Goal: Task Accomplishment & Management: Use online tool/utility

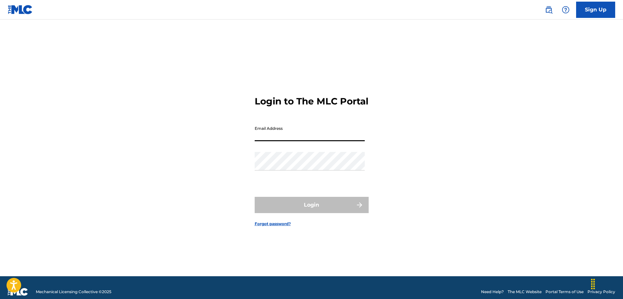
click at [294, 141] on input "Email Address" at bounding box center [310, 132] width 110 height 19
type input "[EMAIL_ADDRESS][DOMAIN_NAME]"
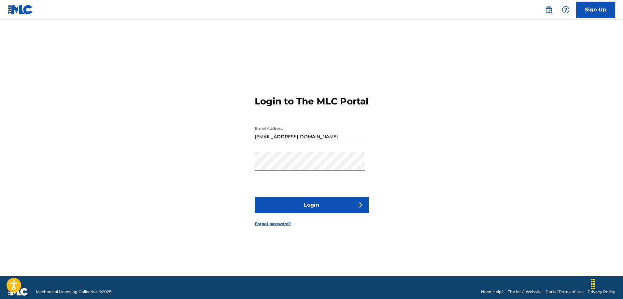
click at [289, 222] on form "Login to The MLC Portal Email Address huong.ntq@vcpmc.org Password Login Forgot…" at bounding box center [312, 156] width 114 height 241
click at [288, 213] on button "Login" at bounding box center [312, 205] width 114 height 16
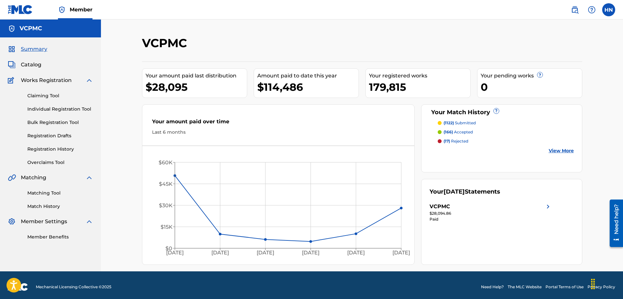
click at [32, 192] on link "Matching Tool" at bounding box center [60, 193] width 66 height 7
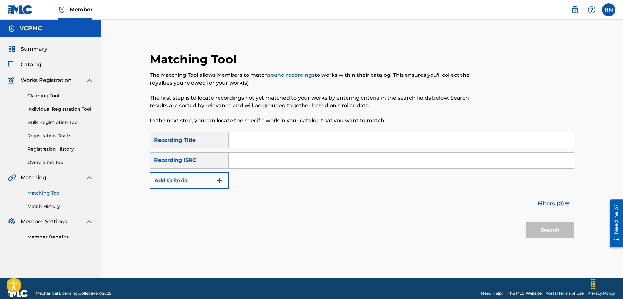
click at [257, 140] on input "Search Form" at bounding box center [401, 140] width 345 height 16
paste input "DOI LA CAT BUI LA TA"
type input "DOI LA CAT BUI LA TA"
click at [525, 222] on button "Search" at bounding box center [549, 230] width 49 height 16
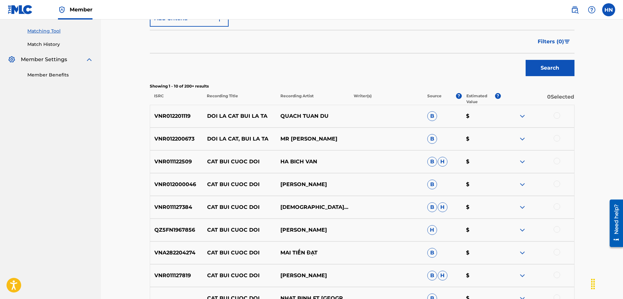
scroll to position [163, 0]
click at [175, 117] on p "VNR012201119" at bounding box center [176, 116] width 53 height 8
copy p "VNR012201119"
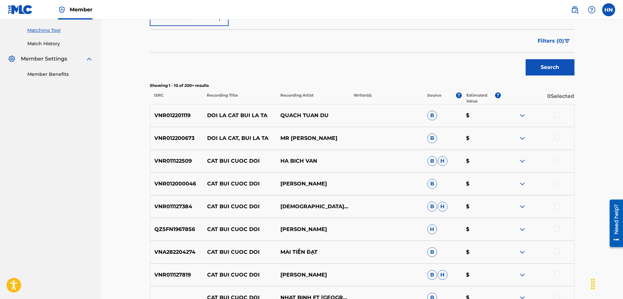
click at [554, 112] on div at bounding box center [556, 115] width 7 height 7
click at [182, 142] on p "VNR012200673" at bounding box center [176, 138] width 53 height 8
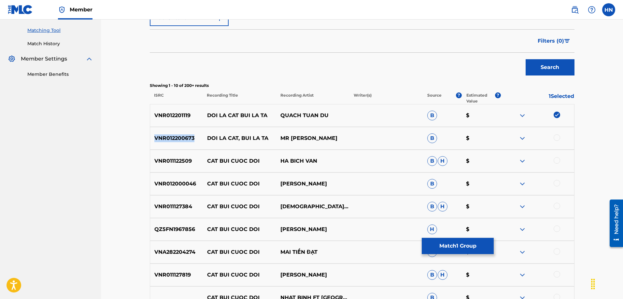
click at [182, 142] on p "VNR012200673" at bounding box center [176, 138] width 53 height 8
copy p "VNR012200673"
click at [556, 139] on div at bounding box center [556, 137] width 7 height 7
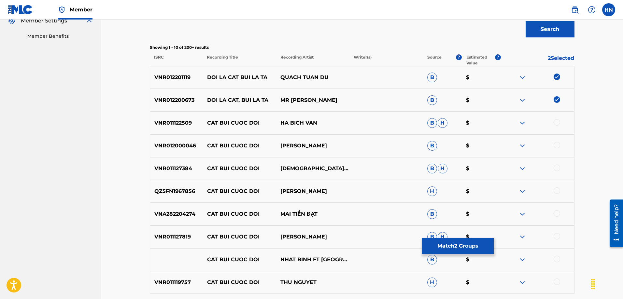
scroll to position [228, 0]
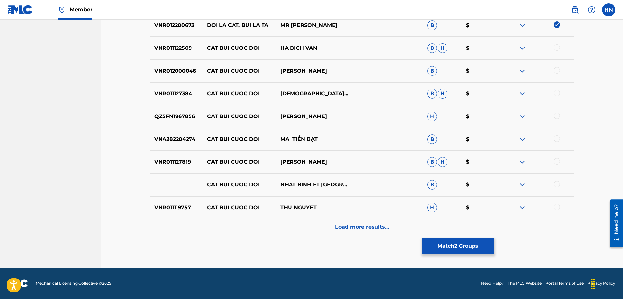
click at [336, 226] on p "Load more results..." at bounding box center [362, 227] width 54 height 8
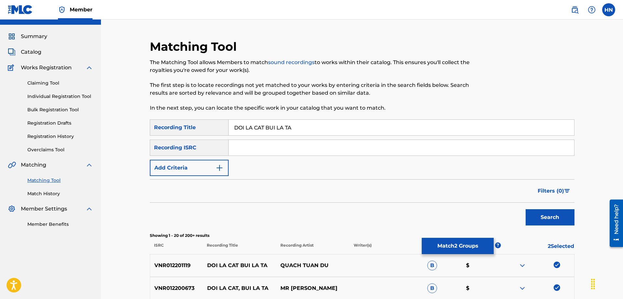
scroll to position [0, 0]
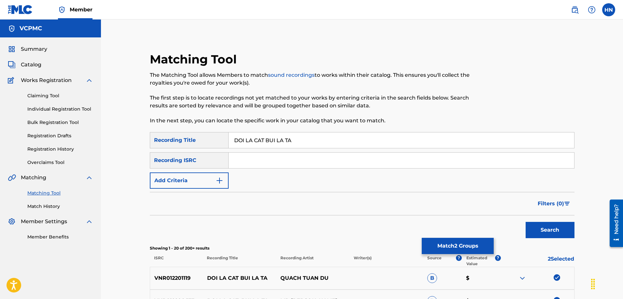
click at [466, 240] on button "Match 2 Groups" at bounding box center [458, 246] width 72 height 16
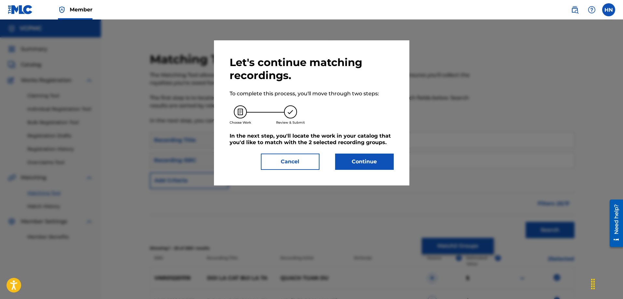
click at [368, 165] on button "Continue" at bounding box center [364, 162] width 59 height 16
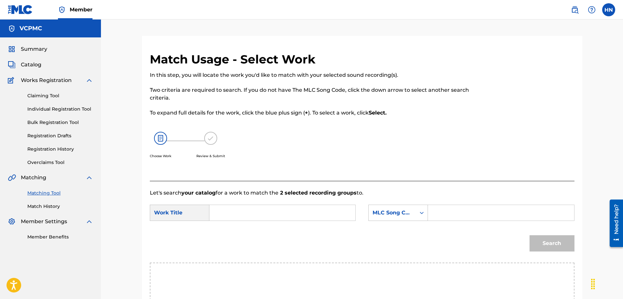
click at [294, 215] on input "Search Form" at bounding box center [282, 213] width 135 height 16
paste input "DOI LA CAT BUI LA TA"
type input "DOI LA CAT BUI LA TA"
click at [396, 213] on div "MLC Song Code" at bounding box center [398, 213] width 60 height 16
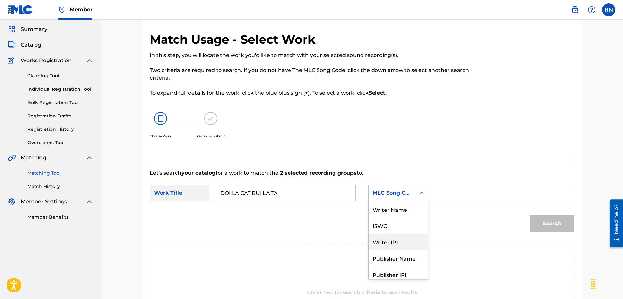
scroll to position [24, 0]
click at [393, 207] on div "ISWC" at bounding box center [398, 201] width 59 height 16
click at [457, 187] on input "Search Form" at bounding box center [500, 193] width 135 height 16
paste input "T3075163694"
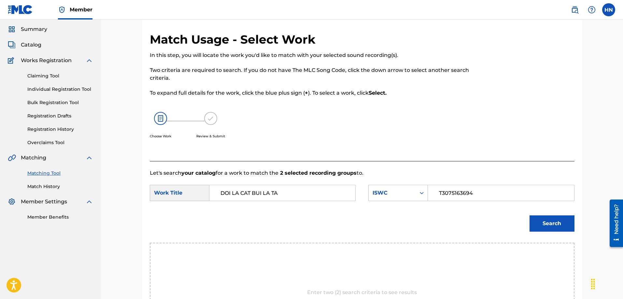
type input "T3075163694"
click at [542, 218] on button "Search" at bounding box center [551, 224] width 45 height 16
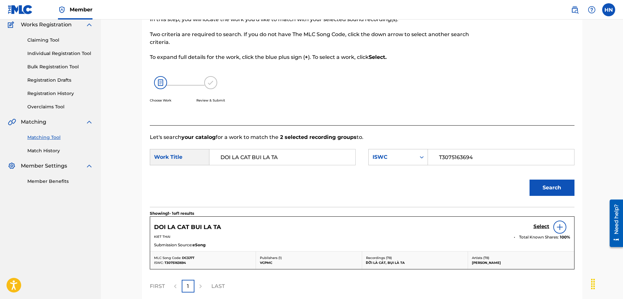
scroll to position [115, 0]
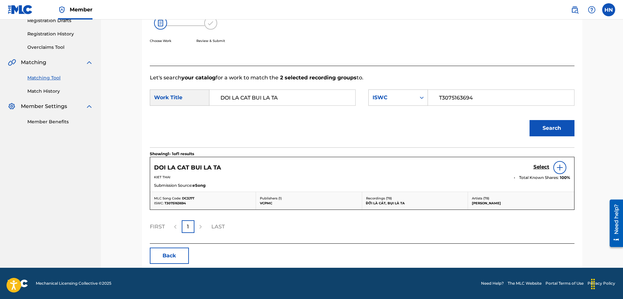
click at [536, 166] on h5 "Select" at bounding box center [541, 167] width 16 height 6
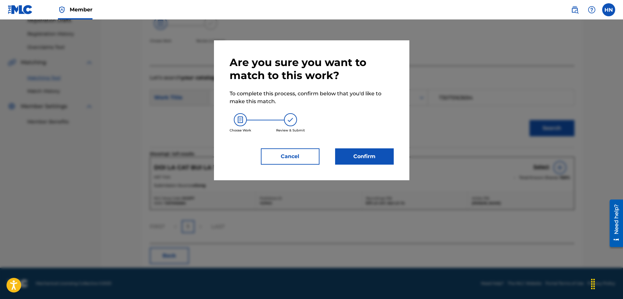
click at [383, 149] on button "Confirm" at bounding box center [364, 156] width 59 height 16
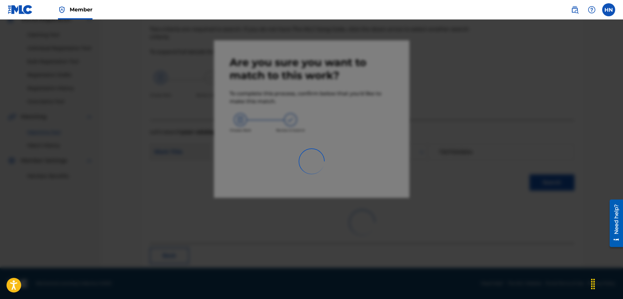
scroll to position [18, 0]
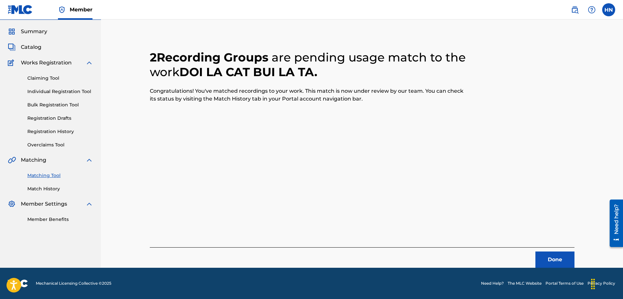
click at [561, 258] on button "Done" at bounding box center [554, 260] width 39 height 16
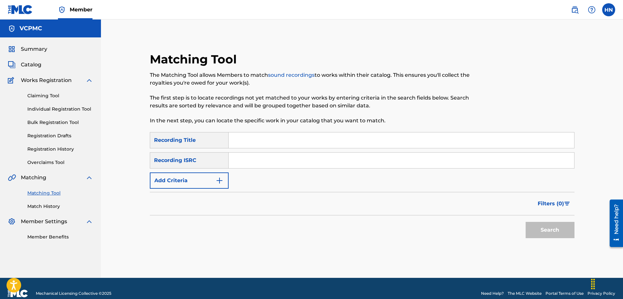
click at [241, 140] on input "Search Form" at bounding box center [401, 140] width 345 height 16
click at [272, 140] on input "Search Form" at bounding box center [401, 140] width 345 height 16
paste input "GIÚP ANH TRẢ LỜI NHỮNG CÂU HỎI"
click at [525, 222] on button "Search" at bounding box center [549, 230] width 49 height 16
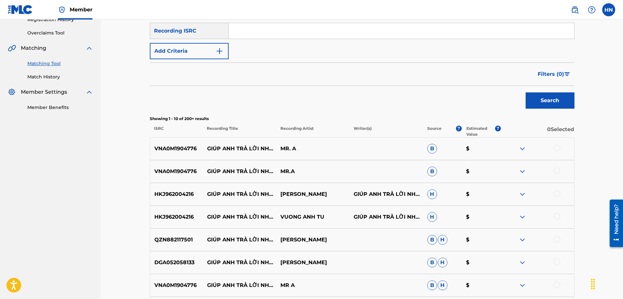
scroll to position [130, 0]
click at [191, 193] on p "HKJ962004216" at bounding box center [176, 194] width 53 height 8
copy p "HKJ962004216"
click at [554, 191] on div at bounding box center [556, 193] width 7 height 7
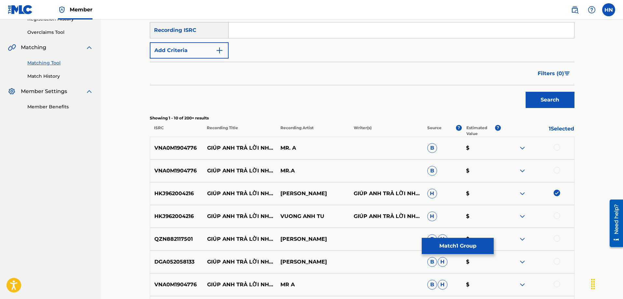
click at [558, 214] on div at bounding box center [556, 216] width 7 height 7
click at [175, 263] on p "DGA052058133" at bounding box center [176, 262] width 53 height 8
copy p "DGA052058133"
click at [555, 260] on div at bounding box center [556, 261] width 7 height 7
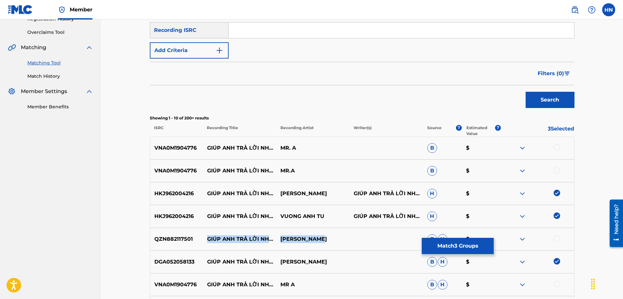
drag, startPoint x: 207, startPoint y: 235, endPoint x: 342, endPoint y: 243, distance: 135.7
click at [342, 243] on div "QZN882117501 GIÚP ANH TRẢ LỜI NHỮNG CÂU HỎI VŨ DUY KHÁNH B H $" at bounding box center [362, 239] width 424 height 23
copy div "GIÚP ANH TRẢ LỜI NHỮNG CÂU HỎI VŨ DUY KHÁNH"
click at [180, 238] on p "QZN882117501" at bounding box center [176, 239] width 53 height 8
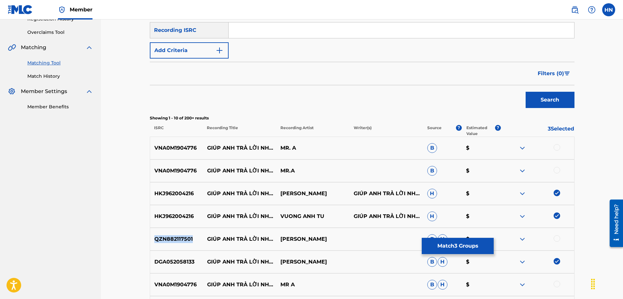
copy p "QZN882117501"
click at [558, 239] on div at bounding box center [556, 238] width 7 height 7
drag, startPoint x: 204, startPoint y: 165, endPoint x: 301, endPoint y: 170, distance: 97.5
click at [301, 170] on div "VNA0M1904776 GIÚP ANH TRẢ LỜI NHỮNG CÂU HỎI MR.A B $" at bounding box center [362, 171] width 424 height 23
copy div "GIÚP ANH TRẢ LỜI NHỮNG CÂU HỎI MR.A"
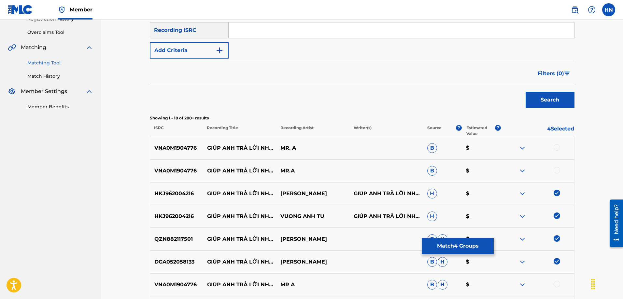
click at [188, 144] on div "VNA0M1904776 GIÚP ANH TRẢ LỜI NHỮNG CÂU HỎI MR. A B $" at bounding box center [362, 148] width 424 height 23
copy p "VNA0M1904776"
click at [555, 149] on div at bounding box center [556, 147] width 7 height 7
click at [555, 174] on div at bounding box center [536, 171] width 73 height 8
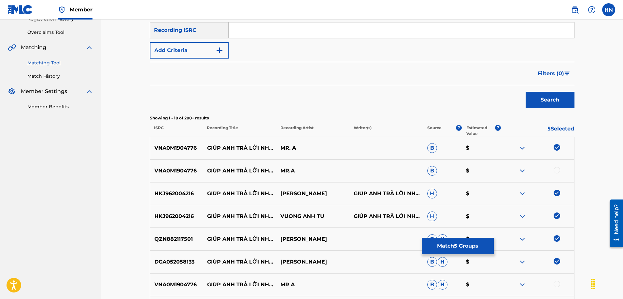
click at [556, 171] on div at bounding box center [556, 170] width 7 height 7
click at [557, 284] on div at bounding box center [556, 284] width 7 height 7
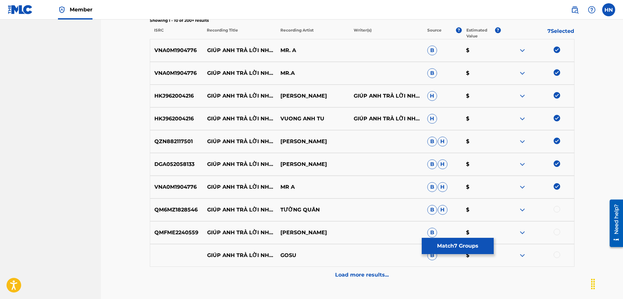
scroll to position [260, 0]
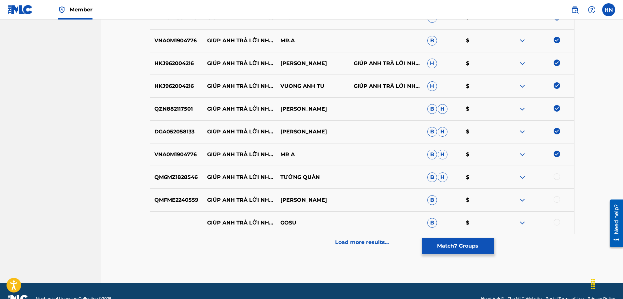
click at [178, 200] on p "QMFME2240559" at bounding box center [176, 200] width 53 height 8
copy p "QMFME2240559"
click at [555, 199] on div at bounding box center [556, 199] width 7 height 7
drag, startPoint x: 208, startPoint y: 172, endPoint x: 321, endPoint y: 174, distance: 113.0
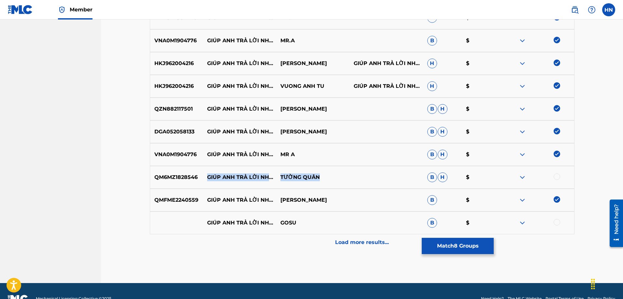
click at [321, 174] on div "QM6MZ1828546 GIÚP ANH TRẢ LỜI NHỮNG CÂU HỎI TƯỜNG QUÂN B H $" at bounding box center [362, 177] width 424 height 23
click at [165, 174] on p "QM6MZ1828546" at bounding box center [176, 178] width 53 height 8
click at [554, 177] on div at bounding box center [556, 177] width 7 height 7
drag, startPoint x: 208, startPoint y: 219, endPoint x: 307, endPoint y: 224, distance: 99.8
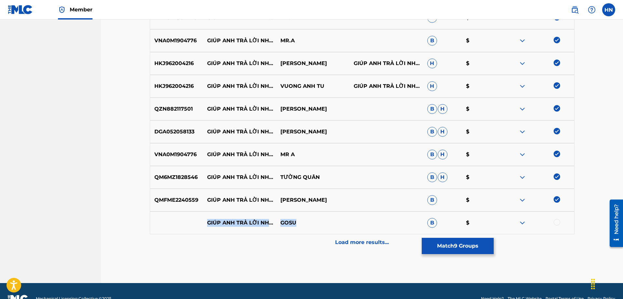
click at [306, 225] on div "GIÚP ANH TRẢ LỜI NHỮNG CÂU HỎI GOSU B $" at bounding box center [362, 223] width 424 height 23
click at [523, 221] on img at bounding box center [522, 223] width 8 height 8
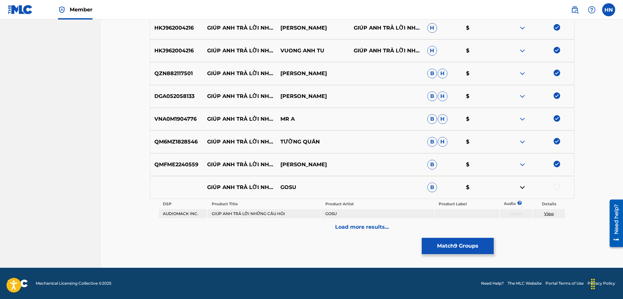
click at [344, 226] on p "Load more results..." at bounding box center [362, 227] width 54 height 8
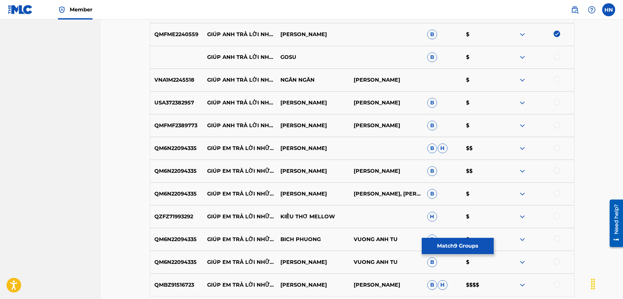
scroll to position [459, 0]
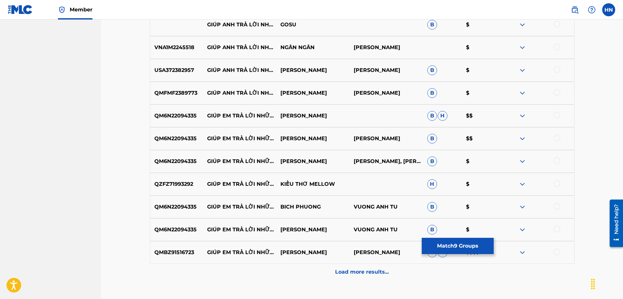
click at [174, 47] on p "VNA1M2245518" at bounding box center [176, 48] width 53 height 8
click at [558, 47] on div at bounding box center [556, 47] width 7 height 7
click at [183, 73] on p "USA372382957" at bounding box center [176, 70] width 53 height 8
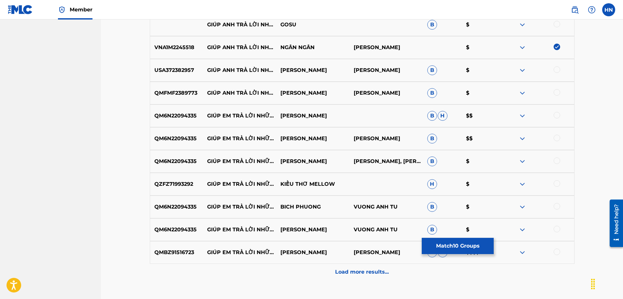
click at [556, 70] on div at bounding box center [556, 69] width 7 height 7
click at [168, 94] on p "QMFMF2389773" at bounding box center [176, 93] width 53 height 8
click at [555, 90] on div at bounding box center [556, 92] width 7 height 7
click at [179, 119] on p "QM6N22094335" at bounding box center [176, 116] width 53 height 8
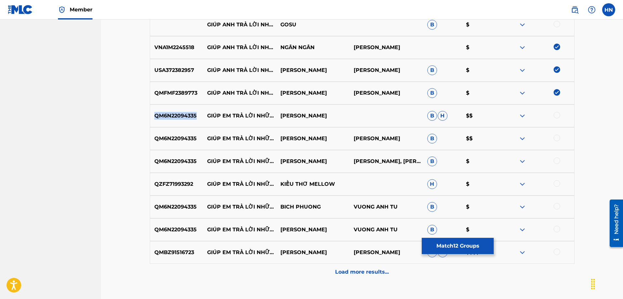
click at [179, 119] on p "QM6N22094335" at bounding box center [176, 116] width 53 height 8
click at [558, 116] on div at bounding box center [556, 115] width 7 height 7
click at [556, 137] on div at bounding box center [556, 138] width 7 height 7
click at [558, 161] on div at bounding box center [556, 161] width 7 height 7
click at [556, 207] on div at bounding box center [556, 206] width 7 height 7
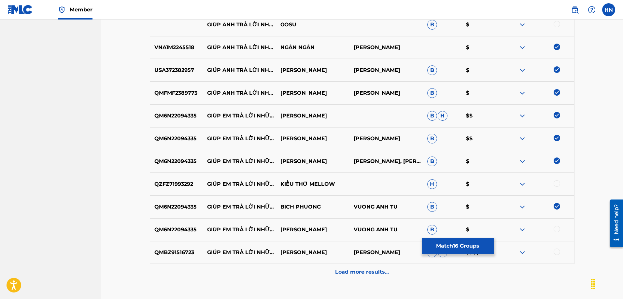
click at [558, 231] on div at bounding box center [556, 229] width 7 height 7
click at [175, 253] on p "QMBZ91516723" at bounding box center [176, 253] width 53 height 8
click at [557, 252] on div at bounding box center [556, 252] width 7 height 7
click at [180, 185] on p "QZFZ71993292" at bounding box center [176, 184] width 53 height 8
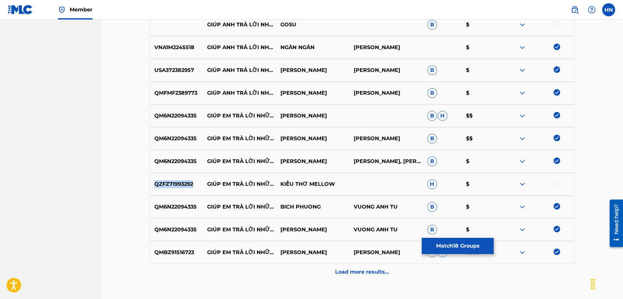
click at [180, 185] on p "QZFZ71993292" at bounding box center [176, 184] width 53 height 8
click at [556, 183] on div at bounding box center [556, 183] width 7 height 7
click at [367, 270] on p "Load more results..." at bounding box center [362, 272] width 54 height 8
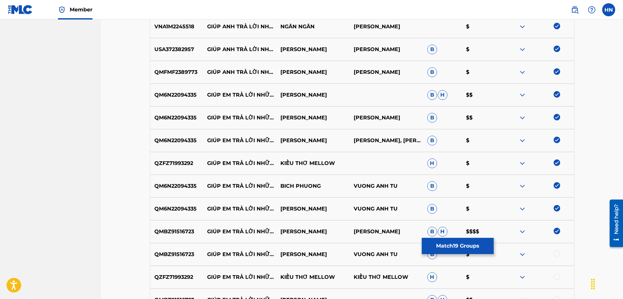
scroll to position [491, 0]
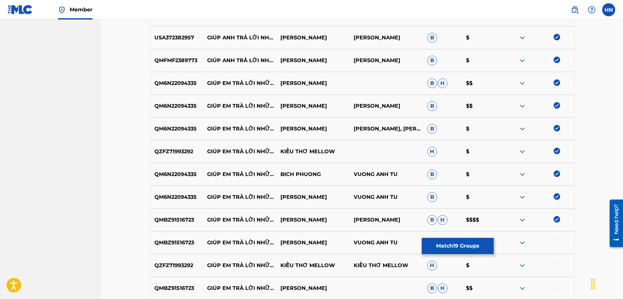
click at [559, 266] on div at bounding box center [556, 265] width 7 height 7
click at [557, 246] on div at bounding box center [536, 243] width 73 height 8
click at [557, 243] on div at bounding box center [556, 242] width 7 height 7
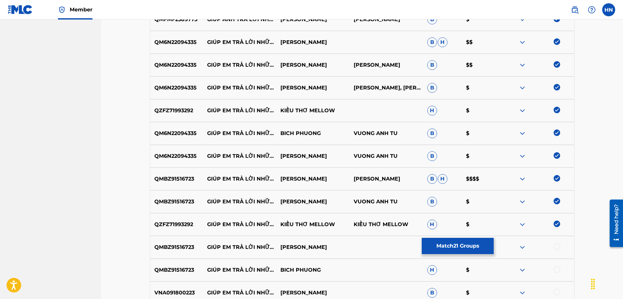
scroll to position [621, 0]
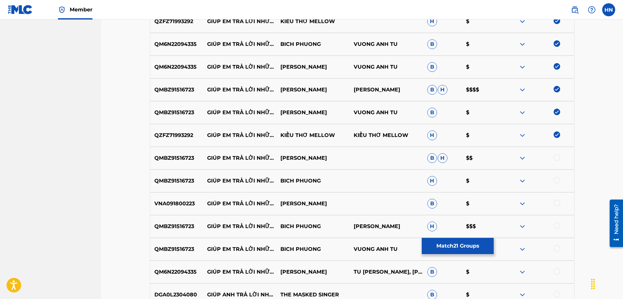
click at [557, 160] on div at bounding box center [556, 157] width 7 height 7
click at [556, 178] on div at bounding box center [556, 180] width 7 height 7
click at [176, 207] on p "VNA091800223" at bounding box center [176, 204] width 53 height 8
click at [556, 204] on div at bounding box center [556, 203] width 7 height 7
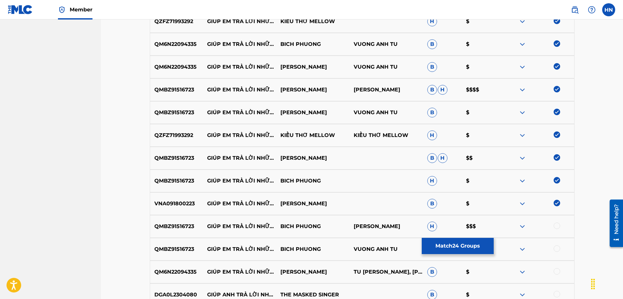
click at [558, 227] on div at bounding box center [556, 226] width 7 height 7
click at [556, 249] on div at bounding box center [556, 248] width 7 height 7
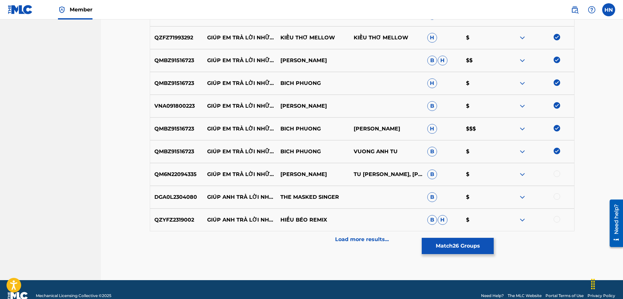
scroll to position [654, 0]
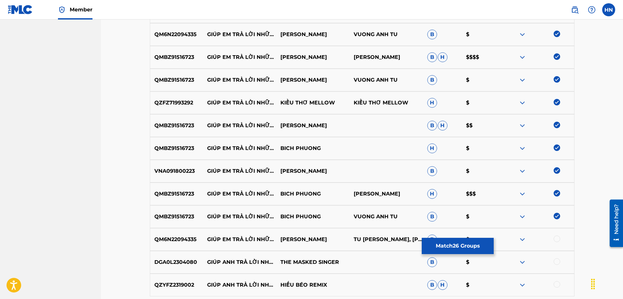
click at [555, 237] on div at bounding box center [556, 239] width 7 height 7
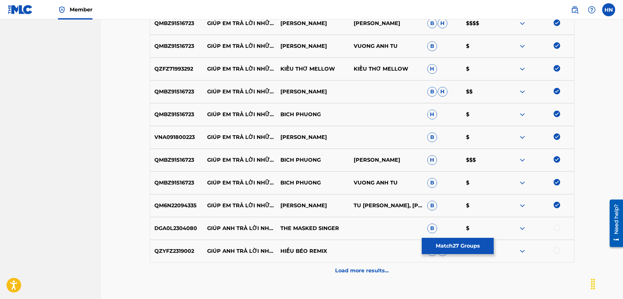
scroll to position [719, 0]
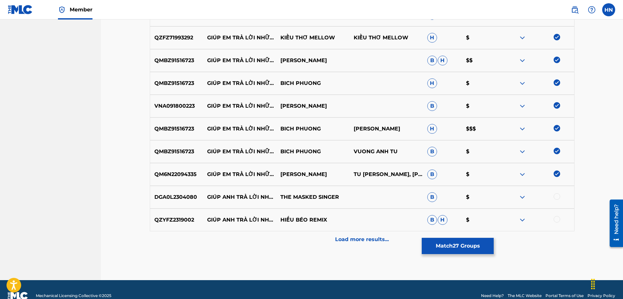
click at [521, 195] on img at bounding box center [522, 197] width 8 height 8
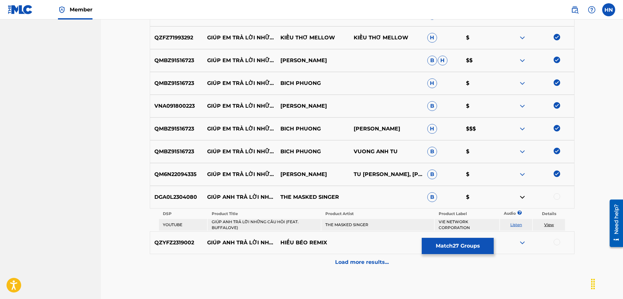
click at [514, 223] on link "Listen" at bounding box center [516, 224] width 12 height 5
click at [186, 199] on p "DGA0L2304080" at bounding box center [176, 197] width 53 height 8
click at [560, 195] on div at bounding box center [536, 197] width 73 height 8
click at [558, 196] on div at bounding box center [556, 196] width 7 height 7
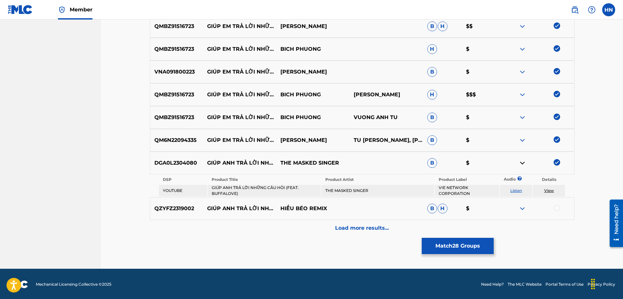
scroll to position [754, 0]
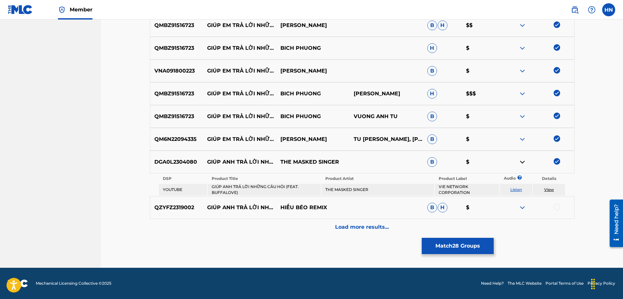
click at [522, 207] on img at bounding box center [522, 208] width 8 height 8
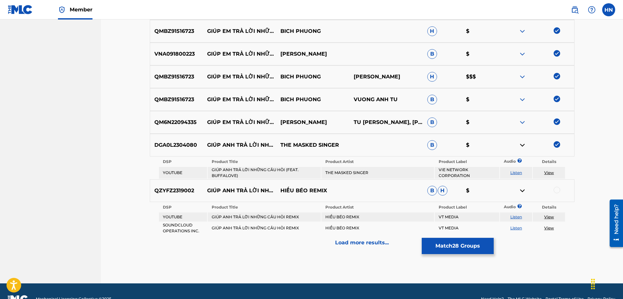
scroll to position [787, 0]
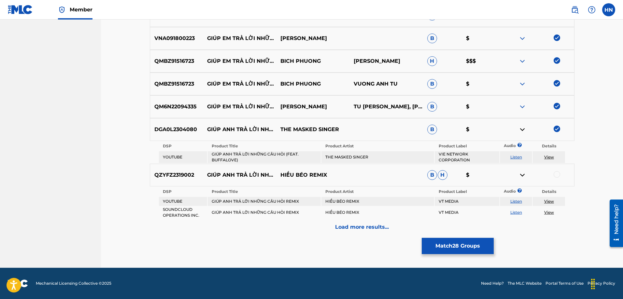
click at [518, 199] on link "Listen" at bounding box center [516, 201] width 12 height 5
drag, startPoint x: 212, startPoint y: 201, endPoint x: 365, endPoint y: 203, distance: 153.0
click at [365, 203] on tr "YOUTUBE GIÚP ANH TRẢ LỜI NHỮNG CÂU HỎI REMIX HIẾU BÉO REMIX VT MEDIA Listen View" at bounding box center [362, 201] width 406 height 9
click at [173, 178] on p "QZYFZ2319002" at bounding box center [176, 175] width 53 height 8
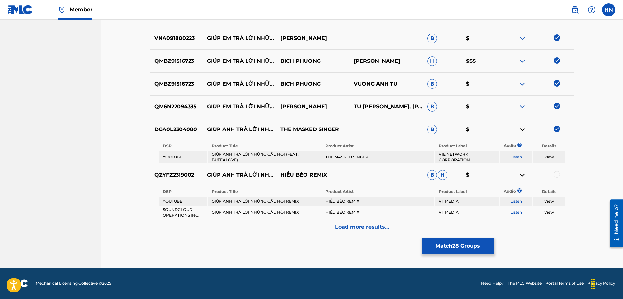
click at [556, 175] on div at bounding box center [556, 174] width 7 height 7
click at [366, 231] on div "Load more results..." at bounding box center [362, 227] width 424 height 16
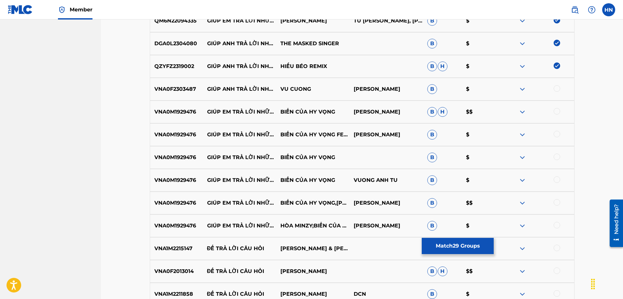
scroll to position [884, 0]
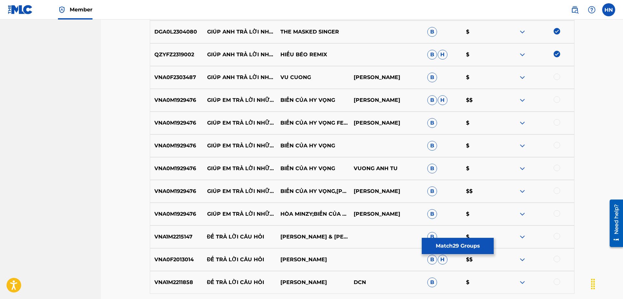
click at [175, 76] on p "VNA0F2303487" at bounding box center [176, 78] width 53 height 8
click at [555, 78] on div at bounding box center [556, 77] width 7 height 7
click at [172, 102] on p "VNA0M1929476" at bounding box center [176, 100] width 53 height 8
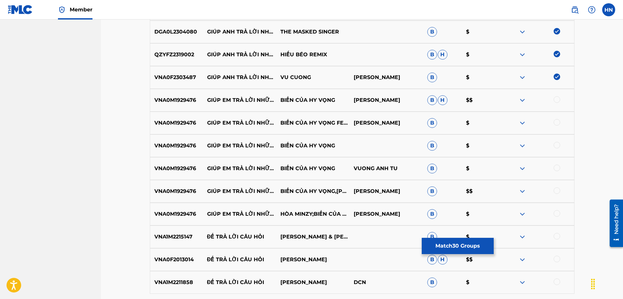
click at [558, 99] on div at bounding box center [556, 99] width 7 height 7
click at [558, 119] on div at bounding box center [556, 122] width 7 height 7
click at [553, 144] on div at bounding box center [556, 145] width 7 height 7
click at [558, 166] on div at bounding box center [556, 168] width 7 height 7
click at [557, 191] on div at bounding box center [556, 191] width 7 height 7
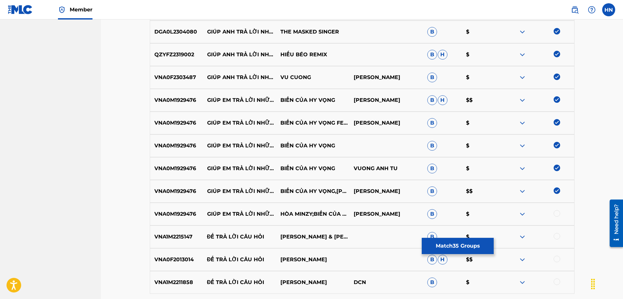
click at [558, 214] on div at bounding box center [556, 213] width 7 height 7
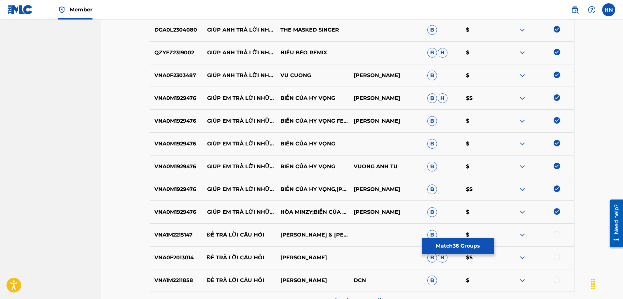
scroll to position [959, 0]
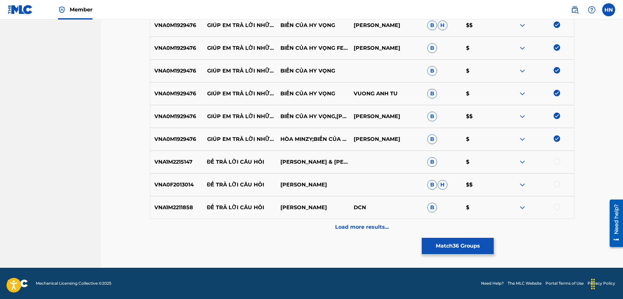
click at [347, 224] on p "Load more results..." at bounding box center [362, 227] width 54 height 8
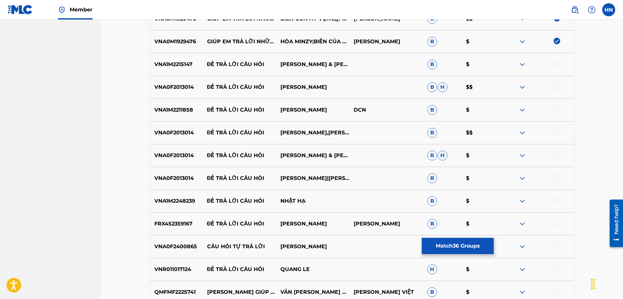
scroll to position [1122, 0]
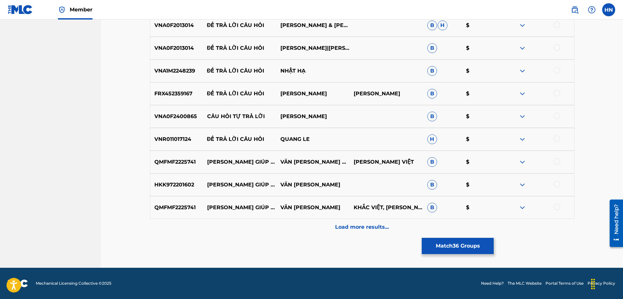
click at [308, 223] on div "Load more results..." at bounding box center [362, 227] width 424 height 16
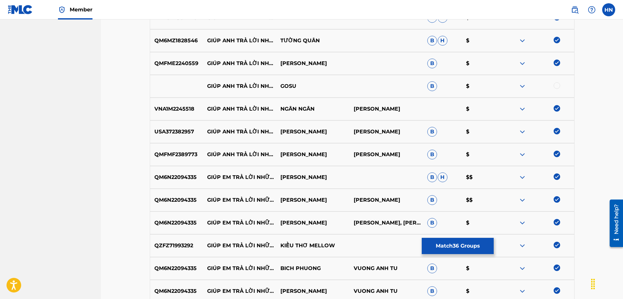
scroll to position [0, 0]
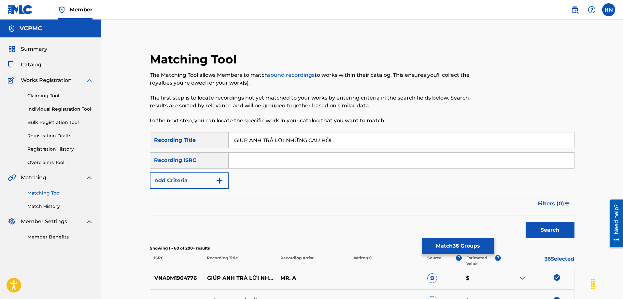
click at [297, 143] on input "GIÚP ANH TRẢ LỜI NHỮNG CÂU HỎI" at bounding box center [401, 140] width 345 height 16
paste input "UP ANH TRA LOI NHUNG CAU HO"
click at [525, 222] on button "Search" at bounding box center [549, 230] width 49 height 16
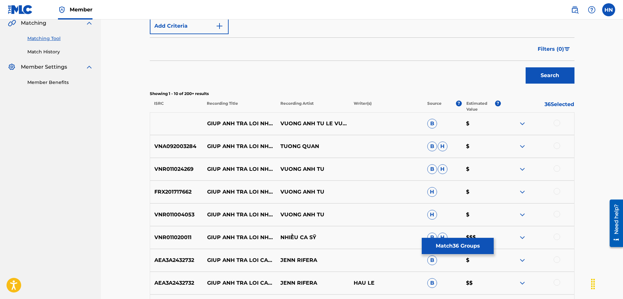
scroll to position [195, 0]
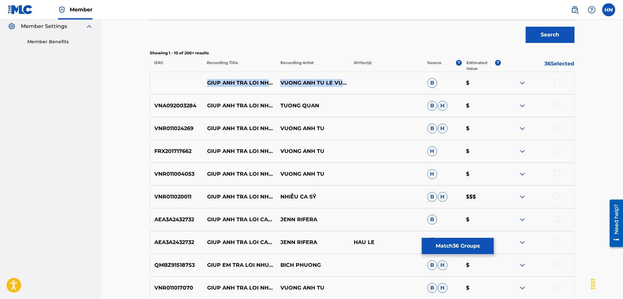
drag, startPoint x: 207, startPoint y: 81, endPoint x: 310, endPoint y: 85, distance: 103.0
click at [310, 85] on div "GIUP ANH TRA LOI NHUNG CAU HOI VUONG ANH TU LE VUONG B $" at bounding box center [362, 83] width 424 height 23
click at [559, 81] on div at bounding box center [556, 82] width 7 height 7
click at [523, 84] on img at bounding box center [522, 83] width 8 height 8
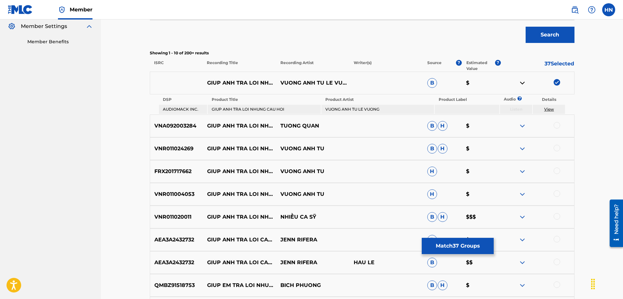
click at [170, 125] on p "VNA092003284" at bounding box center [176, 126] width 53 height 8
click at [554, 126] on div at bounding box center [556, 125] width 7 height 7
click at [180, 149] on p "VNR011024269" at bounding box center [176, 149] width 53 height 8
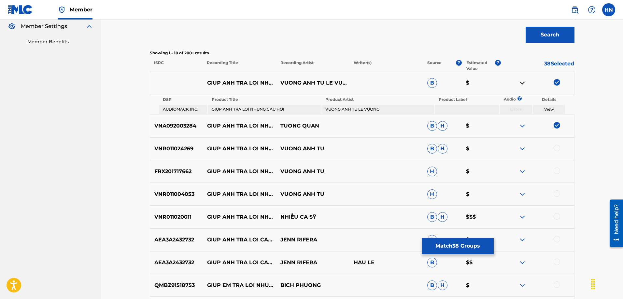
click at [558, 148] on div at bounding box center [556, 148] width 7 height 7
click at [188, 173] on p "FRX201717662" at bounding box center [176, 172] width 53 height 8
click at [558, 172] on div at bounding box center [556, 171] width 7 height 7
click at [180, 188] on div "VNR011004053 GIUP ANH TRA LOI NHUNG CAU HOI VUONG ANH TU H $" at bounding box center [362, 194] width 424 height 23
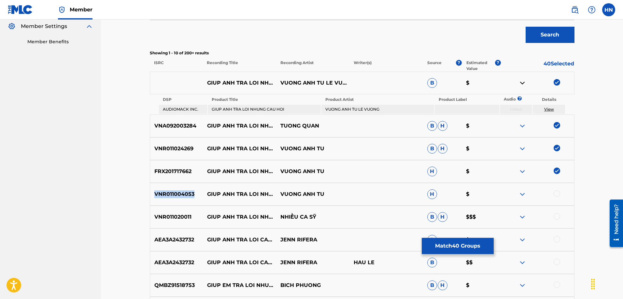
click at [180, 188] on div "VNR011004053 GIUP ANH TRA LOI NHUNG CAU HOI VUONG ANH TU H $" at bounding box center [362, 194] width 424 height 23
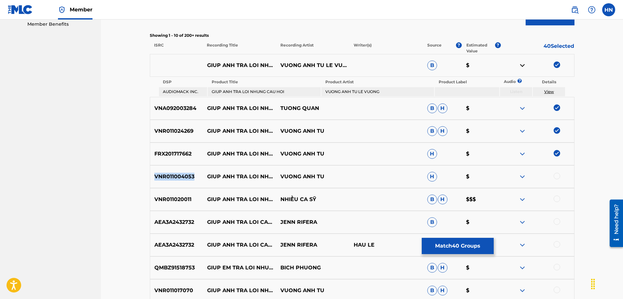
scroll to position [260, 0]
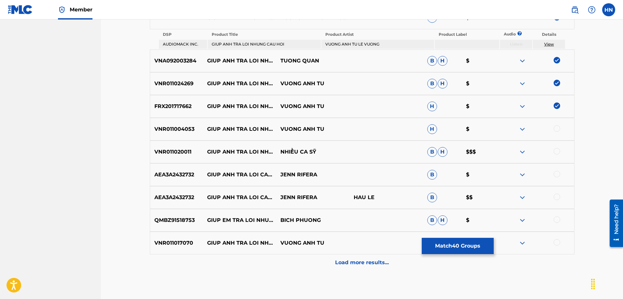
click at [556, 129] on div at bounding box center [556, 128] width 7 height 7
click at [185, 222] on p "QMBZ91518753" at bounding box center [176, 220] width 53 height 8
click at [29, 139] on nav "VCPMC Summary Catalog Works Registration Claiming Tool Individual Registration …" at bounding box center [50, 31] width 101 height 544
click at [522, 153] on img at bounding box center [522, 152] width 8 height 8
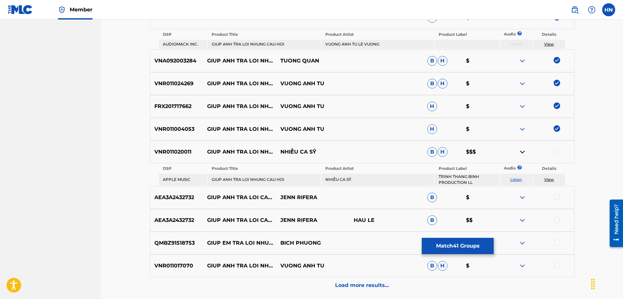
click at [178, 150] on p "VNR011020011" at bounding box center [176, 152] width 53 height 8
click at [556, 152] on div at bounding box center [556, 151] width 7 height 7
click at [523, 196] on img at bounding box center [522, 198] width 8 height 8
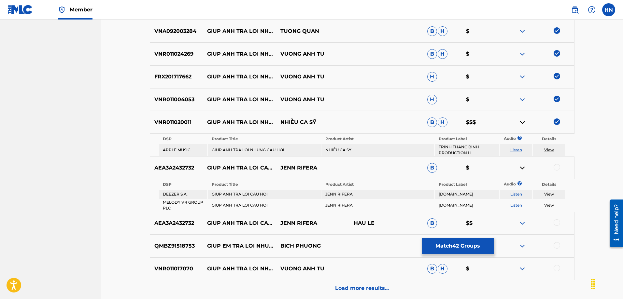
scroll to position [326, 0]
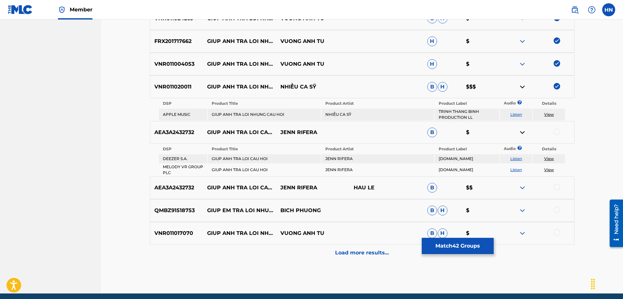
click at [521, 191] on img at bounding box center [522, 188] width 8 height 8
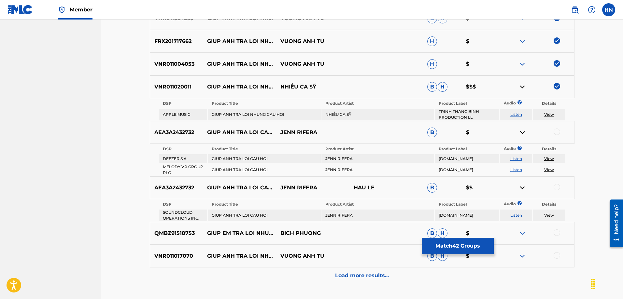
click at [515, 216] on link "Listen" at bounding box center [516, 215] width 12 height 5
drag, startPoint x: 207, startPoint y: 182, endPoint x: 318, endPoint y: 189, distance: 110.9
click at [318, 189] on div "AEA3A2432732 GIUP ANH TRA LOI CAU HOI JENN RIFERA HAU LE B $$" at bounding box center [362, 187] width 424 height 23
click at [175, 253] on p "VNR011017070" at bounding box center [176, 256] width 53 height 8
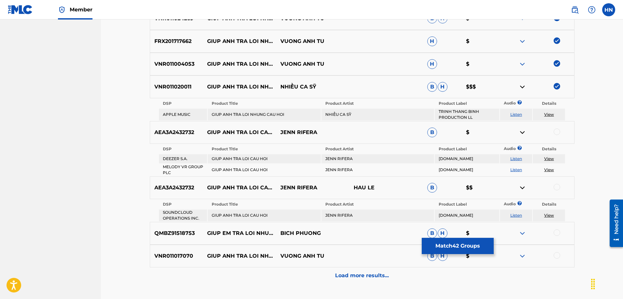
click at [556, 254] on div at bounding box center [556, 255] width 7 height 7
click at [520, 233] on img at bounding box center [522, 234] width 8 height 8
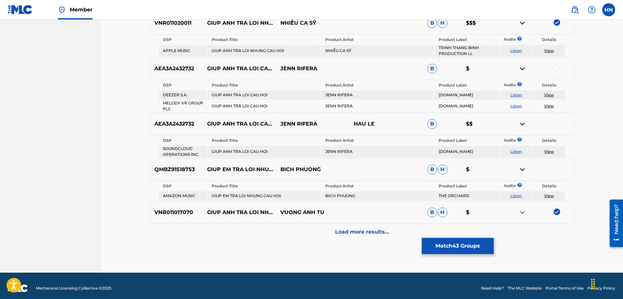
scroll to position [391, 0]
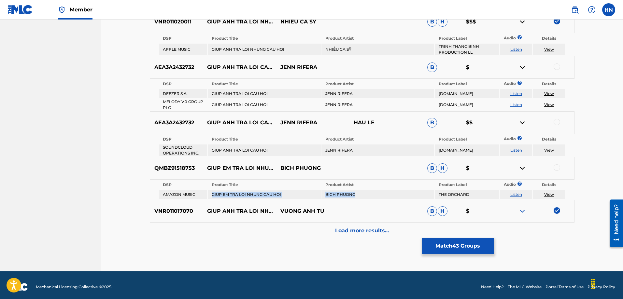
drag, startPoint x: 359, startPoint y: 193, endPoint x: 203, endPoint y: 196, distance: 155.6
click at [203, 196] on tr "AMAZON MUSIC GIUP EM TRA LOI NHUNG CAU HOI BICH PHUONG THE ORCHARD Listen View" at bounding box center [362, 194] width 406 height 9
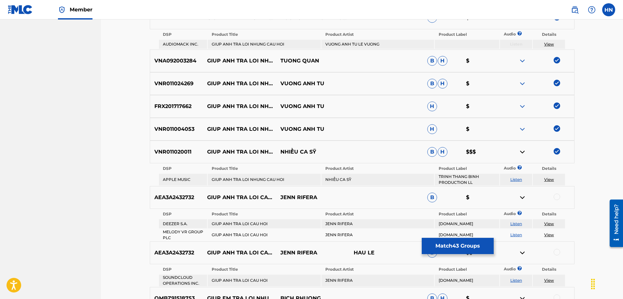
scroll to position [195, 0]
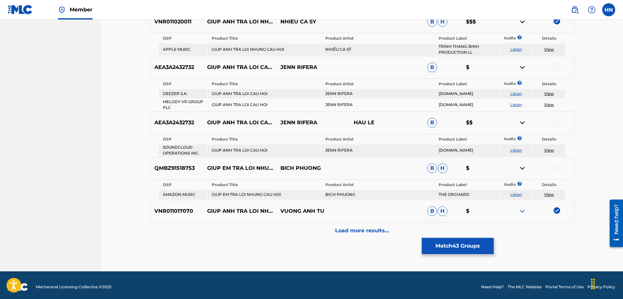
click at [346, 226] on div "Load more results..." at bounding box center [362, 231] width 424 height 16
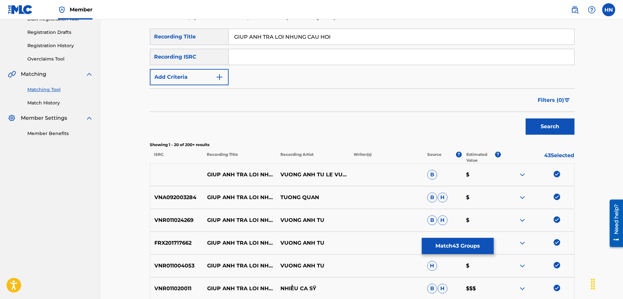
scroll to position [33, 0]
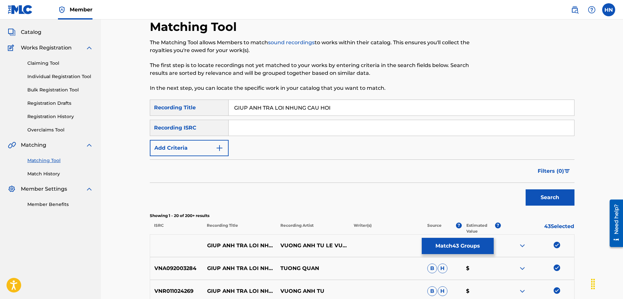
click at [319, 110] on input "GIUP ANH TRA [PERSON_NAME] CAU HOI" at bounding box center [401, 108] width 345 height 16
paste input "ÚP ANH TRẢ LỜI NHỮNG CÂU HỎ"
type input "GIÚP ANH TRẢ LỜI NHỮNG CÂU HỎI"
click at [549, 191] on button "Search" at bounding box center [549, 197] width 49 height 16
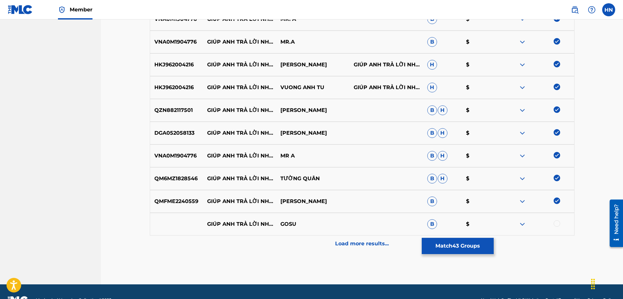
scroll to position [260, 0]
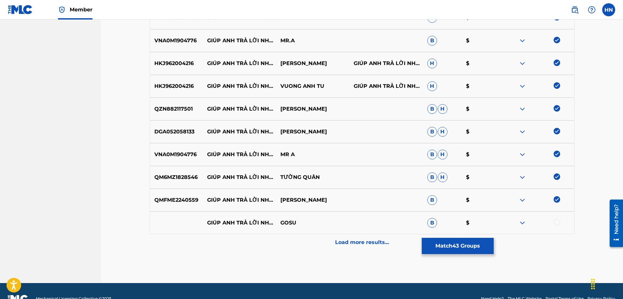
click at [342, 245] on p "Load more results..." at bounding box center [362, 243] width 54 height 8
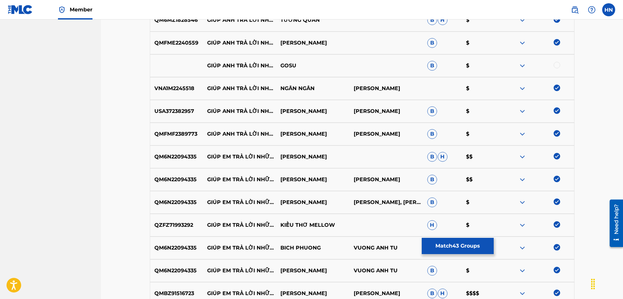
scroll to position [456, 0]
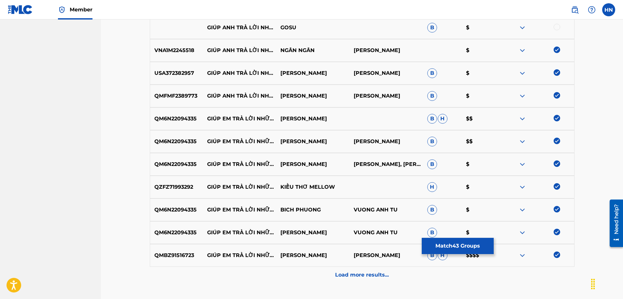
click at [178, 118] on p "QM6N22094335" at bounding box center [176, 119] width 53 height 8
click at [346, 271] on p "Load more results..." at bounding box center [362, 275] width 54 height 8
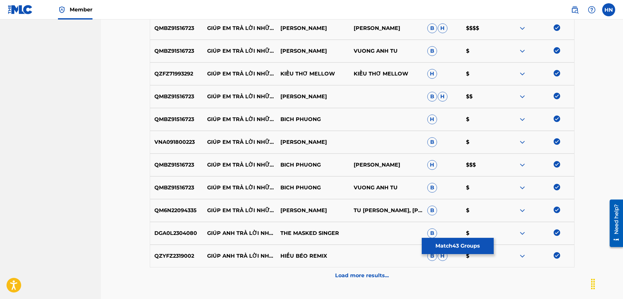
scroll to position [684, 0]
click at [244, 275] on div "Load more results..." at bounding box center [362, 275] width 424 height 16
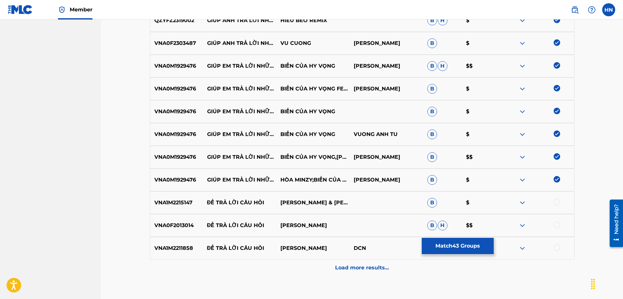
scroll to position [959, 0]
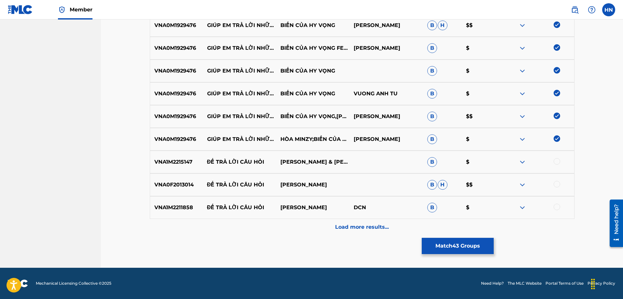
click at [274, 222] on div "Load more results..." at bounding box center [362, 227] width 424 height 16
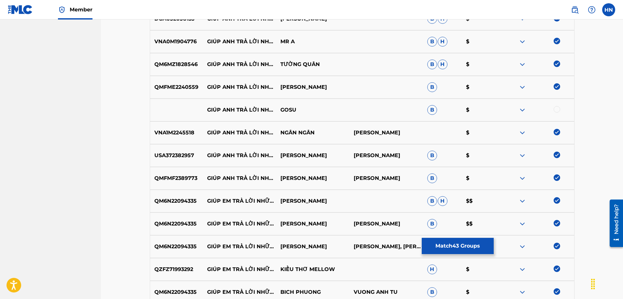
scroll to position [406, 0]
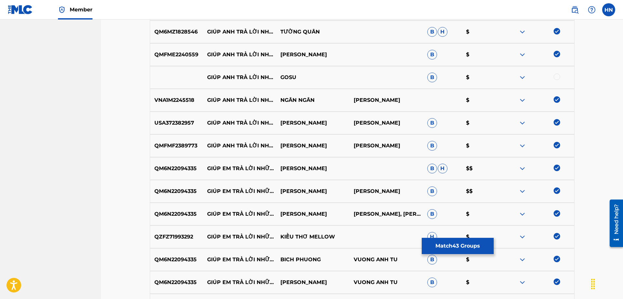
click at [559, 165] on img at bounding box center [556, 168] width 7 height 7
click at [558, 189] on img at bounding box center [556, 191] width 7 height 7
click at [557, 216] on img at bounding box center [556, 213] width 7 height 7
click at [556, 237] on img at bounding box center [556, 236] width 7 height 7
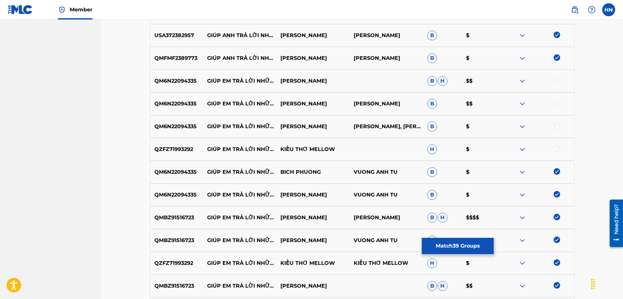
scroll to position [569, 0]
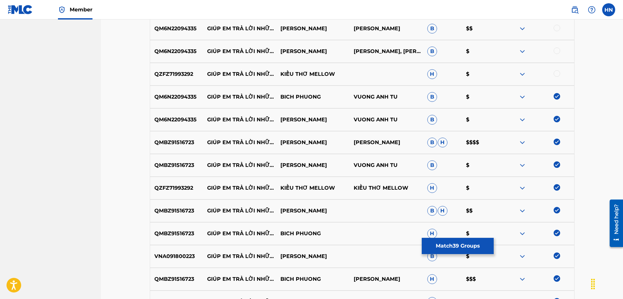
click at [559, 96] on img at bounding box center [556, 96] width 7 height 7
click at [556, 125] on div "QM6N22094335 GIÚP EM TRẢ LỜI NHỮNG CÂU HỎI BÍCH PHƯƠNG VUONG ANH TU B $" at bounding box center [362, 119] width 424 height 23
click at [555, 121] on img at bounding box center [556, 119] width 7 height 7
click at [556, 144] on img at bounding box center [556, 142] width 7 height 7
click at [556, 162] on img at bounding box center [556, 164] width 7 height 7
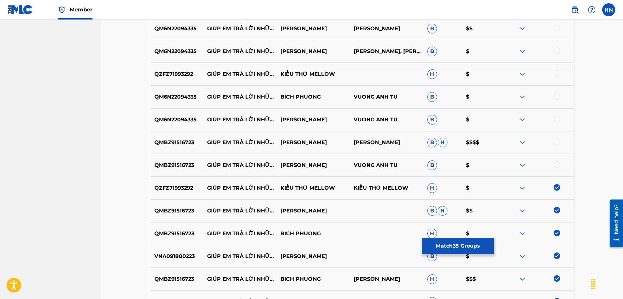
click at [556, 187] on img at bounding box center [556, 187] width 7 height 7
click at [557, 211] on img at bounding box center [556, 210] width 7 height 7
click at [557, 233] on img at bounding box center [556, 233] width 7 height 7
click at [557, 256] on img at bounding box center [556, 256] width 7 height 7
click at [556, 279] on img at bounding box center [556, 278] width 7 height 7
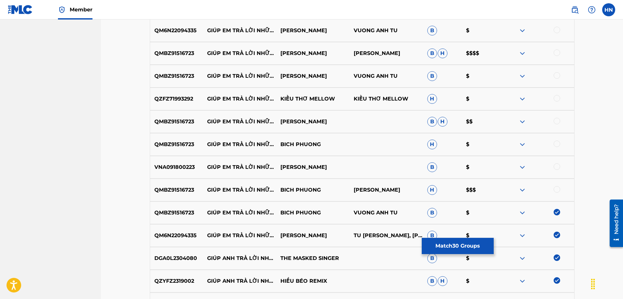
scroll to position [731, 0]
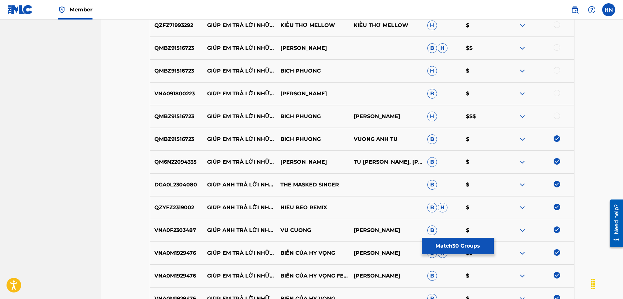
click at [557, 137] on img at bounding box center [556, 138] width 7 height 7
click at [557, 163] on img at bounding box center [556, 161] width 7 height 7
click at [556, 251] on img at bounding box center [556, 252] width 7 height 7
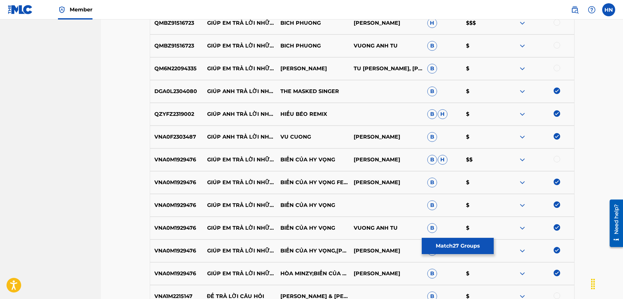
scroll to position [894, 0]
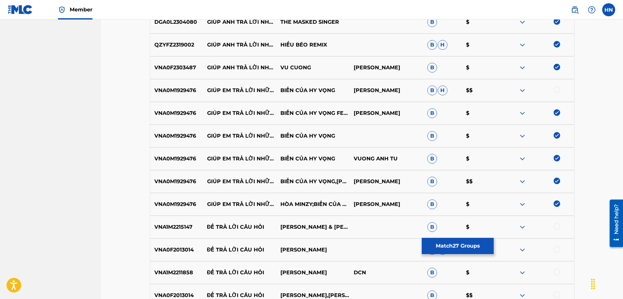
click at [555, 114] on img at bounding box center [556, 112] width 7 height 7
click at [556, 135] on img at bounding box center [556, 135] width 7 height 7
click at [555, 157] on img at bounding box center [556, 158] width 7 height 7
click at [556, 181] on img at bounding box center [556, 181] width 7 height 7
click at [558, 202] on img at bounding box center [556, 204] width 7 height 7
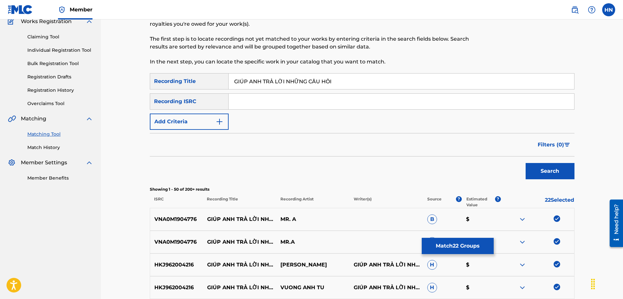
scroll to position [48, 0]
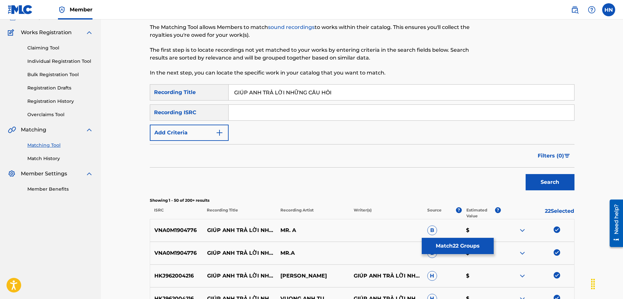
click at [433, 248] on button "Match 22 Groups" at bounding box center [458, 246] width 72 height 16
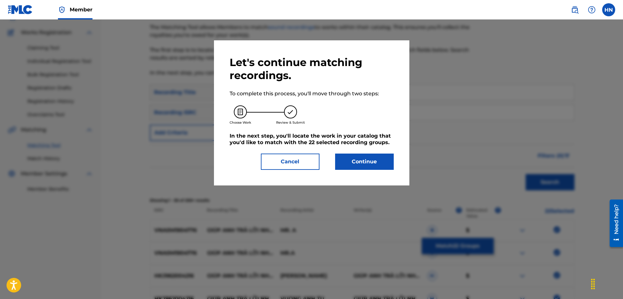
click at [336, 157] on button "Continue" at bounding box center [364, 162] width 59 height 16
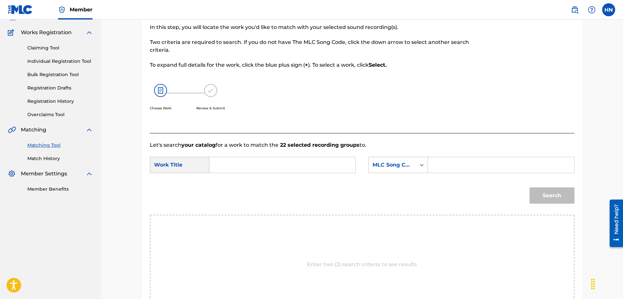
click at [347, 160] on input "Search Form" at bounding box center [282, 165] width 135 height 16
paste input "GIÚP ANH TRẢ LỜI NHỮNG CÂU HỎI"
type input "GIÚP ANH TRẢ LỜI NHỮNG CÂU HỎI"
click at [418, 162] on div "Search Form" at bounding box center [422, 165] width 12 height 12
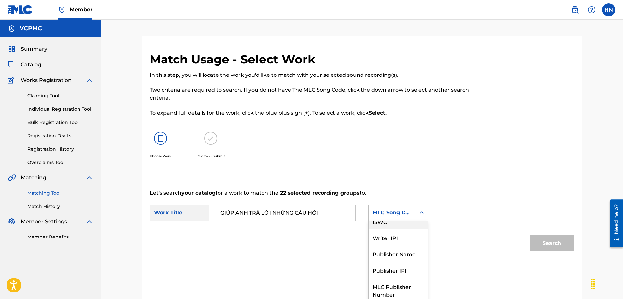
scroll to position [0, 0]
click at [402, 231] on div "Writer Name" at bounding box center [398, 229] width 59 height 16
click at [435, 215] on input "Search Form" at bounding box center [500, 213] width 135 height 16
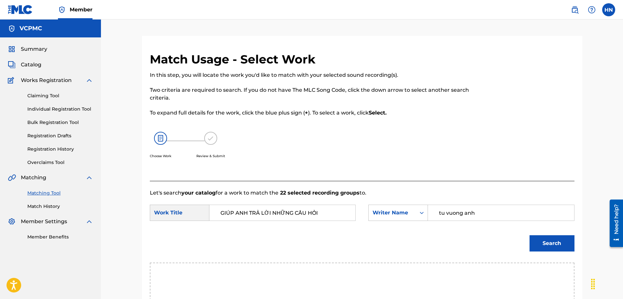
type input "tu vuong anh"
click at [529, 235] on button "Search" at bounding box center [551, 243] width 45 height 16
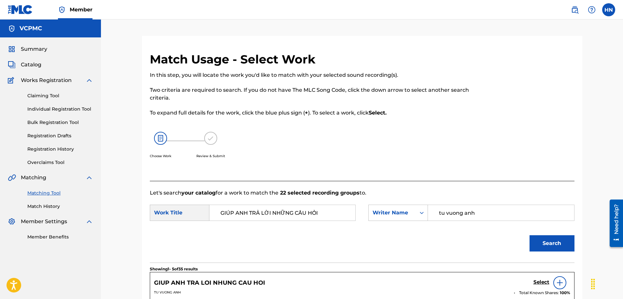
scroll to position [98, 0]
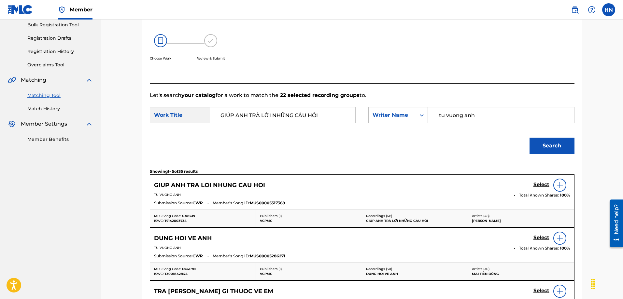
click at [536, 184] on h5 "Select" at bounding box center [541, 185] width 16 height 6
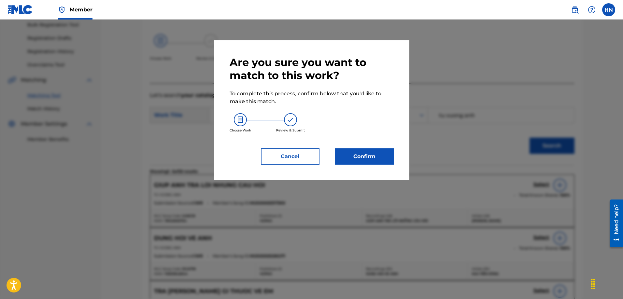
click at [374, 154] on button "Confirm" at bounding box center [364, 156] width 59 height 16
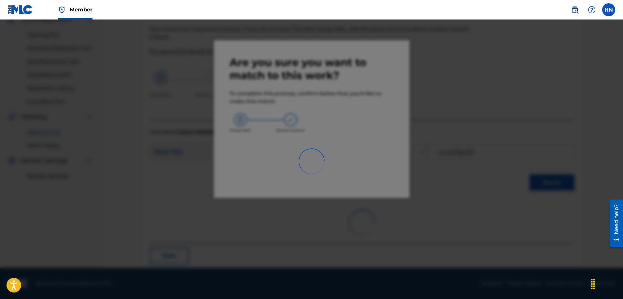
scroll to position [18, 0]
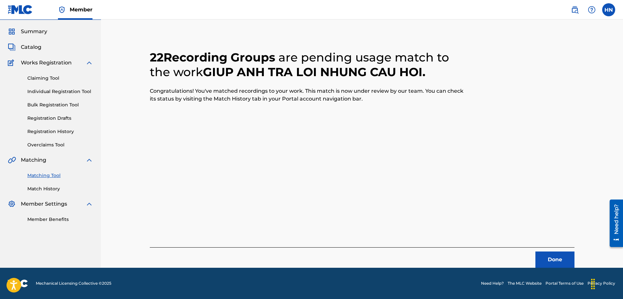
click at [566, 257] on button "Done" at bounding box center [554, 260] width 39 height 16
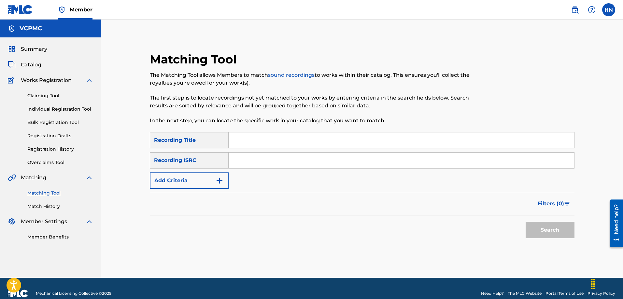
click at [306, 145] on input "Search Form" at bounding box center [401, 140] width 345 height 16
paste input "GÃ [PERSON_NAME]"
click at [525, 222] on button "Search" at bounding box center [549, 230] width 49 height 16
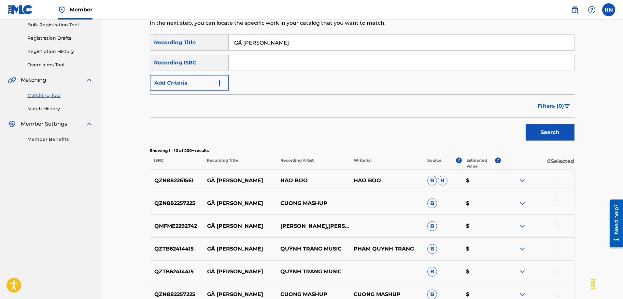
scroll to position [163, 0]
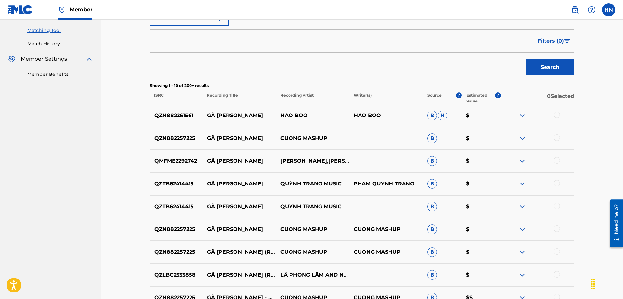
click at [181, 169] on div "QMFME2292742 GÃ GIANG HỒ LÃ PHONG LÂM,VŨ DUY KHÁNH B $" at bounding box center [362, 161] width 424 height 23
click at [553, 159] on div at bounding box center [536, 161] width 73 height 8
click at [554, 159] on div at bounding box center [556, 160] width 7 height 7
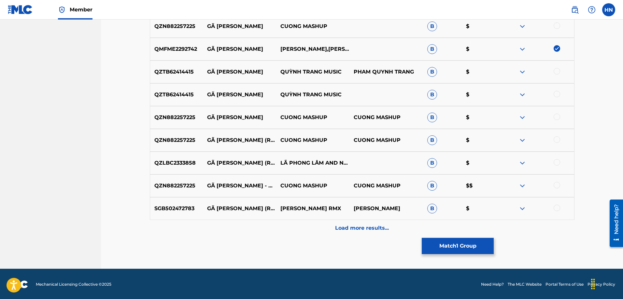
scroll to position [276, 0]
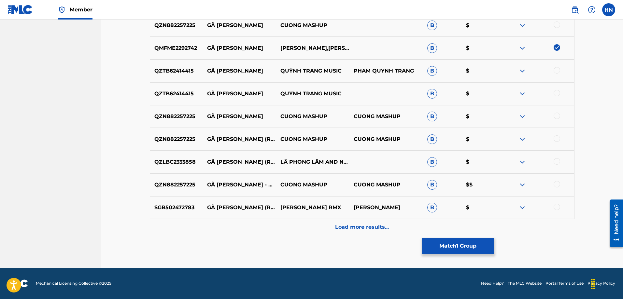
click at [193, 166] on div "QZLBC2333858 GÃ GIANG HỒ (REMIX) LÃ PHONG LÂM AND NOWYS FEATURING SIU JUKI B $" at bounding box center [362, 162] width 424 height 23
click at [560, 162] on div at bounding box center [536, 162] width 73 height 8
click at [559, 160] on div at bounding box center [556, 161] width 7 height 7
drag, startPoint x: 249, startPoint y: 118, endPoint x: 205, endPoint y: 116, distance: 44.0
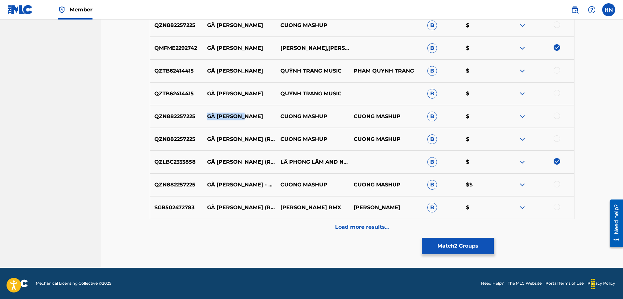
click at [205, 116] on p "GÃ [PERSON_NAME]" at bounding box center [238, 117] width 73 height 8
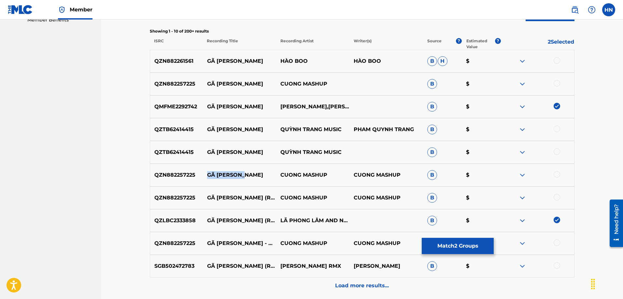
scroll to position [211, 0]
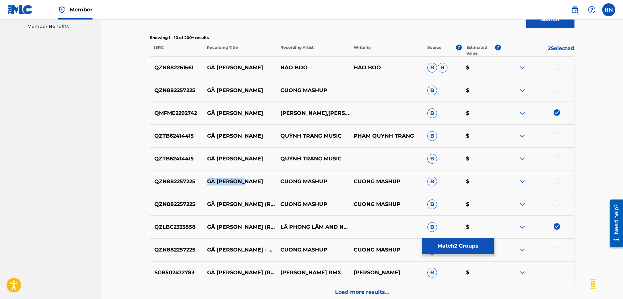
click at [522, 67] on img at bounding box center [522, 68] width 8 height 8
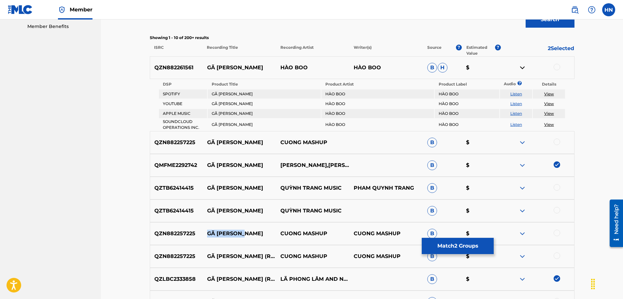
click at [514, 102] on link "Listen" at bounding box center [516, 103] width 12 height 5
drag, startPoint x: 347, startPoint y: 95, endPoint x: 207, endPoint y: 93, distance: 139.7
click at [207, 93] on table "DSP Product Title Product Artist Product Label Audio ? Details SPOTIFY GÃ GIANG…" at bounding box center [362, 105] width 408 height 52
click at [524, 144] on img at bounding box center [522, 143] width 8 height 8
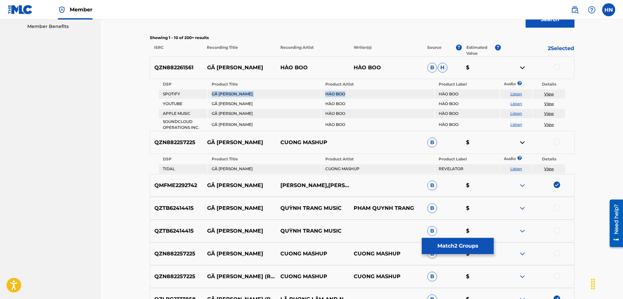
click at [518, 169] on link "Listen" at bounding box center [516, 168] width 12 height 5
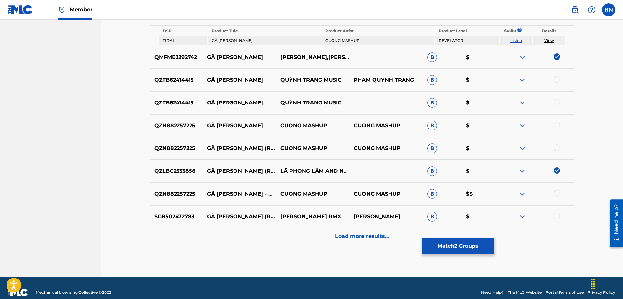
scroll to position [341, 0]
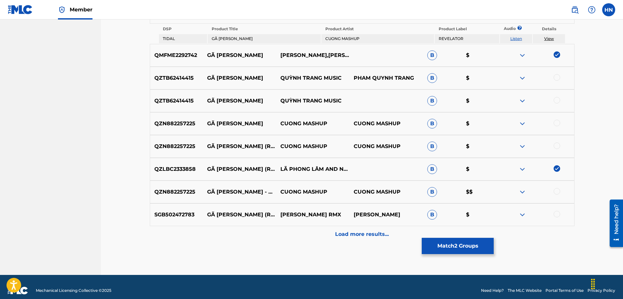
click at [522, 124] on img at bounding box center [522, 124] width 8 height 8
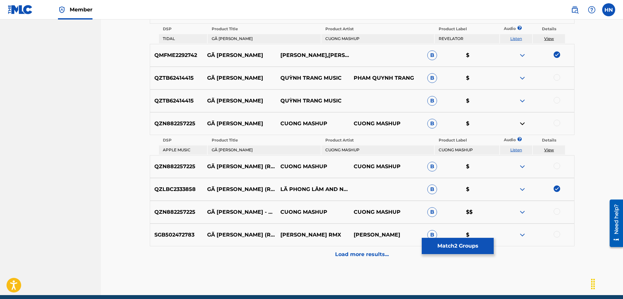
click at [520, 165] on img at bounding box center [522, 167] width 8 height 8
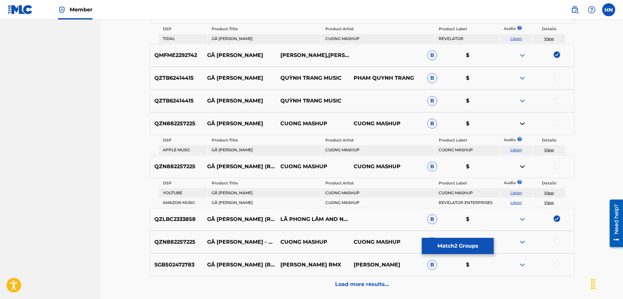
click at [513, 196] on td "Listen" at bounding box center [516, 192] width 32 height 9
click at [513, 194] on link "Listen" at bounding box center [516, 192] width 12 height 5
click at [517, 148] on link "Listen" at bounding box center [516, 149] width 12 height 5
drag, startPoint x: 206, startPoint y: 125, endPoint x: 326, endPoint y: 121, distance: 119.9
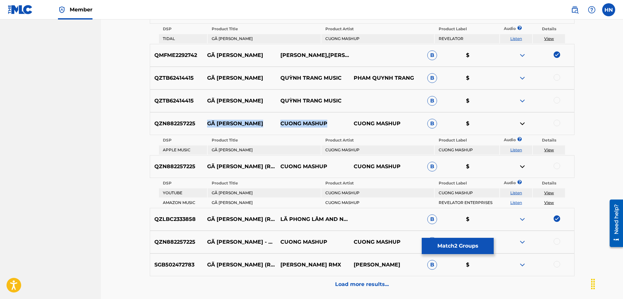
click at [326, 121] on div "QZN882257225 GÃ GIANG HỒ CUONG MASHUP CUONG MASHUP B $" at bounding box center [362, 123] width 424 height 23
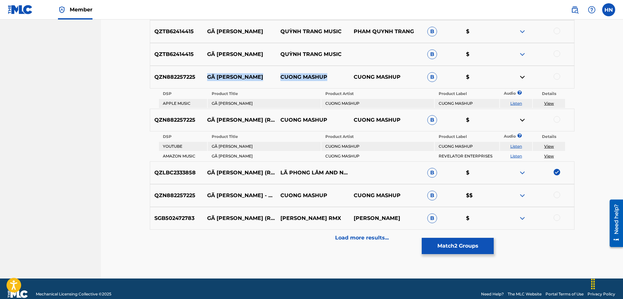
scroll to position [398, 0]
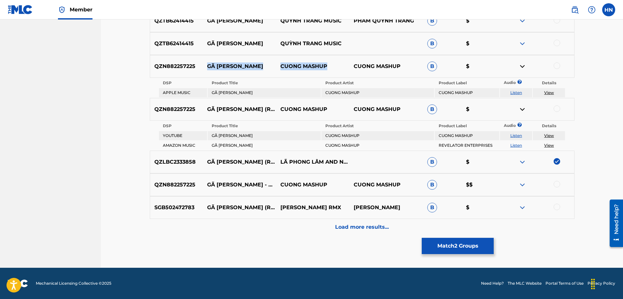
click at [522, 208] on img at bounding box center [522, 208] width 8 height 8
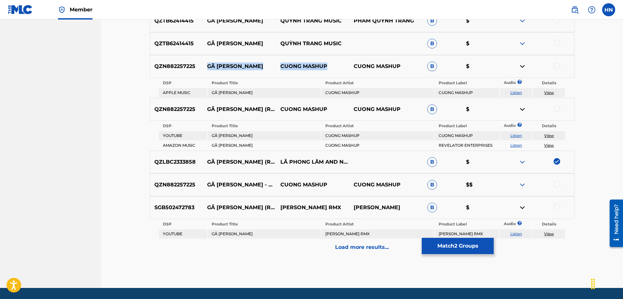
click at [519, 236] on link "Listen" at bounding box center [516, 233] width 12 height 5
click at [359, 247] on p "Load more results..." at bounding box center [362, 247] width 54 height 8
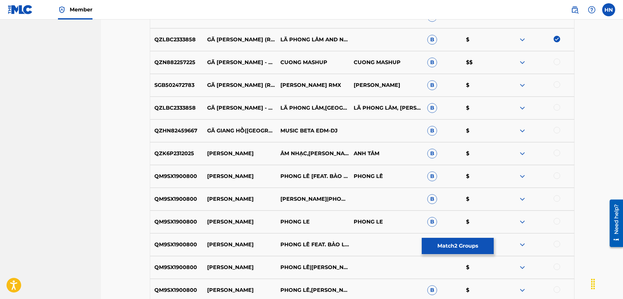
click at [178, 109] on p "QZLBC2333858" at bounding box center [176, 108] width 53 height 8
click at [553, 107] on div at bounding box center [556, 107] width 7 height 7
click at [523, 129] on img at bounding box center [522, 131] width 8 height 8
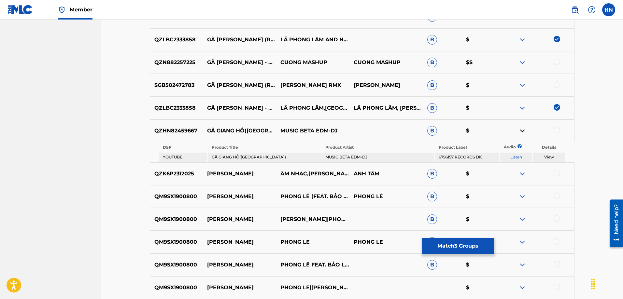
click at [515, 156] on link "Listen" at bounding box center [516, 157] width 12 height 5
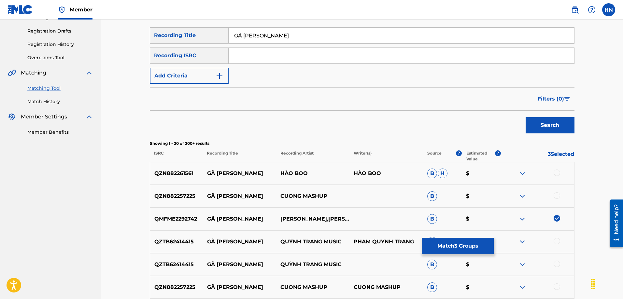
scroll to position [0, 0]
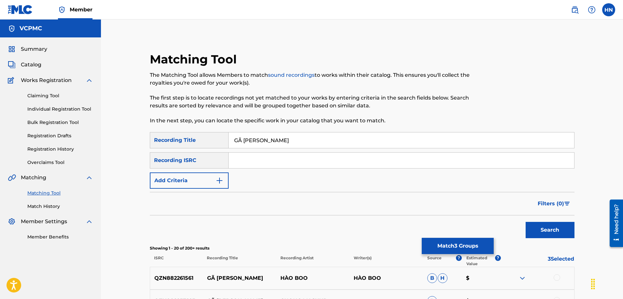
click at [318, 135] on input "GÃ [PERSON_NAME]" at bounding box center [401, 140] width 345 height 16
paste input "A GIANG HO"
type input "GA [PERSON_NAME]"
click at [538, 222] on button "Search" at bounding box center [549, 230] width 49 height 16
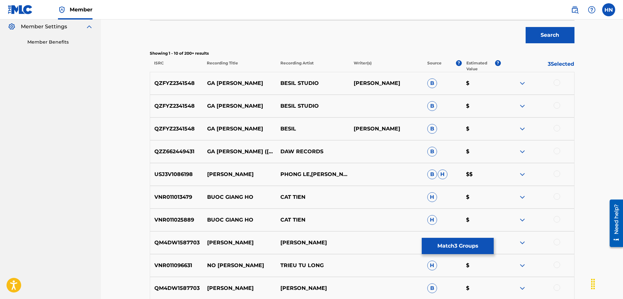
scroll to position [195, 0]
click at [185, 153] on p "QZZ662449431" at bounding box center [176, 151] width 53 height 8
click at [557, 148] on div at bounding box center [556, 150] width 7 height 7
drag, startPoint x: 322, startPoint y: 79, endPoint x: 205, endPoint y: 76, distance: 116.6
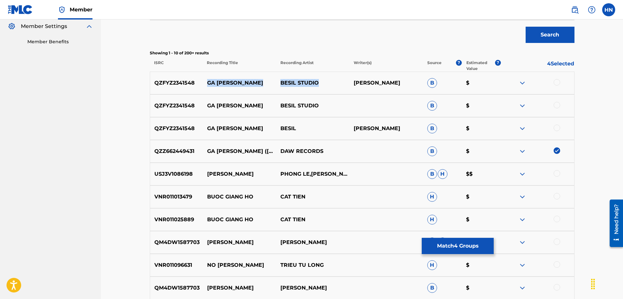
click at [205, 76] on div "QZFYZ2341548 GA GIANG HO BESIL STUDIO DAO XUAN DUC B $" at bounding box center [362, 83] width 424 height 23
click at [519, 80] on img at bounding box center [522, 83] width 8 height 8
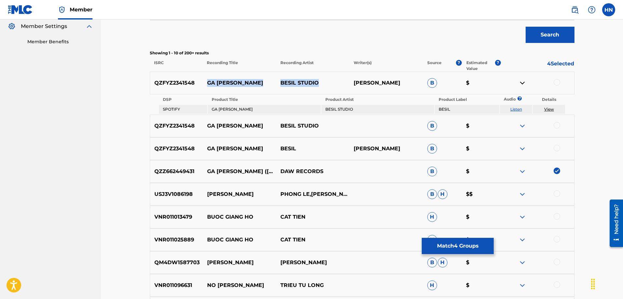
click at [518, 111] on link "Listen" at bounding box center [516, 109] width 12 height 5
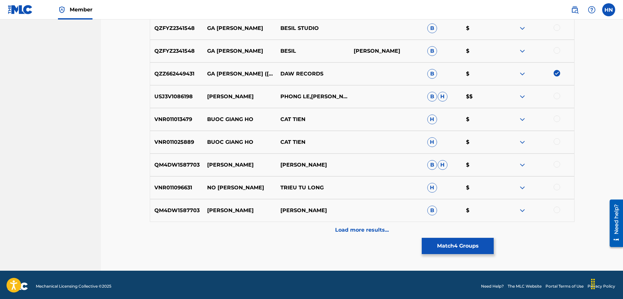
click at [462, 247] on button "Match 4 Groups" at bounding box center [458, 246] width 72 height 16
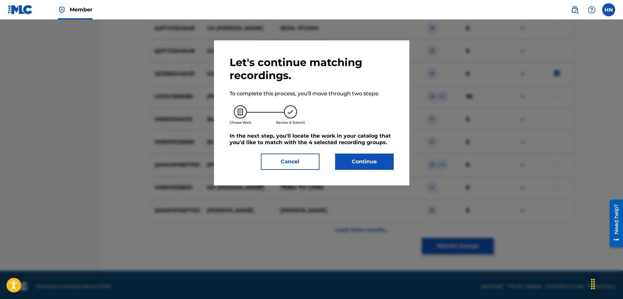
click at [362, 157] on button "Continue" at bounding box center [364, 162] width 59 height 16
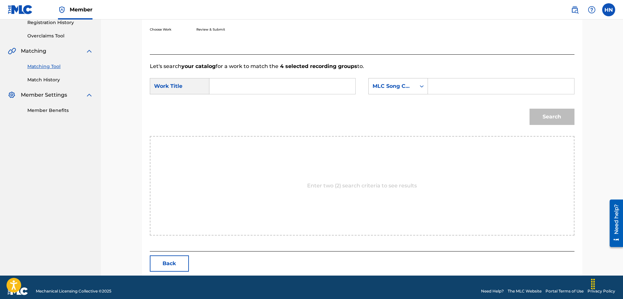
scroll to position [134, 0]
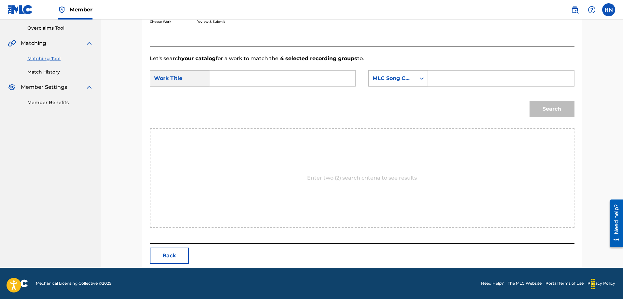
click at [257, 75] on input "Search Form" at bounding box center [282, 79] width 135 height 16
paste input "GA [PERSON_NAME]"
type input "GA [PERSON_NAME]"
click at [404, 83] on div "MLC Song Code" at bounding box center [392, 78] width 47 height 12
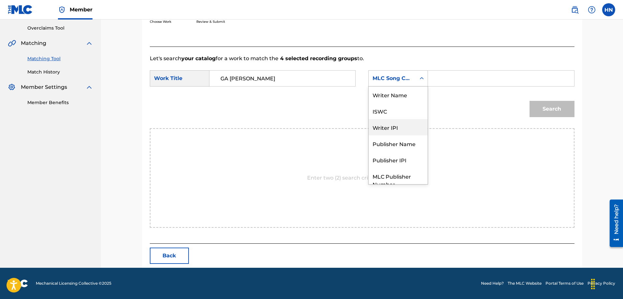
scroll to position [0, 0]
click at [392, 107] on div "ISWC" at bounding box center [398, 111] width 59 height 16
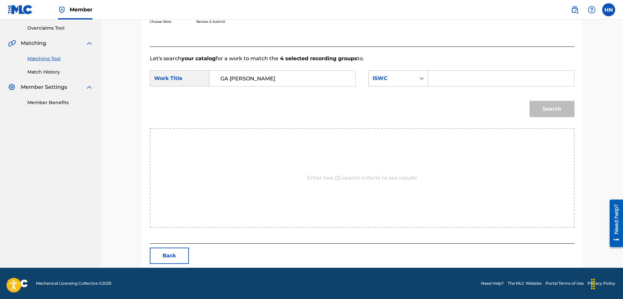
click at [436, 72] on input "Search Form" at bounding box center [500, 79] width 135 height 16
paste input "T3001817916"
type input "T3001817916"
click at [532, 107] on button "Search" at bounding box center [551, 109] width 45 height 16
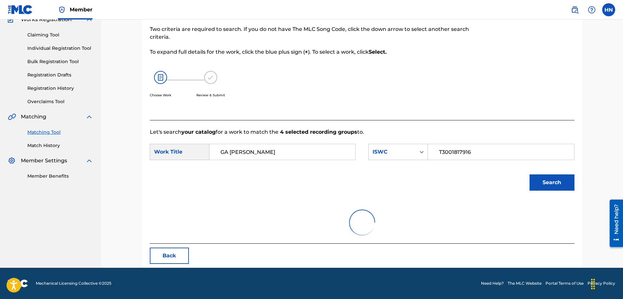
scroll to position [115, 0]
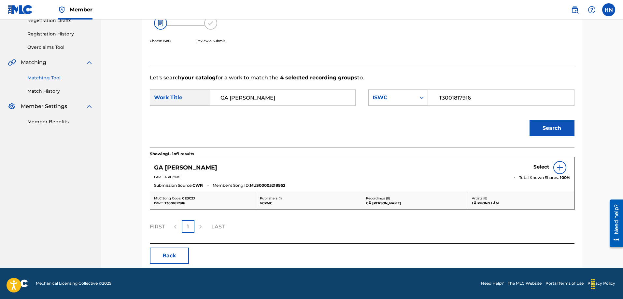
click at [532, 169] on div "GA GIANG HO Select" at bounding box center [362, 167] width 416 height 13
click at [534, 168] on h5 "Select" at bounding box center [541, 167] width 16 height 6
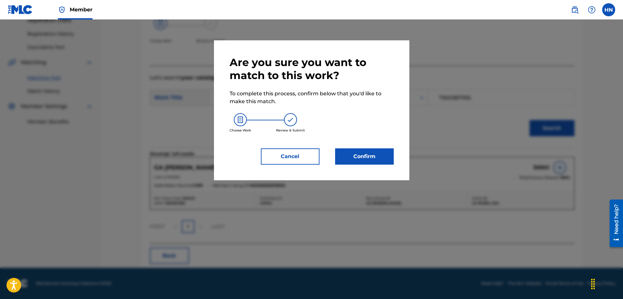
click at [343, 150] on button "Confirm" at bounding box center [364, 156] width 59 height 16
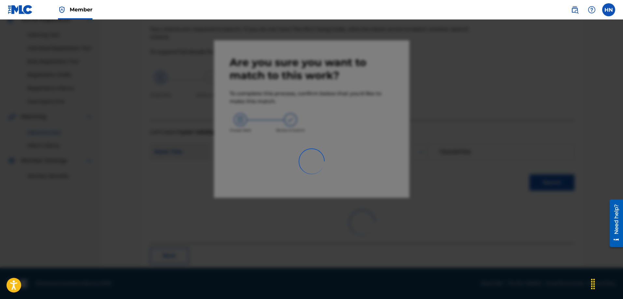
scroll to position [18, 0]
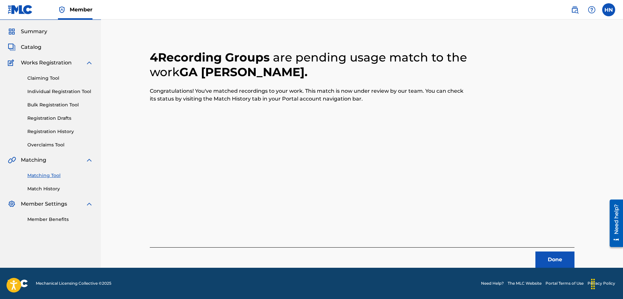
click at [557, 251] on div "Done" at bounding box center [362, 257] width 424 height 21
click at [556, 254] on button "Done" at bounding box center [554, 260] width 39 height 16
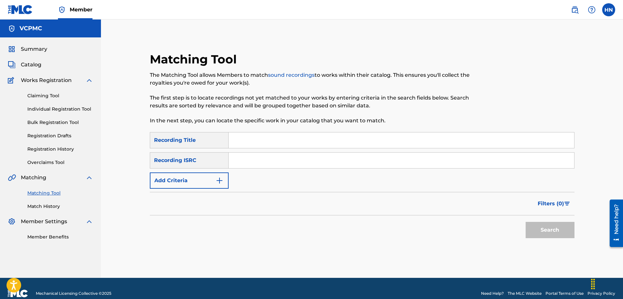
click at [326, 144] on input "Search Form" at bounding box center [401, 140] width 345 height 16
paste input "[PERSON_NAME] NÚI"
click at [525, 222] on button "Search" at bounding box center [549, 230] width 49 height 16
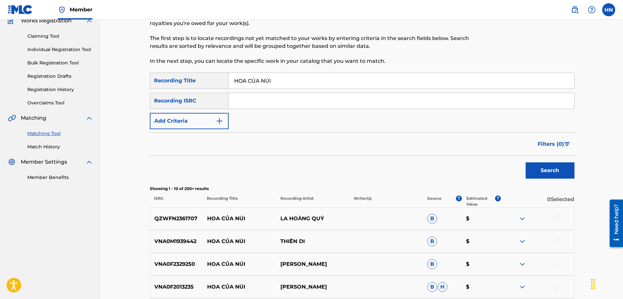
scroll to position [130, 0]
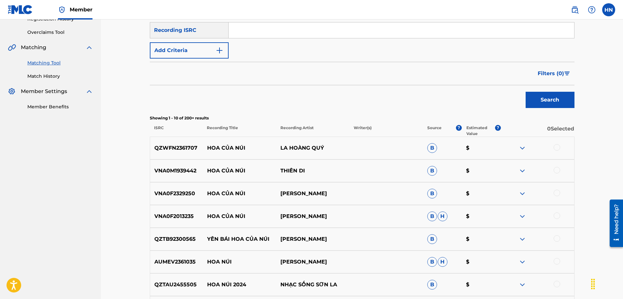
click at [170, 144] on p "QZWFN2361707" at bounding box center [176, 148] width 53 height 8
click at [553, 146] on div at bounding box center [556, 147] width 7 height 7
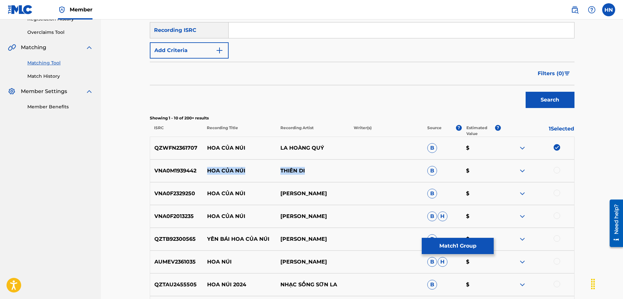
drag, startPoint x: 311, startPoint y: 171, endPoint x: 209, endPoint y: 172, distance: 101.6
click at [209, 172] on div "VNA0M1939442 HOA CỦA NÚI THIÊN DI B $" at bounding box center [362, 171] width 424 height 23
click at [180, 176] on div "VNA0M1939442 HOA CỦA NÚI THIÊN DI B $" at bounding box center [362, 171] width 424 height 23
click at [552, 171] on div at bounding box center [536, 171] width 73 height 8
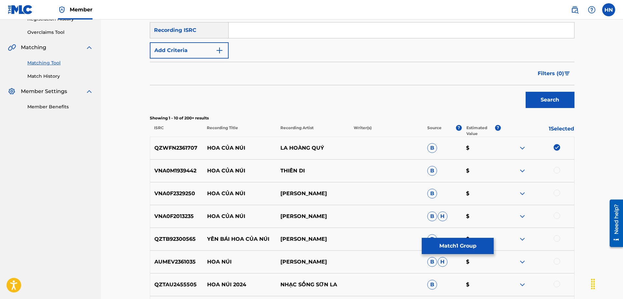
click at [553, 171] on div at bounding box center [556, 170] width 7 height 7
drag, startPoint x: 208, startPoint y: 192, endPoint x: 342, endPoint y: 193, distance: 134.1
click at [342, 193] on div "VNA0F2329250 HOA CỦA NÚI TRẦN HỮU TUẤN B $" at bounding box center [362, 193] width 424 height 23
click at [173, 187] on div "VNA0F2329250 HOA CỦA NÚI TRẦN HỮU TUẤN B $" at bounding box center [362, 193] width 424 height 23
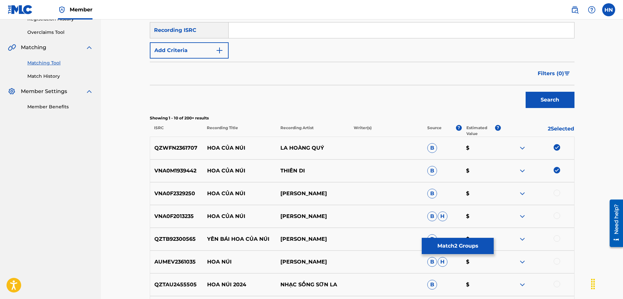
click at [179, 213] on p "VNA0F2013235" at bounding box center [176, 217] width 53 height 8
click at [555, 193] on div at bounding box center [556, 193] width 7 height 7
click at [553, 214] on div at bounding box center [536, 217] width 73 height 8
click at [557, 216] on div at bounding box center [556, 216] width 7 height 7
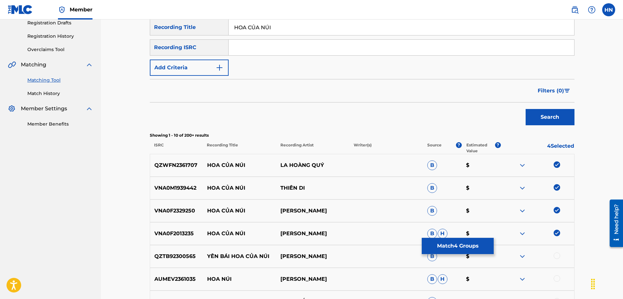
scroll to position [0, 0]
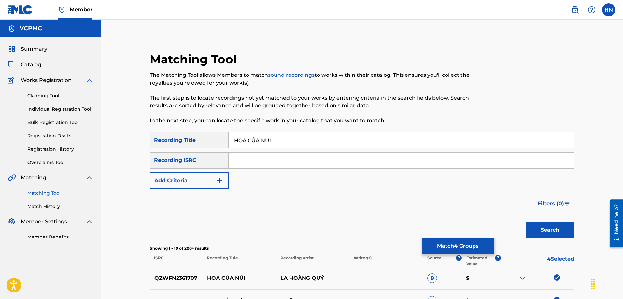
click at [252, 139] on input "[PERSON_NAME] NÚI" at bounding box center [401, 140] width 345 height 16
click at [265, 139] on input "HOA CuA NÚI" at bounding box center [401, 140] width 345 height 16
type input "HOA CuA NuI"
click at [525, 222] on button "Search" at bounding box center [549, 230] width 49 height 16
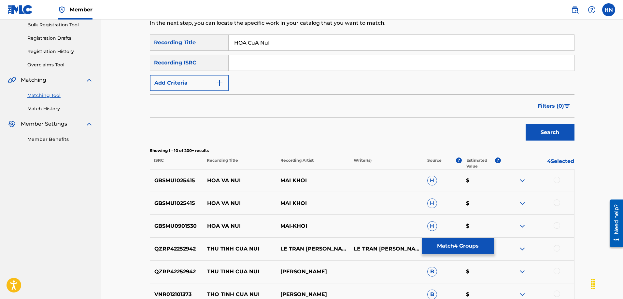
scroll to position [163, 0]
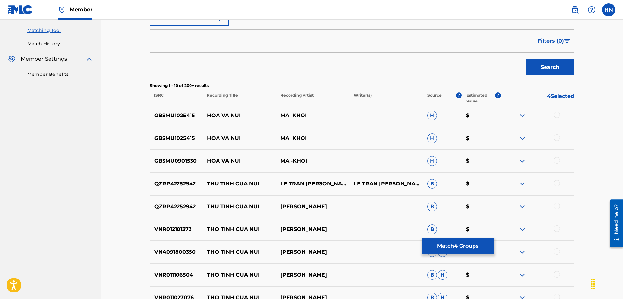
click at [464, 244] on button "Match 4 Groups" at bounding box center [458, 246] width 72 height 16
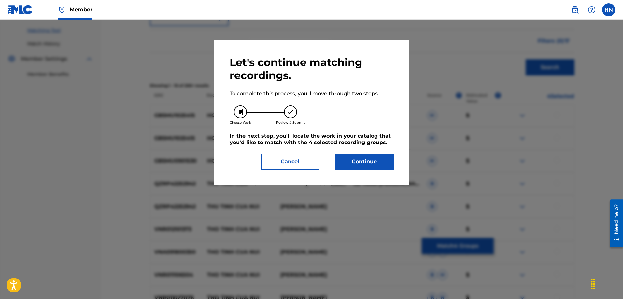
click at [356, 165] on button "Continue" at bounding box center [364, 162] width 59 height 16
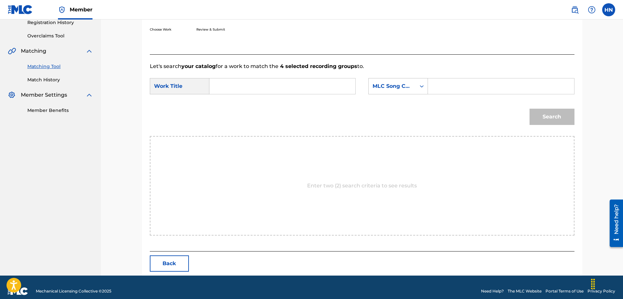
scroll to position [134, 0]
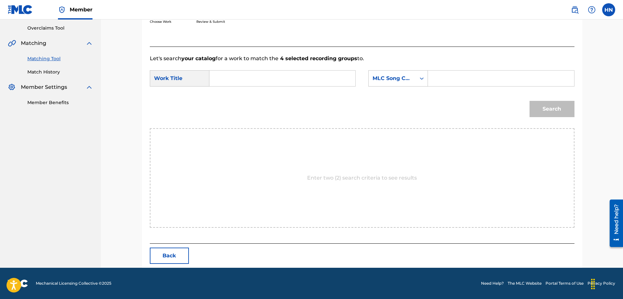
click at [299, 70] on div "Search Form" at bounding box center [282, 78] width 146 height 16
click at [301, 74] on input "Search Form" at bounding box center [282, 79] width 135 height 16
paste input "[PERSON_NAME] NÚI"
type input "[PERSON_NAME] NÚI"
click at [391, 77] on div "MLC Song Code" at bounding box center [391, 79] width 39 height 8
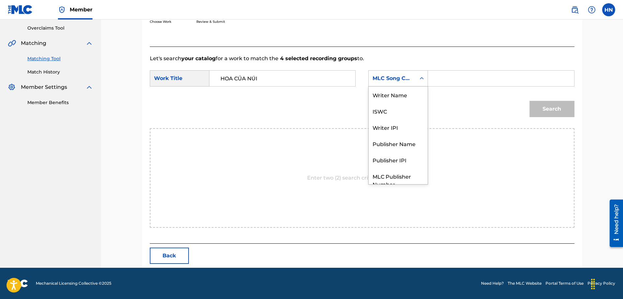
scroll to position [24, 0]
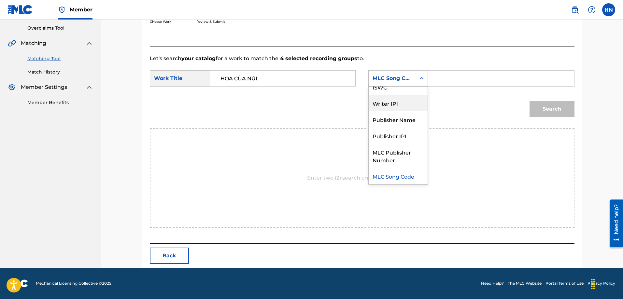
click at [384, 90] on div "ISWC" at bounding box center [398, 87] width 59 height 16
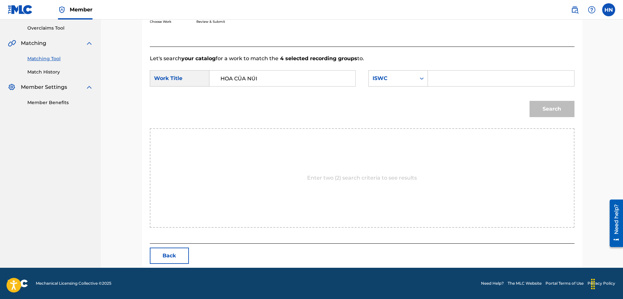
click at [434, 75] on input "Search Form" at bounding box center [500, 79] width 135 height 16
paste input "T3055563236"
type input "T3055563236"
click at [527, 104] on div "Search" at bounding box center [550, 107] width 48 height 26
click at [534, 106] on button "Search" at bounding box center [551, 109] width 45 height 16
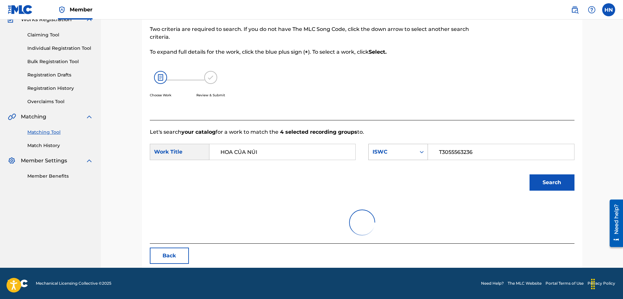
scroll to position [115, 0]
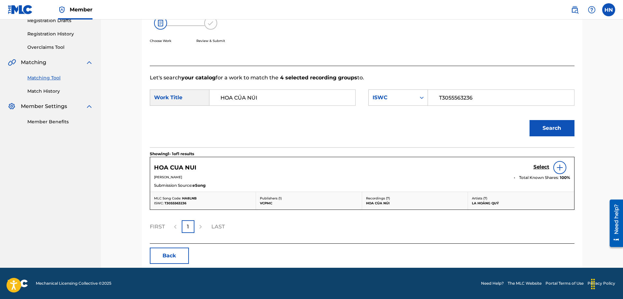
click at [540, 165] on h5 "Select" at bounding box center [541, 167] width 16 height 6
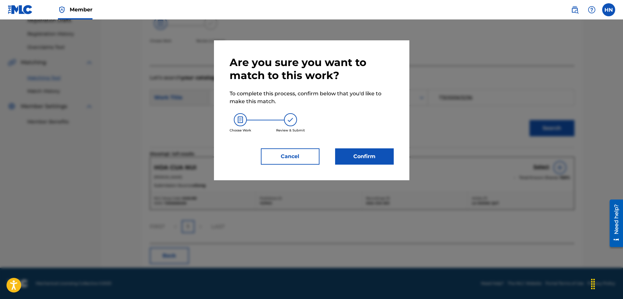
click at [379, 160] on button "Confirm" at bounding box center [364, 156] width 59 height 16
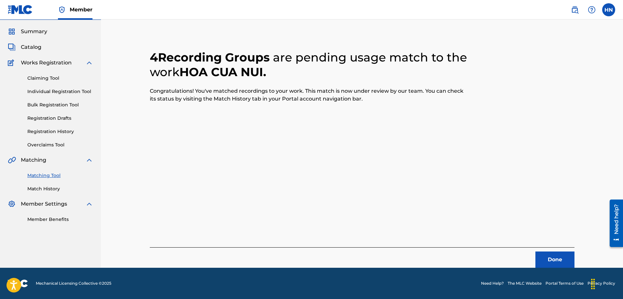
scroll to position [18, 0]
click at [538, 255] on button "Done" at bounding box center [554, 260] width 39 height 16
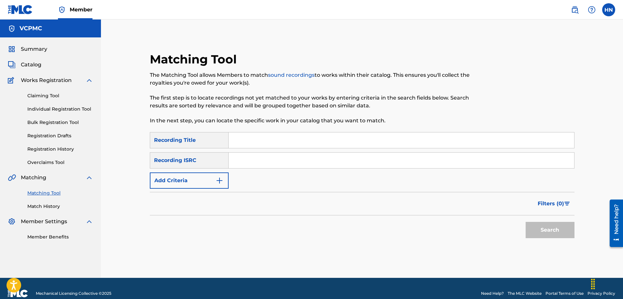
click at [295, 142] on input "Search Form" at bounding box center [401, 140] width 345 height 16
paste input "[PERSON_NAME] XA [PERSON_NAME] ĐỖ"
click at [525, 222] on button "Search" at bounding box center [549, 230] width 49 height 16
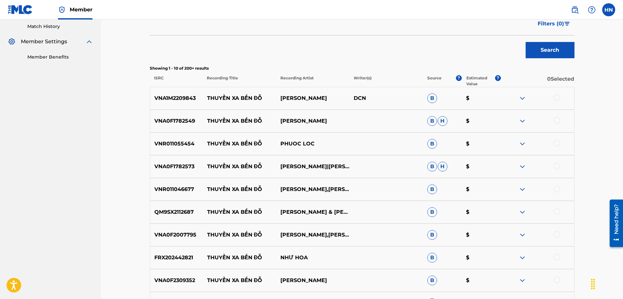
scroll to position [195, 0]
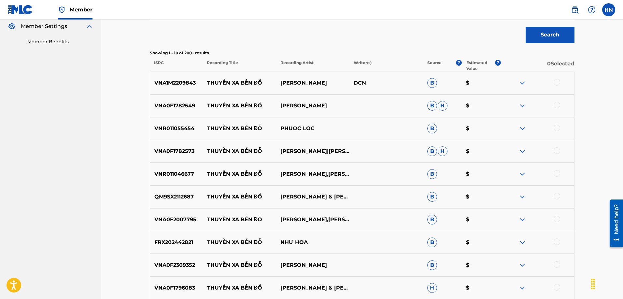
click at [178, 84] on p "VNA1M2209843" at bounding box center [176, 83] width 53 height 8
click at [183, 101] on div "VNA0F1782549 THUYỀN XA BẾN ĐỖ KIM THOA B H $" at bounding box center [362, 105] width 424 height 23
click at [555, 80] on div at bounding box center [556, 82] width 7 height 7
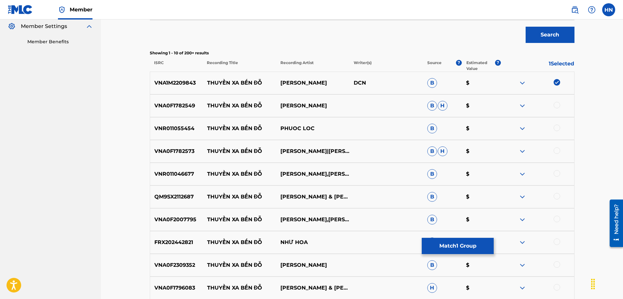
click at [558, 105] on div at bounding box center [556, 105] width 7 height 7
click at [160, 131] on p "VNR011055454" at bounding box center [176, 129] width 53 height 8
click at [557, 126] on div at bounding box center [556, 128] width 7 height 7
click at [174, 154] on p "VNA0F1782573" at bounding box center [176, 151] width 53 height 8
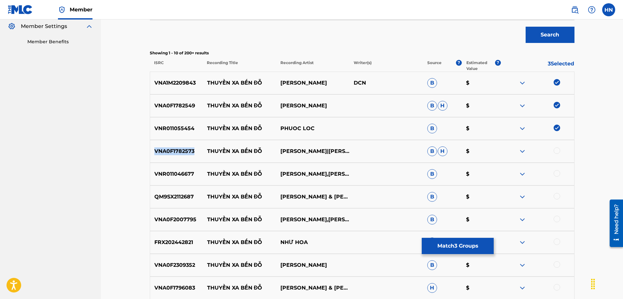
click at [174, 154] on p "VNA0F1782573" at bounding box center [176, 151] width 53 height 8
click at [556, 147] on div at bounding box center [556, 150] width 7 height 7
click at [170, 171] on p "VNR011046677" at bounding box center [176, 174] width 53 height 8
click at [555, 174] on div at bounding box center [556, 173] width 7 height 7
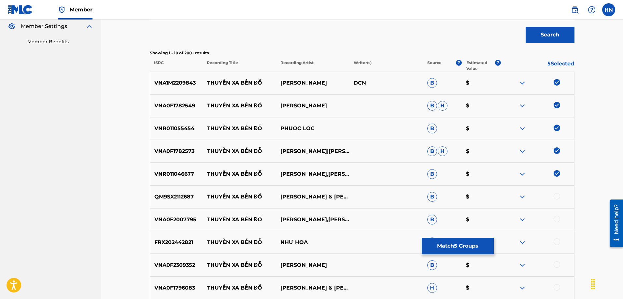
click at [183, 193] on p "QM9SX2112687" at bounding box center [176, 197] width 53 height 8
click at [558, 195] on div at bounding box center [556, 196] width 7 height 7
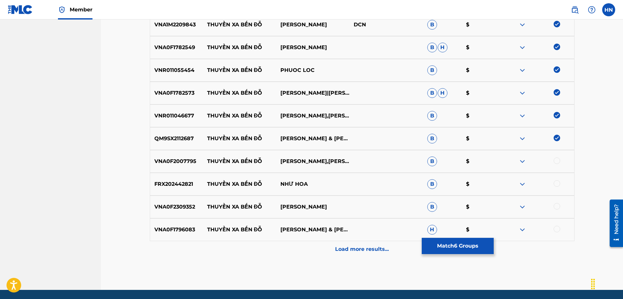
scroll to position [276, 0]
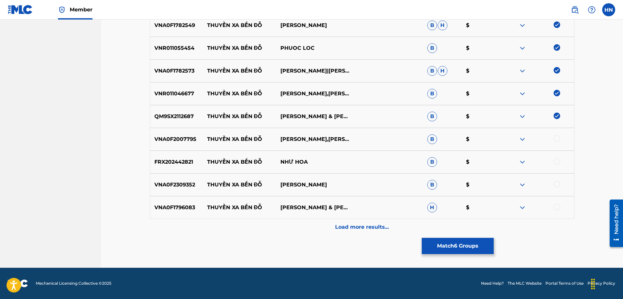
click at [176, 133] on div "VNA0F2007795 THUYỀN XA BẾN ĐỖ PHUONG THUY,GIA KHẢI B $" at bounding box center [362, 139] width 424 height 23
click at [176, 132] on div "VNA0F2007795 THUYỀN XA BẾN ĐỖ PHUONG THUY,GIA KHẢI B $" at bounding box center [362, 139] width 424 height 23
click at [555, 137] on div at bounding box center [556, 138] width 7 height 7
click at [176, 168] on div "FRX202442821 THUYỀN XA BẾN ĐỖ NHƯ HOA B $" at bounding box center [362, 162] width 424 height 23
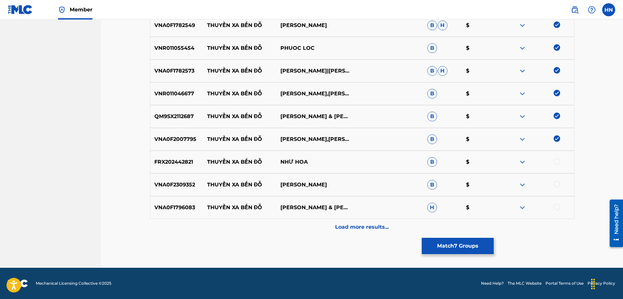
click at [558, 161] on div at bounding box center [556, 161] width 7 height 7
click at [169, 187] on p "VNA0F2309352" at bounding box center [176, 185] width 53 height 8
click at [558, 182] on div at bounding box center [556, 184] width 7 height 7
click at [186, 204] on p "VNA0F1796083" at bounding box center [176, 208] width 53 height 8
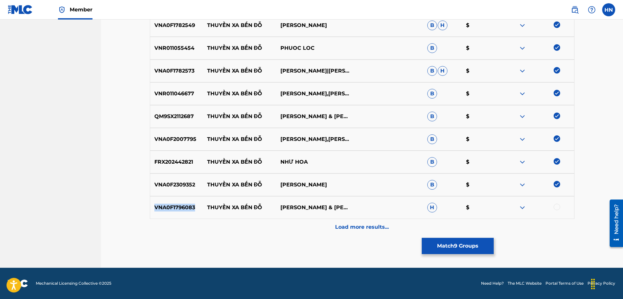
click at [186, 204] on p "VNA0F1796083" at bounding box center [176, 208] width 53 height 8
click at [558, 206] on div at bounding box center [556, 207] width 7 height 7
click at [338, 229] on p "Load more results..." at bounding box center [362, 227] width 54 height 8
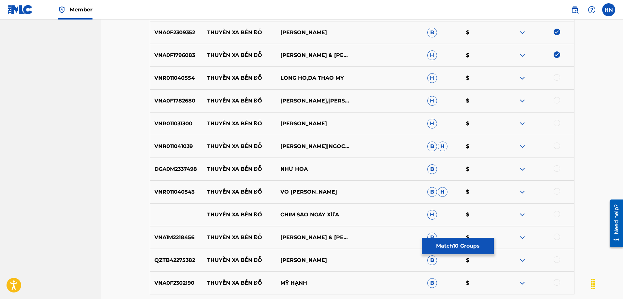
scroll to position [438, 0]
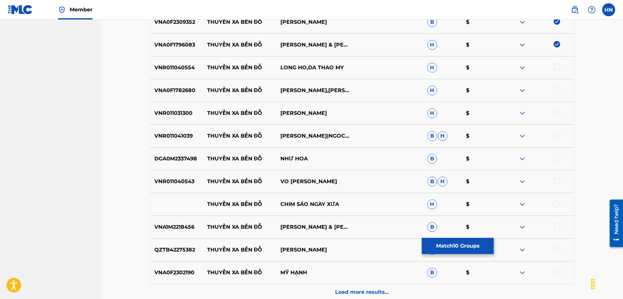
click at [173, 65] on p "VNR011040554" at bounding box center [176, 68] width 53 height 8
click at [560, 65] on div at bounding box center [536, 68] width 73 height 8
click at [555, 67] on div at bounding box center [556, 67] width 7 height 7
click at [188, 91] on p "VNA0F1782680" at bounding box center [176, 91] width 53 height 8
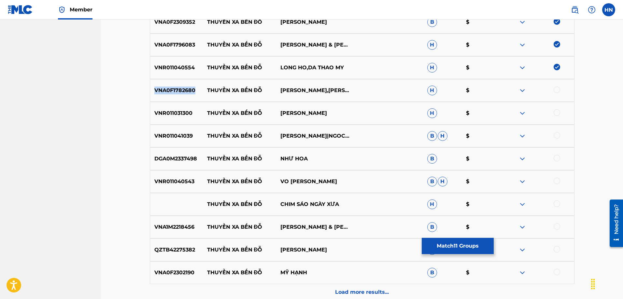
click at [188, 91] on p "VNA0F1782680" at bounding box center [176, 91] width 53 height 8
click at [554, 90] on div at bounding box center [556, 90] width 7 height 7
click at [184, 115] on p "VNR011031300" at bounding box center [176, 113] width 53 height 8
click at [557, 112] on div at bounding box center [556, 112] width 7 height 7
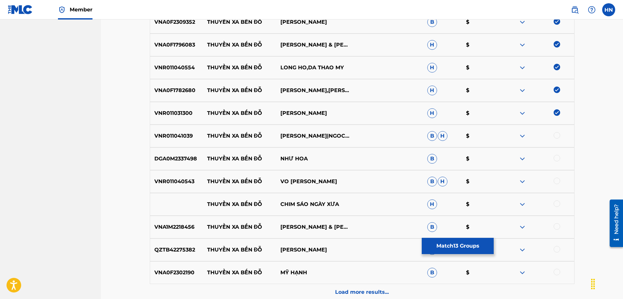
click at [187, 137] on p "VNR011041039" at bounding box center [176, 136] width 53 height 8
click at [557, 135] on div at bounding box center [556, 135] width 7 height 7
click at [180, 163] on div "DGA0M2337498 THUYỀN XA BẾN ĐỖ NHƯ HOA B $" at bounding box center [362, 158] width 424 height 23
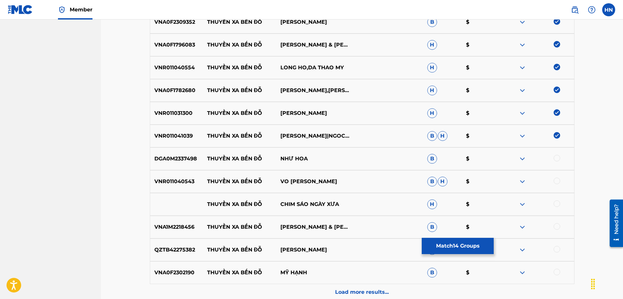
click at [557, 158] on div at bounding box center [556, 158] width 7 height 7
click at [177, 187] on div "VNR011040543 THUYỀN XA BẾN ĐỖ VO HOANG LAM B H $" at bounding box center [362, 181] width 424 height 23
click at [555, 180] on div at bounding box center [556, 181] width 7 height 7
drag, startPoint x: 349, startPoint y: 206, endPoint x: 202, endPoint y: 208, distance: 147.2
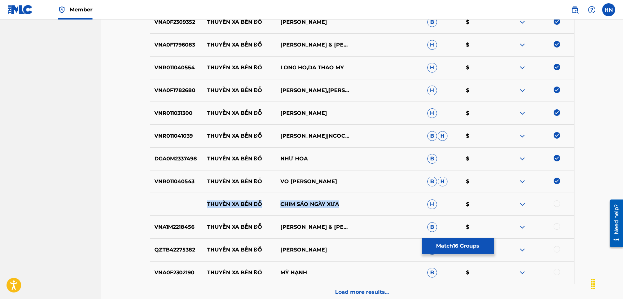
click at [204, 208] on div "THUYỀN XA BẾN ĐỖ CHIM SÁO NGÀY XƯA H $" at bounding box center [362, 204] width 424 height 23
click at [522, 204] on img at bounding box center [522, 205] width 8 height 8
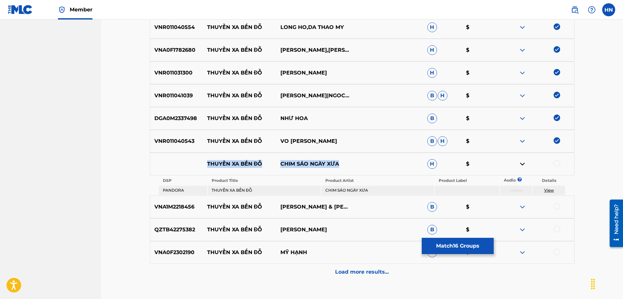
scroll to position [524, 0]
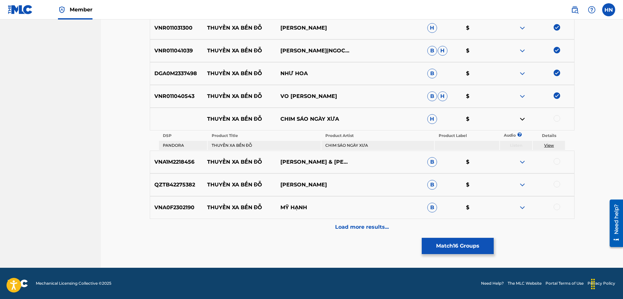
click at [179, 160] on p "VNA1M2218456" at bounding box center [176, 162] width 53 height 8
click at [554, 161] on div at bounding box center [556, 161] width 7 height 7
click at [181, 178] on div "QZTB42275382 THUYỀN XA BẾN ĐỖ TRẦN QUANG NGỌC B $" at bounding box center [362, 185] width 424 height 23
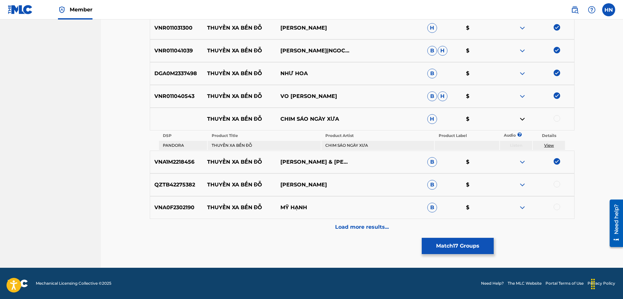
click at [558, 183] on div at bounding box center [556, 184] width 7 height 7
click at [196, 208] on p "VNA0F2302190" at bounding box center [176, 208] width 53 height 8
click at [191, 208] on p "VNA0F2302190" at bounding box center [176, 208] width 53 height 8
click at [553, 204] on div at bounding box center [536, 208] width 73 height 8
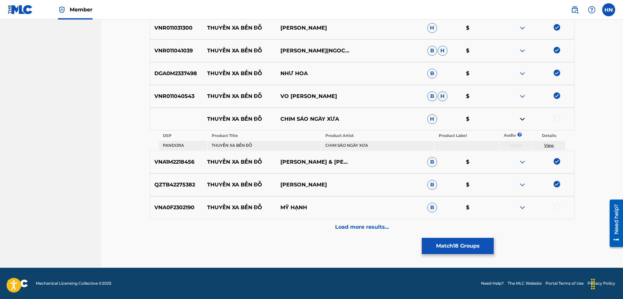
click at [554, 205] on div at bounding box center [556, 207] width 7 height 7
click at [360, 219] on div "Load more results..." at bounding box center [362, 227] width 424 height 16
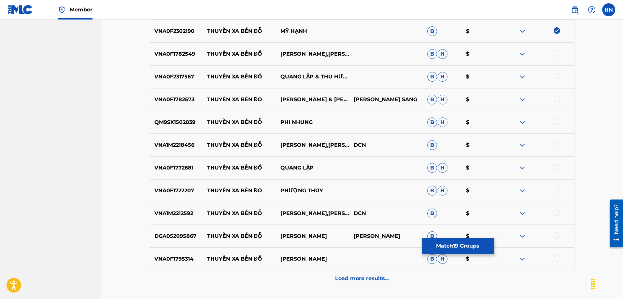
scroll to position [687, 0]
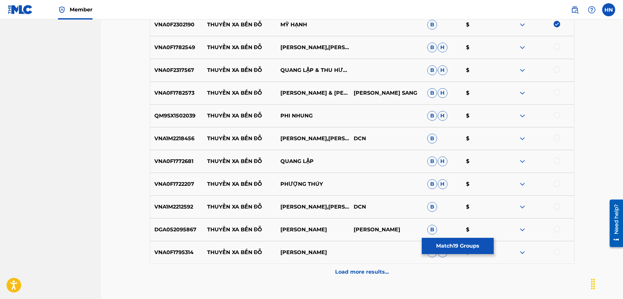
click at [171, 51] on p "VNA0F1782549" at bounding box center [176, 48] width 53 height 8
click at [557, 47] on div at bounding box center [556, 47] width 7 height 7
click at [182, 75] on div "VNA0F2317567 THUYỀN XA BẾN ĐỖ QUANG LẬP & THU HƯỜNG B H $" at bounding box center [362, 70] width 424 height 23
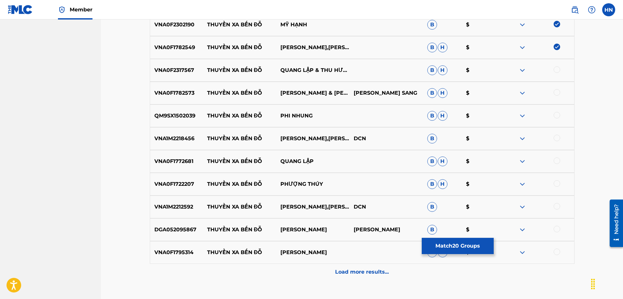
click at [555, 69] on div at bounding box center [556, 69] width 7 height 7
click at [177, 91] on p "VNA0F1782573" at bounding box center [176, 93] width 53 height 8
click at [557, 92] on div at bounding box center [556, 92] width 7 height 7
click at [184, 117] on p "QM9SX1502039" at bounding box center [176, 116] width 53 height 8
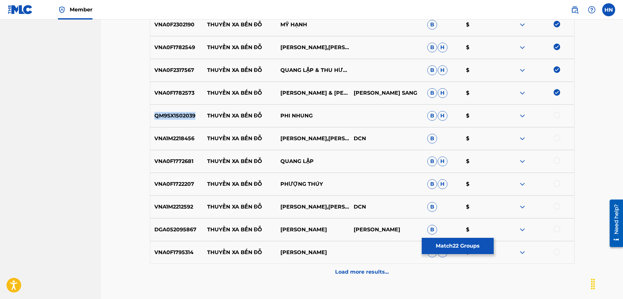
click at [184, 117] on p "QM9SX1502039" at bounding box center [176, 116] width 53 height 8
click at [556, 115] on div at bounding box center [556, 115] width 7 height 7
click at [169, 141] on p "VNA1M2218456" at bounding box center [176, 139] width 53 height 8
click at [556, 137] on div at bounding box center [556, 138] width 7 height 7
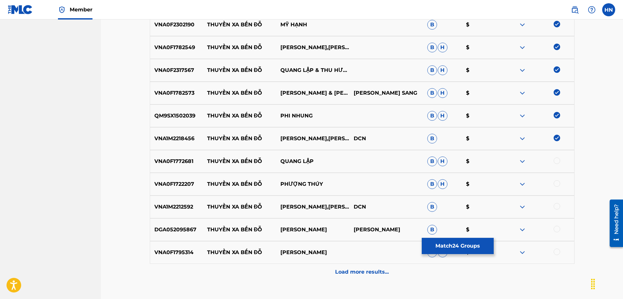
click at [178, 163] on p "VNA0F1772681" at bounding box center [176, 162] width 53 height 8
click at [556, 161] on div at bounding box center [556, 161] width 7 height 7
click at [181, 189] on div "VNA0F1722207 THUYỀN XA BẾN ĐỖ PHƯỢNG THÚY B H $" at bounding box center [362, 184] width 424 height 23
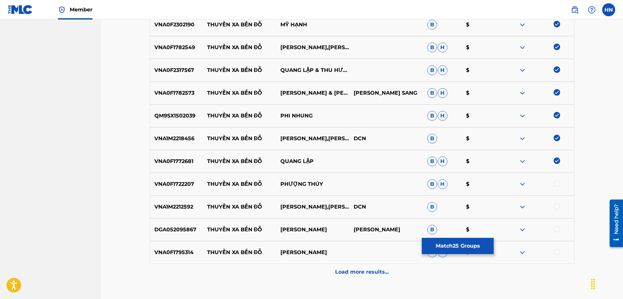
click at [558, 184] on div at bounding box center [556, 183] width 7 height 7
click at [162, 215] on div "VNA1M2212592 THUYỀN XA BẾN ĐỖ TRUONG NGUYEN,THANH NGÂN,DIỄM TRANG DCN B $" at bounding box center [362, 207] width 424 height 23
click at [555, 207] on div at bounding box center [556, 206] width 7 height 7
click at [183, 231] on p "DGA052095867" at bounding box center [176, 230] width 53 height 8
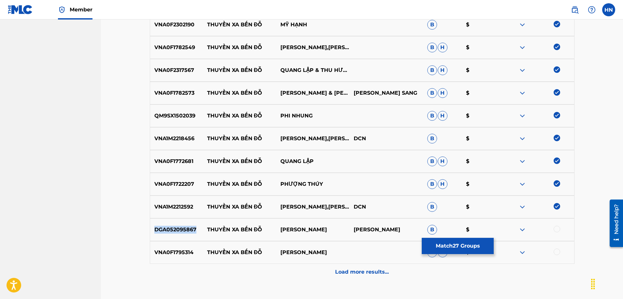
click at [183, 231] on p "DGA052095867" at bounding box center [176, 230] width 53 height 8
click at [556, 230] on div at bounding box center [556, 229] width 7 height 7
click at [154, 253] on p "VNA0F1795314" at bounding box center [176, 253] width 53 height 8
click at [557, 253] on div at bounding box center [556, 252] width 7 height 7
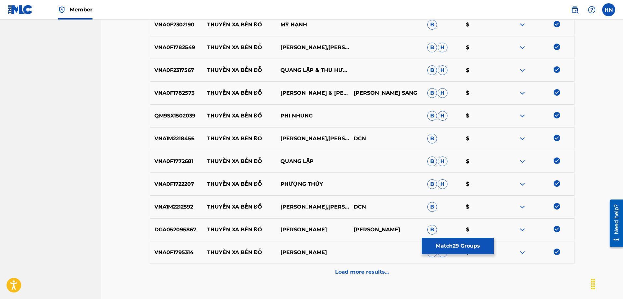
click at [371, 272] on p "Load more results..." at bounding box center [362, 272] width 54 height 8
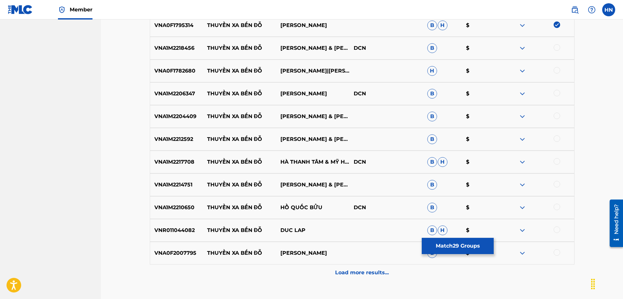
scroll to position [914, 0]
click at [188, 50] on p "VNA1M2218456" at bounding box center [176, 48] width 53 height 8
click at [556, 48] on div at bounding box center [556, 47] width 7 height 7
click at [196, 73] on p "VNA0F1782680" at bounding box center [176, 70] width 53 height 8
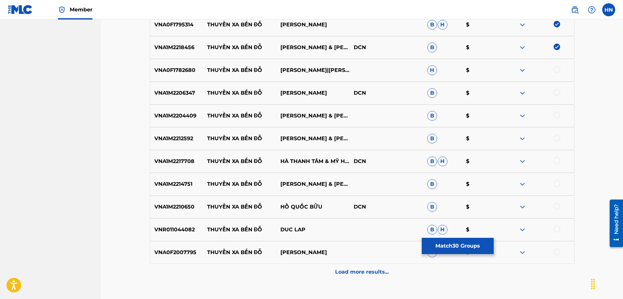
click at [189, 73] on p "VNA0F1782680" at bounding box center [176, 70] width 53 height 8
click at [553, 70] on div at bounding box center [536, 70] width 73 height 8
click at [555, 70] on div at bounding box center [556, 69] width 7 height 7
click at [175, 87] on div "VNA1M2206347 THUYỀN XA BẾN ĐỖ HOÀNG DŨNG DCN B $" at bounding box center [362, 93] width 424 height 23
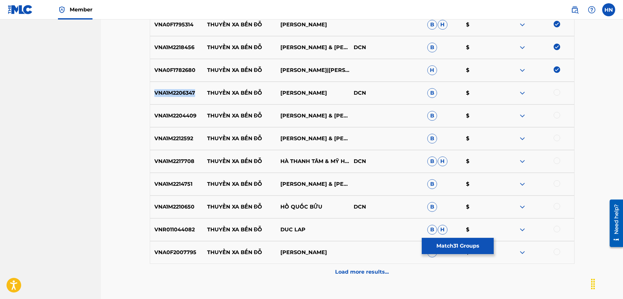
click at [175, 87] on div "VNA1M2206347 THUYỀN XA BẾN ĐỖ HOÀNG DŨNG DCN B $" at bounding box center [362, 93] width 424 height 23
click at [553, 91] on div at bounding box center [536, 93] width 73 height 8
click at [556, 91] on div at bounding box center [556, 92] width 7 height 7
click at [190, 125] on div "VNA1M2204409 THUYỀN XA BẾN ĐỖ THANH NGÂN & GIA TIẾN B $" at bounding box center [362, 115] width 424 height 23
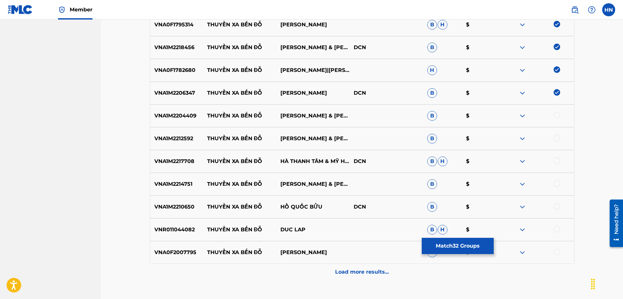
click at [555, 113] on div at bounding box center [556, 115] width 7 height 7
click at [169, 142] on p "VNA1M2212592" at bounding box center [176, 139] width 53 height 8
click at [554, 137] on div at bounding box center [556, 138] width 7 height 7
click at [191, 165] on div "VNA1M2217708 THUYỀN XA BẾN ĐỖ HÀ THANH TÂM & MỸ HẠNH DCN B H $" at bounding box center [362, 161] width 424 height 23
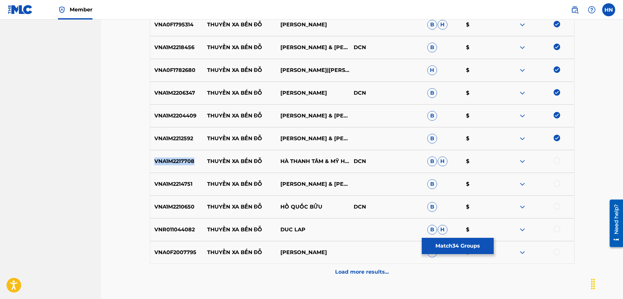
click at [191, 165] on div "VNA1M2217708 THUYỀN XA BẾN ĐỖ HÀ THANH TÂM & MỸ HẠNH DCN B H $" at bounding box center [362, 161] width 424 height 23
click at [557, 160] on div at bounding box center [556, 161] width 7 height 7
click at [179, 185] on p "VNA1M2214751" at bounding box center [176, 184] width 53 height 8
click at [557, 184] on div at bounding box center [556, 183] width 7 height 7
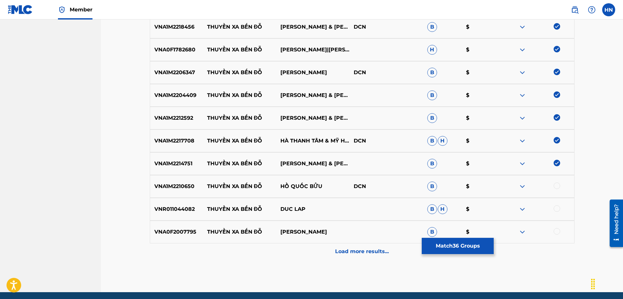
scroll to position [959, 0]
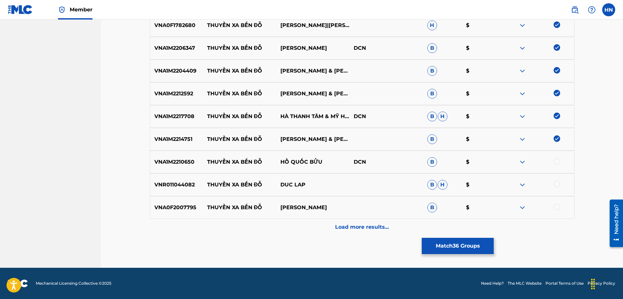
click at [183, 162] on p "VNA1M2210650" at bounding box center [176, 162] width 53 height 8
click at [557, 162] on div at bounding box center [556, 161] width 7 height 7
click at [160, 179] on div "VNR011044082 THUYỀN XA BẾN ĐỖ DUC LAP B H $" at bounding box center [362, 185] width 424 height 23
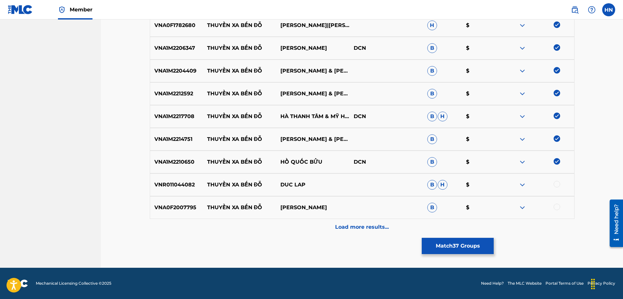
click at [556, 182] on div at bounding box center [556, 184] width 7 height 7
click at [190, 204] on p "VNA0F2007795" at bounding box center [176, 208] width 53 height 8
click at [560, 209] on div at bounding box center [536, 208] width 73 height 8
click at [558, 207] on div at bounding box center [556, 207] width 7 height 7
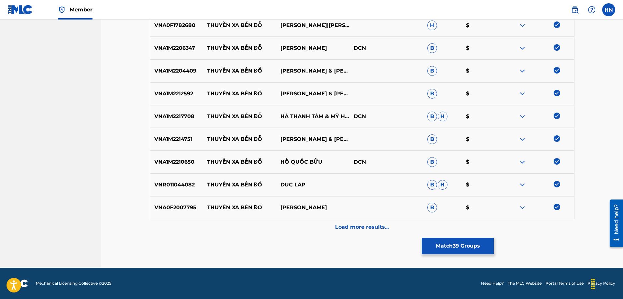
click at [365, 225] on p "Load more results..." at bounding box center [362, 227] width 54 height 8
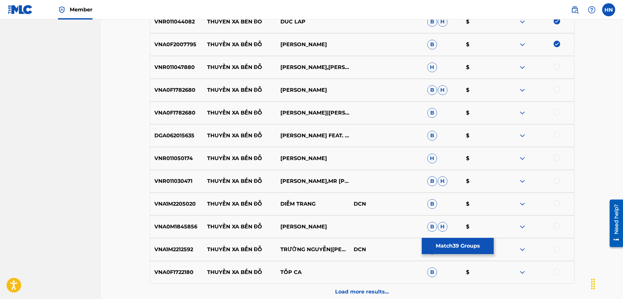
scroll to position [1155, 0]
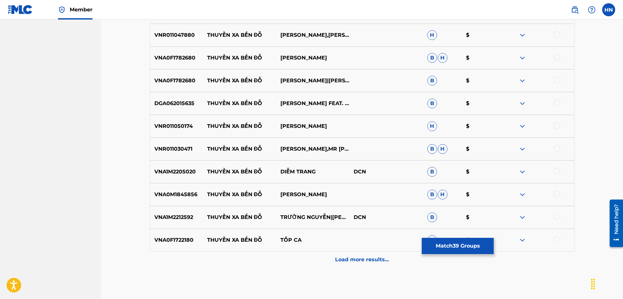
click at [182, 37] on p "VNR011047880" at bounding box center [176, 35] width 53 height 8
click at [557, 36] on div at bounding box center [556, 34] width 7 height 7
click at [171, 54] on p "VNA0F1782680" at bounding box center [176, 58] width 53 height 8
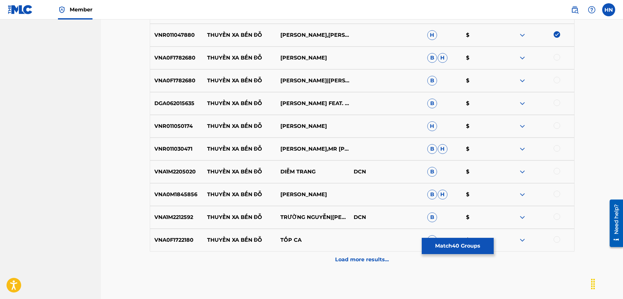
click at [557, 58] on div at bounding box center [556, 57] width 7 height 7
click at [558, 81] on div at bounding box center [556, 80] width 7 height 7
click at [178, 104] on p "DGA062015635" at bounding box center [176, 104] width 53 height 8
click at [557, 102] on div at bounding box center [556, 103] width 7 height 7
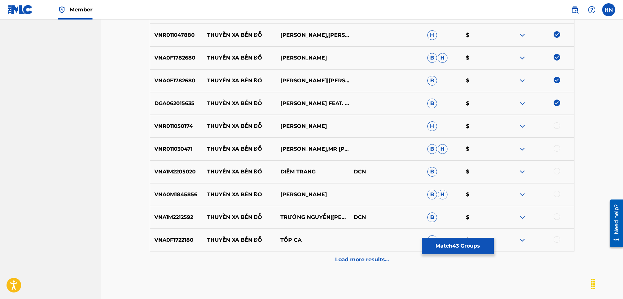
click at [170, 125] on p "VNR011050174" at bounding box center [176, 126] width 53 height 8
click at [555, 126] on div at bounding box center [556, 125] width 7 height 7
click at [160, 146] on p "VNR011030471" at bounding box center [176, 149] width 53 height 8
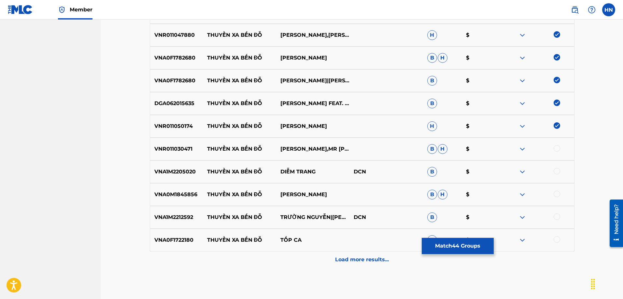
click at [558, 148] on div at bounding box center [556, 148] width 7 height 7
click at [174, 169] on p "VNA1M2205020" at bounding box center [176, 172] width 53 height 8
click at [556, 174] on div at bounding box center [556, 171] width 7 height 7
click at [185, 198] on p "VNA0M1845856" at bounding box center [176, 195] width 53 height 8
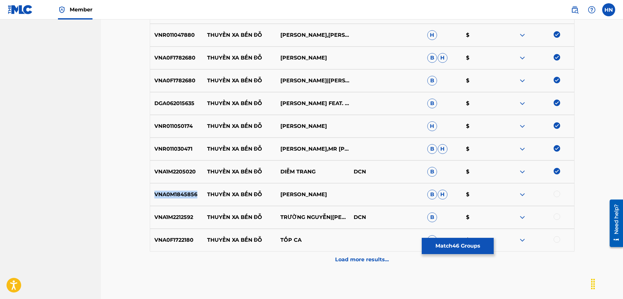
click at [185, 198] on p "VNA0M1845856" at bounding box center [176, 195] width 53 height 8
click at [554, 194] on div at bounding box center [556, 194] width 7 height 7
click at [184, 217] on p "VNA1M2212592" at bounding box center [176, 218] width 53 height 8
click at [557, 216] on div at bounding box center [556, 217] width 7 height 7
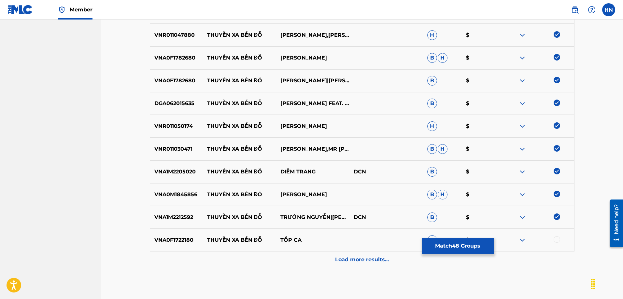
click at [181, 241] on p "VNA0F1722180" at bounding box center [176, 240] width 53 height 8
click at [558, 238] on div at bounding box center [556, 239] width 7 height 7
click at [331, 264] on div "Load more results..." at bounding box center [362, 260] width 424 height 16
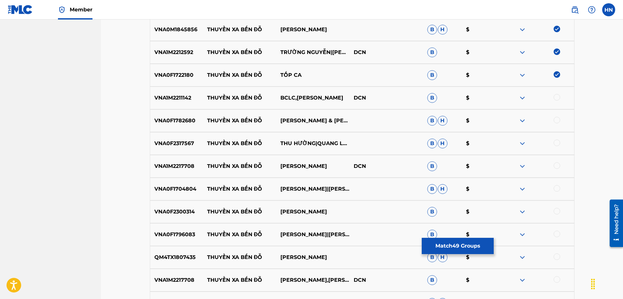
scroll to position [1350, 0]
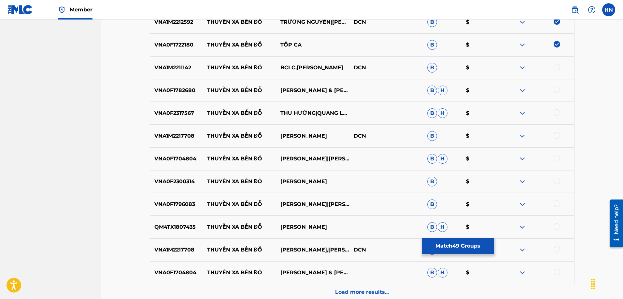
click at [169, 70] on p "VNA1M2211142" at bounding box center [176, 68] width 53 height 8
click at [555, 66] on div at bounding box center [556, 67] width 7 height 7
click at [177, 94] on p "VNA0F1782680" at bounding box center [176, 91] width 53 height 8
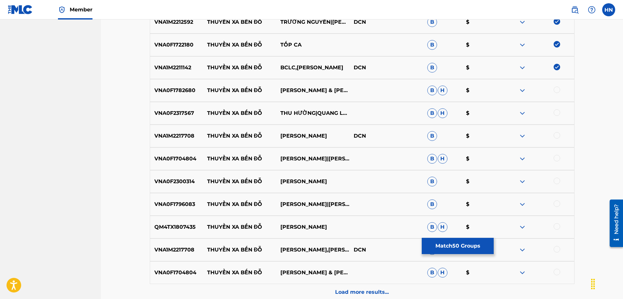
click at [554, 89] on div at bounding box center [556, 90] width 7 height 7
click at [169, 114] on p "VNA0F2317567" at bounding box center [176, 113] width 53 height 8
click at [555, 114] on div at bounding box center [556, 112] width 7 height 7
click at [181, 141] on div "VNA1M2217708 THUYỀN XA BẾN ĐỖ HÀ THANH TÂM DCN B $" at bounding box center [362, 136] width 424 height 23
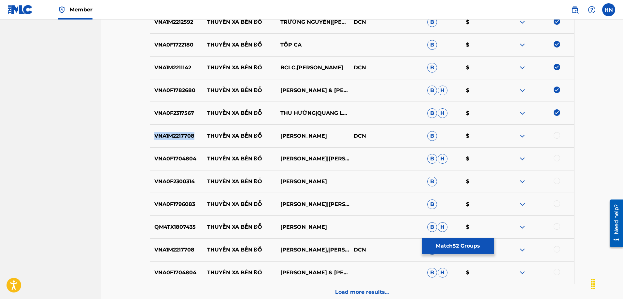
click at [181, 141] on div "VNA1M2217708 THUYỀN XA BẾN ĐỖ HÀ THANH TÂM DCN B $" at bounding box center [362, 136] width 424 height 23
click at [558, 137] on div at bounding box center [556, 135] width 7 height 7
click at [182, 163] on div "VNA0F1704804 THUYỀN XA BẾN ĐỖ LÊ SANG|KIM THOA B H $" at bounding box center [362, 158] width 424 height 23
click at [555, 158] on div at bounding box center [556, 158] width 7 height 7
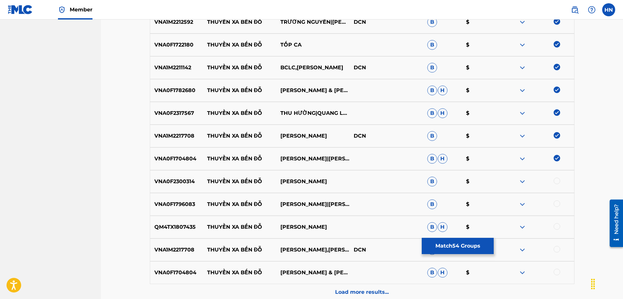
click at [180, 181] on p "VNA0F2300314" at bounding box center [176, 182] width 53 height 8
click at [554, 178] on div at bounding box center [556, 181] width 7 height 7
click at [179, 200] on div "VNA0F1796083 THUYỀN XA BẾN ĐỖ NGỌC TUYỀN|ĐOÀN MINH B $" at bounding box center [362, 204] width 424 height 23
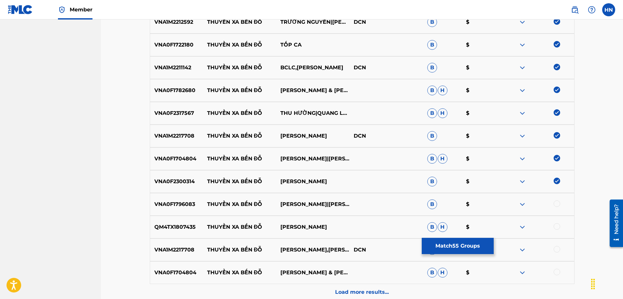
click at [556, 203] on div at bounding box center [556, 204] width 7 height 7
click at [187, 228] on p "QM4TX1807435" at bounding box center [176, 227] width 53 height 8
click at [554, 226] on div at bounding box center [556, 226] width 7 height 7
click at [179, 249] on p "VNA1M2217708" at bounding box center [176, 250] width 53 height 8
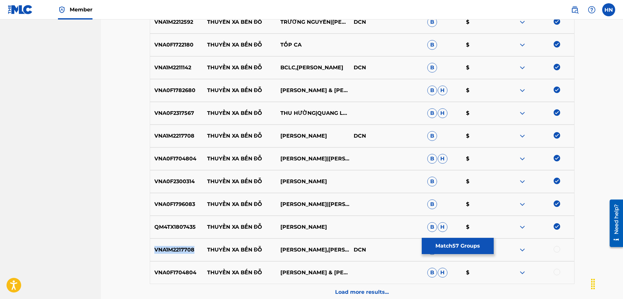
click at [179, 249] on p "VNA1M2217708" at bounding box center [176, 250] width 53 height 8
click at [558, 249] on div at bounding box center [556, 249] width 7 height 7
click at [183, 274] on p "VNA0F1704804" at bounding box center [176, 273] width 53 height 8
click at [560, 274] on div at bounding box center [536, 273] width 73 height 8
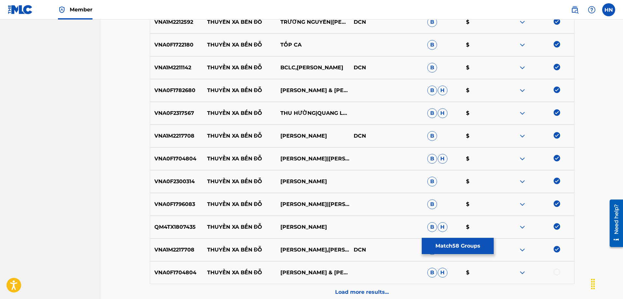
click at [557, 271] on div at bounding box center [556, 272] width 7 height 7
click at [374, 287] on div "Load more results..." at bounding box center [362, 292] width 424 height 16
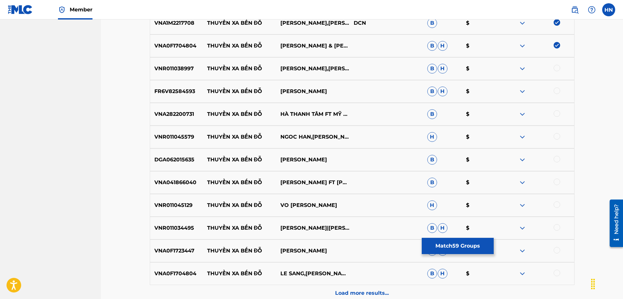
scroll to position [1578, 0]
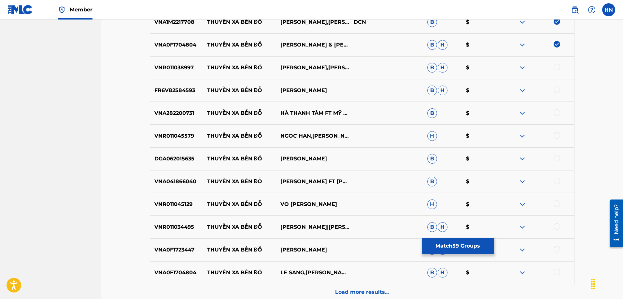
click at [178, 69] on p "VNR011038997" at bounding box center [176, 68] width 53 height 8
click at [554, 66] on div at bounding box center [556, 67] width 7 height 7
click at [173, 85] on div "FR6V82584593 THUYỀN XA BẾN ĐỖ NGÔ QUỐC LINH B H $" at bounding box center [362, 90] width 424 height 23
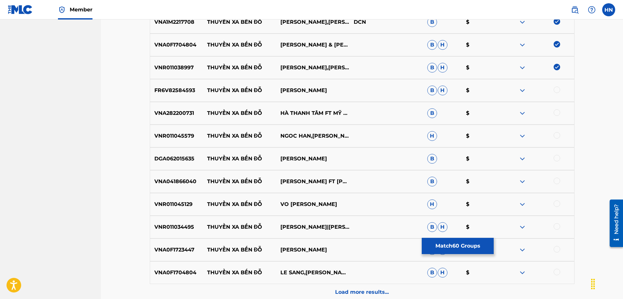
click at [553, 87] on div "FR6V82584593 THUYỀN XA BẾN ĐỖ NGÔ QUỐC LINH B H $" at bounding box center [362, 90] width 424 height 23
click at [555, 89] on div at bounding box center [556, 90] width 7 height 7
click at [175, 115] on p "VNA282200731" at bounding box center [176, 113] width 53 height 8
click at [554, 112] on div at bounding box center [556, 112] width 7 height 7
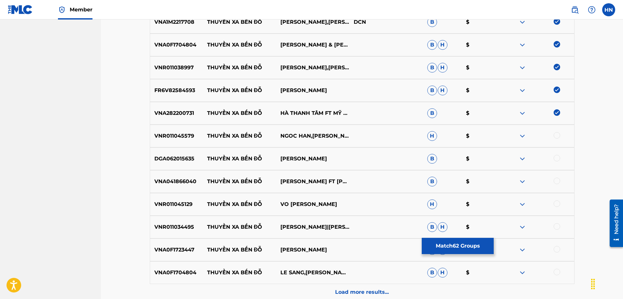
click at [188, 133] on p "VNR011045579" at bounding box center [176, 136] width 53 height 8
click at [556, 136] on div at bounding box center [556, 135] width 7 height 7
click at [181, 157] on p "DGA062015635" at bounding box center [176, 159] width 53 height 8
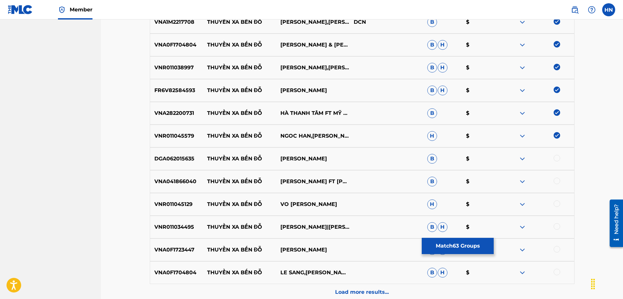
click at [555, 157] on div at bounding box center [556, 158] width 7 height 7
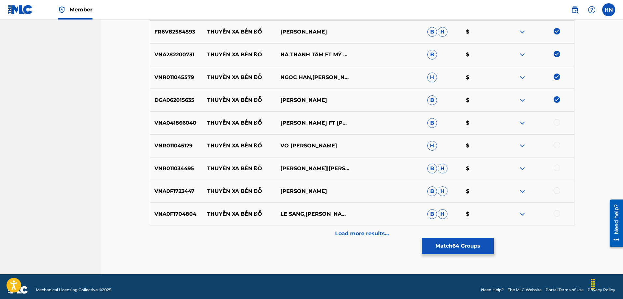
scroll to position [1643, 0]
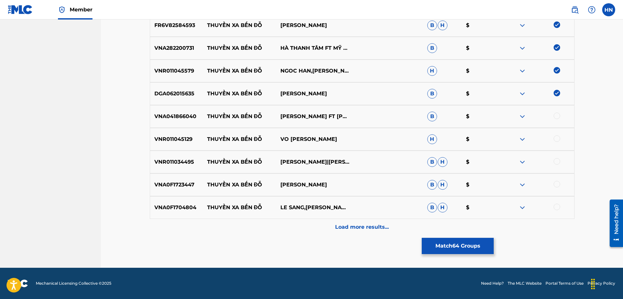
click at [180, 112] on div "VNA041866040 THUYỀN XA BẾN ĐỖ ĐOAN MINH FT NGỌC TUYÊN B $" at bounding box center [362, 116] width 424 height 23
click at [555, 116] on div at bounding box center [556, 116] width 7 height 7
click at [150, 139] on p "VNR011045129" at bounding box center [176, 139] width 53 height 8
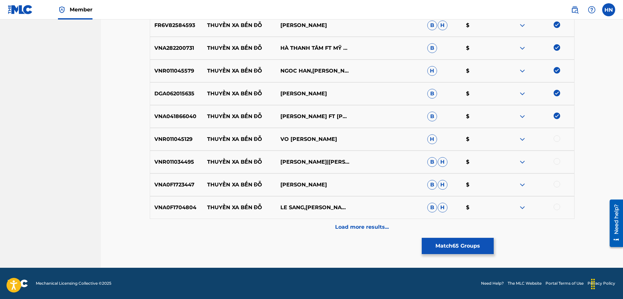
click at [555, 138] on div at bounding box center [556, 138] width 7 height 7
click at [184, 165] on p "VNR011034495" at bounding box center [176, 162] width 53 height 8
click at [557, 163] on div at bounding box center [556, 161] width 7 height 7
click at [152, 187] on p "VNA0F1723447" at bounding box center [176, 185] width 53 height 8
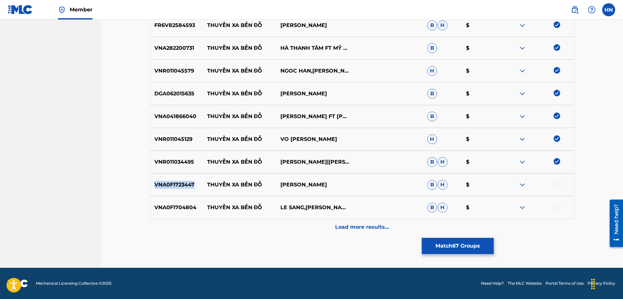
click at [152, 187] on p "VNA0F1723447" at bounding box center [176, 185] width 53 height 8
click at [555, 185] on div at bounding box center [556, 184] width 7 height 7
click at [168, 201] on div "VNA0F1704804 THUYỀN XA BẾN ĐỖ LE SANG,KIM THOA B H $" at bounding box center [362, 207] width 424 height 23
click at [553, 208] on div at bounding box center [556, 207] width 7 height 7
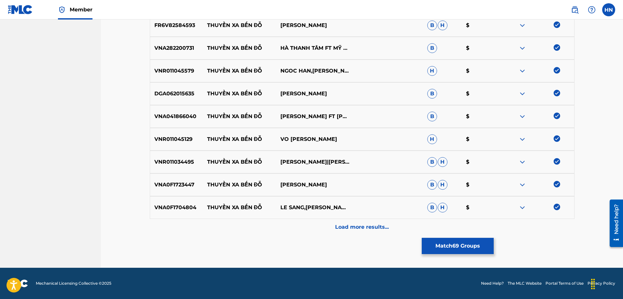
click at [364, 224] on p "Load more results..." at bounding box center [362, 227] width 54 height 8
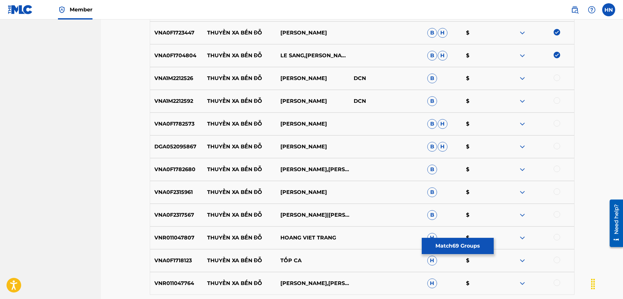
scroll to position [1806, 0]
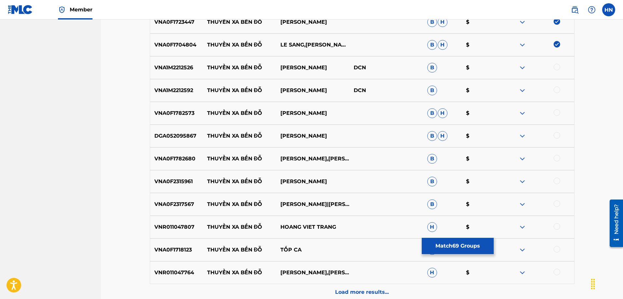
click at [183, 74] on div "VNA1M2212526 THUYỀN XA BẾN ĐỖ VÕ MINH LÊ DCN B $" at bounding box center [362, 67] width 424 height 23
click at [553, 68] on div at bounding box center [556, 67] width 7 height 7
click at [179, 91] on p "VNA1M2212592" at bounding box center [176, 91] width 53 height 8
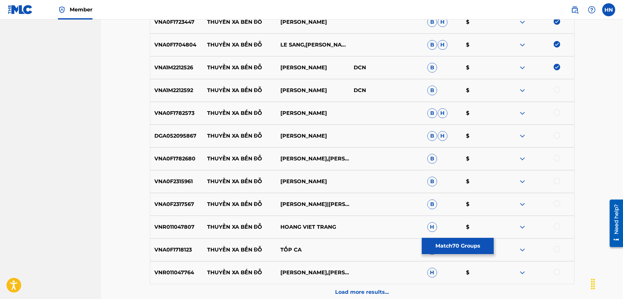
click at [557, 91] on div at bounding box center [556, 90] width 7 height 7
click at [159, 110] on p "VNA0F1782573" at bounding box center [176, 113] width 53 height 8
click at [560, 112] on div at bounding box center [556, 112] width 7 height 7
click at [185, 140] on p "DGA052095867" at bounding box center [176, 136] width 53 height 8
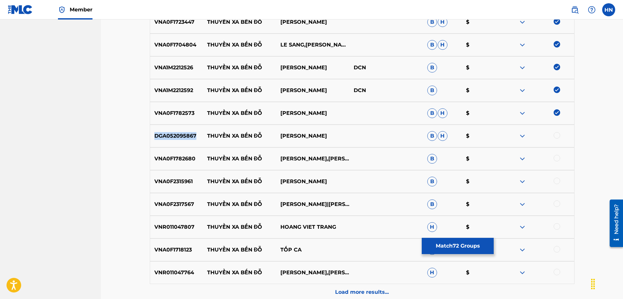
click at [185, 140] on p "DGA052095867" at bounding box center [176, 136] width 53 height 8
click at [559, 134] on div at bounding box center [556, 135] width 7 height 7
click at [183, 155] on p "VNA0F1782680" at bounding box center [176, 159] width 53 height 8
click at [553, 159] on div at bounding box center [536, 159] width 73 height 8
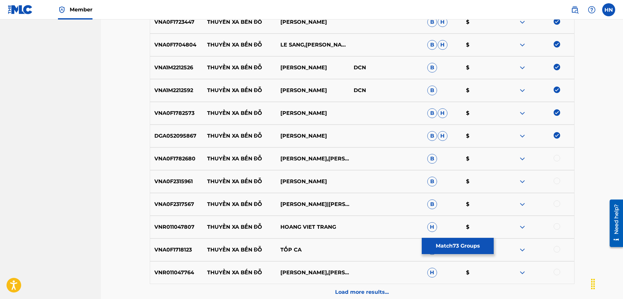
click at [554, 159] on div at bounding box center [556, 158] width 7 height 7
click at [183, 177] on div "VNA0F2315961 THUYỀN XA BẾN ĐỖ THANH TUYỀN B $" at bounding box center [362, 181] width 424 height 23
click at [554, 182] on div at bounding box center [556, 181] width 7 height 7
click at [188, 203] on p "VNA0F2317567" at bounding box center [176, 205] width 53 height 8
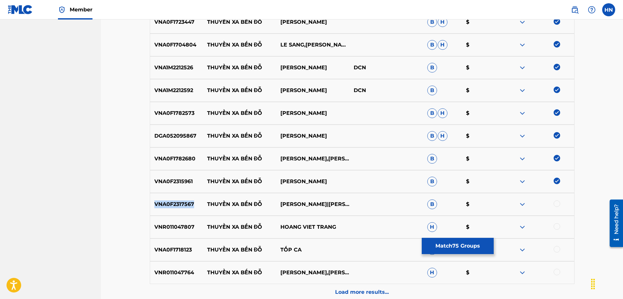
click at [188, 203] on p "VNA0F2317567" at bounding box center [176, 205] width 53 height 8
click at [556, 205] on div at bounding box center [556, 204] width 7 height 7
click at [163, 231] on div "VNR011047807 THUYỀN XA BẾN ĐỖ HOANG VIET TRANG H $" at bounding box center [362, 227] width 424 height 23
click at [552, 226] on div at bounding box center [536, 227] width 73 height 8
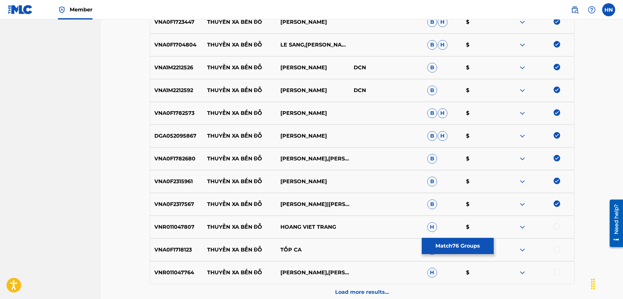
click at [555, 226] on div at bounding box center [556, 226] width 7 height 7
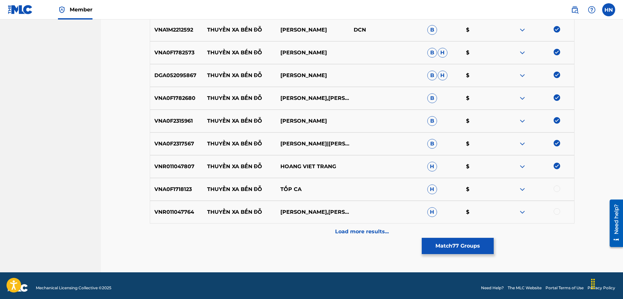
scroll to position [1871, 0]
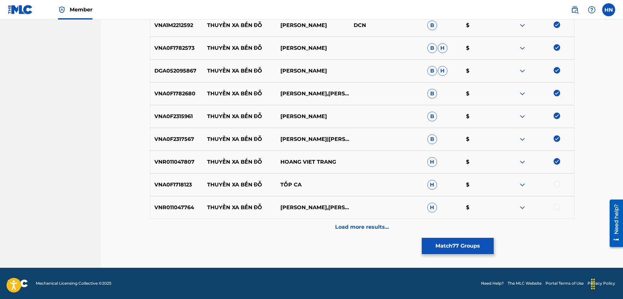
click at [183, 205] on p "VNR011047764" at bounding box center [176, 208] width 53 height 8
click at [556, 206] on div at bounding box center [556, 207] width 7 height 7
click at [190, 187] on p "VNA0F1718123" at bounding box center [176, 185] width 53 height 8
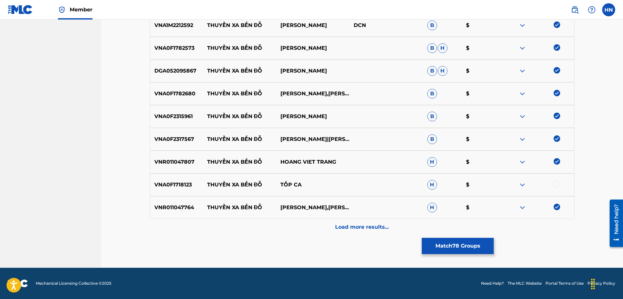
click at [557, 184] on div at bounding box center [556, 184] width 7 height 7
click at [361, 223] on div "Load more results..." at bounding box center [362, 227] width 424 height 16
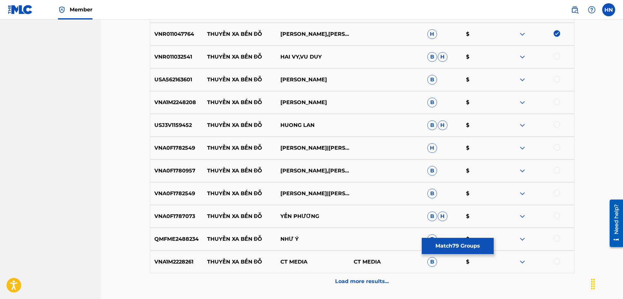
scroll to position [2034, 0]
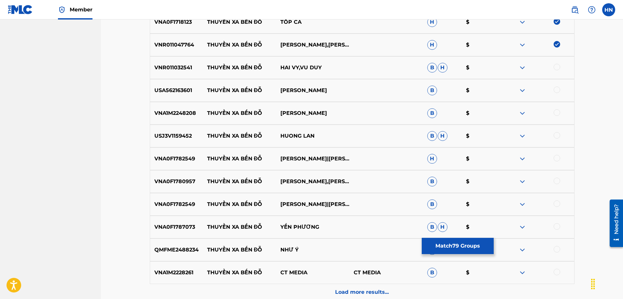
click at [187, 69] on p "VNR011032541" at bounding box center [176, 68] width 53 height 8
click at [554, 67] on div at bounding box center [556, 67] width 7 height 7
click at [181, 90] on p "USA562163601" at bounding box center [176, 91] width 53 height 8
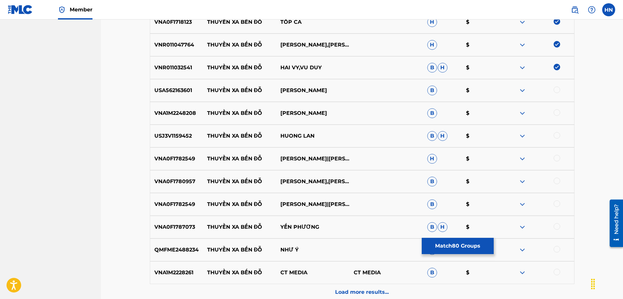
click at [557, 89] on div at bounding box center [556, 90] width 7 height 7
click at [183, 107] on div "VNA1M2248208 THUYỀN XA BẾN ĐỖ HOÀNG DIỄN B $" at bounding box center [362, 113] width 424 height 23
click at [555, 112] on div at bounding box center [556, 112] width 7 height 7
click at [183, 136] on p "USJ3V1159452" at bounding box center [176, 136] width 53 height 8
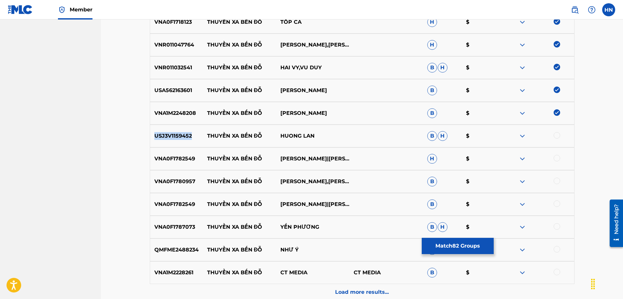
click at [183, 136] on p "USJ3V1159452" at bounding box center [176, 136] width 53 height 8
click at [554, 136] on div at bounding box center [556, 135] width 7 height 7
click at [191, 161] on p "VNA0F1782549" at bounding box center [176, 159] width 53 height 8
click at [558, 159] on div at bounding box center [556, 158] width 7 height 7
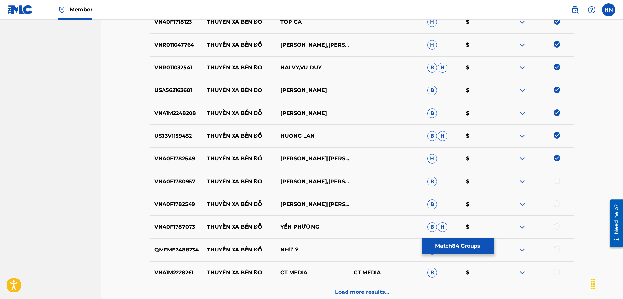
click at [184, 184] on p "VNA0F1780957" at bounding box center [176, 182] width 53 height 8
click at [554, 180] on div at bounding box center [556, 181] width 7 height 7
click at [174, 201] on p "VNA0F1782549" at bounding box center [176, 205] width 53 height 8
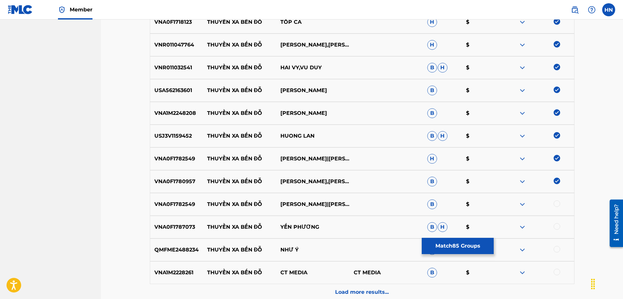
click at [559, 204] on div at bounding box center [556, 204] width 7 height 7
click at [152, 233] on div "VNA0F1787073 THUYỀN XA BẾN ĐỖ YẾN PHƯƠNG B H $" at bounding box center [362, 227] width 424 height 23
click at [559, 227] on div at bounding box center [556, 226] width 7 height 7
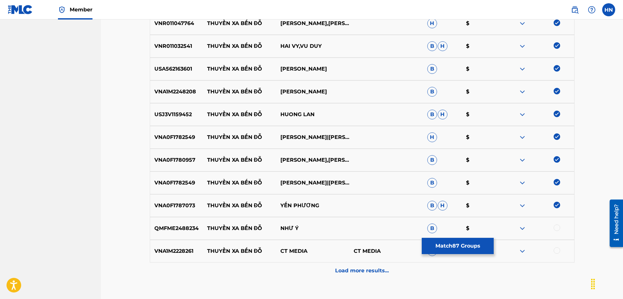
scroll to position [2099, 0]
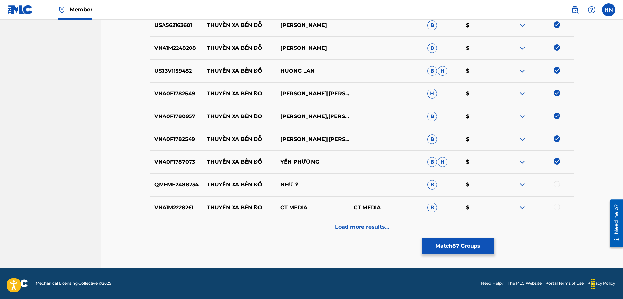
click at [162, 184] on p "QMFME2488234" at bounding box center [176, 185] width 53 height 8
click at [557, 186] on div at bounding box center [556, 184] width 7 height 7
click at [159, 206] on p "VNA1M2228261" at bounding box center [176, 208] width 53 height 8
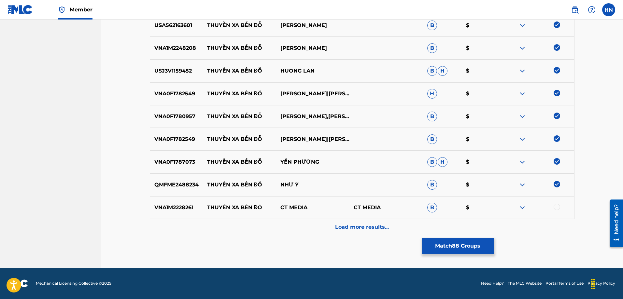
click at [558, 205] on div at bounding box center [556, 207] width 7 height 7
click at [383, 230] on p "Load more results..." at bounding box center [362, 227] width 54 height 8
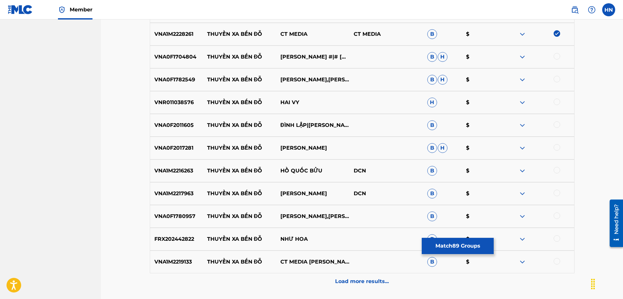
scroll to position [2261, 0]
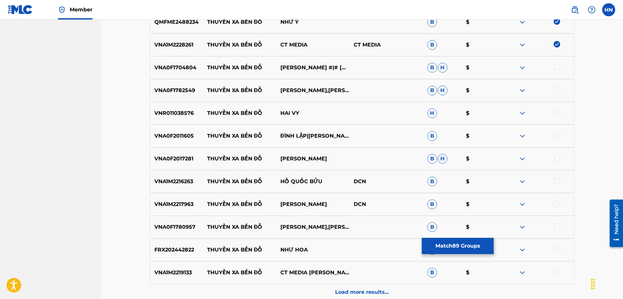
click at [183, 71] on p "VNA0F1704804" at bounding box center [176, 68] width 53 height 8
click at [559, 67] on div at bounding box center [556, 67] width 7 height 7
click at [195, 90] on p "VNA0F1782549" at bounding box center [176, 91] width 53 height 8
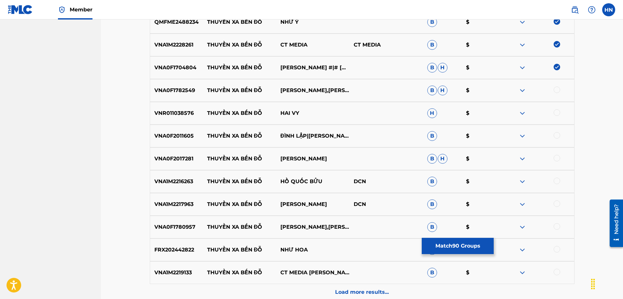
click at [183, 91] on p "VNA0F1782549" at bounding box center [176, 91] width 53 height 8
click at [556, 90] on div at bounding box center [556, 90] width 7 height 7
click at [191, 111] on p "VNR011038576" at bounding box center [176, 113] width 53 height 8
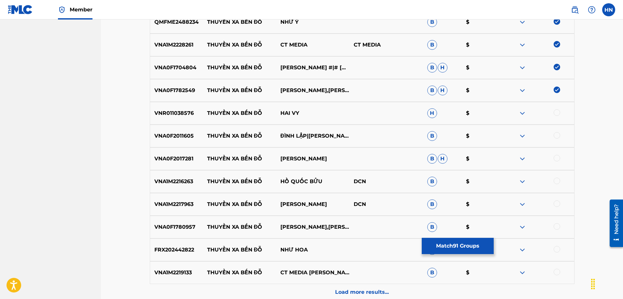
click at [554, 112] on div at bounding box center [556, 112] width 7 height 7
click at [166, 136] on p "VNA0F2011605" at bounding box center [176, 136] width 53 height 8
click at [555, 135] on div at bounding box center [556, 135] width 7 height 7
click at [182, 157] on p "VNA0F2017281" at bounding box center [176, 159] width 53 height 8
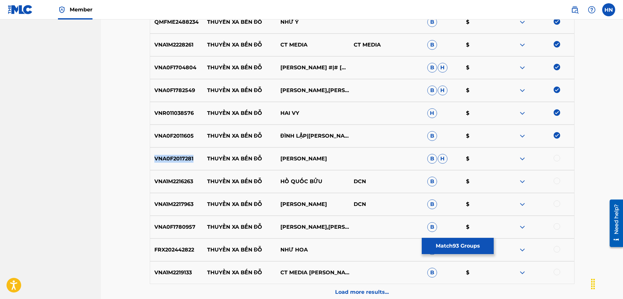
click at [182, 157] on p "VNA0F2017281" at bounding box center [176, 159] width 53 height 8
click at [555, 156] on div at bounding box center [556, 158] width 7 height 7
click at [189, 178] on p "VNA1M2216263" at bounding box center [176, 182] width 53 height 8
click at [556, 182] on div at bounding box center [556, 181] width 7 height 7
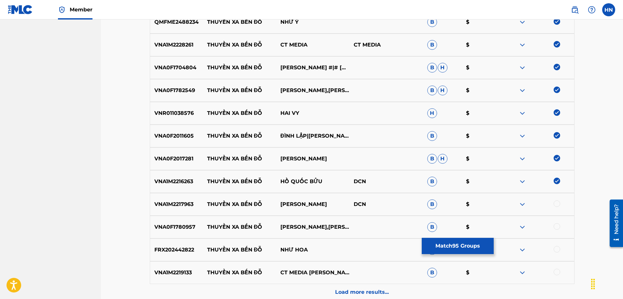
click at [171, 201] on p "VNA1M2217963" at bounding box center [176, 205] width 53 height 8
click at [561, 202] on div at bounding box center [536, 205] width 73 height 8
click at [558, 203] on div at bounding box center [556, 204] width 7 height 7
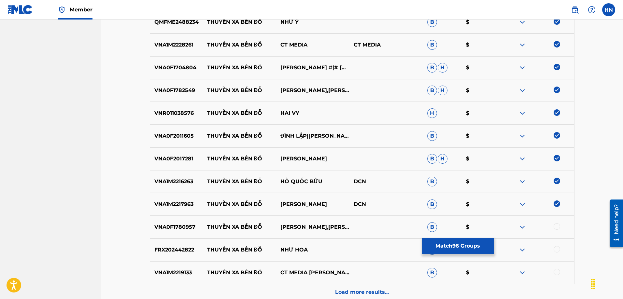
click at [174, 222] on div "VNA0F1780957 THUYỀN XA BẾN ĐỖ LÊ SANG,KIM THOA B $" at bounding box center [362, 227] width 424 height 23
click at [557, 229] on div at bounding box center [556, 226] width 7 height 7
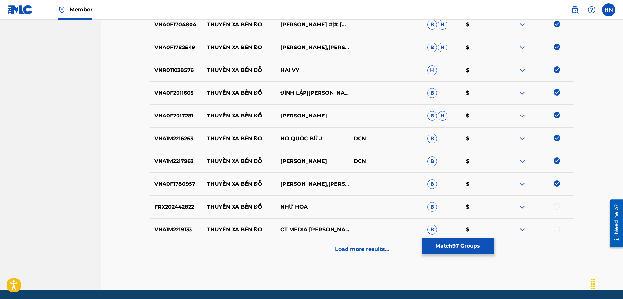
scroll to position [2327, 0]
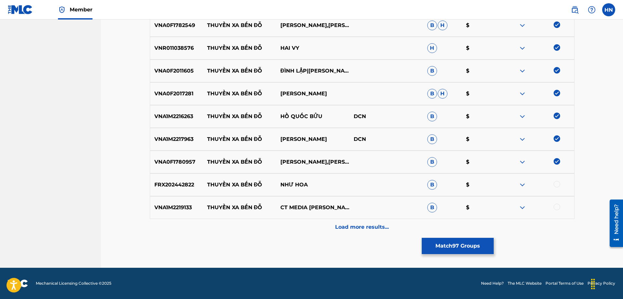
click at [161, 180] on div "FRX202442822 THUYỀN XA BẾN ĐỖ NHƯ HOA B $" at bounding box center [362, 185] width 424 height 23
click at [555, 182] on div at bounding box center [556, 184] width 7 height 7
click at [178, 201] on div "VNA1M2219133 THUYỀN XA BẾN ĐỖ CT MEDIA THANH VINH & HỒNG QUYÊN B $" at bounding box center [362, 207] width 424 height 23
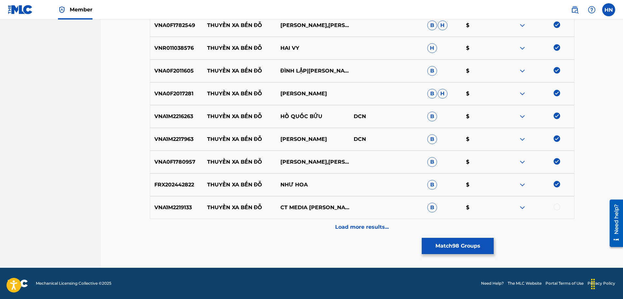
click at [555, 206] on div at bounding box center [556, 207] width 7 height 7
click at [349, 219] on div "Load more results..." at bounding box center [362, 227] width 424 height 16
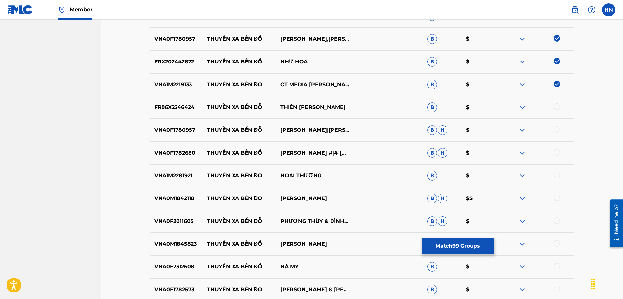
scroll to position [2489, 0]
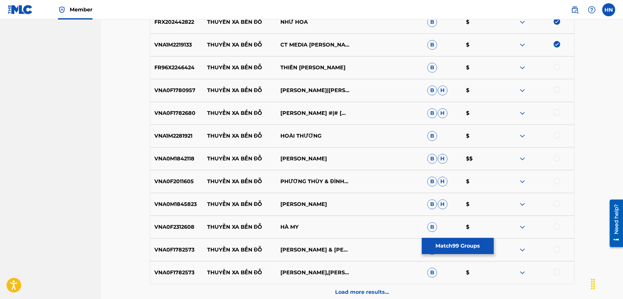
click at [191, 69] on p "FR96X2246424" at bounding box center [176, 68] width 53 height 8
click at [553, 70] on div at bounding box center [536, 68] width 73 height 8
click at [554, 69] on div at bounding box center [556, 67] width 7 height 7
click at [183, 93] on p "VNA0F1780957" at bounding box center [176, 91] width 53 height 8
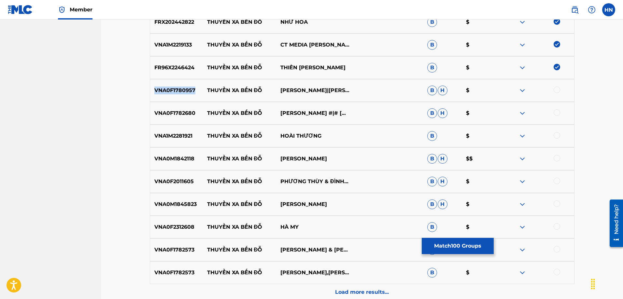
click at [183, 93] on p "VNA0F1780957" at bounding box center [176, 91] width 53 height 8
click at [554, 90] on div at bounding box center [556, 90] width 7 height 7
click at [173, 117] on div "VNA0F1782680 THUYỀN XA BẾN ĐỖ LÊ THÙY DƯƠNG #|# VŨ DUY B H $" at bounding box center [362, 113] width 424 height 23
click at [557, 114] on div at bounding box center [556, 112] width 7 height 7
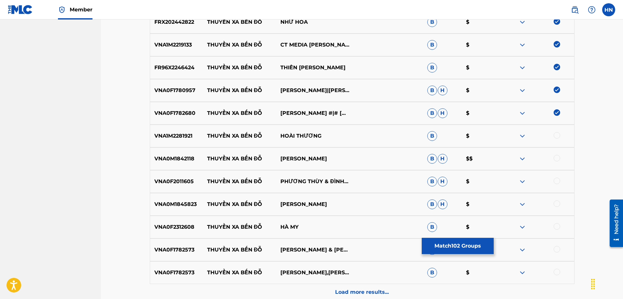
click at [170, 137] on p "VNA1M2281921" at bounding box center [176, 136] width 53 height 8
click at [555, 135] on div at bounding box center [556, 135] width 7 height 7
click at [170, 152] on div "VNA0M1842118 THUYỀN XA BẾN ĐỖ DƯƠNG NGỌC THÁI B H $$" at bounding box center [362, 158] width 424 height 23
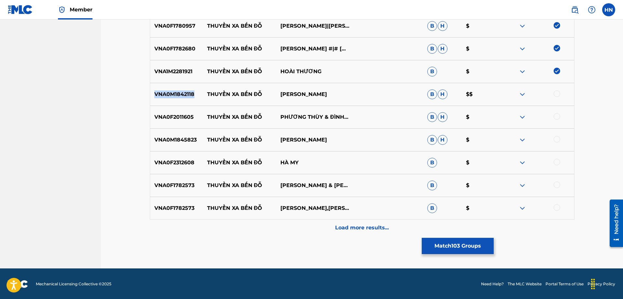
scroll to position [2554, 0]
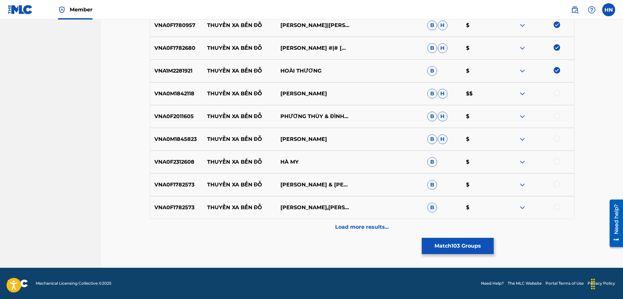
click at [554, 93] on div at bounding box center [556, 93] width 7 height 7
click at [174, 118] on p "VNA0F2011605" at bounding box center [176, 117] width 53 height 8
click at [554, 115] on div at bounding box center [556, 116] width 7 height 7
click at [158, 132] on div "VNA0M1845823 THUYỀN XA BẾN ĐỖ NGÔ QUỐC LINH B H $" at bounding box center [362, 139] width 424 height 23
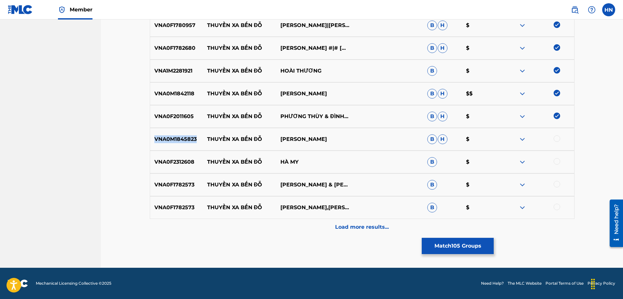
click at [158, 132] on div "VNA0M1845823 THUYỀN XA BẾN ĐỖ NGÔ QUỐC LINH B H $" at bounding box center [362, 139] width 424 height 23
click at [555, 138] on div at bounding box center [556, 138] width 7 height 7
click at [169, 162] on p "VNA0F2312608" at bounding box center [176, 162] width 53 height 8
click at [557, 160] on div at bounding box center [556, 161] width 7 height 7
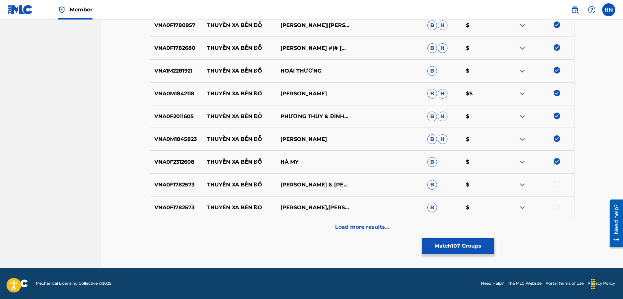
click at [184, 177] on div "VNA0F1782573 THUYỀN XA BẾN ĐỖ LÊ SANG & KIM CHI B $" at bounding box center [362, 185] width 424 height 23
click at [556, 185] on div at bounding box center [556, 184] width 7 height 7
click at [557, 206] on div at bounding box center [556, 207] width 7 height 7
click at [376, 218] on div "VNA0F1782573 THUYỀN XA BẾN ĐỖ LÊ SANG,KIM CHI B $" at bounding box center [362, 207] width 424 height 23
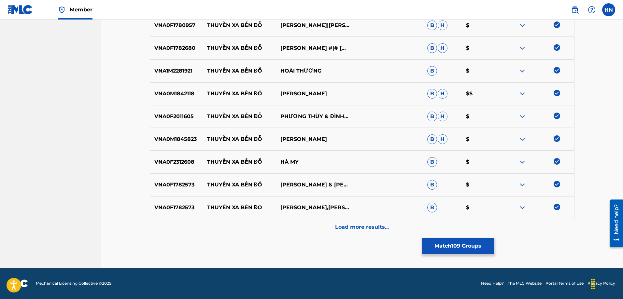
click at [373, 222] on div "Load more results..." at bounding box center [362, 227] width 424 height 16
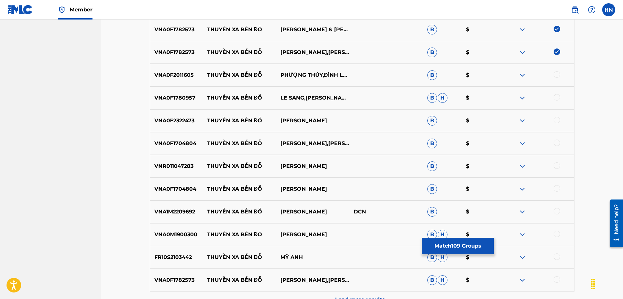
scroll to position [2717, 0]
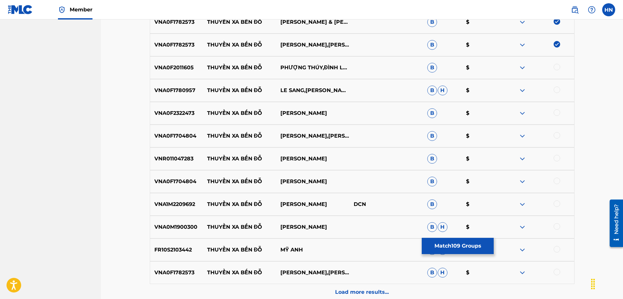
click at [186, 70] on p "VNA0F2011605" at bounding box center [176, 68] width 53 height 8
click at [558, 68] on div at bounding box center [556, 67] width 7 height 7
click at [191, 87] on p "VNA0F1780957" at bounding box center [176, 91] width 53 height 8
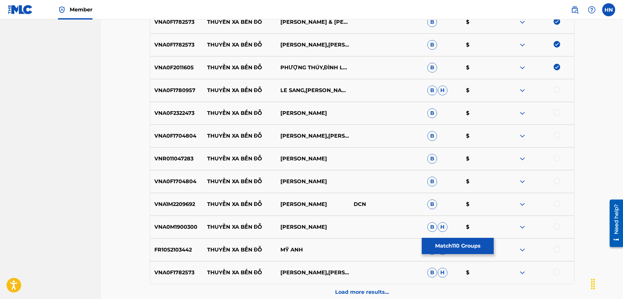
click at [556, 89] on div at bounding box center [556, 90] width 7 height 7
click at [187, 111] on p "VNA0F2322473" at bounding box center [176, 113] width 53 height 8
click at [556, 112] on div at bounding box center [556, 112] width 7 height 7
click at [182, 136] on p "VNA0F1704804" at bounding box center [176, 136] width 53 height 8
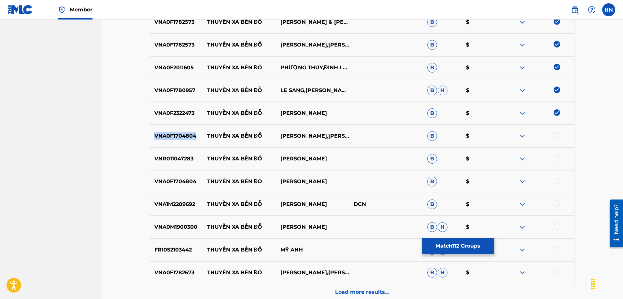
click at [182, 136] on p "VNA0F1704804" at bounding box center [176, 136] width 53 height 8
click at [558, 136] on div at bounding box center [556, 135] width 7 height 7
click at [177, 155] on p "VNR011047283" at bounding box center [176, 159] width 53 height 8
click at [557, 159] on div at bounding box center [556, 158] width 7 height 7
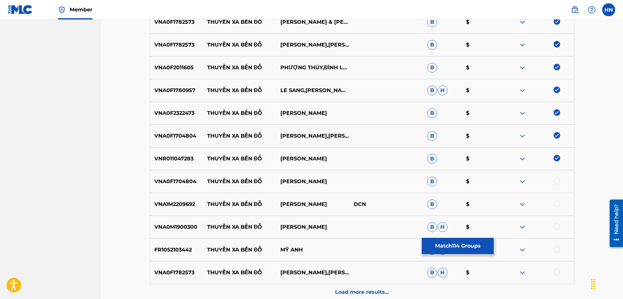
click at [182, 187] on div "VNA0F1704804 THUYỀN XA BẾN ĐỖ LÊ SANG B $" at bounding box center [362, 181] width 424 height 23
click at [558, 182] on div at bounding box center [556, 181] width 7 height 7
click at [174, 210] on div "VNA1M2209692 THUYỀN XA BẾN ĐỖ THANH HƯƠNG DCN B $" at bounding box center [362, 204] width 424 height 23
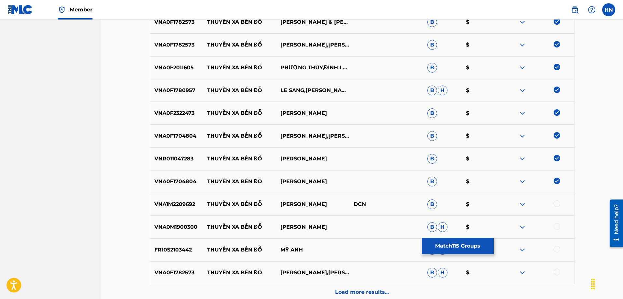
click at [556, 204] on div at bounding box center [556, 204] width 7 height 7
click at [187, 229] on p "VNA0M1900300" at bounding box center [176, 227] width 53 height 8
click at [555, 225] on div at bounding box center [556, 226] width 7 height 7
click at [185, 253] on p "FR10S2103442" at bounding box center [176, 250] width 53 height 8
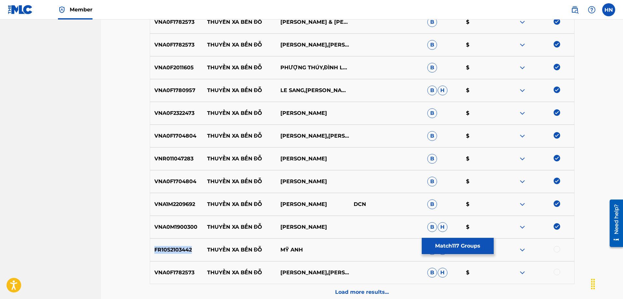
click at [185, 253] on p "FR10S2103442" at bounding box center [176, 250] width 53 height 8
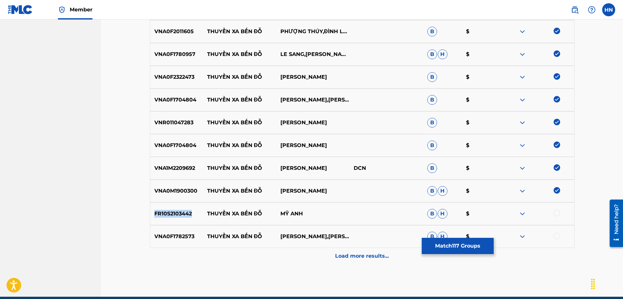
scroll to position [2782, 0]
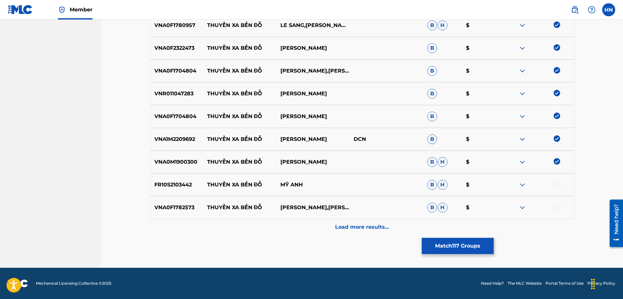
click at [556, 185] on div at bounding box center [556, 184] width 7 height 7
click at [175, 214] on div "VNA0F1782573 THUYỀN XA BẾN ĐỖ LÊ SANG,KIM CHI B H $" at bounding box center [362, 207] width 424 height 23
click at [555, 205] on div at bounding box center [556, 207] width 7 height 7
click at [351, 224] on p "Load more results..." at bounding box center [362, 227] width 54 height 8
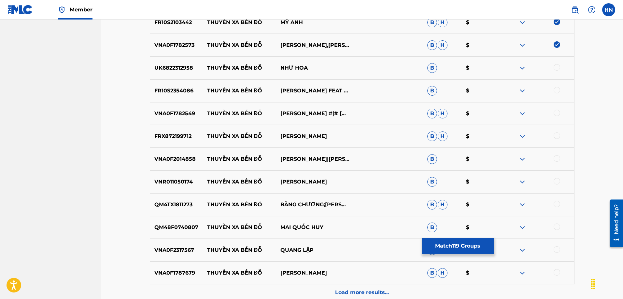
scroll to position [2945, 0]
click at [163, 73] on div "UK6822312958 THUYỀN XA BẾN ĐỖ NHƯ HOA B $" at bounding box center [362, 67] width 424 height 23
click at [562, 66] on div at bounding box center [536, 68] width 73 height 8
click at [557, 68] on div at bounding box center [556, 67] width 7 height 7
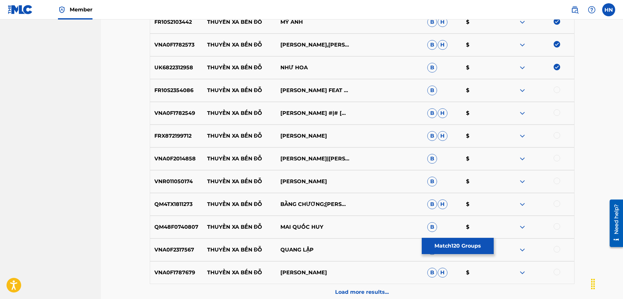
click at [154, 96] on div "FR10S2354086 THUYỀN XA BẾN ĐỖ NGỌC HÂN FEAT BẰNG CHƯƠNG B $" at bounding box center [362, 90] width 424 height 23
click at [555, 89] on div at bounding box center [556, 90] width 7 height 7
click at [156, 110] on p "VNA0F1782549" at bounding box center [176, 113] width 53 height 8
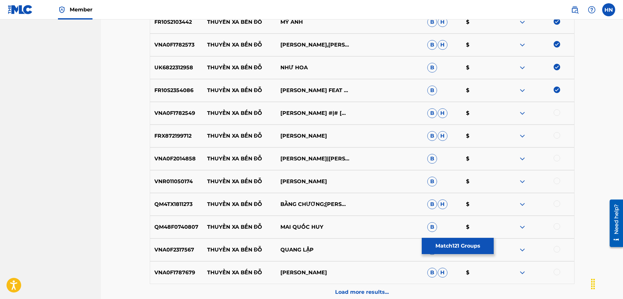
click at [557, 115] on div at bounding box center [556, 112] width 7 height 7
click at [171, 137] on p "FRX872199712" at bounding box center [176, 136] width 53 height 8
click at [556, 137] on div at bounding box center [556, 135] width 7 height 7
click at [166, 156] on p "VNA0F2014858" at bounding box center [176, 159] width 53 height 8
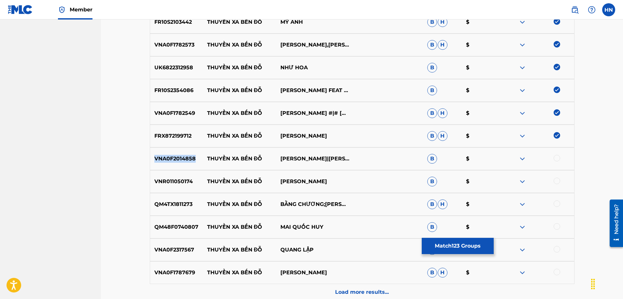
click at [166, 156] on p "VNA0F2014858" at bounding box center [176, 159] width 53 height 8
click at [555, 157] on div at bounding box center [556, 158] width 7 height 7
click at [181, 185] on p "VNR011050174" at bounding box center [176, 182] width 53 height 8
click at [556, 179] on div at bounding box center [556, 181] width 7 height 7
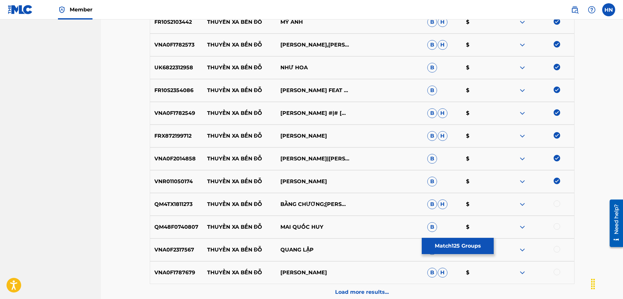
click at [168, 201] on p "QM4TX1811273" at bounding box center [176, 205] width 53 height 8
click at [553, 203] on div at bounding box center [556, 204] width 7 height 7
click at [192, 227] on p "QM48F0740807" at bounding box center [176, 227] width 53 height 8
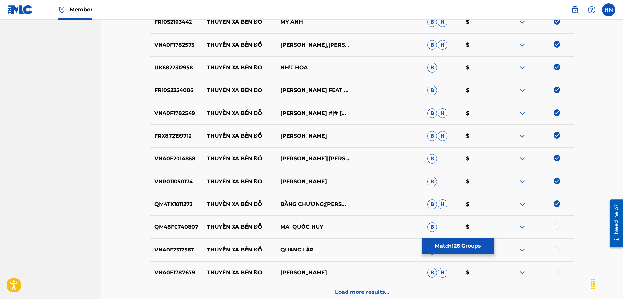
click at [553, 226] on div at bounding box center [536, 227] width 73 height 8
click at [554, 226] on div at bounding box center [556, 226] width 7 height 7
click at [175, 245] on div "VNA0F2317567 THUYỀN XA BẾN ĐỖ QUANG LẬP B $" at bounding box center [362, 250] width 424 height 23
click at [558, 246] on div at bounding box center [556, 249] width 7 height 7
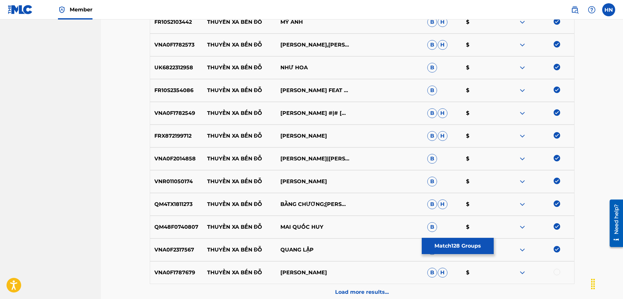
click at [175, 264] on div "VNA0F1787679 THUYỀN XA BẾN ĐỖ TRƯỜNG VŨ B H $" at bounding box center [362, 272] width 424 height 23
click at [557, 273] on div at bounding box center [556, 272] width 7 height 7
click at [390, 289] on div "Load more results..." at bounding box center [362, 292] width 424 height 16
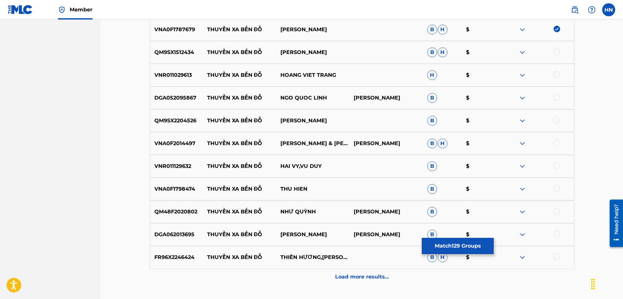
scroll to position [3173, 0]
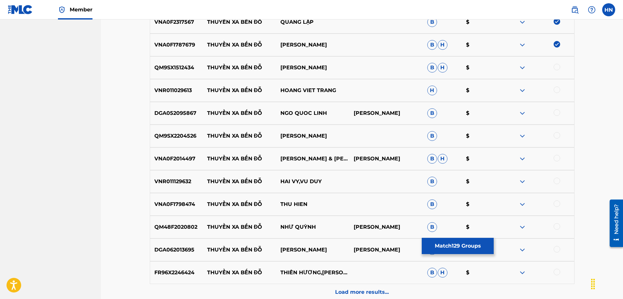
click at [183, 71] on p "QM9SX1512434" at bounding box center [176, 68] width 53 height 8
click at [556, 68] on div at bounding box center [556, 67] width 7 height 7
click at [168, 85] on div "VNR011029613 THUYỀN XA BẾN ĐỖ HOANG VIET TRANG H $" at bounding box center [362, 90] width 424 height 23
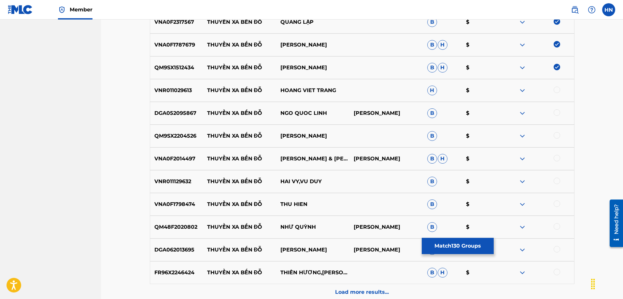
click at [557, 90] on div at bounding box center [556, 90] width 7 height 7
click at [190, 121] on div "DGA052095867 THUYỀN XA BẾN ĐỖ NGO QUOC LINH PHẠM DUY LẠC B $" at bounding box center [362, 113] width 424 height 23
click at [557, 110] on div at bounding box center [556, 112] width 7 height 7
click at [193, 132] on p "QM9SX2204526" at bounding box center [176, 136] width 53 height 8
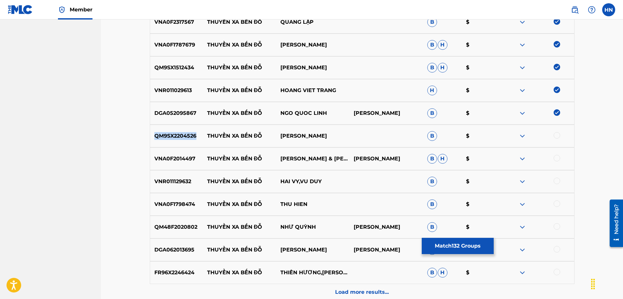
click at [193, 132] on p "QM9SX2204526" at bounding box center [176, 136] width 53 height 8
click at [556, 135] on div at bounding box center [556, 135] width 7 height 7
click at [155, 156] on p "VNA0F2014497" at bounding box center [176, 159] width 53 height 8
click at [556, 158] on div at bounding box center [556, 158] width 7 height 7
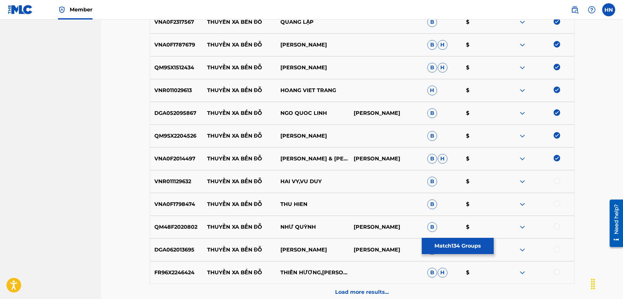
drag, startPoint x: 58, startPoint y: 181, endPoint x: 43, endPoint y: 172, distance: 16.8
click at [538, 251] on div at bounding box center [536, 250] width 73 height 8
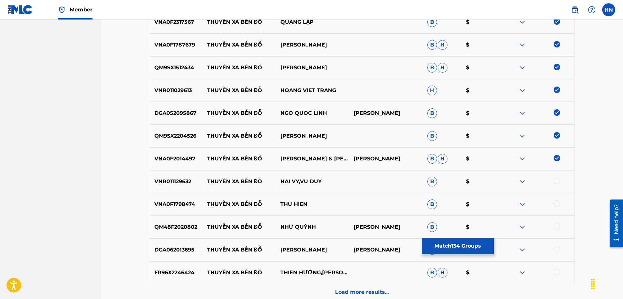
click at [187, 180] on p "VNR011129632" at bounding box center [176, 182] width 53 height 8
click at [559, 179] on div at bounding box center [556, 181] width 7 height 7
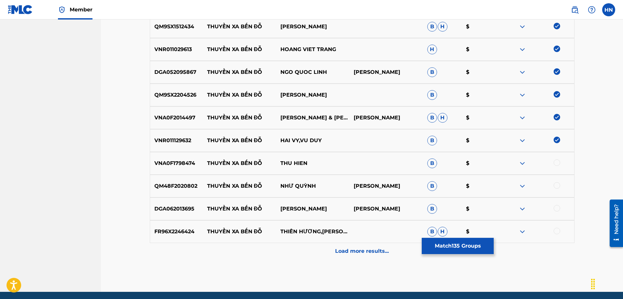
scroll to position [3238, 0]
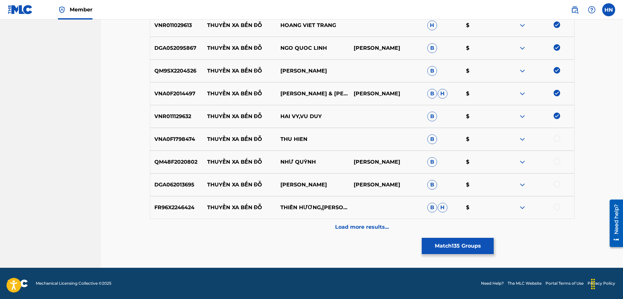
click at [169, 137] on p "VNA0F1798474" at bounding box center [176, 139] width 53 height 8
click at [555, 139] on div at bounding box center [556, 138] width 7 height 7
click at [188, 165] on p "QM48F2020802" at bounding box center [176, 162] width 53 height 8
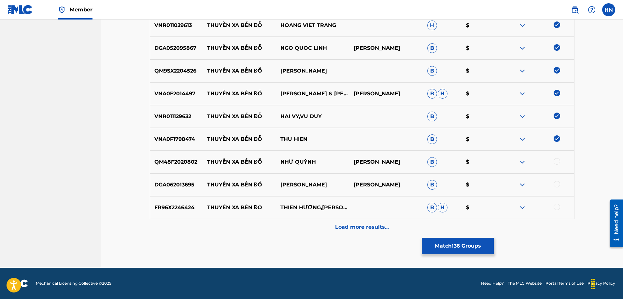
click at [557, 162] on div at bounding box center [556, 161] width 7 height 7
click at [180, 188] on p "DGA062013695" at bounding box center [176, 185] width 53 height 8
click at [558, 185] on div at bounding box center [556, 184] width 7 height 7
click at [160, 206] on p "FR96X2246424" at bounding box center [176, 208] width 53 height 8
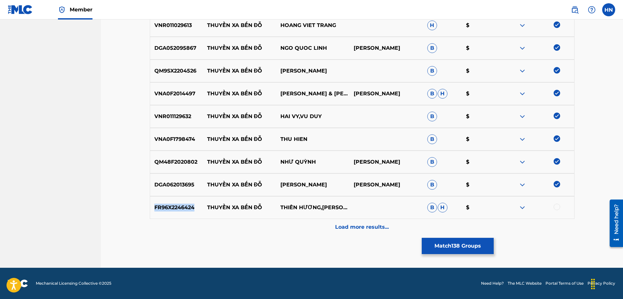
click at [160, 206] on p "FR96X2246424" at bounding box center [176, 208] width 53 height 8
click at [558, 204] on div at bounding box center [556, 207] width 7 height 7
click at [370, 218] on div "FR96X2246424 THUYỀN XA BẾN ĐỖ THIÊN HƯƠNG,MINH LUÂN B H $" at bounding box center [362, 207] width 424 height 23
click at [366, 221] on div "Load more results..." at bounding box center [362, 227] width 424 height 16
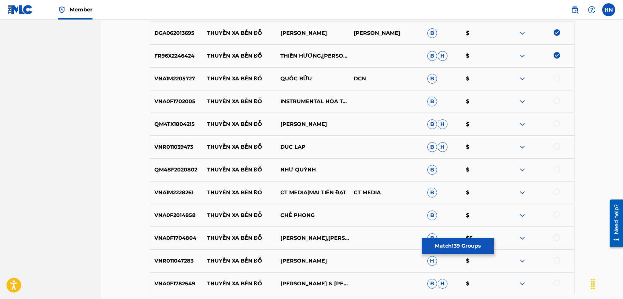
scroll to position [3401, 0]
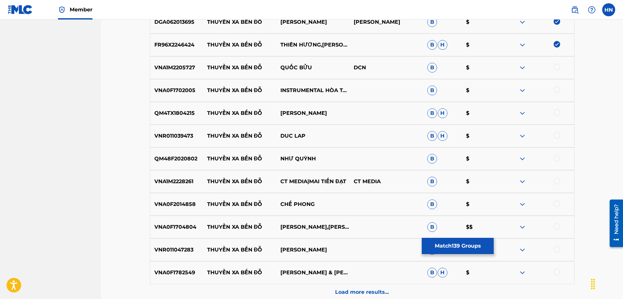
click at [182, 66] on p "VNA1M2205727" at bounding box center [176, 68] width 53 height 8
click at [557, 67] on div at bounding box center [556, 67] width 7 height 7
click at [188, 89] on p "VNA0F1702005" at bounding box center [176, 91] width 53 height 8
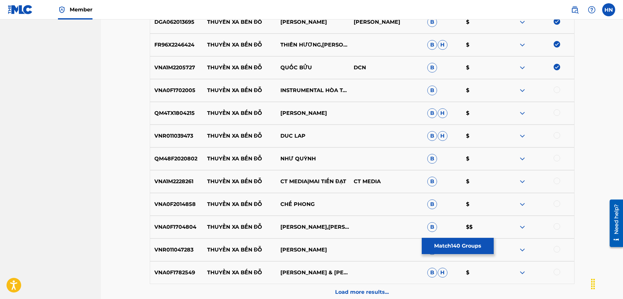
click at [558, 91] on div at bounding box center [556, 90] width 7 height 7
click at [166, 115] on p "QM4TX1804215" at bounding box center [176, 113] width 53 height 8
click at [555, 111] on div at bounding box center [556, 112] width 7 height 7
click at [183, 134] on p "VNR011039473" at bounding box center [176, 136] width 53 height 8
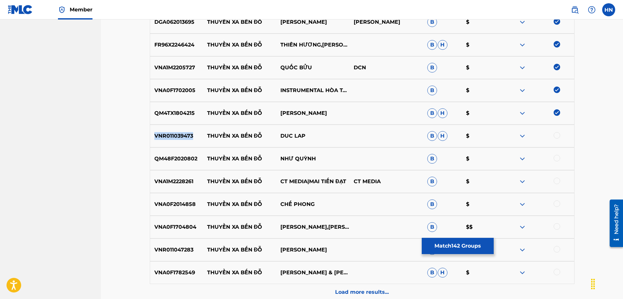
click at [183, 134] on p "VNR011039473" at bounding box center [176, 136] width 53 height 8
click at [555, 133] on div at bounding box center [556, 135] width 7 height 7
click at [172, 158] on p "QM48F2020802" at bounding box center [176, 159] width 53 height 8
click at [557, 157] on div at bounding box center [556, 158] width 7 height 7
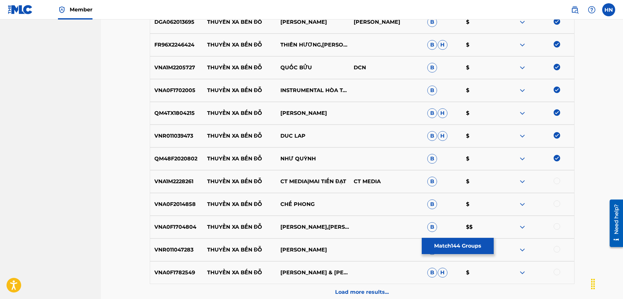
click at [159, 183] on p "VNA1M2228261" at bounding box center [176, 182] width 53 height 8
click at [554, 181] on div at bounding box center [556, 181] width 7 height 7
click at [188, 203] on p "VNA0F2014858" at bounding box center [176, 205] width 53 height 8
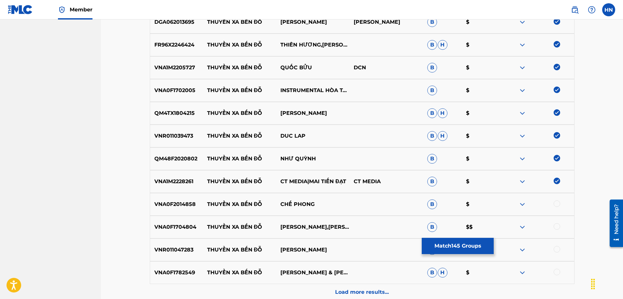
click at [553, 203] on div at bounding box center [536, 205] width 73 height 8
click at [555, 204] on div at bounding box center [556, 204] width 7 height 7
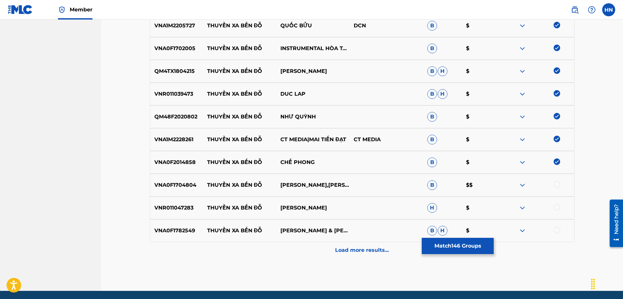
scroll to position [3466, 0]
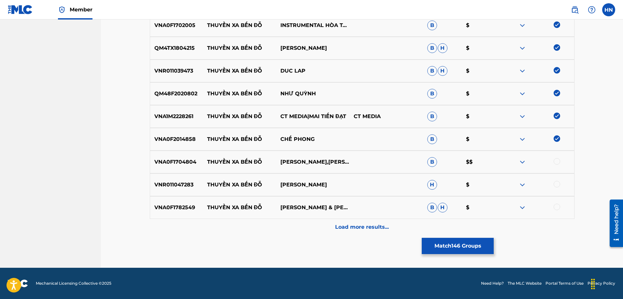
click at [173, 167] on div "VNA0F1704804 THUYỀN XA BẾN ĐỖ LÊ SANG,KIM THOA B $$" at bounding box center [362, 162] width 424 height 23
click at [556, 163] on div at bounding box center [556, 161] width 7 height 7
click at [172, 179] on div "VNR011047283 THUYỀN XA BẾN ĐỖ LAM BAO PHI H $" at bounding box center [362, 185] width 424 height 23
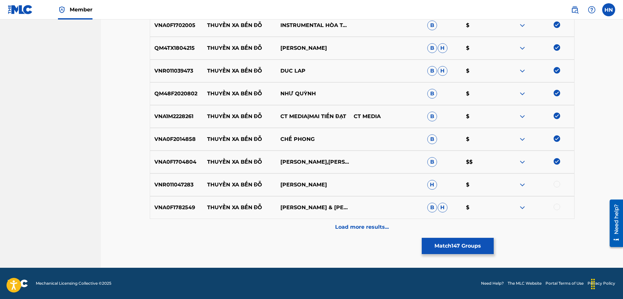
click at [556, 184] on div at bounding box center [556, 184] width 7 height 7
click at [181, 209] on p "VNA0F1782549" at bounding box center [176, 208] width 53 height 8
click at [556, 208] on div at bounding box center [556, 207] width 7 height 7
click at [361, 230] on p "Load more results..." at bounding box center [362, 227] width 54 height 8
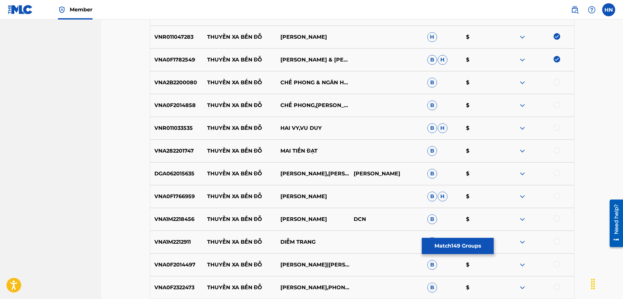
scroll to position [3629, 0]
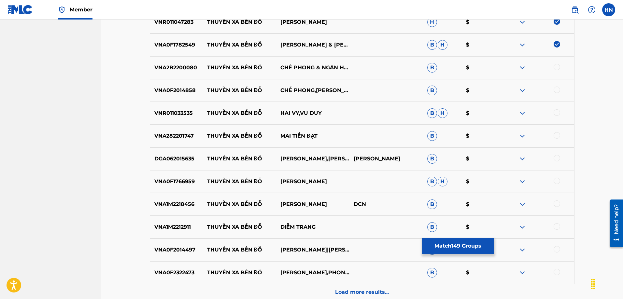
click at [190, 74] on div "VNA2B2200080 THUYỀN XA BẾN ĐỖ CHẾ PHONG & NGÂN HUỆ & QUỐC VŨ & TÚ ANH & NS RECO…" at bounding box center [362, 67] width 424 height 23
click at [554, 66] on div at bounding box center [556, 67] width 7 height 7
click at [189, 83] on div "VNA0F2014858 THUYỀN XA BẾN ĐỖ CHẾ PHONG,NGỌC HUYỀN B $" at bounding box center [362, 90] width 424 height 23
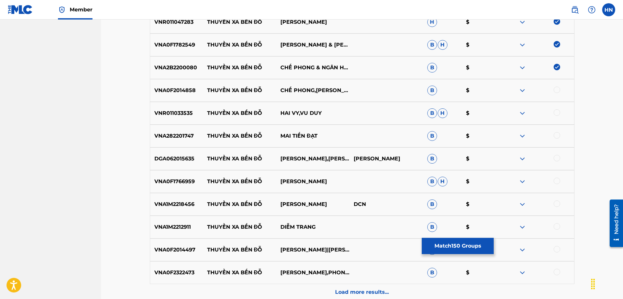
click at [558, 87] on div at bounding box center [556, 90] width 7 height 7
click at [180, 117] on p "VNR011033535" at bounding box center [176, 113] width 53 height 8
click at [555, 113] on div at bounding box center [556, 112] width 7 height 7
click at [156, 139] on p "VNA282201747" at bounding box center [176, 136] width 53 height 8
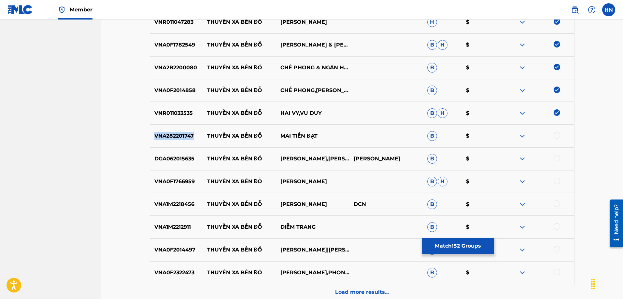
click at [156, 139] on p "VNA282201747" at bounding box center [176, 136] width 53 height 8
click at [555, 135] on div at bounding box center [556, 135] width 7 height 7
click at [173, 158] on p "DGA062015635" at bounding box center [176, 159] width 53 height 8
click at [557, 160] on div at bounding box center [556, 158] width 7 height 7
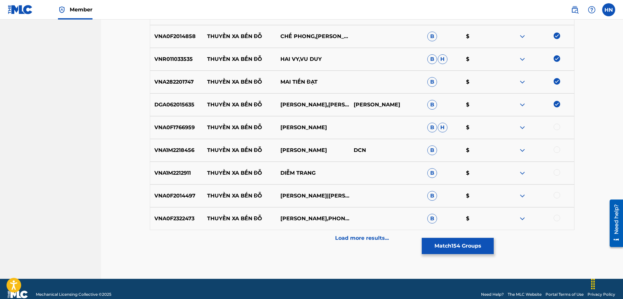
scroll to position [3694, 0]
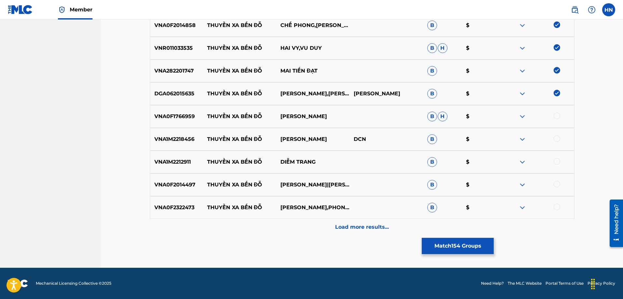
click at [184, 115] on p "VNA0F1766959" at bounding box center [176, 117] width 53 height 8
click at [554, 117] on div at bounding box center [556, 116] width 7 height 7
click at [179, 137] on p "VNA1M2218456" at bounding box center [176, 139] width 53 height 8
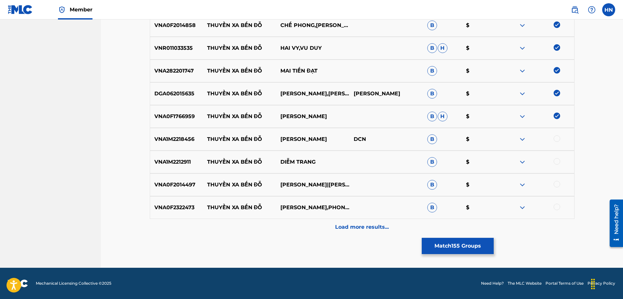
click at [557, 136] on div at bounding box center [556, 138] width 7 height 7
click at [164, 164] on p "VNA1M2212911" at bounding box center [176, 162] width 53 height 8
click at [556, 163] on div at bounding box center [556, 161] width 7 height 7
click at [158, 182] on p "VNA0F2014497" at bounding box center [176, 185] width 53 height 8
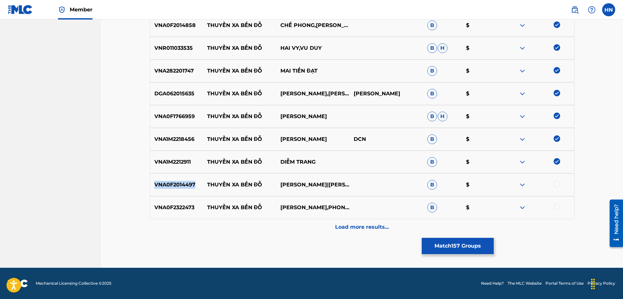
click at [158, 182] on p "VNA0F2014497" at bounding box center [176, 185] width 53 height 8
click at [557, 185] on div at bounding box center [556, 184] width 7 height 7
click at [170, 204] on p "VNA0F2322473" at bounding box center [176, 208] width 53 height 8
click at [555, 207] on div at bounding box center [556, 207] width 7 height 7
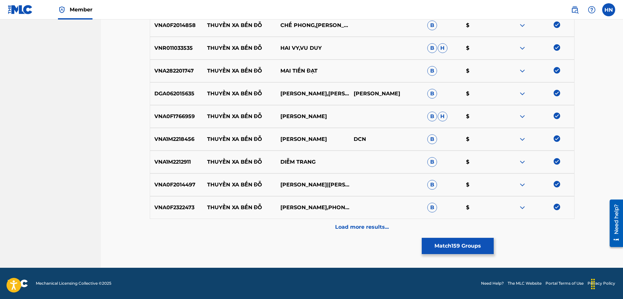
click at [375, 233] on div "Load more results..." at bounding box center [362, 227] width 424 height 16
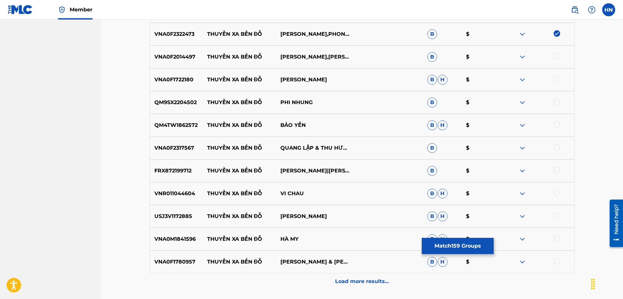
scroll to position [3857, 0]
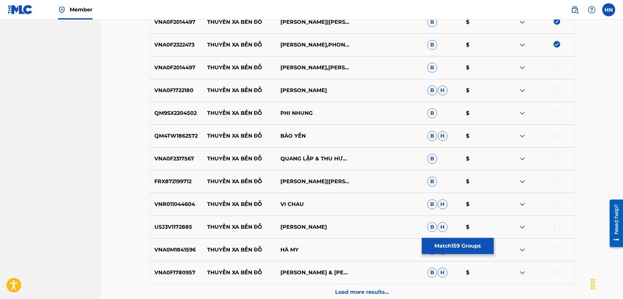
click at [180, 65] on p "VNA0F2014497" at bounding box center [176, 68] width 53 height 8
click at [554, 67] on div at bounding box center [556, 67] width 7 height 7
click at [189, 92] on p "VNA0F1722180" at bounding box center [176, 91] width 53 height 8
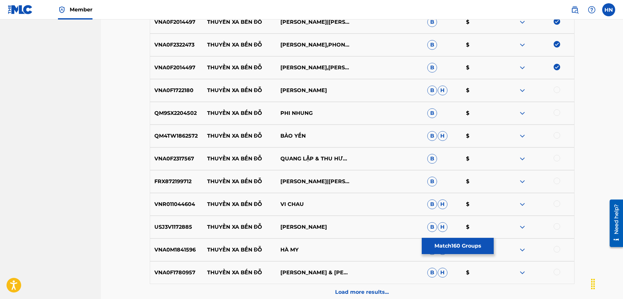
click at [557, 91] on div at bounding box center [556, 90] width 7 height 7
click at [158, 117] on p "QM9SX2204502" at bounding box center [176, 113] width 53 height 8
click at [558, 111] on div at bounding box center [556, 112] width 7 height 7
click at [183, 141] on div "QM4TW1862572 THUYỀN XA BẾN ĐỖ BẢO YẾN B H $" at bounding box center [362, 136] width 424 height 23
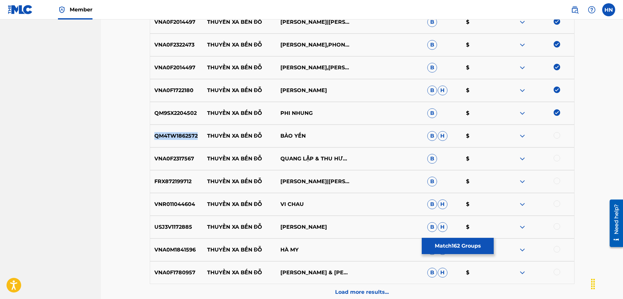
click at [183, 141] on div "QM4TW1862572 THUYỀN XA BẾN ĐỖ BẢO YẾN B H $" at bounding box center [362, 136] width 424 height 23
click at [559, 136] on div at bounding box center [556, 135] width 7 height 7
click at [166, 157] on p "VNA0F2317567" at bounding box center [176, 159] width 53 height 8
click at [552, 158] on div at bounding box center [536, 159] width 73 height 8
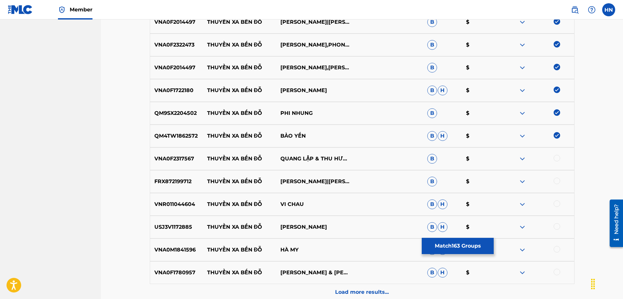
click at [554, 157] on div at bounding box center [556, 158] width 7 height 7
click at [169, 178] on p "FRX872199712" at bounding box center [176, 182] width 53 height 8
click at [556, 181] on div at bounding box center [556, 181] width 7 height 7
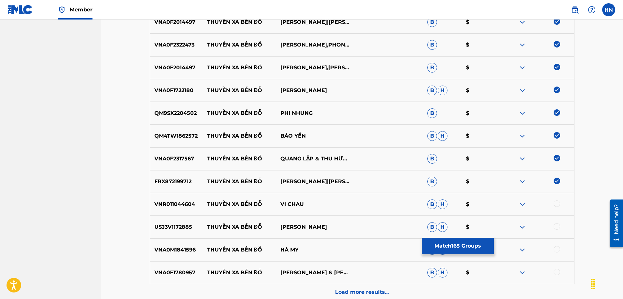
click at [159, 197] on div "VNR011044604 THUYỀN XA BẾN ĐỖ VI CHAU B H $" at bounding box center [362, 204] width 424 height 23
click at [554, 204] on div at bounding box center [556, 204] width 7 height 7
click at [162, 220] on div "USJ3V1172885 THUYỀN XA BẾN ĐỖ HƯƠNG LAN B H $" at bounding box center [362, 227] width 424 height 23
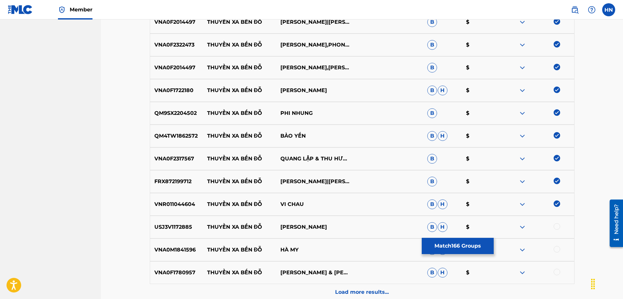
click at [554, 227] on div at bounding box center [556, 226] width 7 height 7
click at [168, 249] on p "VNA0M1841596" at bounding box center [176, 250] width 53 height 8
click at [558, 247] on div at bounding box center [556, 249] width 7 height 7
click at [169, 272] on p "VNA0F1780957" at bounding box center [176, 273] width 53 height 8
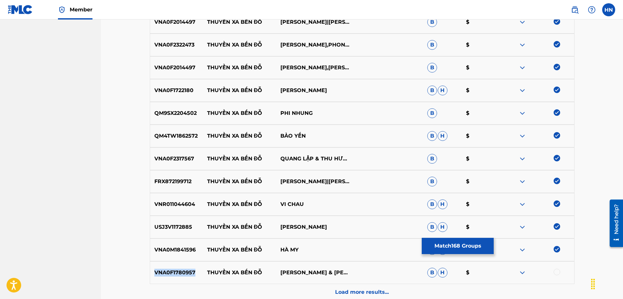
click at [169, 272] on p "VNA0F1780957" at bounding box center [176, 273] width 53 height 8
click at [558, 272] on div at bounding box center [556, 272] width 7 height 7
click at [327, 286] on div "Load more results..." at bounding box center [362, 292] width 424 height 16
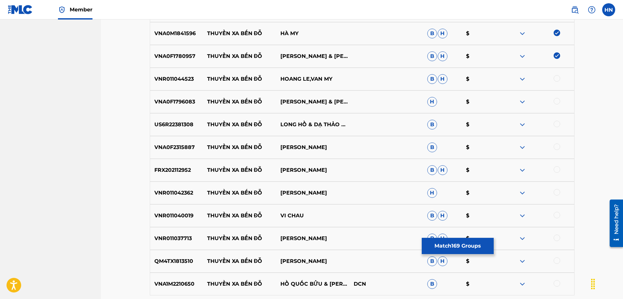
scroll to position [4084, 0]
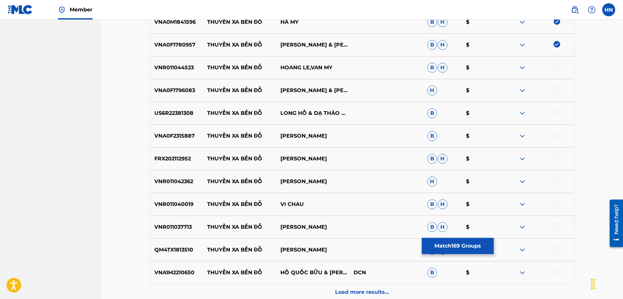
click at [183, 70] on p "VNR011044523" at bounding box center [176, 68] width 53 height 8
drag, startPoint x: 558, startPoint y: 66, endPoint x: 520, endPoint y: 74, distance: 39.5
click at [558, 66] on div at bounding box center [556, 67] width 7 height 7
click at [177, 94] on p "VNA0F1796083" at bounding box center [176, 91] width 53 height 8
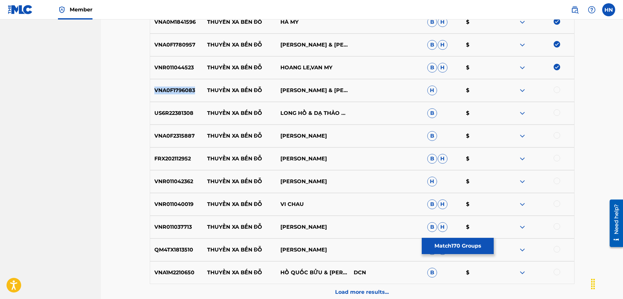
click at [177, 94] on p "VNA0F1796083" at bounding box center [176, 91] width 53 height 8
click at [558, 90] on div at bounding box center [556, 90] width 7 height 7
click at [180, 111] on p "US6R22381308" at bounding box center [176, 113] width 53 height 8
click at [556, 112] on div at bounding box center [556, 112] width 7 height 7
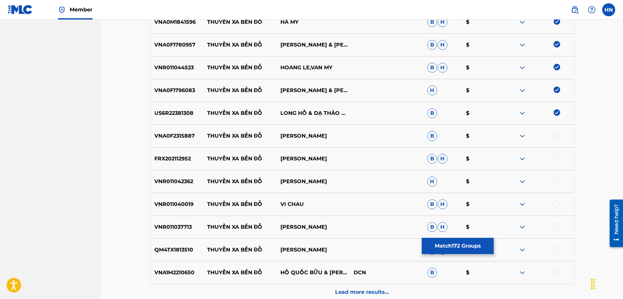
click at [199, 132] on p "VNA0F2315887" at bounding box center [176, 136] width 53 height 8
click at [183, 136] on p "VNA0F2315887" at bounding box center [176, 136] width 53 height 8
click at [555, 136] on div at bounding box center [556, 135] width 7 height 7
click at [173, 160] on p "FRX202112952" at bounding box center [176, 159] width 53 height 8
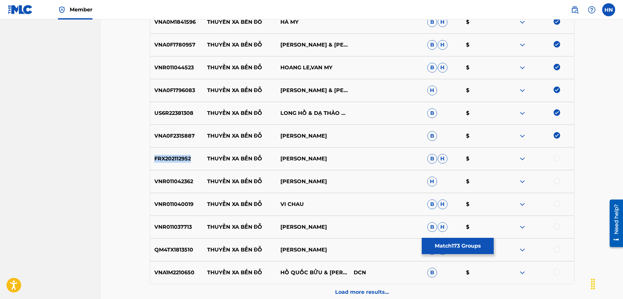
click at [173, 160] on p "FRX202112952" at bounding box center [176, 159] width 53 height 8
click at [559, 160] on div at bounding box center [556, 158] width 7 height 7
click at [184, 182] on p "VNR011042362" at bounding box center [176, 182] width 53 height 8
click at [553, 180] on div at bounding box center [556, 181] width 7 height 7
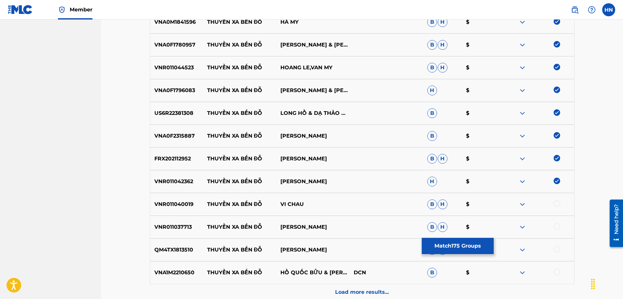
click at [184, 209] on div "VNR011040019 THUYỀN XA BẾN ĐỖ VI CHAU B H $" at bounding box center [362, 204] width 424 height 23
click at [556, 204] on div at bounding box center [556, 204] width 7 height 7
click at [187, 229] on p "VNR011037713" at bounding box center [176, 227] width 53 height 8
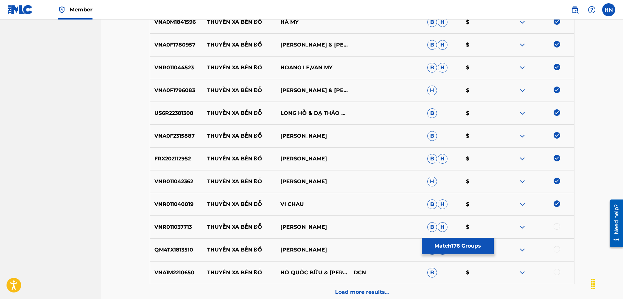
click at [558, 226] on div at bounding box center [556, 226] width 7 height 7
click at [189, 252] on p "QM4TX1813510" at bounding box center [176, 250] width 53 height 8
click at [556, 249] on div at bounding box center [556, 249] width 7 height 7
click at [187, 271] on p "VNA1M2210650" at bounding box center [176, 273] width 53 height 8
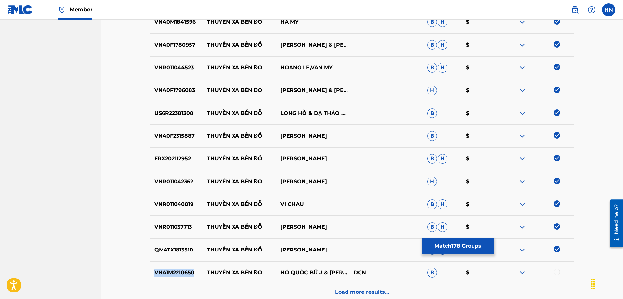
click at [187, 271] on p "VNA1M2210650" at bounding box center [176, 273] width 53 height 8
click at [557, 269] on div at bounding box center [556, 272] width 7 height 7
click at [359, 297] on div "Load more results..." at bounding box center [362, 292] width 424 height 16
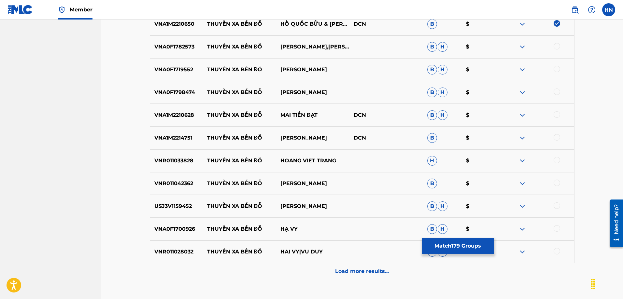
scroll to position [4345, 0]
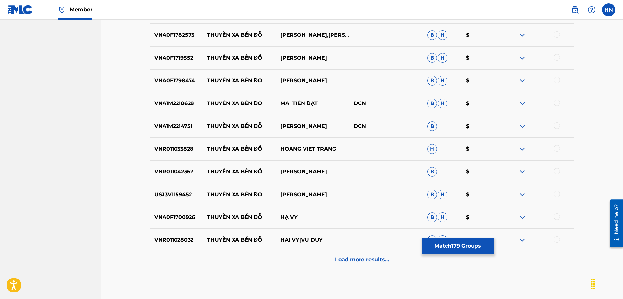
click at [185, 41] on div "VNA0F1782573 THUYỀN XA BẾN ĐỖ KIM CHI,LÊ SANG B H $" at bounding box center [362, 35] width 424 height 23
click at [557, 36] on div at bounding box center [556, 34] width 7 height 7
click at [189, 61] on p "VNA0F1719552" at bounding box center [176, 58] width 53 height 8
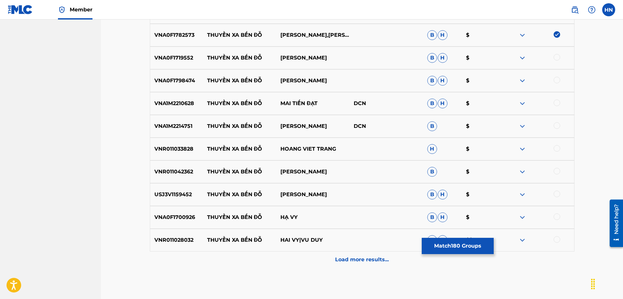
click at [555, 56] on div at bounding box center [556, 57] width 7 height 7
click at [170, 82] on p "VNA0F1798474" at bounding box center [176, 81] width 53 height 8
click at [559, 80] on div at bounding box center [556, 80] width 7 height 7
click at [191, 103] on p "VNA1M2210628" at bounding box center [176, 104] width 53 height 8
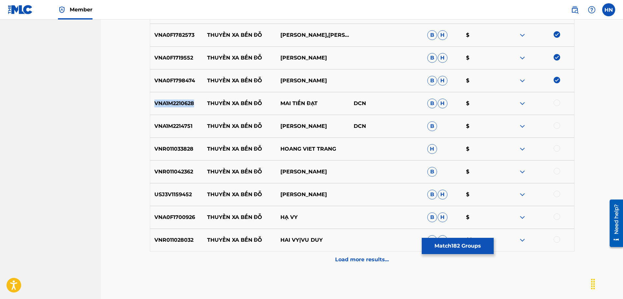
click at [191, 103] on p "VNA1M2210628" at bounding box center [176, 104] width 53 height 8
click at [559, 102] on div at bounding box center [556, 103] width 7 height 7
click at [187, 128] on p "VNA1M2214751" at bounding box center [176, 126] width 53 height 8
click at [556, 129] on div at bounding box center [556, 125] width 7 height 7
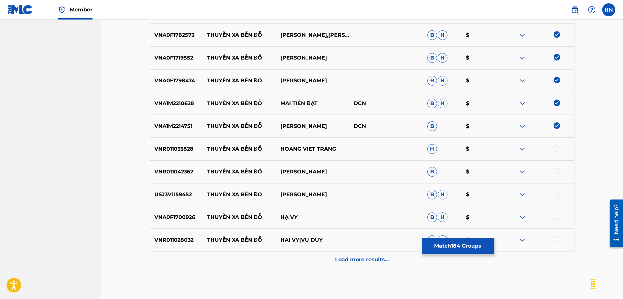
click at [181, 149] on p "VNR011033828" at bounding box center [176, 149] width 53 height 8
click at [557, 148] on div at bounding box center [556, 148] width 7 height 7
click at [197, 182] on div "VNR011042362 THUYỀN XA BẾN ĐỖ LÂM BẢO PHI B $" at bounding box center [362, 171] width 424 height 23
click at [186, 173] on p "VNR011042362" at bounding box center [176, 172] width 53 height 8
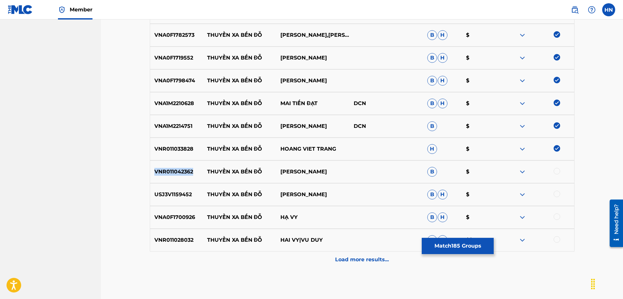
click at [186, 173] on p "VNR011042362" at bounding box center [176, 172] width 53 height 8
click at [558, 172] on div at bounding box center [556, 171] width 7 height 7
click at [198, 192] on p "USJ3V1159452" at bounding box center [176, 195] width 53 height 8
click at [177, 194] on p "USJ3V1159452" at bounding box center [176, 195] width 53 height 8
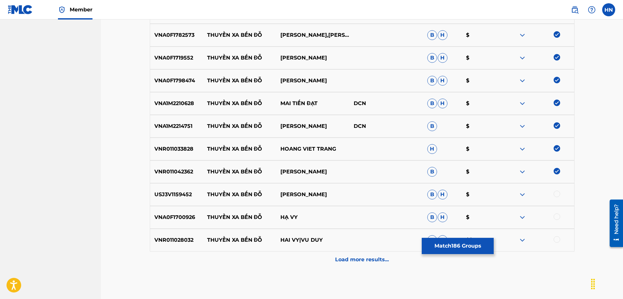
click at [558, 193] on div at bounding box center [556, 194] width 7 height 7
click at [188, 218] on p "VNA0F1700926" at bounding box center [176, 218] width 53 height 8
click at [556, 218] on div at bounding box center [556, 217] width 7 height 7
click at [173, 240] on p "VNR011028032" at bounding box center [176, 240] width 53 height 8
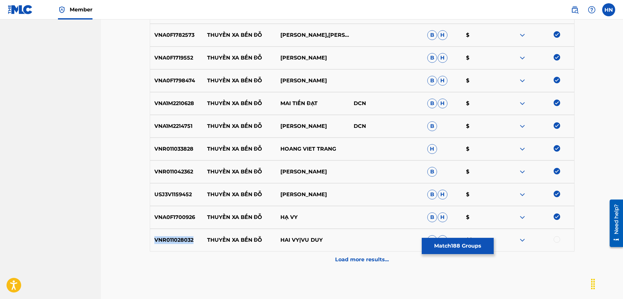
click at [173, 240] on p "VNR011028032" at bounding box center [176, 240] width 53 height 8
click at [556, 239] on div at bounding box center [556, 239] width 7 height 7
click at [335, 254] on div "Load more results..." at bounding box center [362, 260] width 424 height 16
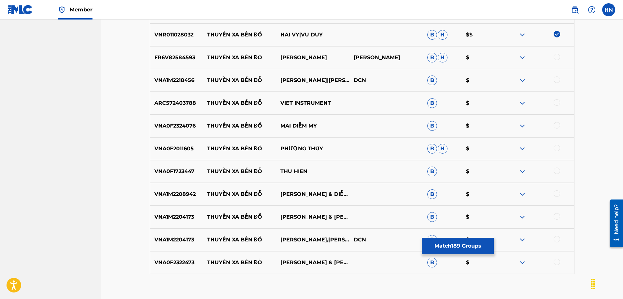
scroll to position [4540, 0]
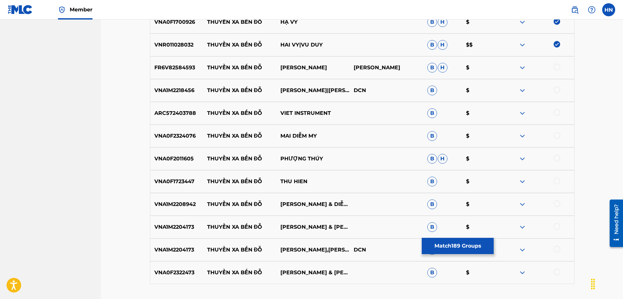
click at [190, 70] on p "FR6V82584593" at bounding box center [176, 68] width 53 height 8
click at [559, 66] on div at bounding box center [556, 67] width 7 height 7
click at [187, 85] on div "VNA1M2218456 THUYỀN XA BẾN ĐỖ GIA TIẾN|THANH NGÂN DCN B $" at bounding box center [362, 90] width 424 height 23
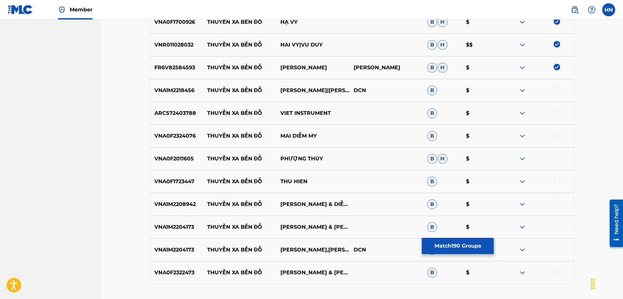
click at [555, 89] on div at bounding box center [556, 90] width 7 height 7
click at [184, 111] on p "ARC572403788" at bounding box center [176, 113] width 53 height 8
click at [554, 112] on div at bounding box center [556, 112] width 7 height 7
click at [154, 128] on div "VNA0F2324076 THUYỀN XA BẾN ĐỖ MAI DIỄM MY B $" at bounding box center [362, 136] width 424 height 23
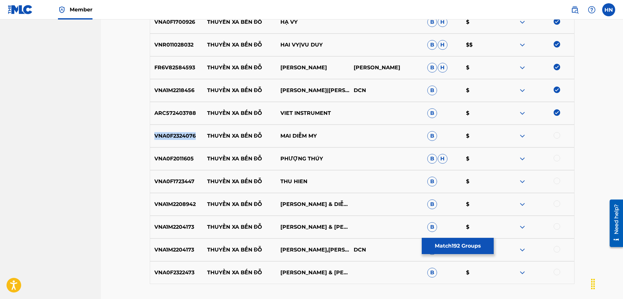
click at [154, 128] on div "VNA0F2324076 THUYỀN XA BẾN ĐỖ MAI DIỄM MY B $" at bounding box center [362, 136] width 424 height 23
click at [556, 135] on div at bounding box center [556, 135] width 7 height 7
click at [177, 154] on div "VNA0F2011605 THUYỀN XA BẾN ĐỖ PHƯỢNG THÚY B H $" at bounding box center [362, 158] width 424 height 23
click at [560, 159] on div at bounding box center [536, 159] width 73 height 8
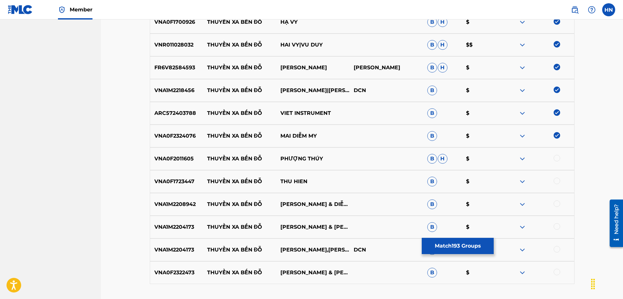
click at [557, 156] on div at bounding box center [556, 158] width 7 height 7
click at [176, 186] on div "VNA0F1723447 THUYỀN XA BẾN ĐỖ THU HIEN B $" at bounding box center [362, 181] width 424 height 23
click at [555, 180] on div at bounding box center [556, 181] width 7 height 7
click at [179, 208] on p "VNA1M2208942" at bounding box center [176, 205] width 53 height 8
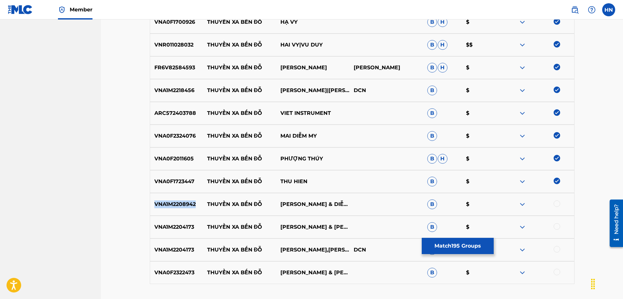
click at [179, 208] on p "VNA1M2208942" at bounding box center [176, 205] width 53 height 8
click at [555, 205] on div at bounding box center [556, 204] width 7 height 7
click at [169, 225] on p "VNA1M2204173" at bounding box center [176, 227] width 53 height 8
click at [555, 228] on div at bounding box center [556, 226] width 7 height 7
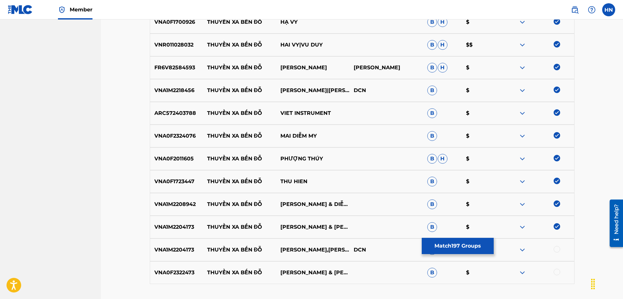
click at [555, 247] on div at bounding box center [556, 249] width 7 height 7
click at [167, 276] on p "VNA0F2322473" at bounding box center [176, 273] width 53 height 8
click at [556, 271] on div at bounding box center [556, 272] width 7 height 7
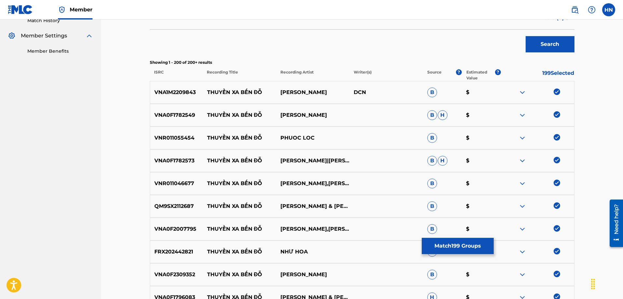
scroll to position [0, 0]
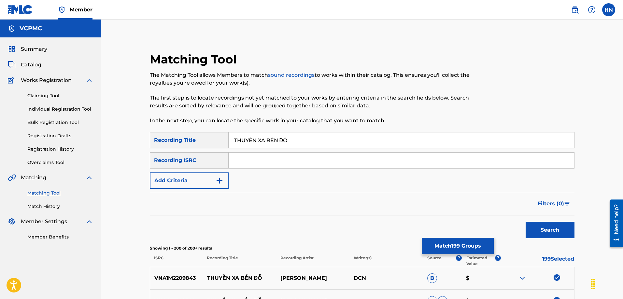
click at [274, 137] on input "[PERSON_NAME] XA [PERSON_NAME] ĐỖ" at bounding box center [401, 140] width 345 height 16
paste input "EN XA BEN DO"
type input "[PERSON_NAME] XA [PERSON_NAME] DO"
click at [525, 222] on button "Search" at bounding box center [549, 230] width 49 height 16
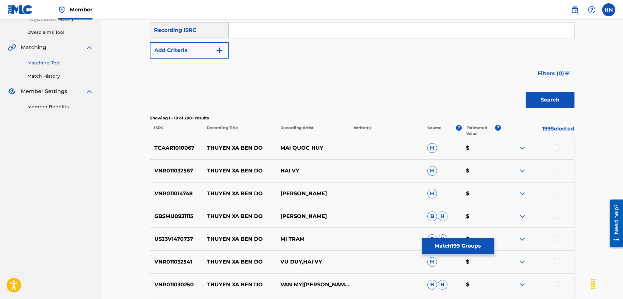
scroll to position [163, 0]
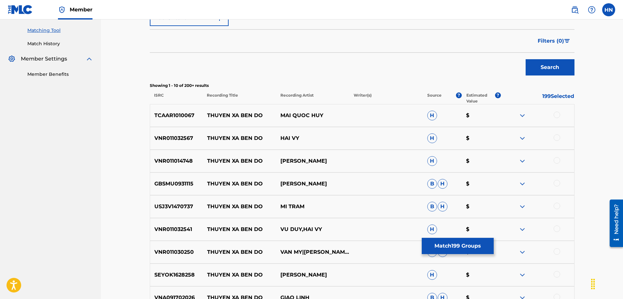
click at [190, 113] on p "TCAAR1010067" at bounding box center [176, 116] width 53 height 8
click at [556, 115] on div at bounding box center [556, 115] width 7 height 7
click at [183, 141] on p "VNR011032567" at bounding box center [176, 138] width 53 height 8
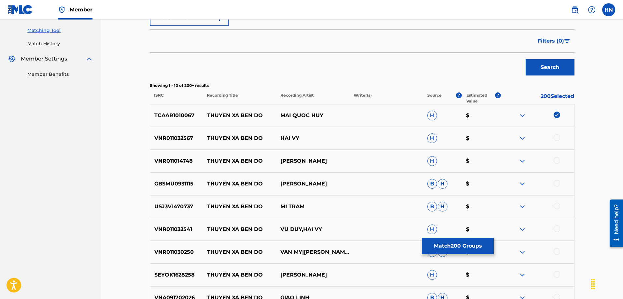
click at [553, 138] on div at bounding box center [536, 138] width 73 height 8
click at [555, 138] on div at bounding box center [556, 137] width 7 height 7
click at [183, 159] on p "VNR011014748" at bounding box center [176, 161] width 53 height 8
click at [556, 160] on div at bounding box center [556, 160] width 7 height 7
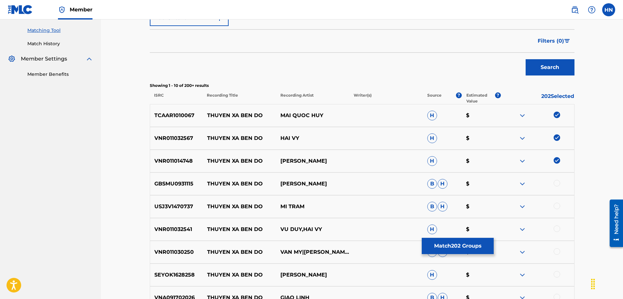
click at [180, 189] on div "GBSMU0931115 THUYEN XA BEN DO TUAN VU B H $" at bounding box center [362, 184] width 424 height 23
click at [558, 182] on div at bounding box center [556, 183] width 7 height 7
click at [164, 209] on p "USJ3V1470737" at bounding box center [176, 207] width 53 height 8
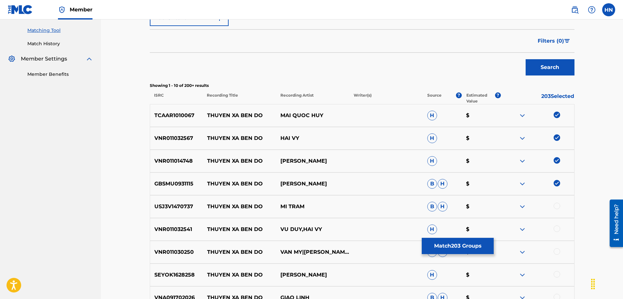
click at [556, 208] on div at bounding box center [556, 206] width 7 height 7
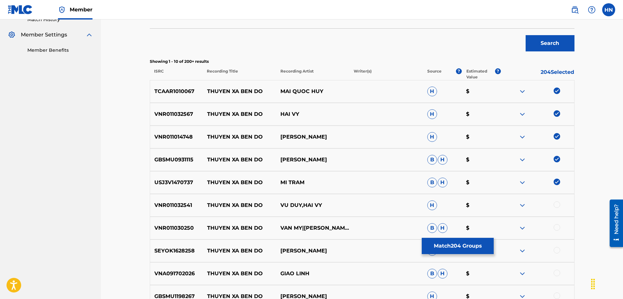
scroll to position [276, 0]
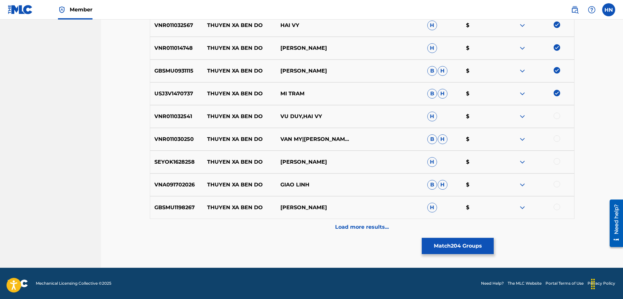
click at [180, 121] on div "VNR011032541 THUYEN XA BEN DO VU DUY,HAI VY H $" at bounding box center [362, 116] width 424 height 23
click at [554, 116] on div at bounding box center [556, 116] width 7 height 7
click at [185, 138] on p "VNR011030250" at bounding box center [176, 139] width 53 height 8
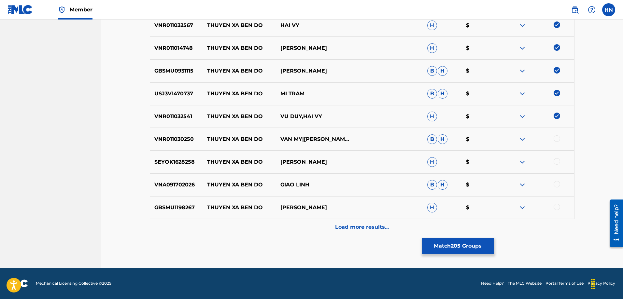
click at [558, 138] on div at bounding box center [556, 138] width 7 height 7
click at [184, 162] on p "SEYOK1628258" at bounding box center [176, 162] width 53 height 8
click at [555, 161] on div at bounding box center [556, 161] width 7 height 7
click at [187, 186] on p "VNA091702026" at bounding box center [176, 185] width 53 height 8
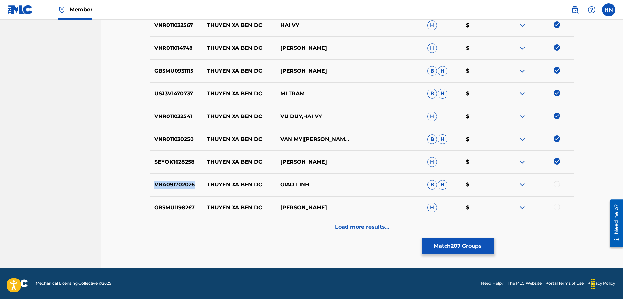
click at [187, 186] on p "VNA091702026" at bounding box center [176, 185] width 53 height 8
click at [556, 185] on div at bounding box center [556, 184] width 7 height 7
click at [155, 205] on p "GBSMU1198267" at bounding box center [176, 208] width 53 height 8
click at [553, 206] on div at bounding box center [536, 208] width 73 height 8
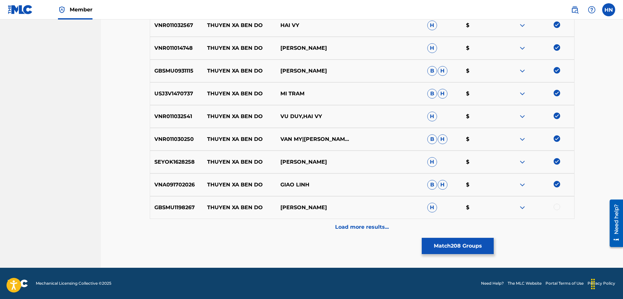
click at [555, 207] on div at bounding box center [556, 207] width 7 height 7
click at [331, 225] on div "Load more results..." at bounding box center [362, 227] width 424 height 16
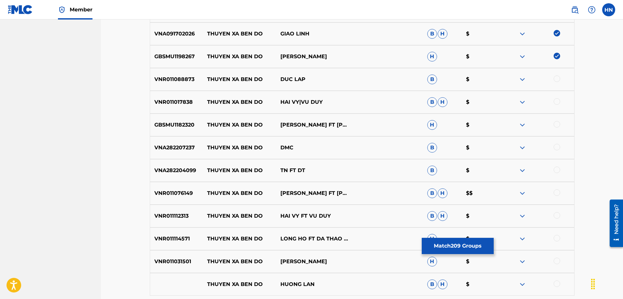
scroll to position [438, 0]
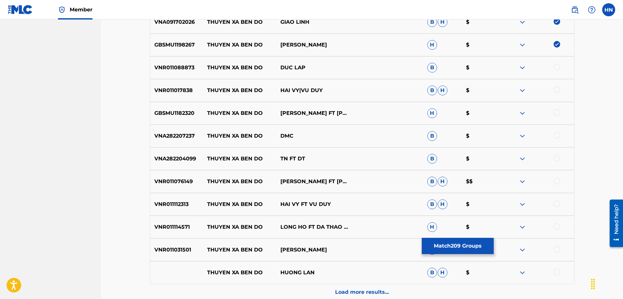
click at [182, 114] on p "GBSMU1182320" at bounding box center [176, 113] width 53 height 8
click at [560, 115] on div at bounding box center [536, 113] width 73 height 8
click at [559, 114] on div at bounding box center [556, 112] width 7 height 7
click at [186, 90] on p "VNR011017838" at bounding box center [176, 91] width 53 height 8
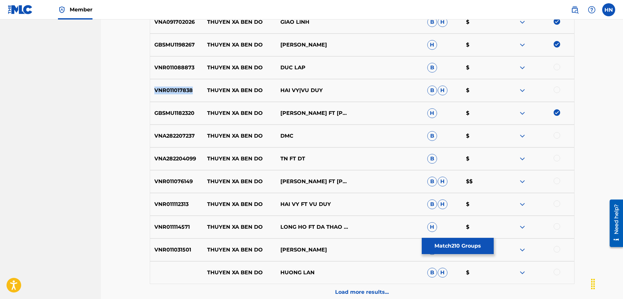
click at [186, 90] on p "VNR011017838" at bounding box center [176, 91] width 53 height 8
click at [556, 89] on div at bounding box center [556, 90] width 7 height 7
click at [188, 69] on p "VNR011088873" at bounding box center [176, 68] width 53 height 8
click at [559, 68] on div at bounding box center [556, 67] width 7 height 7
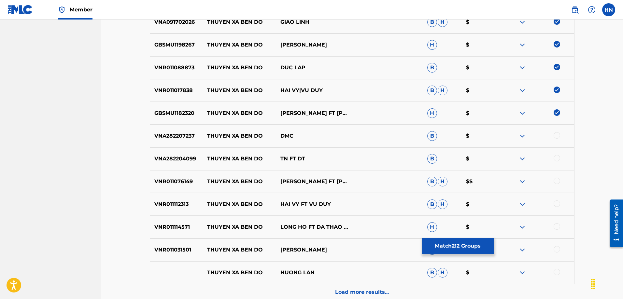
click at [167, 180] on p "VNR011076149" at bounding box center [176, 182] width 53 height 8
click at [557, 177] on div "VNR011076149 THUYEN XA BEN DO NGOC THAO FT CAO HOANG NGHI B H $$" at bounding box center [362, 181] width 424 height 23
click at [557, 178] on div at bounding box center [556, 181] width 7 height 7
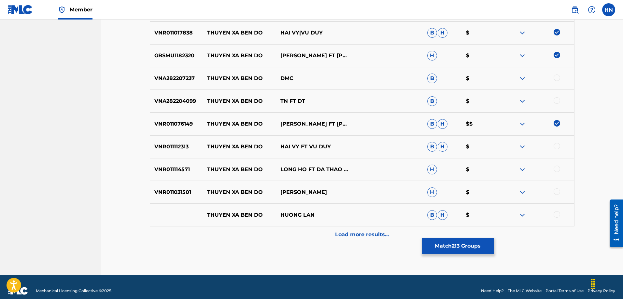
scroll to position [504, 0]
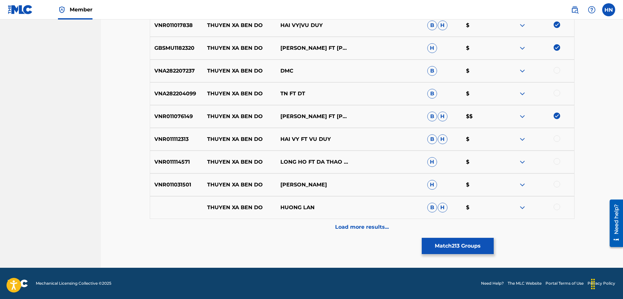
click at [181, 140] on p "VNR011112313" at bounding box center [176, 139] width 53 height 8
click at [555, 138] on div at bounding box center [556, 138] width 7 height 7
click at [187, 172] on div "VNR011114571 THUYEN XA BEN DO LONG HO FT DA THAO MY H $" at bounding box center [362, 162] width 424 height 23
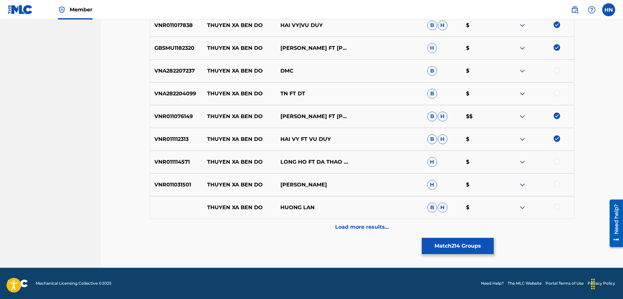
click at [557, 163] on div at bounding box center [556, 161] width 7 height 7
click at [165, 187] on p "VNR011031501" at bounding box center [176, 185] width 53 height 8
click at [553, 184] on div at bounding box center [556, 184] width 7 height 7
drag, startPoint x: 341, startPoint y: 208, endPoint x: 202, endPoint y: 208, distance: 139.0
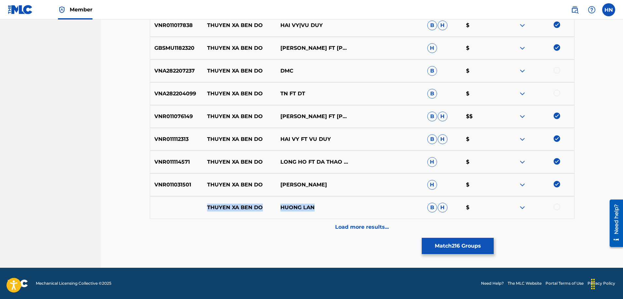
click at [202, 208] on div "THUYEN XA BEN DO HUONG LAN B H $" at bounding box center [362, 207] width 424 height 23
click at [561, 208] on div at bounding box center [536, 208] width 73 height 8
click at [556, 208] on div at bounding box center [556, 207] width 7 height 7
click at [522, 210] on img at bounding box center [522, 208] width 8 height 8
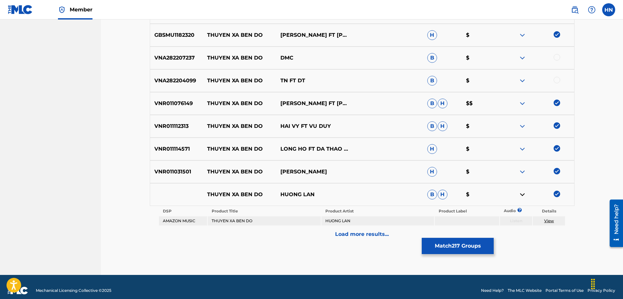
scroll to position [524, 0]
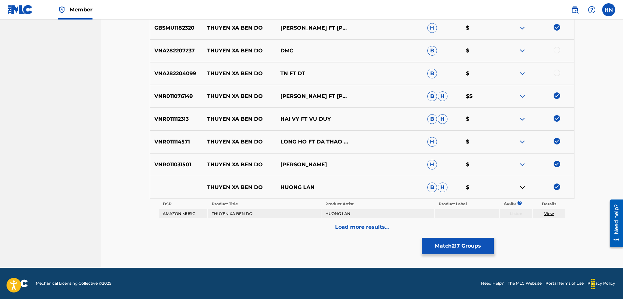
click at [343, 222] on div "Load more results..." at bounding box center [362, 227] width 424 height 16
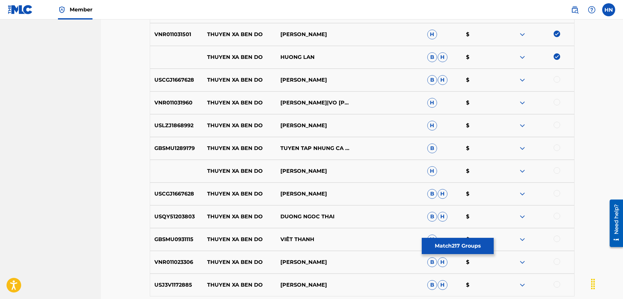
scroll to position [687, 0]
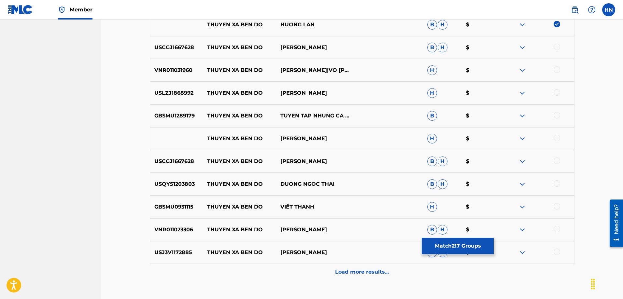
click at [183, 47] on p "USCGJ1667628" at bounding box center [176, 48] width 53 height 8
click at [559, 45] on div at bounding box center [556, 47] width 7 height 7
click at [164, 69] on p "VNR011031960" at bounding box center [176, 70] width 53 height 8
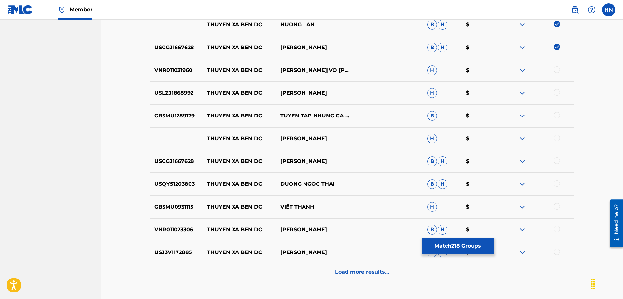
click at [559, 69] on div at bounding box center [556, 69] width 7 height 7
click at [174, 93] on p "USLZJ1868992" at bounding box center [176, 93] width 53 height 8
click at [554, 94] on div at bounding box center [556, 92] width 7 height 7
click at [164, 117] on p "GBSMU1289179" at bounding box center [176, 116] width 53 height 8
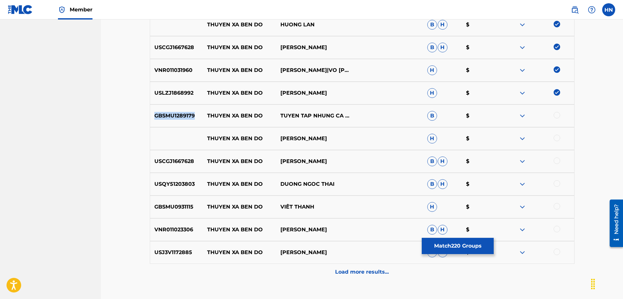
click at [164, 117] on p "GBSMU1289179" at bounding box center [176, 116] width 53 height 8
click at [556, 117] on div at bounding box center [556, 115] width 7 height 7
drag, startPoint x: 194, startPoint y: 138, endPoint x: 330, endPoint y: 141, distance: 135.8
click at [330, 141] on div "THUYEN XA BEN DO TUAN VU H $" at bounding box center [362, 138] width 424 height 23
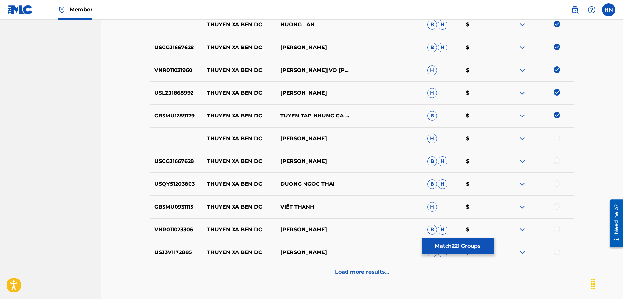
click at [554, 138] on div at bounding box center [556, 138] width 7 height 7
click at [525, 138] on img at bounding box center [522, 139] width 8 height 8
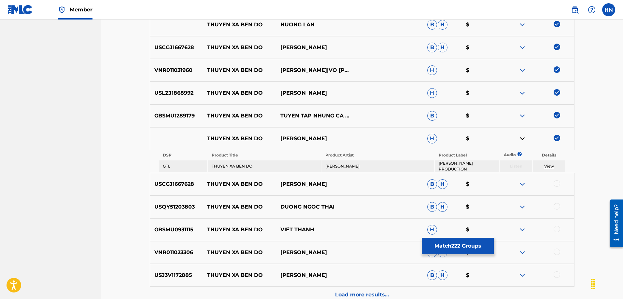
click at [178, 184] on p "USCGJ1667628" at bounding box center [176, 184] width 53 height 8
click at [558, 182] on div at bounding box center [556, 183] width 7 height 7
click at [182, 203] on p "USQY51203803" at bounding box center [176, 207] width 53 height 8
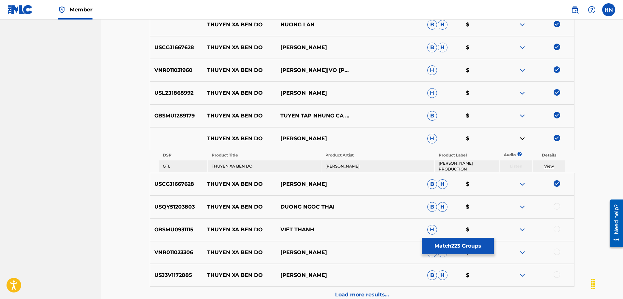
click at [554, 204] on div at bounding box center [556, 206] width 7 height 7
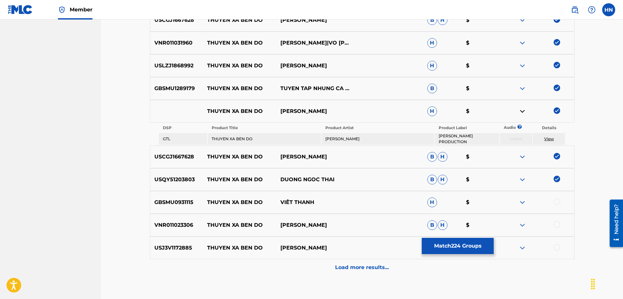
scroll to position [752, 0]
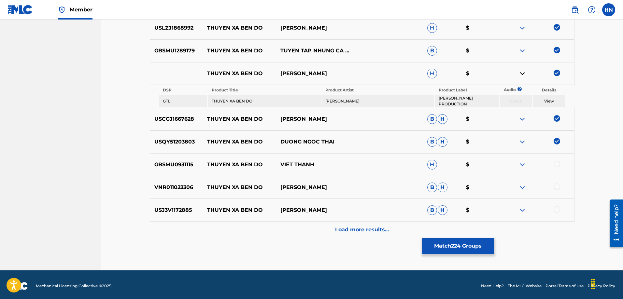
click at [163, 166] on div "GBSMU0931115 THUYEN XA BEN DO VIÊT THANH H $" at bounding box center [362, 164] width 424 height 23
click at [555, 162] on div at bounding box center [556, 164] width 7 height 7
click at [175, 191] on div "VNR011023306 THUYEN XA BEN DO NGOC THAO B H $" at bounding box center [362, 187] width 424 height 23
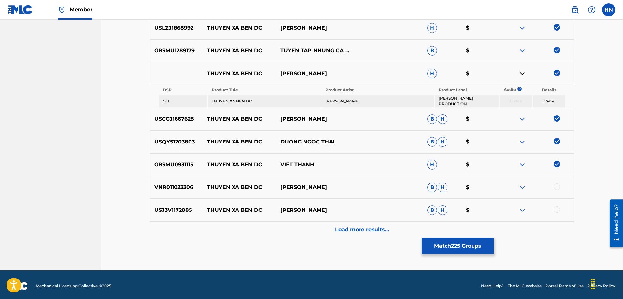
click at [559, 184] on div at bounding box center [556, 187] width 7 height 7
click at [172, 209] on p "USJ3V1172885" at bounding box center [176, 210] width 53 height 8
click at [557, 206] on div at bounding box center [556, 209] width 7 height 7
click at [351, 229] on p "Load more results..." at bounding box center [362, 230] width 54 height 8
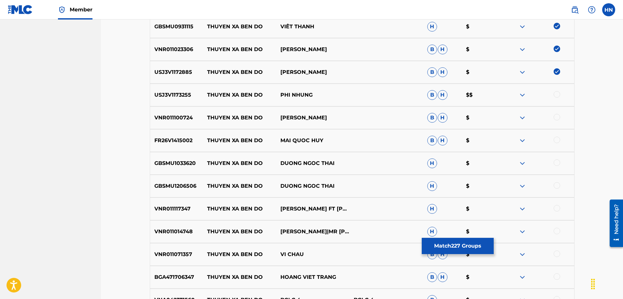
scroll to position [882, 0]
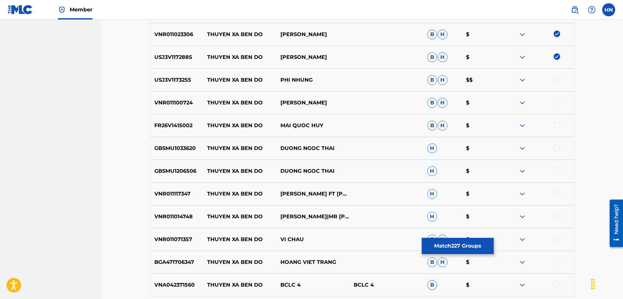
click at [172, 81] on p "USJ3V1173255" at bounding box center [176, 80] width 53 height 8
click at [555, 79] on div at bounding box center [556, 79] width 7 height 7
click at [182, 98] on div "VNR011100724 THUYEN XA BEN DO LAM BAO PHI B H $" at bounding box center [362, 102] width 424 height 23
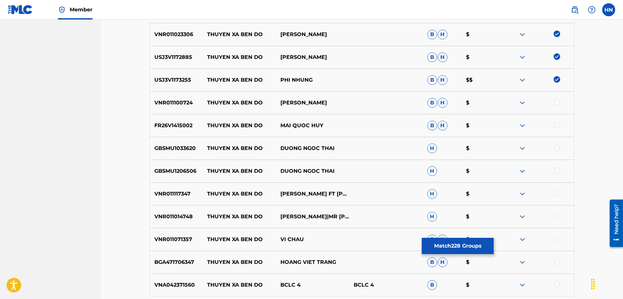
click at [560, 101] on div at bounding box center [556, 102] width 7 height 7
click at [154, 130] on div "FR26V1415002 THUYEN XA BEN DO MAI QUOC HUY B H $" at bounding box center [362, 125] width 424 height 23
click at [557, 122] on div at bounding box center [556, 125] width 7 height 7
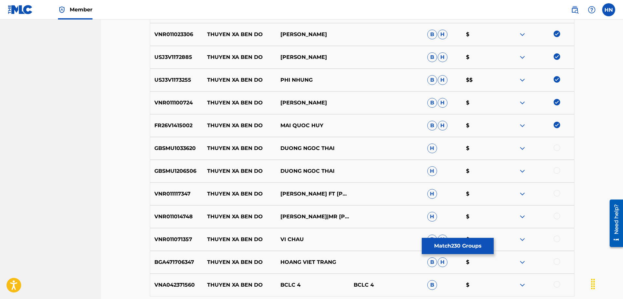
click at [179, 142] on div "GBSMU1033620 THUYEN XA BEN DO DUONG NGOC THAI H $" at bounding box center [362, 148] width 424 height 23
click at [556, 147] on div at bounding box center [556, 148] width 7 height 7
click at [194, 172] on p "GBSMU1206506" at bounding box center [176, 171] width 53 height 8
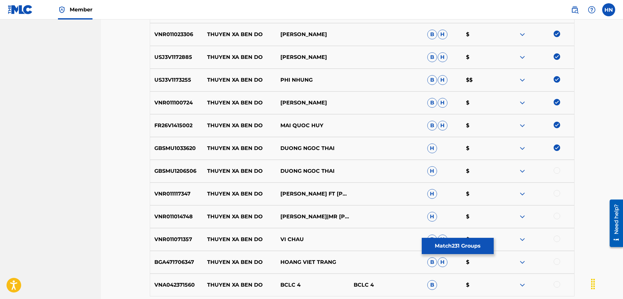
click at [557, 171] on div at bounding box center [556, 170] width 7 height 7
click at [183, 198] on div "VNR011117347 THUYEN XA BEN DO NGOC THAO FT CAO HOANG NGHI H $" at bounding box center [362, 194] width 424 height 23
click at [553, 193] on div at bounding box center [536, 194] width 73 height 8
click at [556, 193] on div at bounding box center [556, 193] width 7 height 7
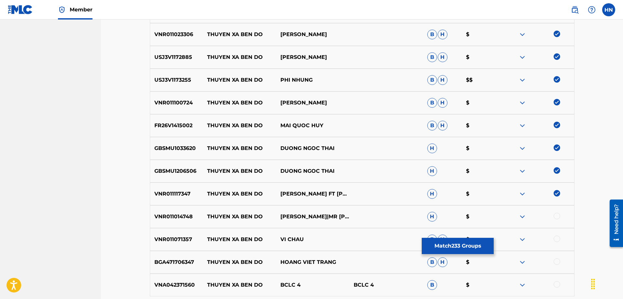
click at [182, 215] on p "VNR011014748" at bounding box center [176, 217] width 53 height 8
click at [556, 215] on div at bounding box center [556, 216] width 7 height 7
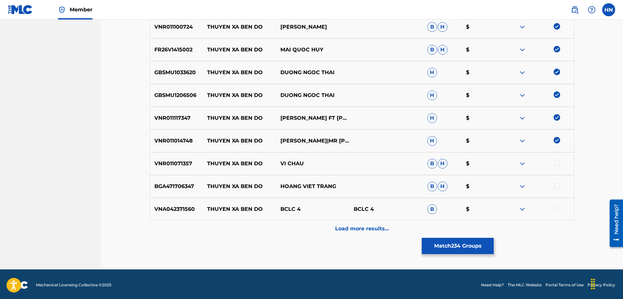
scroll to position [959, 0]
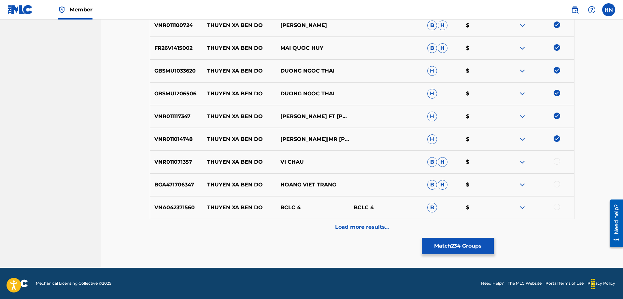
click at [188, 155] on div "VNR011071357 THUYEN XA BEN DO VI CHAU B H $" at bounding box center [362, 162] width 424 height 23
click at [554, 161] on div at bounding box center [556, 161] width 7 height 7
click at [174, 186] on p "BGA471706347" at bounding box center [176, 185] width 53 height 8
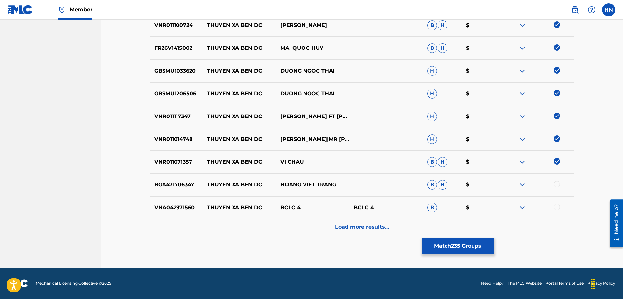
click at [558, 185] on div at bounding box center [556, 184] width 7 height 7
click at [174, 209] on p "VNA042371560" at bounding box center [176, 208] width 53 height 8
click at [559, 209] on div at bounding box center [556, 207] width 7 height 7
click at [350, 219] on div "VNA042371560 THUYEN XA BEN DO BCLC 4 BCLC 4 B $" at bounding box center [362, 207] width 424 height 23
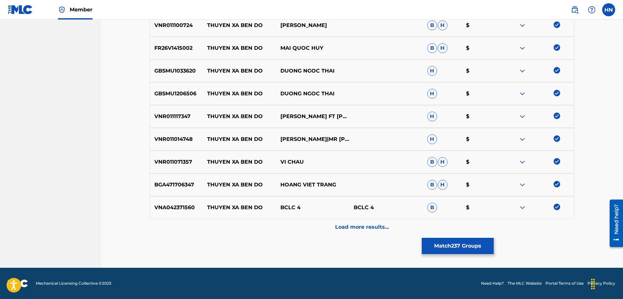
click at [339, 223] on div "Load more results..." at bounding box center [362, 227] width 424 height 16
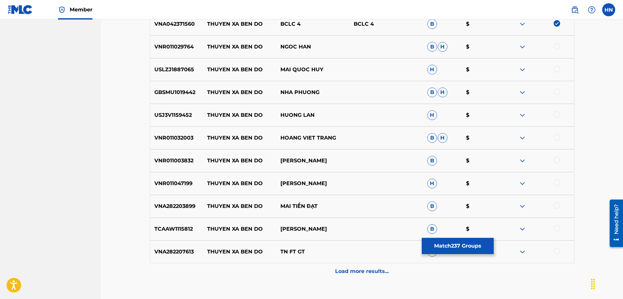
scroll to position [1155, 0]
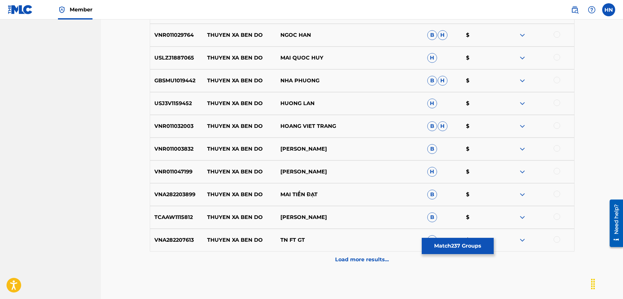
click at [193, 42] on div "VNR011029764 THUYEN XA BEN DO NGOC HAN B H $" at bounding box center [362, 35] width 424 height 23
click at [188, 37] on p "VNR011029764" at bounding box center [176, 35] width 53 height 8
click at [553, 35] on div at bounding box center [556, 34] width 7 height 7
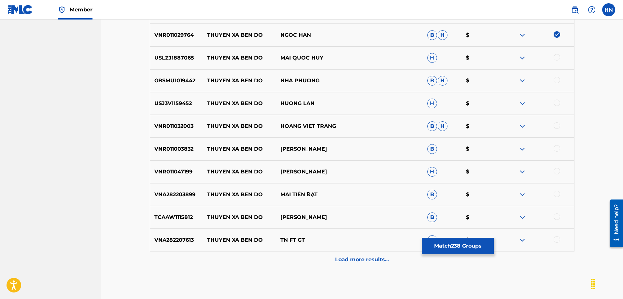
click at [162, 65] on div "USLZJ1887065 THUYEN XA BEN DO MAI QUOC HUY H $" at bounding box center [362, 58] width 424 height 23
click at [559, 59] on div at bounding box center [556, 57] width 7 height 7
click at [174, 90] on div "GBSMU1019442 THUYEN XA BEN DO NHA PHUONG B H $" at bounding box center [362, 80] width 424 height 23
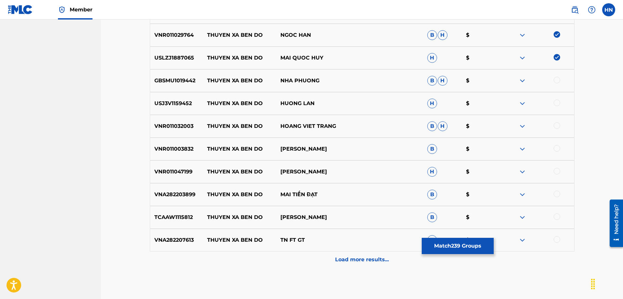
click at [559, 79] on div at bounding box center [556, 80] width 7 height 7
click at [171, 99] on div "USJ3V1159452 THUYEN XA BEN DO HUONG LAN H $" at bounding box center [362, 103] width 424 height 23
click at [554, 104] on div at bounding box center [556, 103] width 7 height 7
click at [178, 132] on div "VNR011032003 THUYEN XA BEN DO HOANG VIET TRANG B H $" at bounding box center [362, 126] width 424 height 23
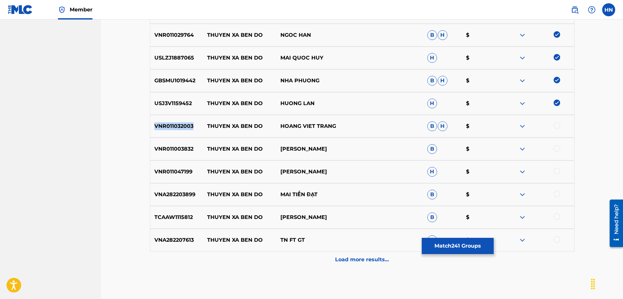
click at [178, 132] on div "VNR011032003 THUYEN XA BEN DO HOANG VIET TRANG B H $" at bounding box center [362, 126] width 424 height 23
click at [560, 127] on div at bounding box center [536, 126] width 73 height 8
click at [555, 127] on div at bounding box center [556, 125] width 7 height 7
click at [188, 150] on p "VNR011003832" at bounding box center [176, 149] width 53 height 8
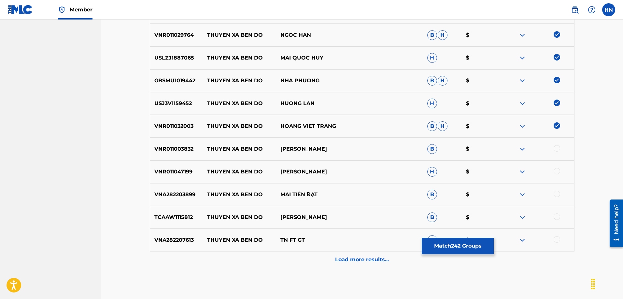
click at [553, 146] on div at bounding box center [536, 149] width 73 height 8
click at [555, 147] on div at bounding box center [556, 148] width 7 height 7
click at [192, 171] on p "VNR011047199" at bounding box center [176, 172] width 53 height 8
click at [191, 171] on p "VNR011047199" at bounding box center [176, 172] width 53 height 8
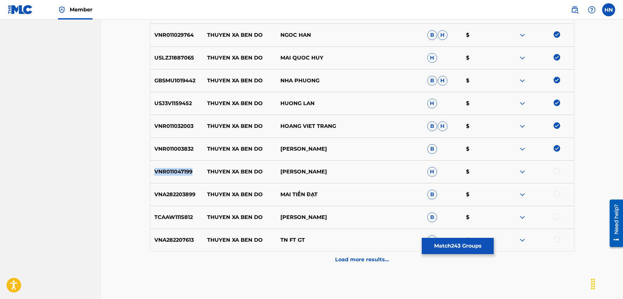
click at [191, 171] on p "VNR011047199" at bounding box center [176, 172] width 53 height 8
click at [555, 173] on div at bounding box center [556, 171] width 7 height 7
click at [175, 194] on p "VNA282203899" at bounding box center [176, 195] width 53 height 8
click at [557, 197] on div at bounding box center [556, 194] width 7 height 7
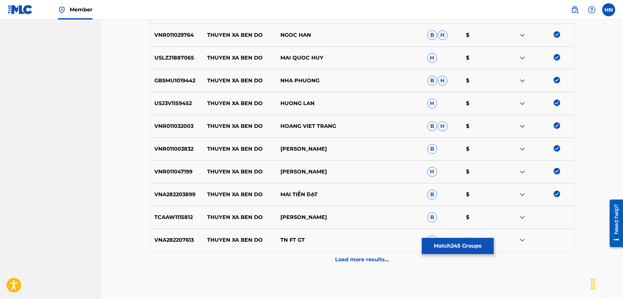
click at [183, 214] on p "TCAAW1115812" at bounding box center [176, 218] width 53 height 8
click at [557, 217] on div at bounding box center [556, 217] width 7 height 7
click at [184, 241] on p "VNA282207613" at bounding box center [176, 240] width 53 height 8
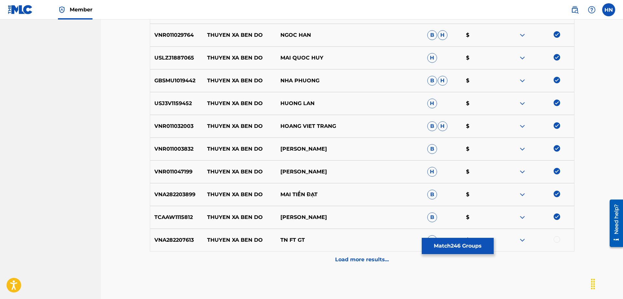
click at [556, 241] on div at bounding box center [556, 239] width 7 height 7
click at [319, 261] on div "Load more results..." at bounding box center [362, 260] width 424 height 16
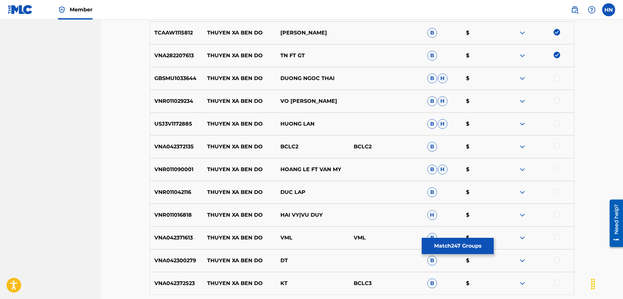
scroll to position [1350, 0]
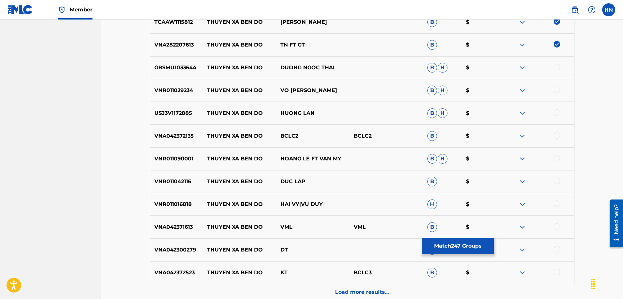
click at [180, 69] on p "GBSMU1033644" at bounding box center [176, 68] width 53 height 8
click at [557, 67] on div at bounding box center [556, 67] width 7 height 7
click at [176, 87] on p "VNR011029234" at bounding box center [176, 91] width 53 height 8
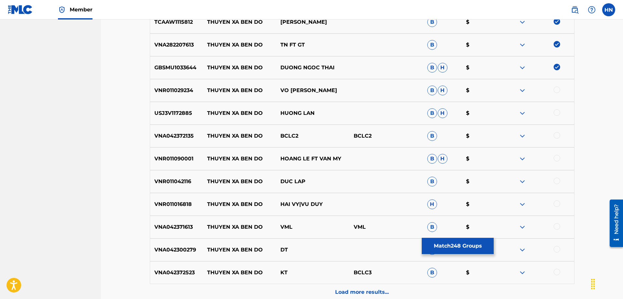
click at [555, 91] on div at bounding box center [556, 90] width 7 height 7
click at [180, 112] on p "USJ3V1172885" at bounding box center [176, 113] width 53 height 8
click at [558, 113] on div at bounding box center [556, 112] width 7 height 7
click at [171, 136] on p "VNA042372135" at bounding box center [176, 136] width 53 height 8
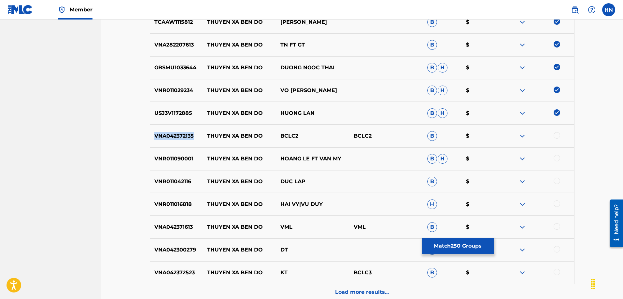
click at [171, 136] on p "VNA042372135" at bounding box center [176, 136] width 53 height 8
click at [555, 136] on div at bounding box center [556, 135] width 7 height 7
click at [173, 160] on p "VNR011090001" at bounding box center [176, 159] width 53 height 8
click at [559, 160] on div at bounding box center [556, 158] width 7 height 7
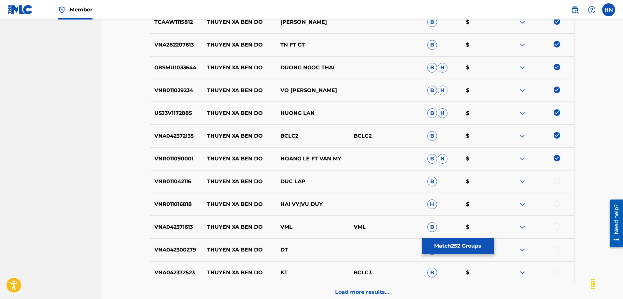
click at [169, 179] on p "VNR011042116" at bounding box center [176, 182] width 53 height 8
click at [554, 179] on div at bounding box center [556, 181] width 7 height 7
click at [152, 202] on p "VNR011016818" at bounding box center [176, 205] width 53 height 8
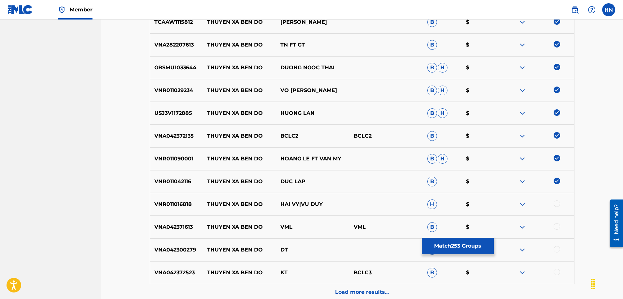
click at [555, 202] on div at bounding box center [556, 204] width 7 height 7
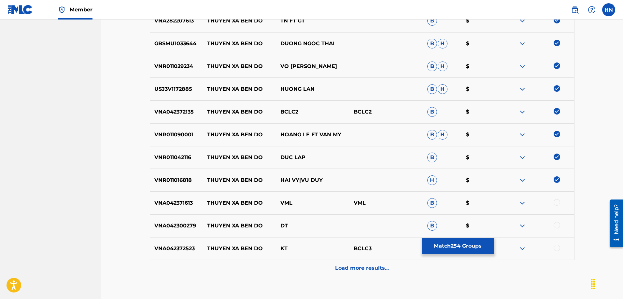
scroll to position [1415, 0]
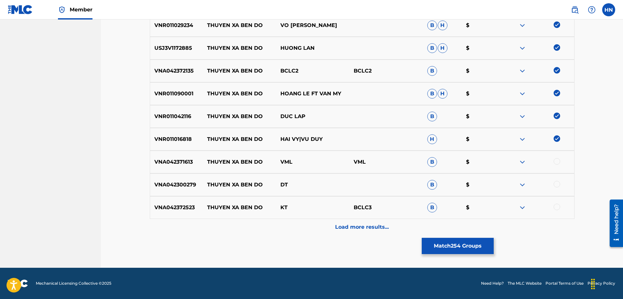
click at [185, 162] on p "VNA042371613" at bounding box center [176, 162] width 53 height 8
click at [552, 161] on div at bounding box center [536, 162] width 73 height 8
click at [556, 161] on div at bounding box center [556, 161] width 7 height 7
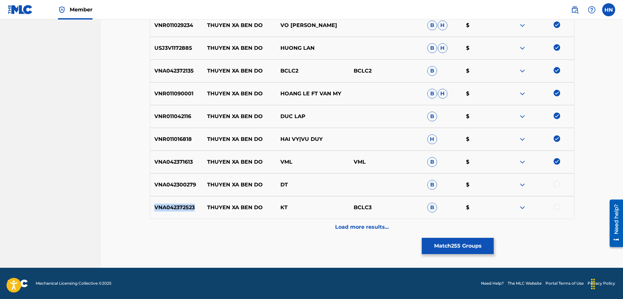
click at [557, 207] on div at bounding box center [556, 207] width 7 height 7
click at [331, 226] on div "Load more results..." at bounding box center [362, 227] width 424 height 16
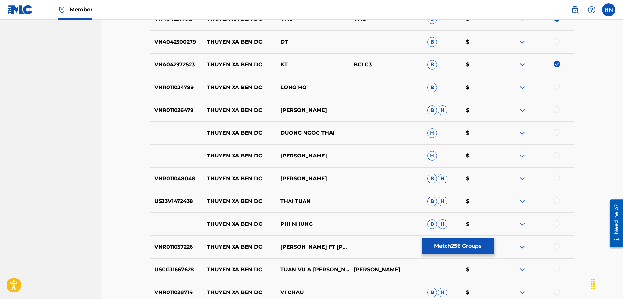
scroll to position [1578, 0]
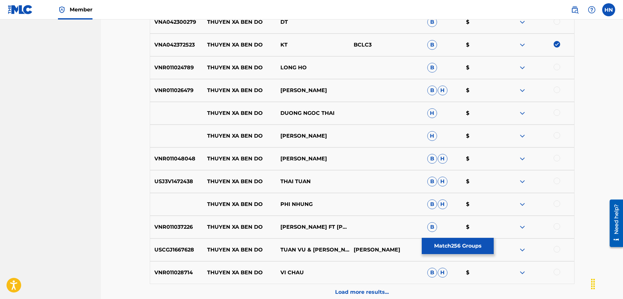
click at [179, 65] on p "VNR011024789" at bounding box center [176, 68] width 53 height 8
click at [556, 63] on div "VNR011024789 THUYEN XA BEN DO LONG HO B $" at bounding box center [362, 67] width 424 height 23
click at [556, 64] on div at bounding box center [556, 67] width 7 height 7
click at [179, 89] on p "VNR011026479" at bounding box center [176, 91] width 53 height 8
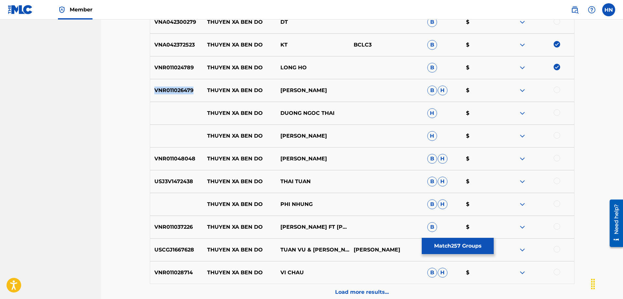
click at [179, 89] on p "VNR011026479" at bounding box center [176, 91] width 53 height 8
click at [557, 89] on div at bounding box center [556, 90] width 7 height 7
drag, startPoint x: 187, startPoint y: 111, endPoint x: 365, endPoint y: 111, distance: 178.4
click at [365, 111] on div "THUYEN XA BEN DO DUONG NGOC THAI H $" at bounding box center [362, 113] width 424 height 23
click at [553, 114] on div at bounding box center [556, 112] width 7 height 7
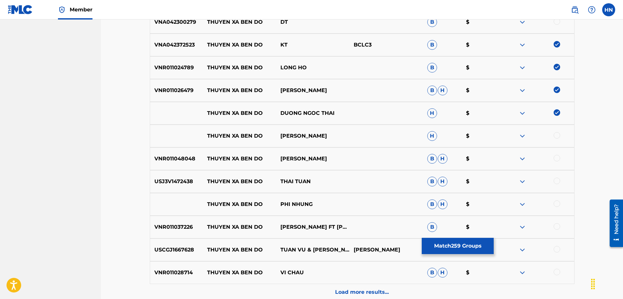
click at [524, 112] on img at bounding box center [522, 113] width 8 height 8
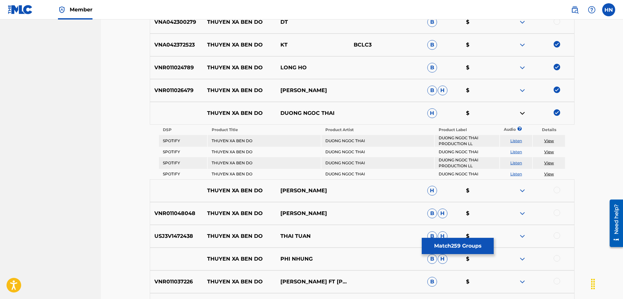
click at [518, 142] on link "Listen" at bounding box center [516, 140] width 12 height 5
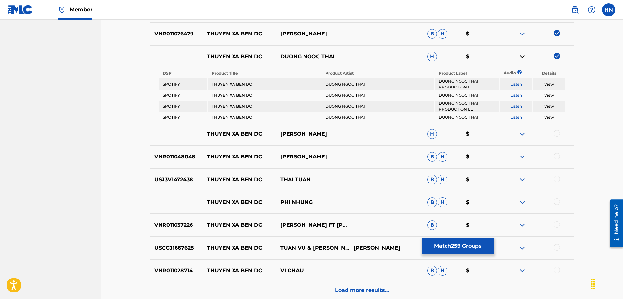
scroll to position [1698, 0]
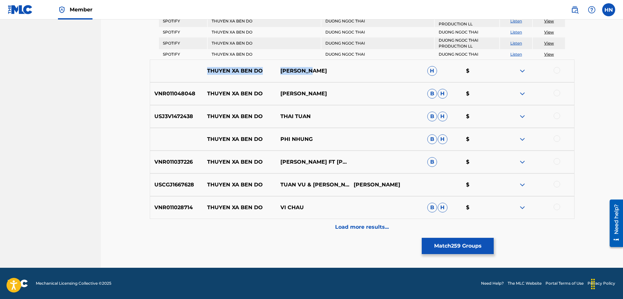
drag, startPoint x: 193, startPoint y: 71, endPoint x: 339, endPoint y: 67, distance: 145.2
click at [339, 67] on div "THUYEN XA BEN DO NHU QUYNH H $" at bounding box center [362, 71] width 424 height 23
click at [523, 70] on img at bounding box center [522, 71] width 8 height 8
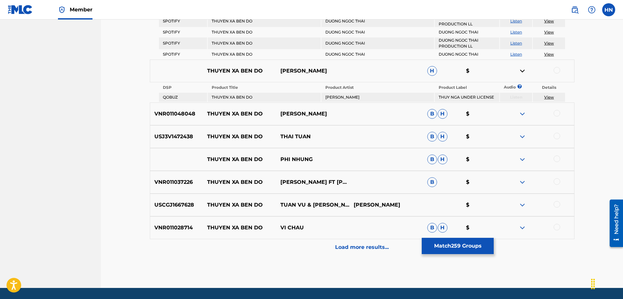
click at [555, 72] on div at bounding box center [556, 70] width 7 height 7
click at [188, 110] on div "VNR011048048 THUYEN XA BEN DO LAM BAO PHI B H $" at bounding box center [362, 114] width 424 height 23
click at [554, 113] on div at bounding box center [556, 113] width 7 height 7
click at [156, 142] on div "USJ3V1472438 THUYEN XA BEN DO THAI TUAN B H $" at bounding box center [362, 136] width 424 height 23
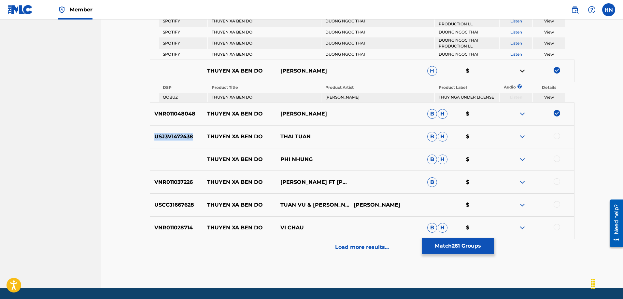
click at [156, 142] on div "USJ3V1472438 THUYEN XA BEN DO THAI TUAN B H $" at bounding box center [362, 136] width 424 height 23
click at [561, 135] on div at bounding box center [536, 137] width 73 height 8
click at [556, 136] on div at bounding box center [556, 136] width 7 height 7
drag, startPoint x: 335, startPoint y: 159, endPoint x: 186, endPoint y: 160, distance: 149.4
click at [186, 160] on div "THUYEN XA BEN DO PHI NHUNG B H $" at bounding box center [362, 159] width 424 height 23
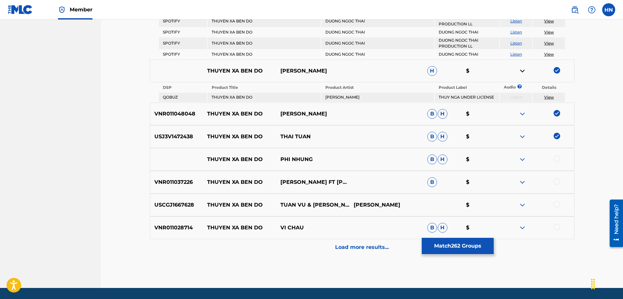
click at [560, 158] on div at bounding box center [536, 160] width 73 height 8
click at [558, 158] on div at bounding box center [556, 159] width 7 height 7
click at [525, 159] on img at bounding box center [522, 160] width 8 height 8
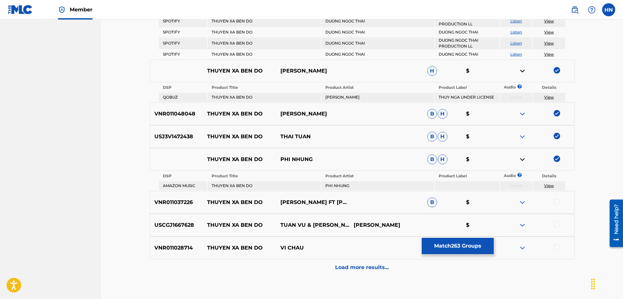
click at [181, 207] on div "VNR011037226 THUYEN XA BEN DO NGOC THAO FT CAO HOANG NGHI B $" at bounding box center [362, 202] width 424 height 23
click at [552, 204] on div at bounding box center [536, 203] width 73 height 8
click at [555, 202] on div at bounding box center [556, 202] width 7 height 7
click at [188, 229] on p "USCGJ1667628" at bounding box center [176, 225] width 53 height 8
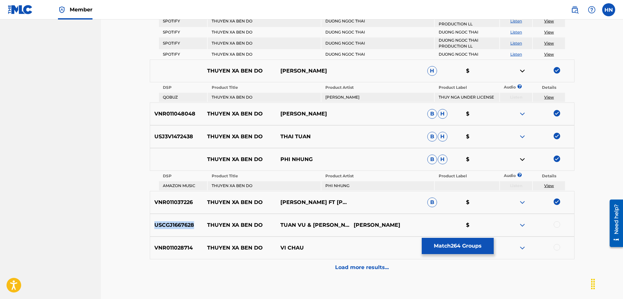
click at [188, 229] on p "USCGJ1667628" at bounding box center [176, 225] width 53 height 8
click at [555, 222] on div at bounding box center [556, 224] width 7 height 7
click at [180, 248] on p "VNR011028714" at bounding box center [176, 248] width 53 height 8
click at [556, 246] on div at bounding box center [556, 247] width 7 height 7
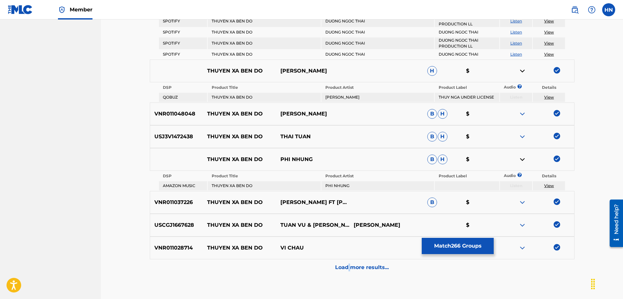
click at [353, 263] on div "Load more results..." at bounding box center [362, 267] width 424 height 16
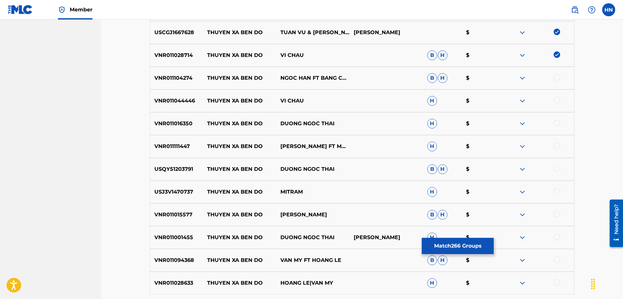
scroll to position [1828, 0]
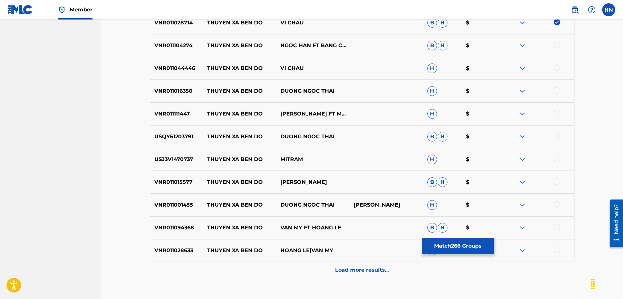
click at [162, 38] on div "VNR011104274 THUYEN XA BEN DO NGOC HAN FT BANG CHUONG B H $" at bounding box center [362, 45] width 424 height 23
click at [554, 45] on div at bounding box center [556, 45] width 7 height 7
click at [185, 70] on p "VNR011044446" at bounding box center [176, 68] width 53 height 8
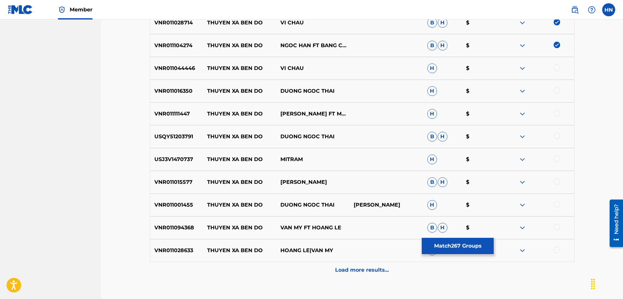
click at [554, 69] on div at bounding box center [556, 67] width 7 height 7
click at [161, 88] on p "VNR011016350" at bounding box center [176, 91] width 53 height 8
click at [556, 87] on div at bounding box center [556, 90] width 7 height 7
click at [165, 109] on div "VNR011111447 THUYEN XA BEN DO DIEN KIM FT MR. TAM H $" at bounding box center [362, 114] width 424 height 23
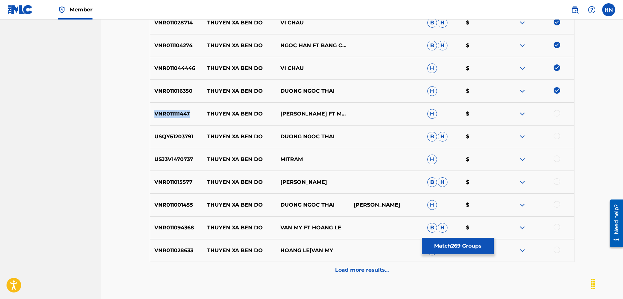
click at [165, 109] on div "VNR011111447 THUYEN XA BEN DO DIEN KIM FT MR. TAM H $" at bounding box center [362, 114] width 424 height 23
click at [554, 111] on div at bounding box center [556, 113] width 7 height 7
click at [171, 130] on div "USQY51203791 THUYEN XA BEN DO DUONG NGOC THAI B H $" at bounding box center [362, 136] width 424 height 23
click at [554, 135] on div at bounding box center [556, 136] width 7 height 7
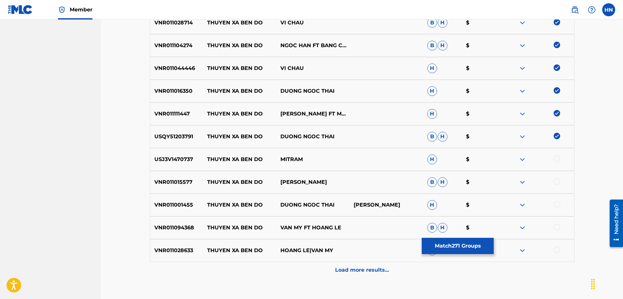
click at [163, 161] on p "USJ3V1470737" at bounding box center [176, 160] width 53 height 8
click at [555, 158] on div at bounding box center [556, 159] width 7 height 7
click at [179, 183] on p "VNR011015577" at bounding box center [176, 182] width 53 height 8
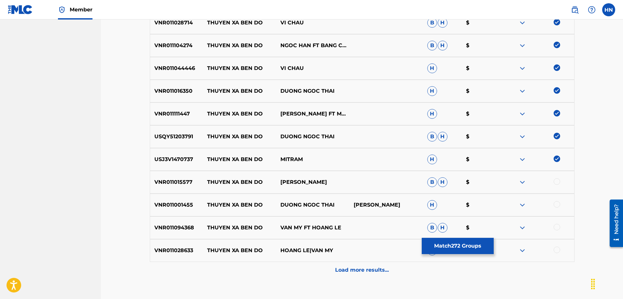
drag, startPoint x: 558, startPoint y: 182, endPoint x: 494, endPoint y: 178, distance: 63.9
click at [558, 182] on div at bounding box center [556, 181] width 7 height 7
click at [183, 202] on p "VNR011001455" at bounding box center [176, 205] width 53 height 8
click at [555, 204] on div at bounding box center [556, 204] width 7 height 7
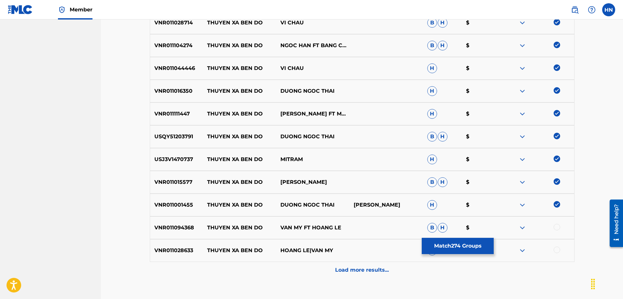
click at [169, 230] on p "VNR011094368" at bounding box center [176, 228] width 53 height 8
click at [555, 230] on div at bounding box center [556, 227] width 7 height 7
click at [161, 248] on p "VNR011028633" at bounding box center [176, 251] width 53 height 8
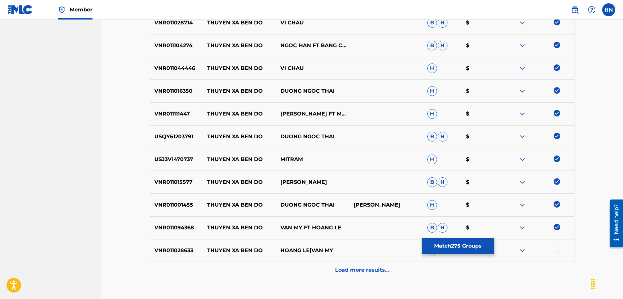
click at [560, 249] on div at bounding box center [556, 250] width 7 height 7
click at [350, 262] on div "Load more results..." at bounding box center [362, 270] width 424 height 16
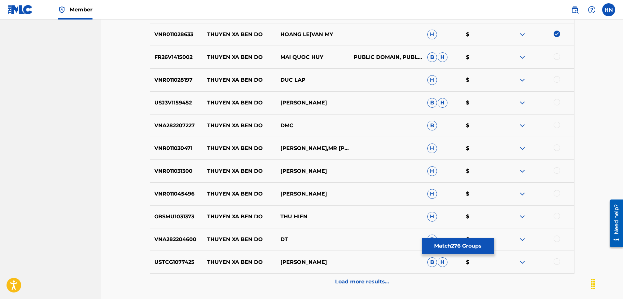
scroll to position [2056, 0]
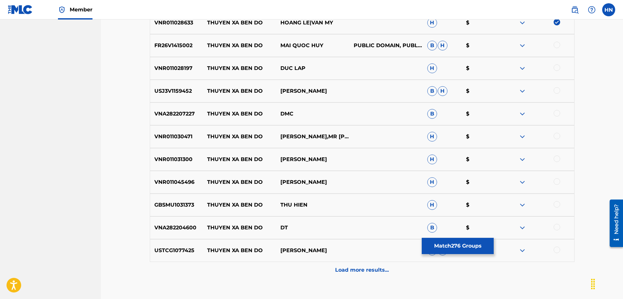
click at [186, 49] on p "FR26V1415002" at bounding box center [176, 46] width 53 height 8
click at [555, 46] on div at bounding box center [556, 45] width 7 height 7
click at [171, 70] on p "VNR011028197" at bounding box center [176, 68] width 53 height 8
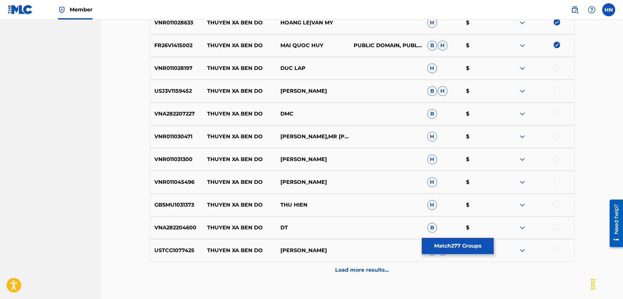
click at [555, 68] on div at bounding box center [556, 67] width 7 height 7
click at [190, 88] on p "USJ3V1159452" at bounding box center [176, 91] width 53 height 8
click at [558, 90] on div at bounding box center [556, 90] width 7 height 7
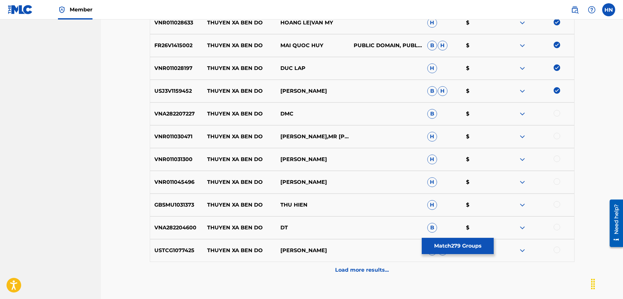
click at [161, 113] on p "VNA282207227" at bounding box center [176, 114] width 53 height 8
click at [556, 111] on div at bounding box center [556, 113] width 7 height 7
click at [178, 138] on p "VNR011030471" at bounding box center [176, 137] width 53 height 8
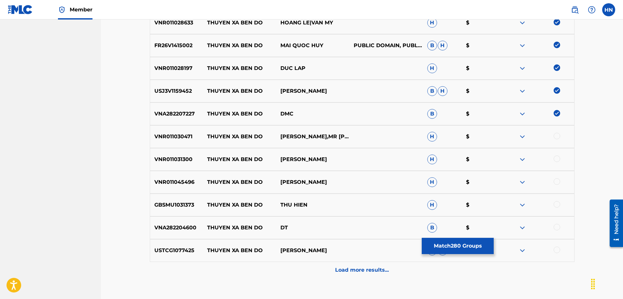
click at [556, 134] on div at bounding box center [556, 136] width 7 height 7
click at [150, 161] on p "VNR011031300" at bounding box center [176, 160] width 53 height 8
click at [559, 158] on div at bounding box center [556, 159] width 7 height 7
click at [171, 179] on p "VNR011045496" at bounding box center [176, 182] width 53 height 8
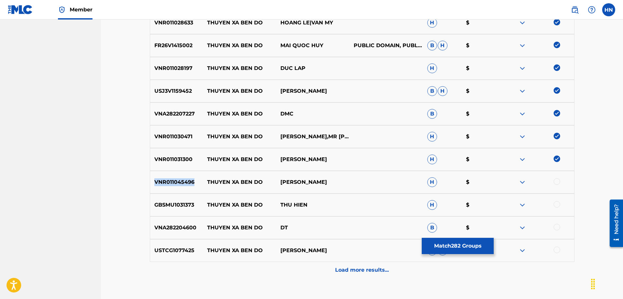
click at [171, 179] on p "VNR011045496" at bounding box center [176, 182] width 53 height 8
click at [556, 183] on div at bounding box center [556, 181] width 7 height 7
click at [169, 212] on div "GBSMU1031373 THUYEN XA BEN DO THU HIEN H $" at bounding box center [362, 205] width 424 height 23
click at [558, 202] on div at bounding box center [556, 204] width 7 height 7
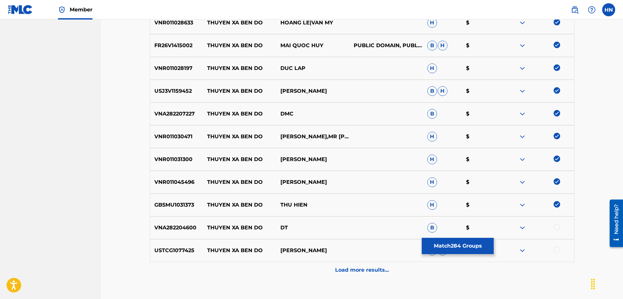
click at [171, 254] on p "USTCG1077425" at bounding box center [176, 251] width 53 height 8
click at [557, 249] on div at bounding box center [556, 250] width 7 height 7
click at [327, 262] on div "Load more results..." at bounding box center [362, 270] width 424 height 16
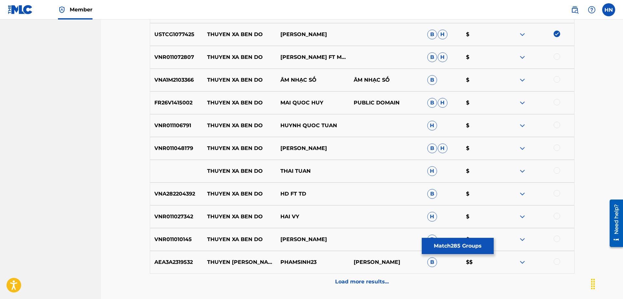
scroll to position [2284, 0]
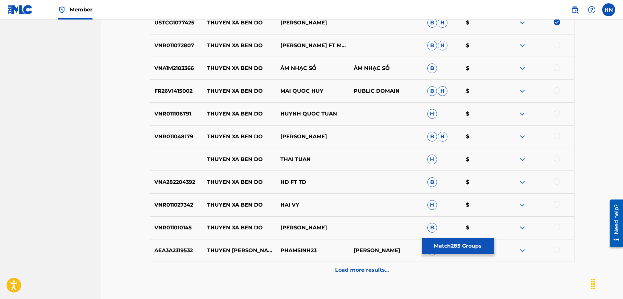
click at [179, 50] on div "VNR011072807 THUYEN XA BEN DO DIEN KIM FT MR. TAM B H $" at bounding box center [362, 45] width 424 height 23
click at [555, 44] on div at bounding box center [556, 45] width 7 height 7
click at [186, 69] on p "VNA1M2103366" at bounding box center [176, 68] width 53 height 8
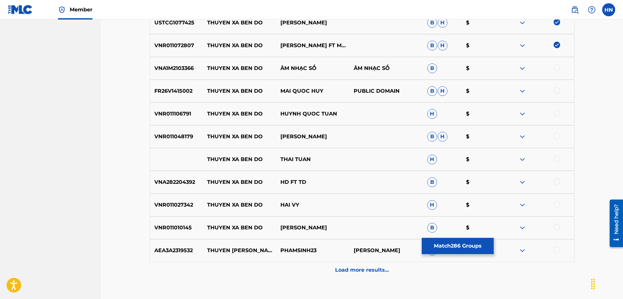
click at [554, 65] on div at bounding box center [556, 67] width 7 height 7
click at [172, 140] on p "VNR011048179" at bounding box center [176, 137] width 53 height 8
click at [557, 135] on div at bounding box center [556, 136] width 7 height 7
click at [180, 110] on div "VNR011106791 THUYEN XA BEN DO HUYNH QUOC TUAN H $" at bounding box center [362, 114] width 424 height 23
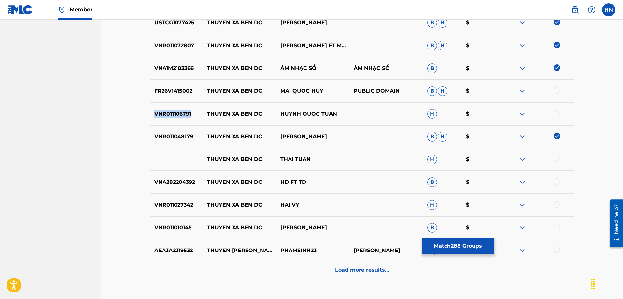
click at [180, 110] on div "VNR011106791 THUYEN XA BEN DO HUYNH QUOC TUAN H $" at bounding box center [362, 114] width 424 height 23
click at [560, 114] on div at bounding box center [536, 114] width 73 height 8
click at [555, 115] on div at bounding box center [556, 113] width 7 height 7
click at [193, 94] on p "FR26V1415002" at bounding box center [176, 91] width 53 height 8
click at [188, 95] on div "FR26V1415002 THUYEN XA BEN DO MAI QUOC HUY PUBLIC DOMAIN B H $" at bounding box center [362, 91] width 424 height 23
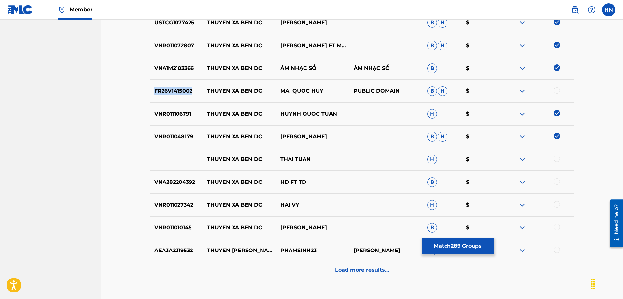
click at [188, 95] on div "FR26V1415002 THUYEN XA BEN DO MAI QUOC HUY PUBLIC DOMAIN B H $" at bounding box center [362, 91] width 424 height 23
click at [555, 88] on div at bounding box center [556, 90] width 7 height 7
drag, startPoint x: 202, startPoint y: 164, endPoint x: 365, endPoint y: 166, distance: 163.1
click at [364, 166] on div "THUYEN XA BEN DO THAI TUAN H $" at bounding box center [362, 159] width 424 height 23
click at [557, 161] on div at bounding box center [556, 159] width 7 height 7
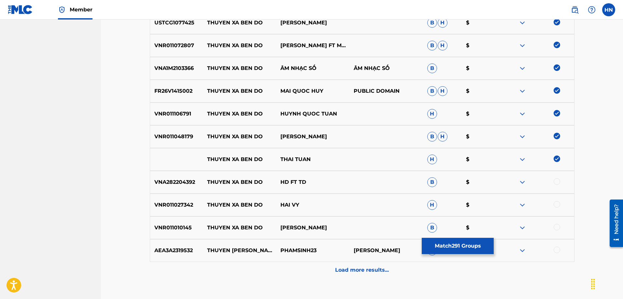
click at [519, 163] on div "THUYEN XA BEN DO THAI TUAN H $" at bounding box center [362, 159] width 424 height 23
click at [522, 159] on img at bounding box center [522, 160] width 8 height 8
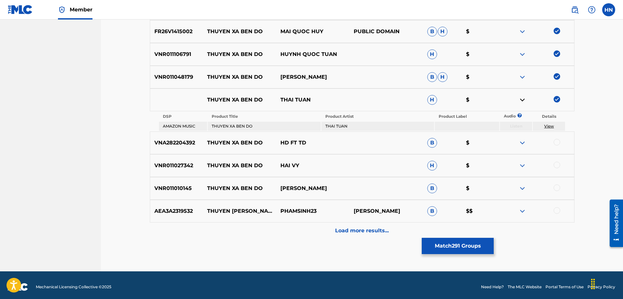
scroll to position [2347, 0]
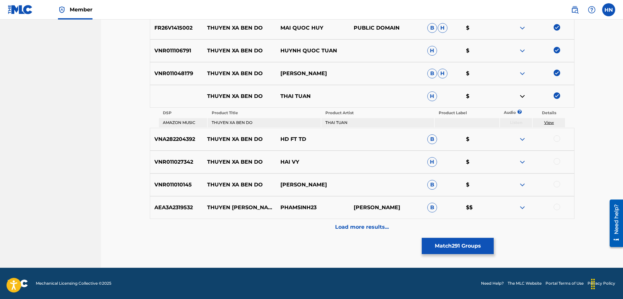
click at [164, 157] on div "VNR011027342 THUYEN XA BEN DO HAI VY H $" at bounding box center [362, 162] width 424 height 23
click at [558, 163] on div at bounding box center [556, 161] width 7 height 7
click at [160, 187] on p "VNR011010145" at bounding box center [176, 185] width 53 height 8
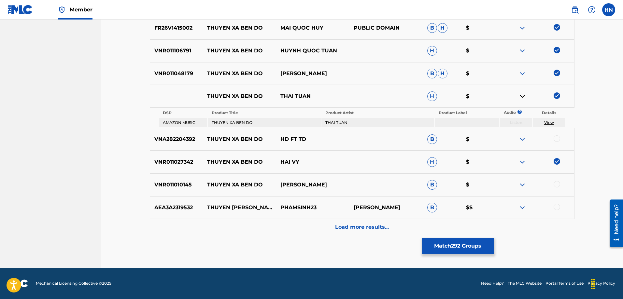
click at [557, 185] on div at bounding box center [556, 184] width 7 height 7
click at [387, 228] on p "Load more results..." at bounding box center [362, 227] width 54 height 8
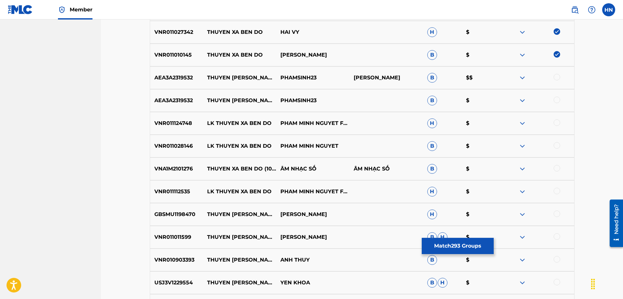
scroll to position [2477, 0]
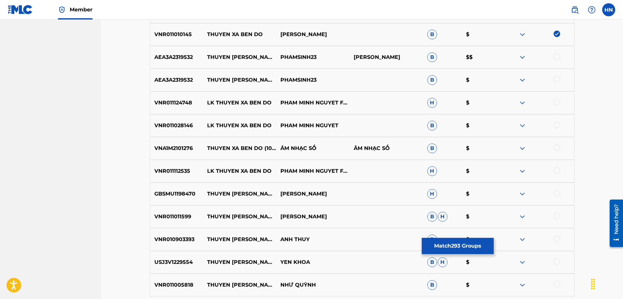
click at [184, 149] on p "VNA1M2101276" at bounding box center [176, 149] width 53 height 8
click at [557, 148] on div at bounding box center [556, 148] width 7 height 7
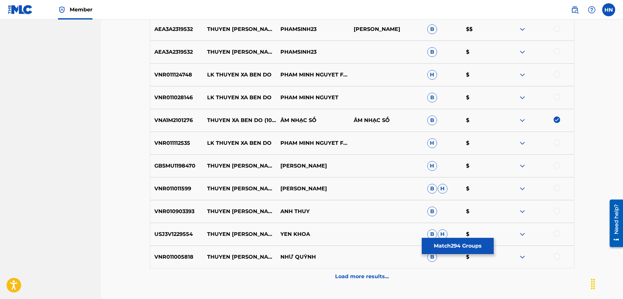
scroll to position [2542, 0]
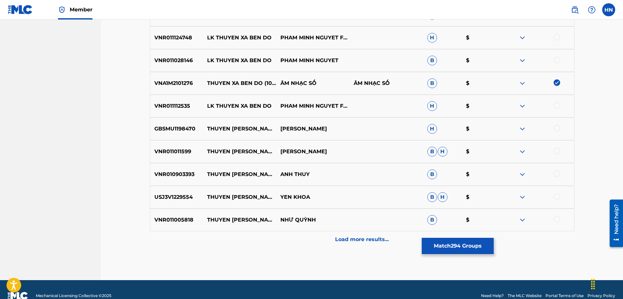
click at [352, 243] on p "Load more results..." at bounding box center [362, 240] width 54 height 8
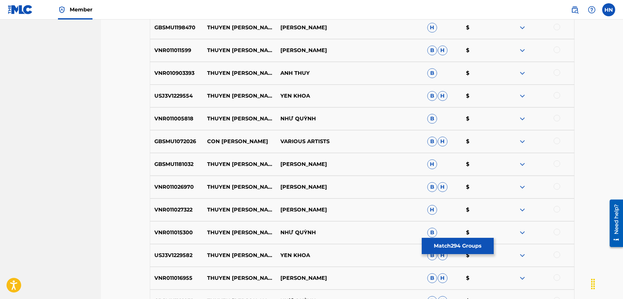
scroll to position [2672, 0]
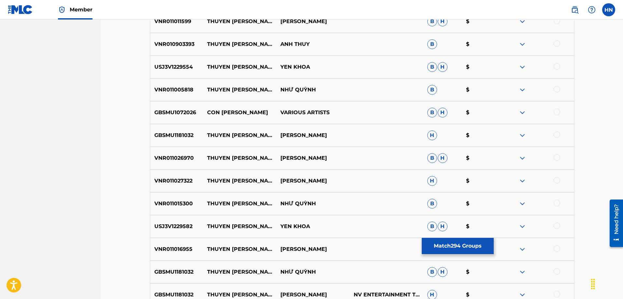
click at [424, 245] on button "Match 294 Groups" at bounding box center [458, 246] width 72 height 16
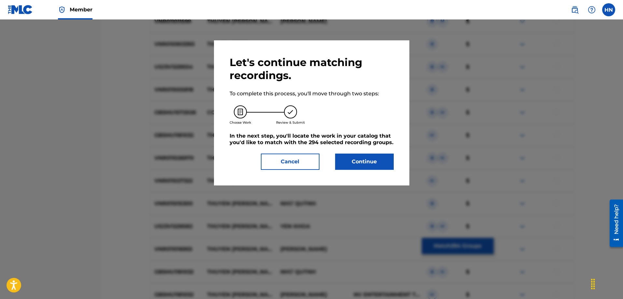
click at [378, 165] on button "Continue" at bounding box center [364, 162] width 59 height 16
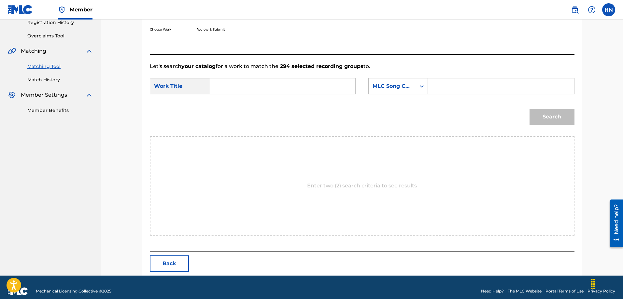
scroll to position [134, 0]
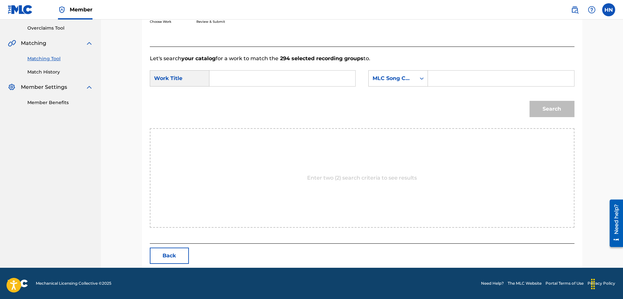
click at [339, 77] on input "Search Form" at bounding box center [282, 79] width 135 height 16
paste input "[PERSON_NAME] XA [PERSON_NAME] DO"
type input "[PERSON_NAME] XA [PERSON_NAME] DO"
click at [380, 71] on div "MLC Song Code" at bounding box center [398, 78] width 60 height 16
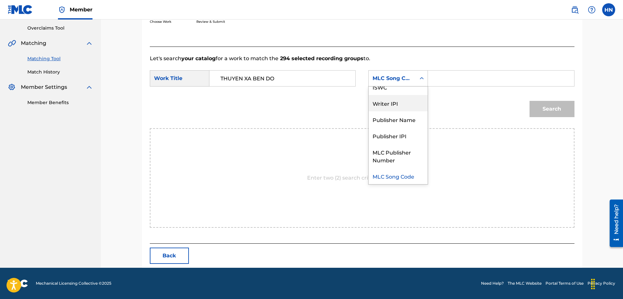
scroll to position [0, 0]
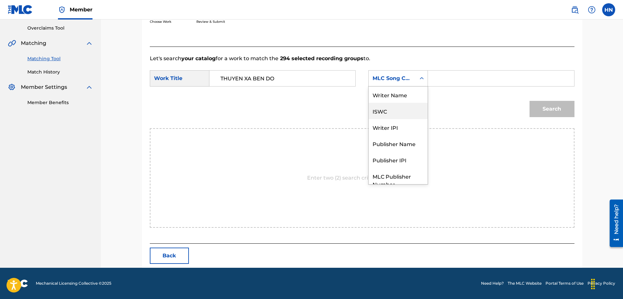
click at [375, 108] on div "ISWC" at bounding box center [398, 111] width 59 height 16
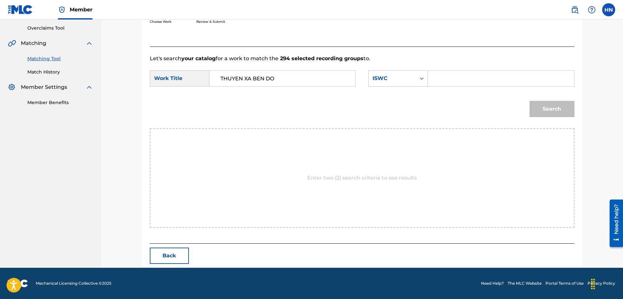
click at [454, 78] on input "Search Form" at bounding box center [500, 79] width 135 height 16
paste input "T9108315180"
type input "T9108315180"
click at [564, 110] on button "Search" at bounding box center [551, 109] width 45 height 16
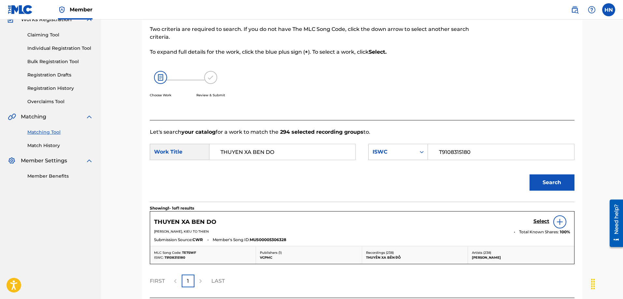
scroll to position [115, 0]
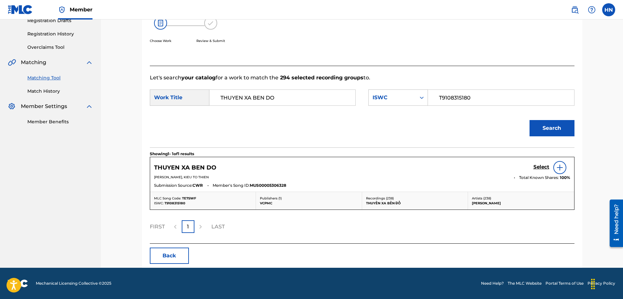
click at [532, 168] on div "THUYEN XA BEN DO Select" at bounding box center [362, 167] width 416 height 13
click at [536, 167] on h5 "Select" at bounding box center [541, 167] width 16 height 6
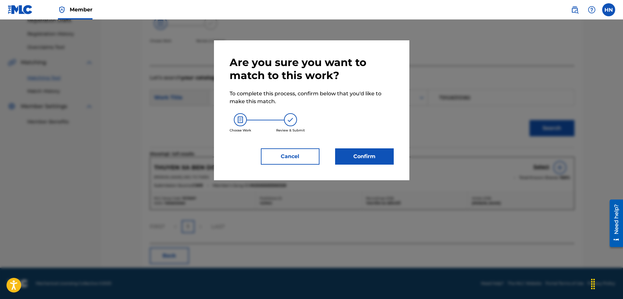
click at [391, 148] on div "Are you sure you want to match to this work? To complete this process, confirm …" at bounding box center [312, 110] width 164 height 109
click at [385, 151] on button "Confirm" at bounding box center [364, 156] width 59 height 16
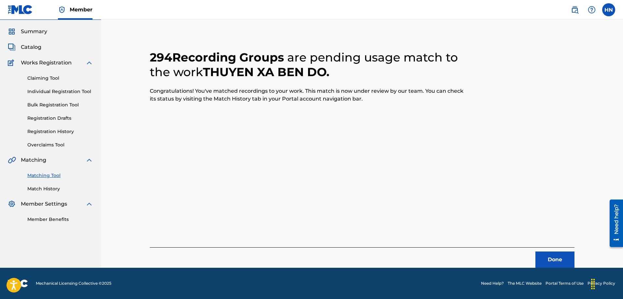
scroll to position [18, 0]
click at [560, 252] on button "Done" at bounding box center [554, 260] width 39 height 16
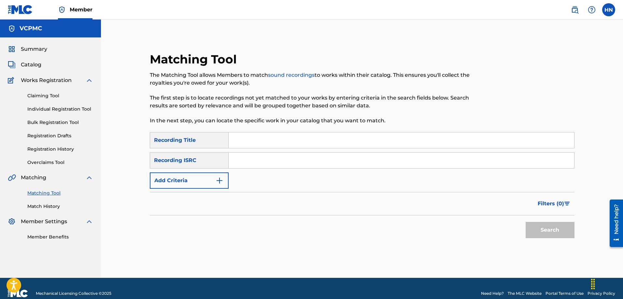
click at [273, 143] on input "Search Form" at bounding box center [401, 140] width 345 height 16
paste input "EM GÁI MIỀN TÂY"
type input "EM GÁI MIỀN TÂY"
click at [525, 222] on button "Search" at bounding box center [549, 230] width 49 height 16
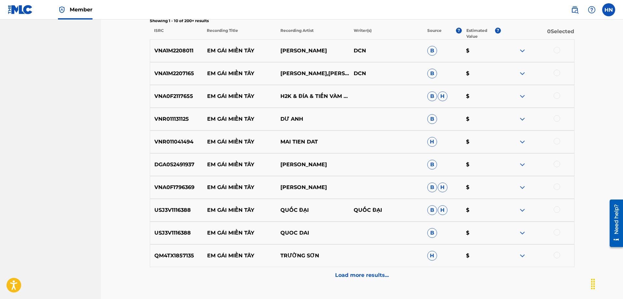
scroll to position [228, 0]
click at [171, 49] on p "VNA1M2208011" at bounding box center [176, 51] width 53 height 8
drag, startPoint x: 229, startPoint y: 180, endPoint x: 104, endPoint y: 129, distance: 135.0
click at [104, 131] on div "Matching Tool The Matching Tool allows Members to match sound recordings to wor…" at bounding box center [362, 54] width 522 height 524
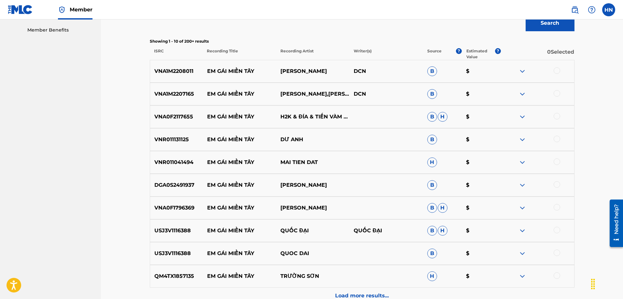
scroll to position [195, 0]
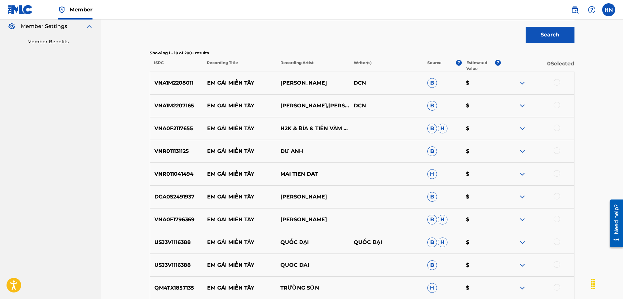
click at [194, 80] on p "VNA1M2208011" at bounding box center [176, 83] width 53 height 8
click at [192, 80] on p "VNA1M2208011" at bounding box center [176, 83] width 53 height 8
click at [558, 82] on div at bounding box center [556, 82] width 7 height 7
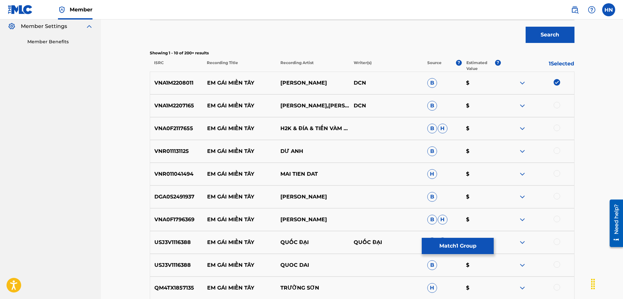
click at [179, 113] on div "VNA1M2207165 EM GÁI MIỀN TÂY THANH NGÂN,TRƯƠNG NGUYÊN & MAI TIẾN ĐẠT DCN B $" at bounding box center [362, 105] width 424 height 23
click at [560, 106] on div at bounding box center [556, 105] width 7 height 7
click at [519, 130] on img at bounding box center [522, 129] width 8 height 8
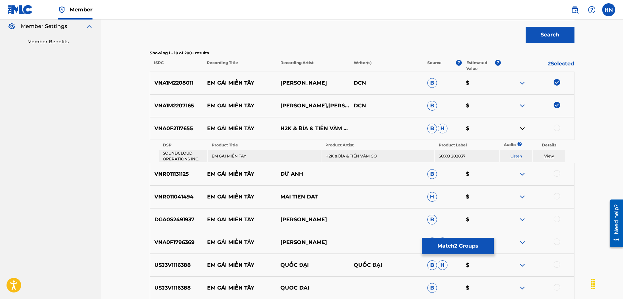
click at [513, 154] on link "Listen" at bounding box center [516, 156] width 12 height 5
drag, startPoint x: 202, startPoint y: 127, endPoint x: 293, endPoint y: 133, distance: 91.3
click at [293, 133] on div "VNA0F2117655 EM GÁI MIỀN TÂY H2K & ĐÍA & TIẾN VÀM CỎ B H $" at bounding box center [362, 128] width 424 height 23
click at [171, 128] on p "VNA0F2117655" at bounding box center [176, 129] width 53 height 8
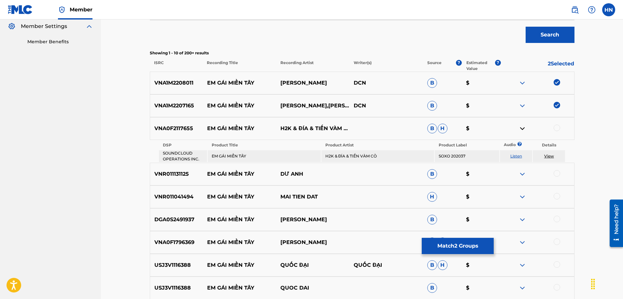
click at [554, 128] on div at bounding box center [556, 128] width 7 height 7
click at [167, 174] on p "VNR011131125" at bounding box center [176, 174] width 53 height 8
click at [558, 172] on div at bounding box center [556, 173] width 7 height 7
click at [161, 195] on p "VNR011041494" at bounding box center [176, 197] width 53 height 8
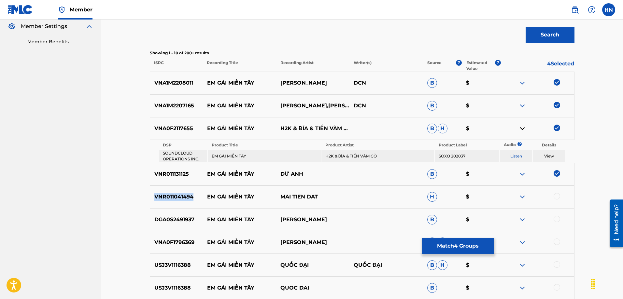
click at [161, 195] on p "VNR011041494" at bounding box center [176, 197] width 53 height 8
click at [555, 197] on div at bounding box center [556, 196] width 7 height 7
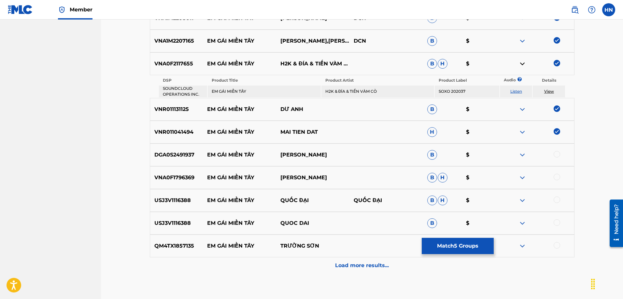
scroll to position [260, 0]
click at [189, 148] on div "DGA0S2491937 EM GÁI MIỀN TÂY DƯƠNG NGHI ĐÌNH B $" at bounding box center [362, 154] width 424 height 23
click at [555, 153] on div at bounding box center [556, 154] width 7 height 7
click at [180, 171] on div "VNA0F1796369 EM GÁI MIỀN TÂY HOÀI PHONG B H $" at bounding box center [362, 177] width 424 height 23
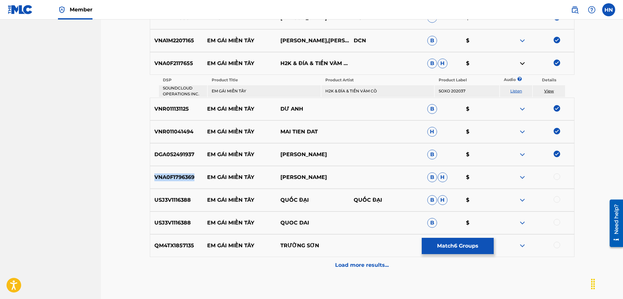
click at [180, 171] on div "VNA0F1796369 EM GÁI MIỀN TÂY HOÀI PHONG B H $" at bounding box center [362, 177] width 424 height 23
click at [555, 178] on div at bounding box center [556, 177] width 7 height 7
click at [163, 202] on p "USJ3V1116388" at bounding box center [176, 200] width 53 height 8
click at [167, 197] on p "USJ3V1116388" at bounding box center [176, 200] width 53 height 8
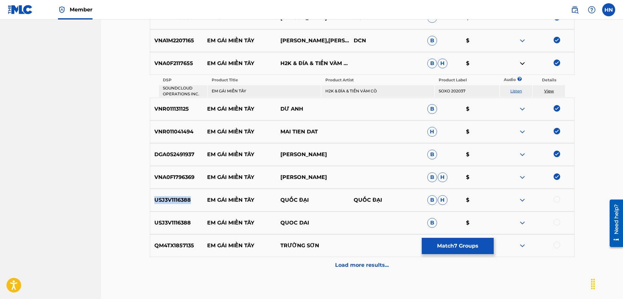
click at [167, 197] on p "USJ3V1116388" at bounding box center [176, 200] width 53 height 8
click at [553, 200] on div at bounding box center [536, 200] width 73 height 8
click at [554, 202] on div at bounding box center [556, 199] width 7 height 7
click at [558, 223] on div at bounding box center [556, 222] width 7 height 7
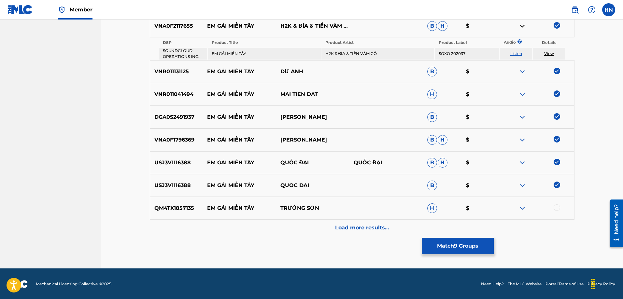
scroll to position [299, 0]
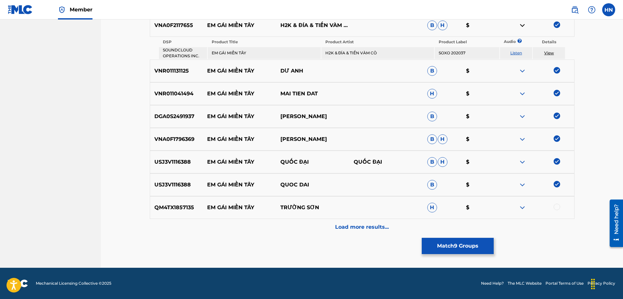
click at [182, 202] on div "QM4TX1857135 EM GÁI MIỀN TÂY TRƯỜNG SƠN H $" at bounding box center [362, 207] width 424 height 23
click at [555, 205] on div at bounding box center [556, 207] width 7 height 7
click at [360, 228] on p "Load more results..." at bounding box center [362, 227] width 54 height 8
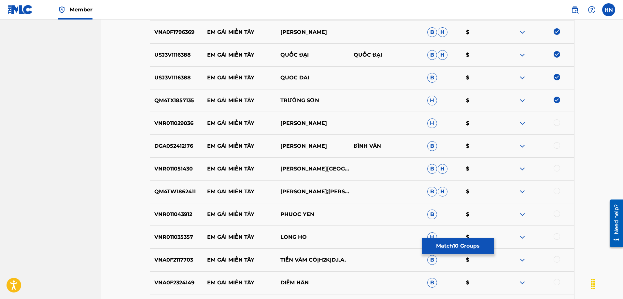
scroll to position [461, 0]
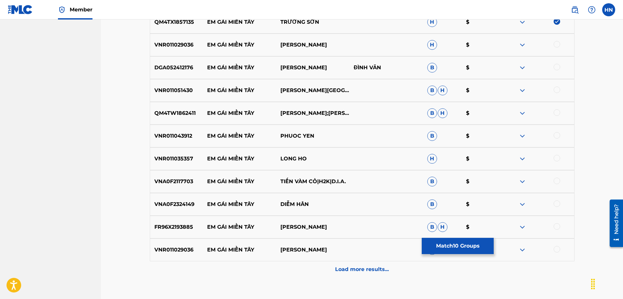
click at [183, 45] on p "VNR011029036" at bounding box center [176, 45] width 53 height 8
click at [558, 44] on div at bounding box center [556, 44] width 7 height 7
click at [174, 60] on div "DGA052412176 EM GÁI MIỀN TÂY DƯƠNG KHANG ĐÌNH VĂN B $" at bounding box center [362, 67] width 424 height 23
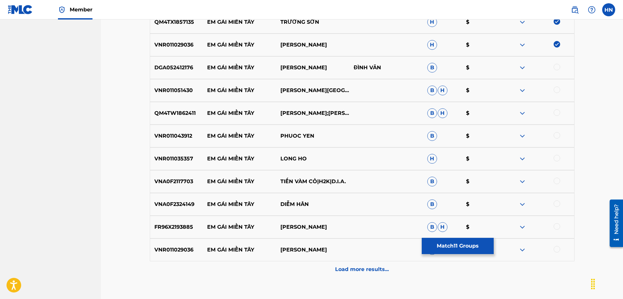
click at [557, 65] on div at bounding box center [556, 67] width 7 height 7
click at [197, 89] on p "VNR011051430" at bounding box center [176, 91] width 53 height 8
click at [187, 92] on p "VNR011051430" at bounding box center [176, 91] width 53 height 8
click at [555, 89] on div at bounding box center [556, 90] width 7 height 7
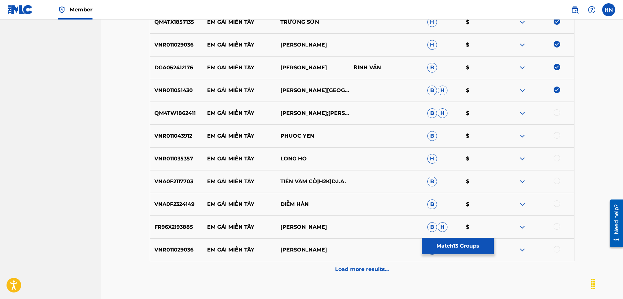
click at [179, 115] on p "QM4TW1862411" at bounding box center [176, 113] width 53 height 8
click at [555, 114] on div at bounding box center [556, 112] width 7 height 7
click at [170, 135] on p "VNR011043912" at bounding box center [176, 136] width 53 height 8
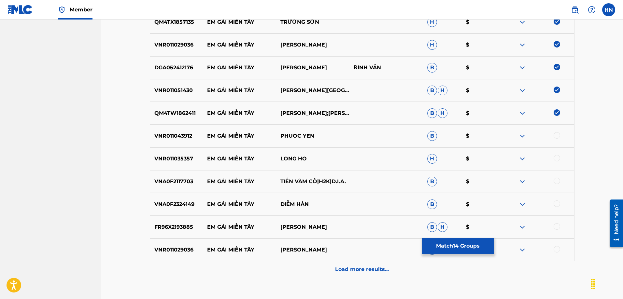
click at [556, 135] on div at bounding box center [556, 135] width 7 height 7
click at [177, 157] on p "VNR011035357" at bounding box center [176, 159] width 53 height 8
click at [557, 159] on div at bounding box center [556, 158] width 7 height 7
click at [172, 182] on p "VNA0F2117703" at bounding box center [176, 182] width 53 height 8
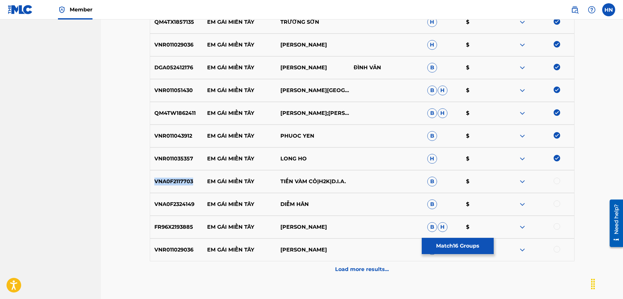
click at [172, 182] on p "VNA0F2117703" at bounding box center [176, 182] width 53 height 8
click at [553, 179] on div at bounding box center [536, 182] width 73 height 8
click at [555, 181] on div at bounding box center [556, 181] width 7 height 7
click at [188, 206] on p "VNA0F2324149" at bounding box center [176, 205] width 53 height 8
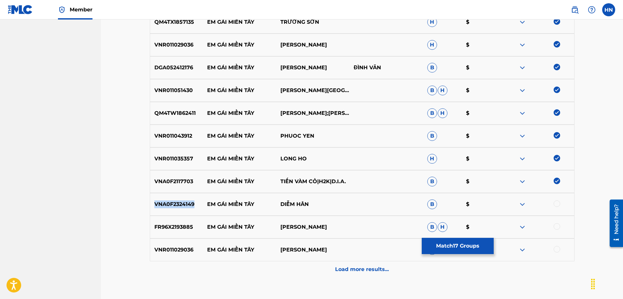
click at [188, 206] on p "VNA0F2324149" at bounding box center [176, 205] width 53 height 8
click at [558, 204] on div at bounding box center [556, 204] width 7 height 7
click at [156, 222] on div "FR96X2193885 EM GÁI MIỀN TÂY VĂN HƯƠNG B H $" at bounding box center [362, 227] width 424 height 23
click at [555, 226] on div at bounding box center [556, 226] width 7 height 7
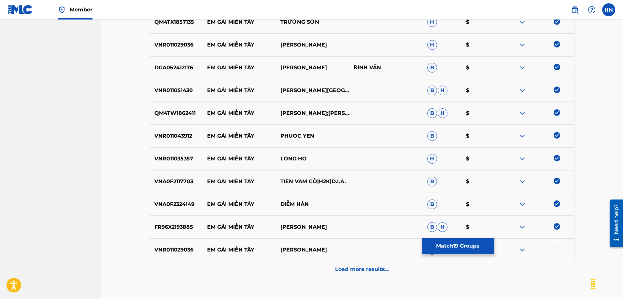
click at [164, 250] on p "VNR011029036" at bounding box center [176, 250] width 53 height 8
click at [556, 250] on div at bounding box center [556, 249] width 7 height 7
click at [370, 262] on div "Load more results..." at bounding box center [362, 269] width 424 height 16
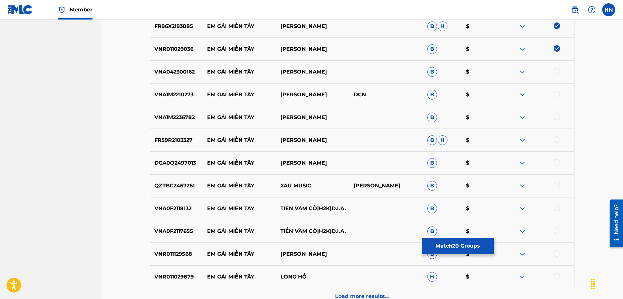
scroll to position [689, 0]
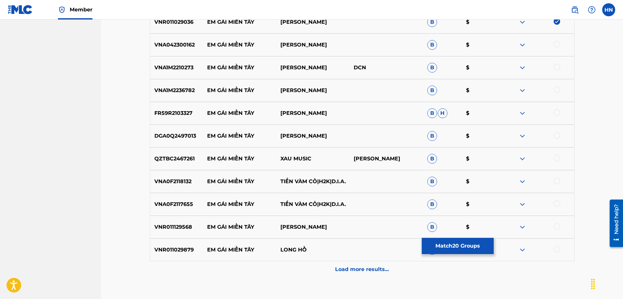
click at [165, 72] on div "VNA1M2210273 EM GÁI MIỀN TÂY MINH NGHĨA DCN B $" at bounding box center [362, 67] width 424 height 23
click at [555, 67] on div at bounding box center [556, 67] width 7 height 7
click at [178, 41] on p "VNA042300162" at bounding box center [176, 45] width 53 height 8
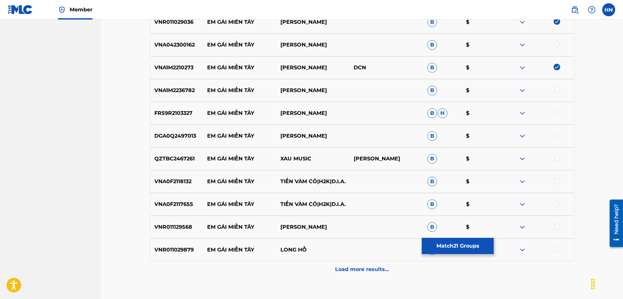
click at [559, 48] on div at bounding box center [536, 45] width 73 height 8
click at [556, 45] on div at bounding box center [556, 44] width 7 height 7
click at [179, 84] on div "VNA1M2236782 EM GÁI MIỀN TÂY THANH VINH B $" at bounding box center [362, 90] width 424 height 23
click at [556, 93] on div at bounding box center [536, 91] width 73 height 8
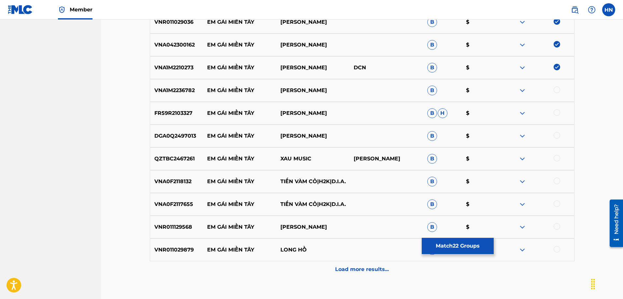
click at [557, 91] on div at bounding box center [556, 90] width 7 height 7
click at [174, 107] on div "FR59R2103327 EM GÁI MIỀN TÂY DƯƠNG THÁI HÙNG B H $" at bounding box center [362, 113] width 424 height 23
click at [556, 115] on div at bounding box center [556, 112] width 7 height 7
click at [186, 130] on div "DGA0Q2497013 EM GÁI MIỀN TÂY QUANG MẠNH B $" at bounding box center [362, 136] width 424 height 23
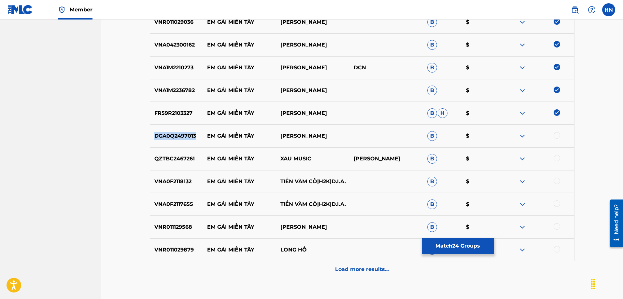
click at [186, 130] on div "DGA0Q2497013 EM GÁI MIỀN TÂY QUANG MẠNH B $" at bounding box center [362, 136] width 424 height 23
click at [554, 137] on div at bounding box center [556, 135] width 7 height 7
click at [554, 137] on div at bounding box center [536, 136] width 73 height 8
click at [186, 164] on div "QZTBC2467261 EM GÁI MIỀN TÂY XAU MUSIC THO MINH VU B $" at bounding box center [362, 158] width 424 height 23
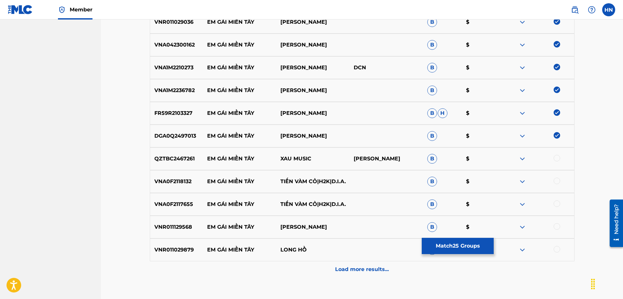
click at [554, 158] on div at bounding box center [556, 158] width 7 height 7
click at [180, 174] on div "VNA0F2118132 EM GÁI MIỀN TÂY TIẾN VÀM CỎ|H2K|D.I.A. B $" at bounding box center [362, 181] width 424 height 23
click at [555, 182] on div at bounding box center [556, 181] width 7 height 7
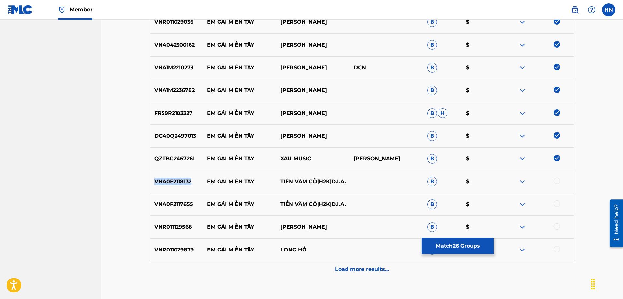
click at [555, 182] on div at bounding box center [536, 182] width 73 height 8
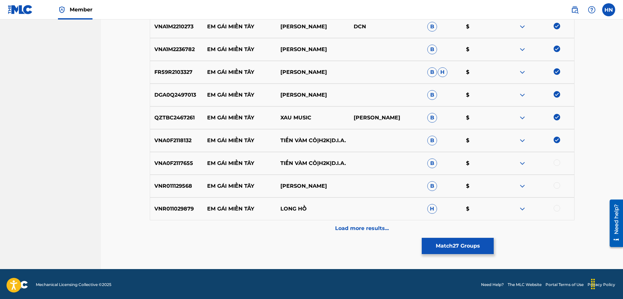
scroll to position [731, 0]
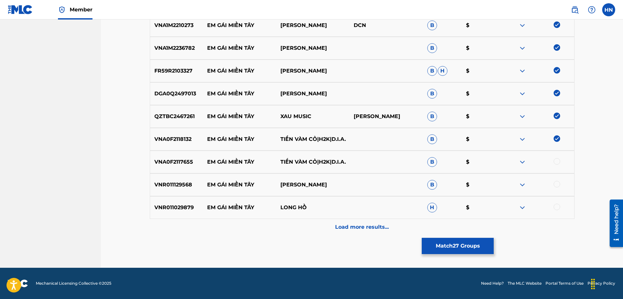
click at [173, 153] on div "VNA0F2117655 EM GÁI MIỀN TÂY TIẾN VÀM CỎ|H2K|D.I.A. B $" at bounding box center [362, 162] width 424 height 23
drag, startPoint x: 173, startPoint y: 153, endPoint x: 170, endPoint y: 159, distance: 6.3
click at [170, 158] on p "VNA0F2117655" at bounding box center [176, 162] width 53 height 8
click at [170, 159] on p "VNA0F2117655" at bounding box center [176, 162] width 53 height 8
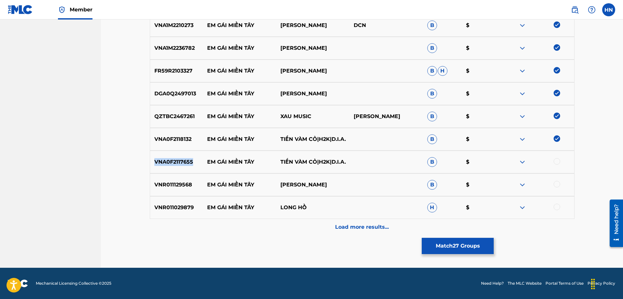
click at [557, 161] on div at bounding box center [556, 161] width 7 height 7
click at [179, 180] on div "VNR011129568 EM GÁI MIỀN TÂY LÊ NHƯ B $" at bounding box center [362, 185] width 424 height 23
click at [555, 187] on div at bounding box center [556, 184] width 7 height 7
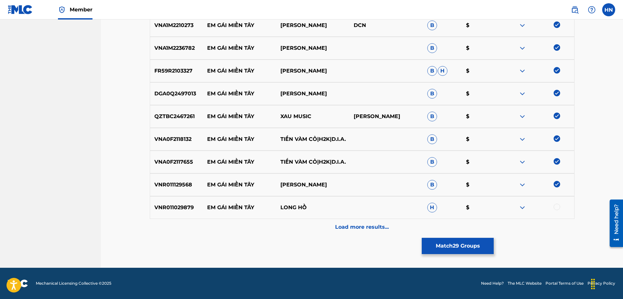
click at [164, 199] on div "VNR011029879 EM GÁI MIỀN TÂY LONG HỒ H $" at bounding box center [362, 207] width 424 height 23
click at [558, 209] on div at bounding box center [556, 207] width 7 height 7
click at [558, 209] on div at bounding box center [536, 208] width 73 height 8
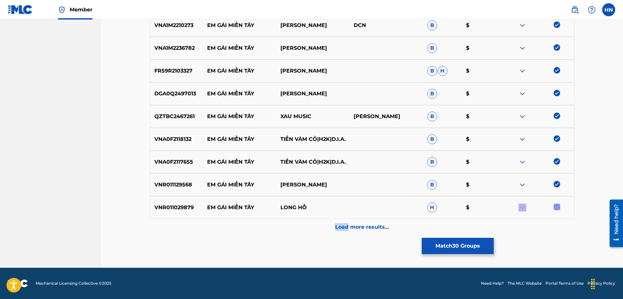
click at [339, 228] on p "Load more results..." at bounding box center [362, 227] width 54 height 8
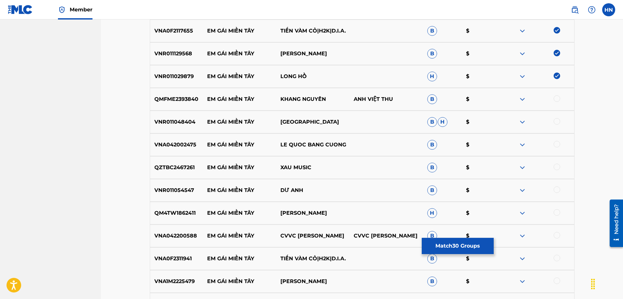
scroll to position [894, 0]
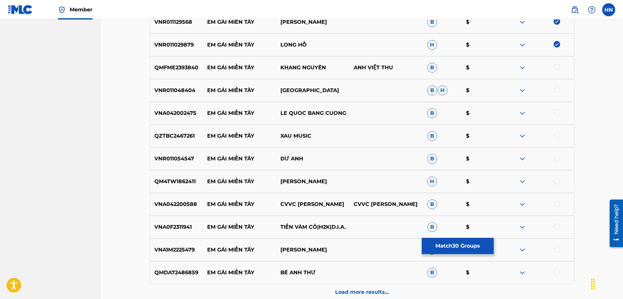
click at [178, 72] on div "QMFME2393840 EM GÁI MIỀN TÂY KHANG NGUYÊN ANH VIỆT THU B $" at bounding box center [362, 67] width 424 height 23
click at [557, 66] on div at bounding box center [556, 67] width 7 height 7
click at [174, 89] on p "VNR011048404" at bounding box center [176, 91] width 53 height 8
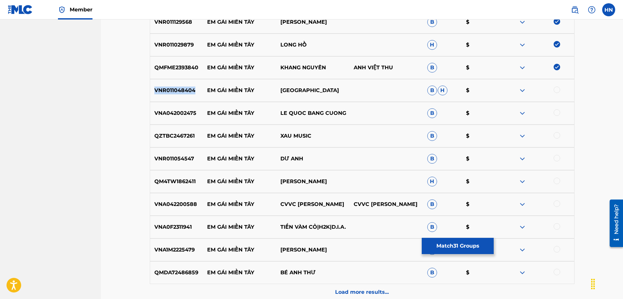
click at [554, 89] on div at bounding box center [556, 90] width 7 height 7
click at [173, 108] on div "VNA042002475 EM GÁI MIỀN TÂY LE QUOC BANG CUONG B $" at bounding box center [362, 113] width 424 height 23
click at [559, 114] on div at bounding box center [556, 112] width 7 height 7
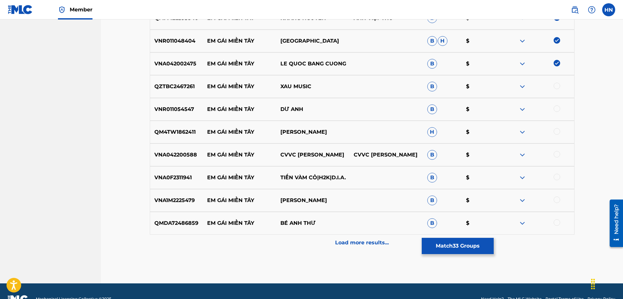
scroll to position [959, 0]
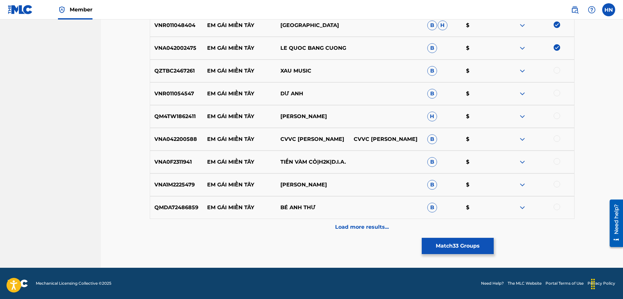
click at [174, 70] on p "QZTBC2467261" at bounding box center [176, 71] width 53 height 8
click at [557, 70] on div at bounding box center [556, 70] width 7 height 7
click at [183, 89] on div "VNR011054547 EM GÁI MIỀN TÂY DƯ ANH B $" at bounding box center [362, 93] width 424 height 23
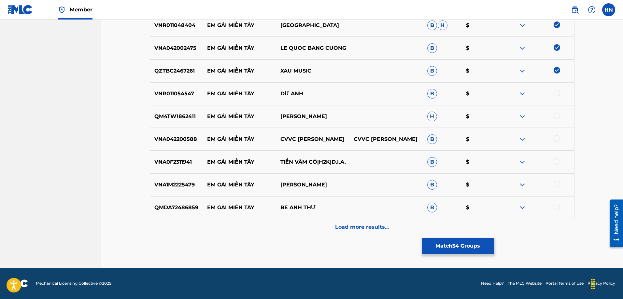
click at [554, 90] on div at bounding box center [556, 93] width 7 height 7
click at [180, 111] on div "QM4TW1862411 EM GÁI MIỀN TÂY CAO HOÀI ĐÔNG H $" at bounding box center [362, 116] width 424 height 23
click at [559, 115] on div at bounding box center [556, 116] width 7 height 7
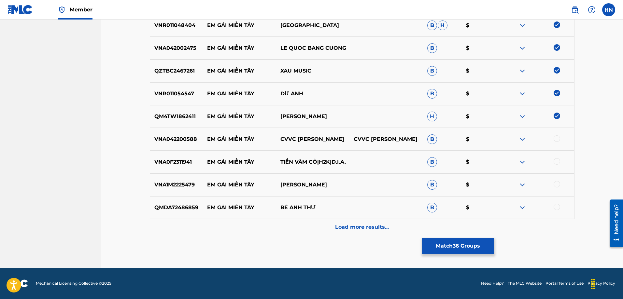
click at [172, 134] on div "VNA042200588 EM GÁI MIỀN TÂY CVVC LÊ DIỆU HIỀN CVVC LÊ DIỆU HIỀN B $" at bounding box center [362, 139] width 424 height 23
click at [556, 138] on div at bounding box center [556, 138] width 7 height 7
click at [167, 156] on div "VNA0F2311941 EM GÁI MIỀN TÂY TIẾN VÀM CỎ|H2K|D.I.A. B $" at bounding box center [362, 162] width 424 height 23
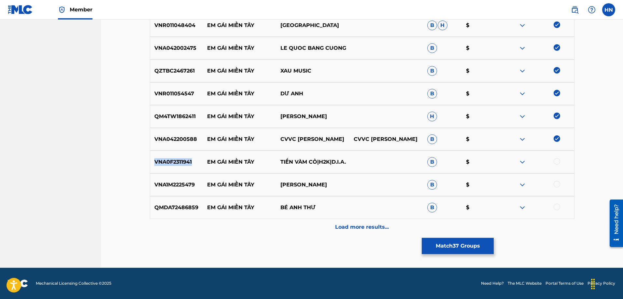
click at [558, 164] on div at bounding box center [556, 161] width 7 height 7
click at [178, 180] on div "VNA1M2225479 EM GÁI MIỀN TÂY THANH VINH B $" at bounding box center [362, 185] width 424 height 23
click at [559, 184] on div at bounding box center [556, 184] width 7 height 7
click at [178, 209] on p "QMDA72486859" at bounding box center [176, 208] width 53 height 8
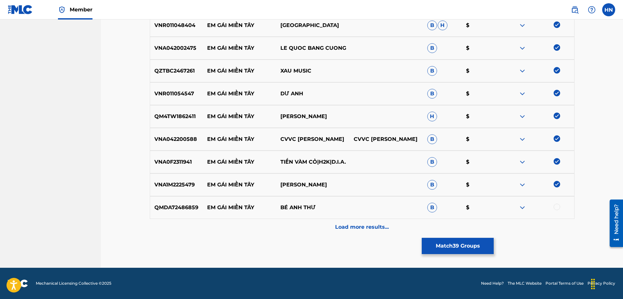
click at [178, 209] on p "QMDA72486859" at bounding box center [176, 208] width 53 height 8
click at [554, 205] on div at bounding box center [556, 207] width 7 height 7
click at [336, 222] on div "Load more results..." at bounding box center [362, 227] width 424 height 16
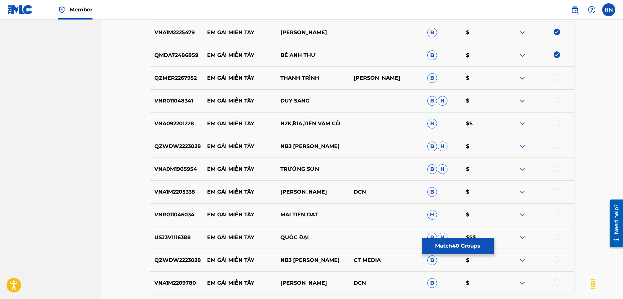
scroll to position [1122, 0]
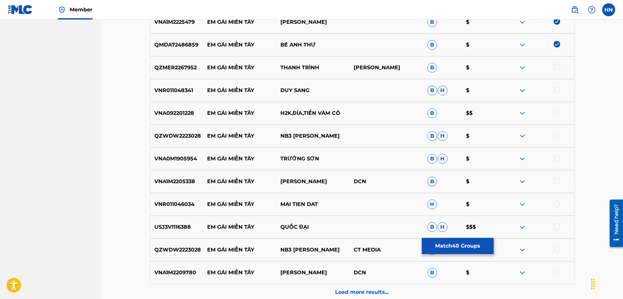
click at [180, 109] on p "VNA092201228" at bounding box center [176, 113] width 53 height 8
click at [179, 109] on div "VNA092201228 EM GÁI MIỀN TÂY H2K,ĐÍA,TIẾN VÀM CỎ B $$" at bounding box center [362, 113] width 424 height 23
click at [553, 114] on div at bounding box center [536, 113] width 73 height 8
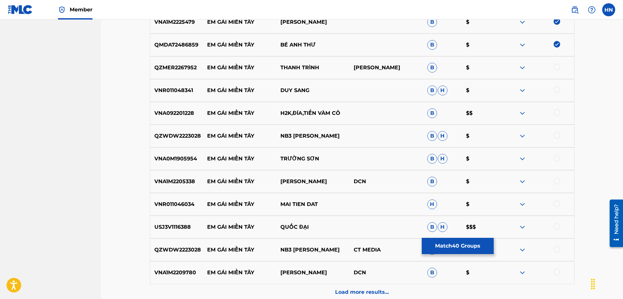
click at [554, 112] on div at bounding box center [556, 112] width 7 height 7
click at [554, 112] on div at bounding box center [536, 113] width 73 height 8
click at [173, 224] on p "USJ3V1116388" at bounding box center [176, 227] width 53 height 8
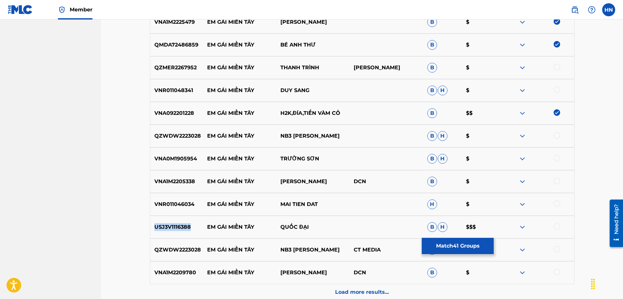
click at [173, 224] on p "USJ3V1116388" at bounding box center [176, 227] width 53 height 8
click at [557, 227] on div at bounding box center [556, 226] width 7 height 7
click at [166, 132] on div "QZWDW2223028 EM GÁI MIỀN TÂY NB3 HOÀI BẢO B H $" at bounding box center [362, 136] width 424 height 23
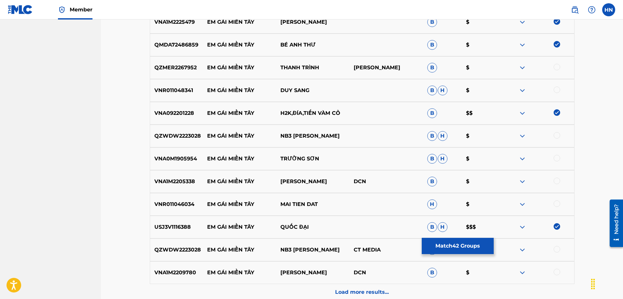
click at [557, 137] on div at bounding box center [556, 135] width 7 height 7
click at [557, 246] on div at bounding box center [556, 249] width 7 height 7
click at [188, 268] on div "VNA1M2209780 EM GÁI MIỀN TÂY NHẬT VŨ DCN B $" at bounding box center [362, 272] width 424 height 23
click at [178, 275] on p "VNA1M2209780" at bounding box center [176, 273] width 53 height 8
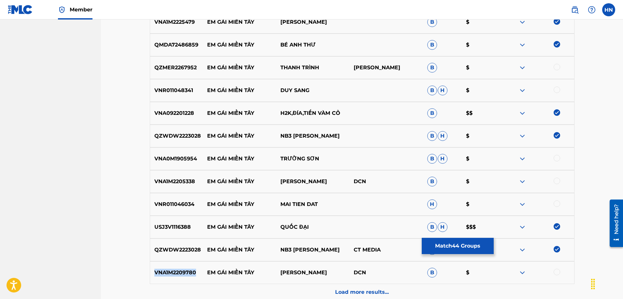
click at [178, 275] on p "VNA1M2209780" at bounding box center [176, 273] width 53 height 8
click at [557, 273] on div at bounding box center [556, 272] width 7 height 7
click at [183, 200] on div "VNR011046034 EM GÁI MIỀN TÂY MAI TIEN DAT H $" at bounding box center [362, 204] width 424 height 23
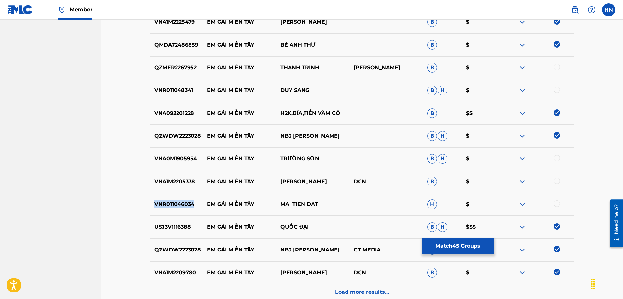
click at [558, 202] on div at bounding box center [556, 204] width 7 height 7
click at [558, 202] on div at bounding box center [536, 205] width 73 height 8
click at [180, 175] on div "VNA1M2205338 EM GÁI MIỀN TÂY KIM TUYỀN DCN B $" at bounding box center [362, 181] width 424 height 23
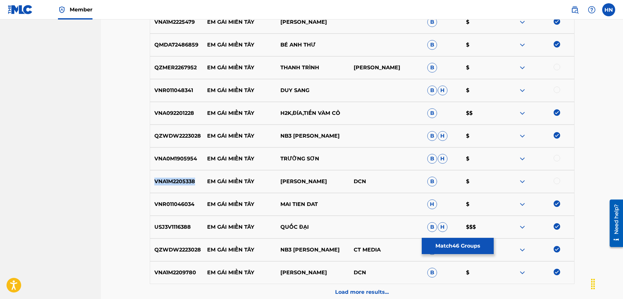
click at [180, 175] on div "VNA1M2205338 EM GÁI MIỀN TÂY KIM TUYỀN DCN B $" at bounding box center [362, 181] width 424 height 23
click at [555, 183] on div at bounding box center [556, 181] width 7 height 7
click at [174, 160] on p "VNA0M1905954" at bounding box center [176, 159] width 53 height 8
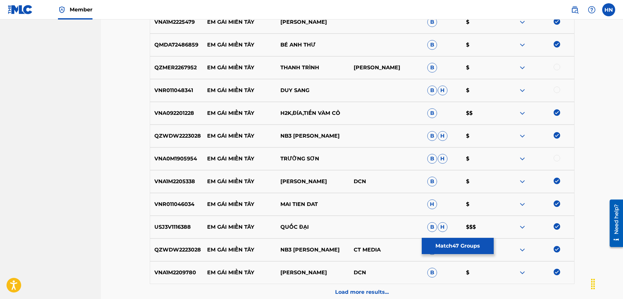
click at [554, 158] on div at bounding box center [556, 158] width 7 height 7
click at [183, 84] on div "VNR011048341 EM GÁI MIỀN TÂY DUY SANG B H $" at bounding box center [362, 90] width 424 height 23
click at [181, 87] on p "VNR011048341" at bounding box center [176, 91] width 53 height 8
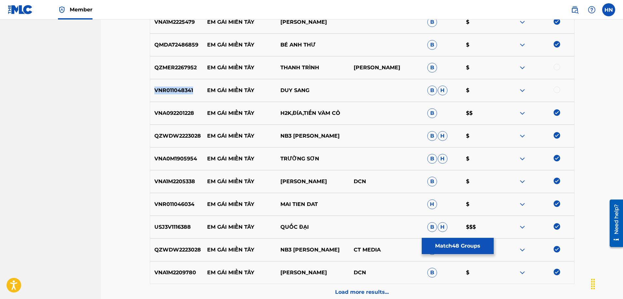
click at [181, 87] on p "VNR011048341" at bounding box center [176, 91] width 53 height 8
click at [556, 89] on div at bounding box center [556, 90] width 7 height 7
click at [190, 63] on div "QZMER2267952 EM GÁI MIỀN TÂY THANH TRÌNH THANH TRÌNH THANH B $" at bounding box center [362, 67] width 424 height 23
click at [561, 66] on div at bounding box center [536, 68] width 73 height 8
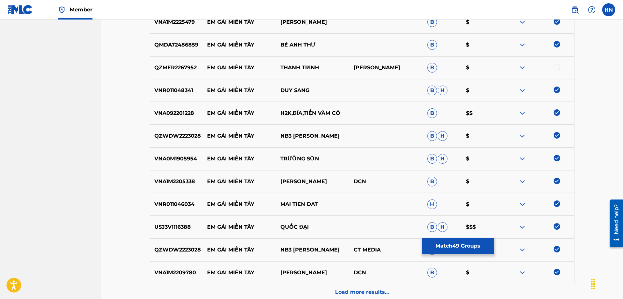
click at [557, 67] on div at bounding box center [556, 67] width 7 height 7
click at [329, 288] on div "Load more results..." at bounding box center [362, 292] width 424 height 16
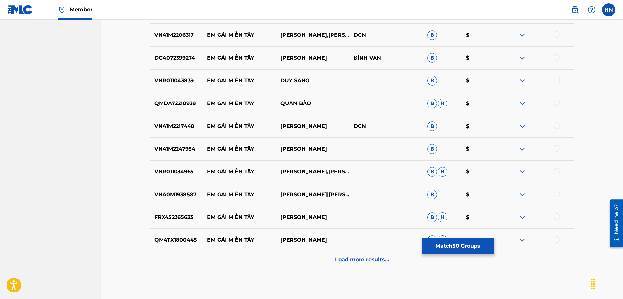
scroll to position [1350, 0]
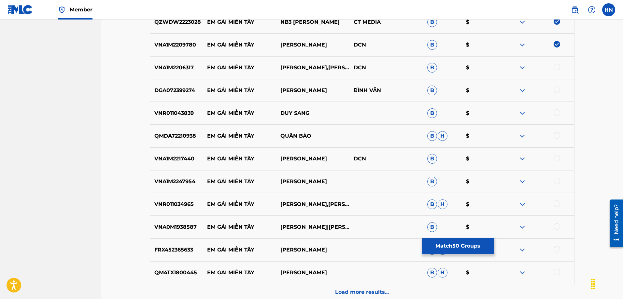
click at [186, 71] on p "VNA1M2206317" at bounding box center [176, 68] width 53 height 8
click at [555, 72] on div "VNA1M2206317 EM GÁI MIỀN TÂY THANH NGÂN,MAI TIẾN ĐẠT DCN B $" at bounding box center [362, 67] width 424 height 23
click at [555, 70] on div at bounding box center [556, 67] width 7 height 7
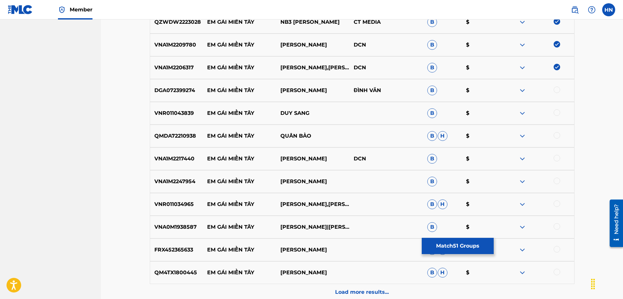
click at [170, 84] on div "DGA072399274 EM GÁI MIỀN TÂY DƯƠNG KHANG ĐÌNH VĂN B $" at bounding box center [362, 90] width 424 height 23
click at [556, 93] on div at bounding box center [536, 91] width 73 height 8
click at [556, 92] on div at bounding box center [556, 90] width 7 height 7
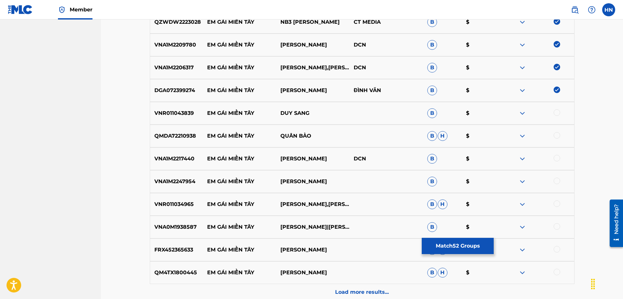
drag, startPoint x: 234, startPoint y: 90, endPoint x: 212, endPoint y: 90, distance: 22.5
click at [231, 90] on p "EM GÁI MIỀN TÂY" at bounding box center [238, 91] width 73 height 8
click at [208, 90] on p "EM GÁI MIỀN TÂY" at bounding box center [238, 91] width 73 height 8
click at [322, 92] on p "DƯƠNG KHANG" at bounding box center [312, 91] width 73 height 8
click at [181, 106] on div "VNR011043839 EM GÁI MIỀN TÂY DUY SANG B $" at bounding box center [362, 113] width 424 height 23
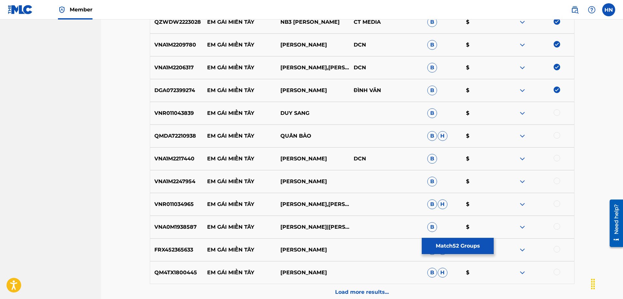
click at [181, 106] on div "VNR011043839 EM GÁI MIỀN TÂY DUY SANG B $" at bounding box center [362, 113] width 424 height 23
click at [554, 111] on div at bounding box center [556, 112] width 7 height 7
click at [188, 132] on div "QMDA72210938 EM GÁI MIỀN TÂY QUÂN BẢO B H $" at bounding box center [362, 136] width 424 height 23
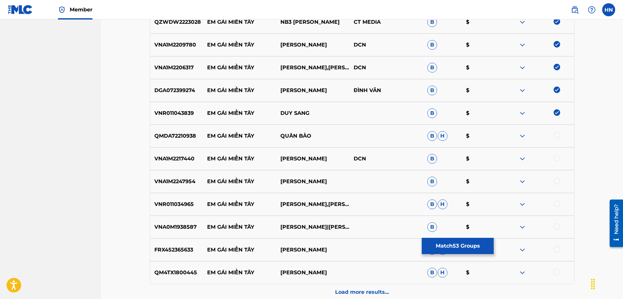
click at [558, 133] on div at bounding box center [556, 135] width 7 height 7
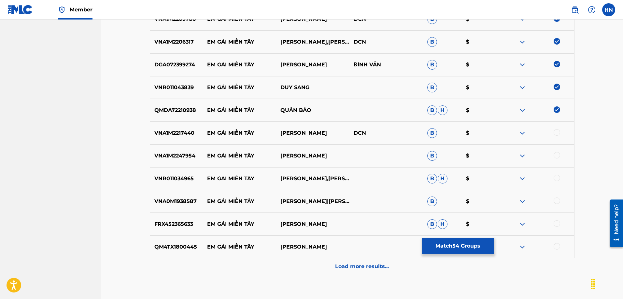
scroll to position [1415, 0]
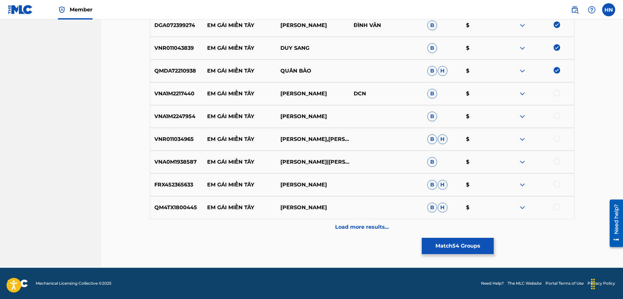
click at [176, 95] on p "VNA1M2217440" at bounding box center [176, 94] width 53 height 8
click at [555, 91] on div at bounding box center [556, 93] width 7 height 7
click at [170, 115] on p "VNA1M2247954" at bounding box center [176, 117] width 53 height 8
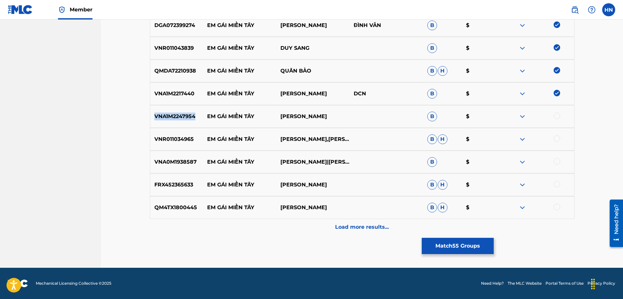
click at [170, 115] on p "VNA1M2247954" at bounding box center [176, 117] width 53 height 8
click at [554, 116] on div at bounding box center [556, 116] width 7 height 7
click at [186, 133] on div "VNR011034965 EM GÁI MIỀN TÂY CAO HOAI DONG,CAO HOANG NGHI B H $" at bounding box center [362, 139] width 424 height 23
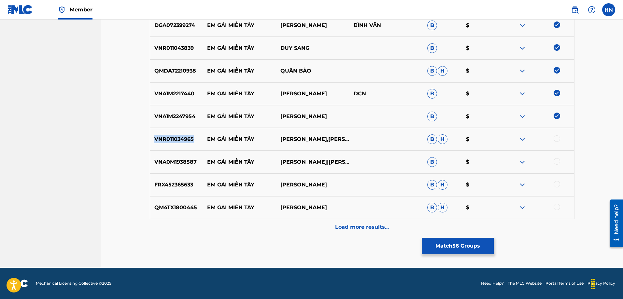
click at [555, 139] on div at bounding box center [556, 138] width 7 height 7
click at [555, 139] on div at bounding box center [536, 139] width 73 height 8
click at [186, 162] on p "VNA0M1938587" at bounding box center [176, 162] width 53 height 8
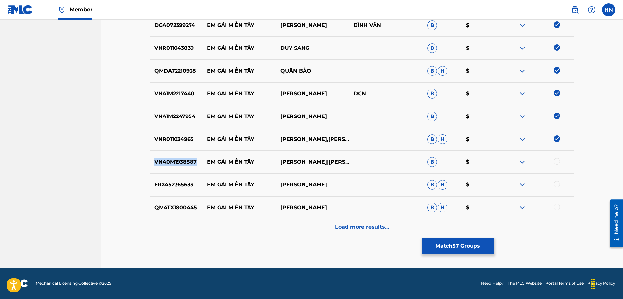
click at [556, 160] on div at bounding box center [556, 161] width 7 height 7
click at [178, 183] on p "FRX452365633" at bounding box center [176, 185] width 53 height 8
click at [558, 184] on div at bounding box center [556, 184] width 7 height 7
click at [189, 200] on div "QM4TX1800445 EM GÁI MIỀN TÂY DƯƠNG NGUYÊN TÂM B H $" at bounding box center [362, 207] width 424 height 23
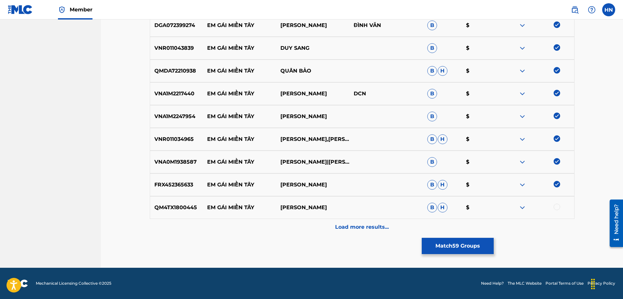
click at [185, 204] on p "QM4TX1800445" at bounding box center [176, 208] width 53 height 8
click at [553, 206] on div at bounding box center [556, 207] width 7 height 7
click at [372, 223] on div "Load more results..." at bounding box center [362, 227] width 424 height 16
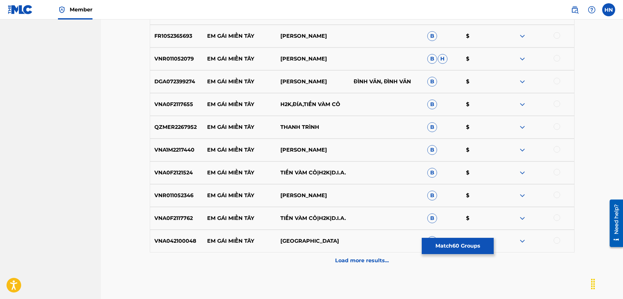
scroll to position [1610, 0]
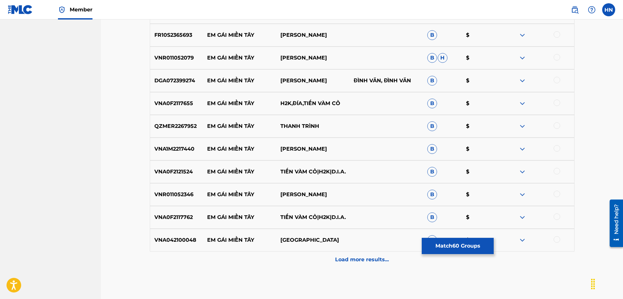
click at [186, 35] on p "FR10S2365693" at bounding box center [176, 35] width 53 height 8
click at [559, 36] on div at bounding box center [556, 34] width 7 height 7
click at [164, 58] on p "VNR011052079" at bounding box center [176, 58] width 53 height 8
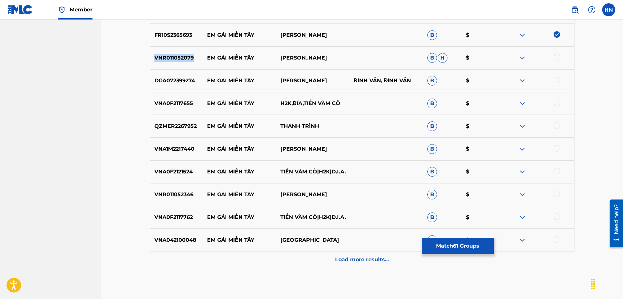
click at [558, 59] on div at bounding box center [556, 57] width 7 height 7
click at [558, 59] on div at bounding box center [536, 58] width 73 height 8
click at [158, 76] on div "DGA072399274 EM GÁI MIỀN TÂY DƯƠNG KHANG ĐÌNH VĂN, ĐÌNH VĂN B $" at bounding box center [362, 80] width 424 height 23
click at [553, 82] on div at bounding box center [536, 81] width 73 height 8
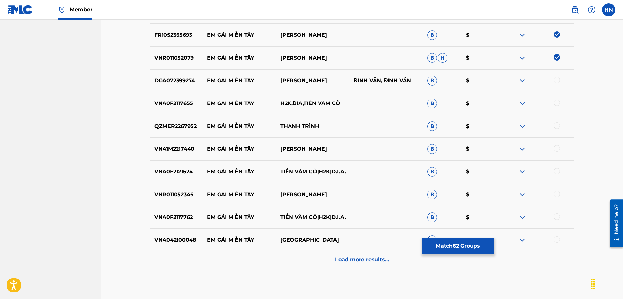
click at [554, 80] on div at bounding box center [556, 80] width 7 height 7
click at [182, 97] on div "VNA0F2117655 EM GÁI MIỀN TÂY H2K,ĐÍA,TIẾN VÀM CỎ B $" at bounding box center [362, 103] width 424 height 23
click at [554, 102] on div at bounding box center [556, 103] width 7 height 7
click at [166, 117] on div "QZMER2267952 EM GÁI MIỀN TÂY THANH TRÌNH B $" at bounding box center [362, 126] width 424 height 23
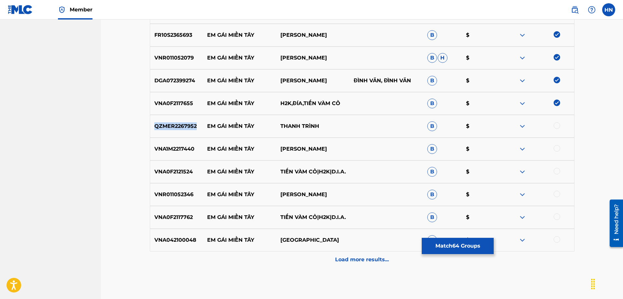
click at [166, 117] on div "QZMER2267952 EM GÁI MIỀN TÂY THANH TRÌNH B $" at bounding box center [362, 126] width 424 height 23
click at [556, 126] on div at bounding box center [556, 125] width 7 height 7
click at [171, 146] on p "VNA1M2217440" at bounding box center [176, 149] width 53 height 8
click at [556, 151] on div at bounding box center [556, 148] width 7 height 7
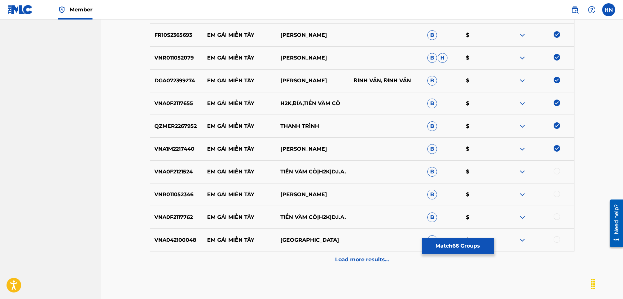
click at [183, 168] on p "VNA0F2121524" at bounding box center [176, 172] width 53 height 8
click at [181, 175] on p "VNA0F2121524" at bounding box center [176, 172] width 53 height 8
click at [559, 169] on div at bounding box center [556, 171] width 7 height 7
click at [169, 189] on div "VNR011052346 EM GÁI MIỀN TÂY NGỌC HÂN B $" at bounding box center [362, 194] width 424 height 23
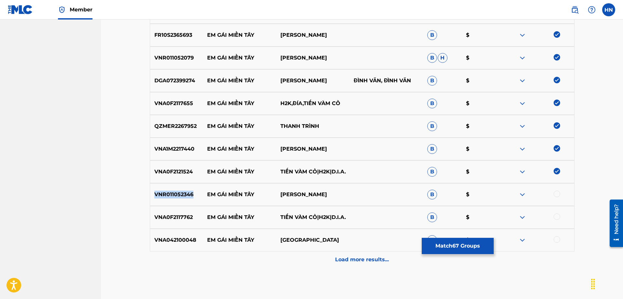
click at [169, 189] on div "VNR011052346 EM GÁI MIỀN TÂY NGỌC HÂN B $" at bounding box center [362, 194] width 424 height 23
click at [557, 195] on div at bounding box center [556, 194] width 7 height 7
click at [171, 211] on div "VNA0F2117762 EM GÁI MIỀN TÂY TIẾN VÀM CỎ|H2K|D.I.A. B $" at bounding box center [362, 217] width 424 height 23
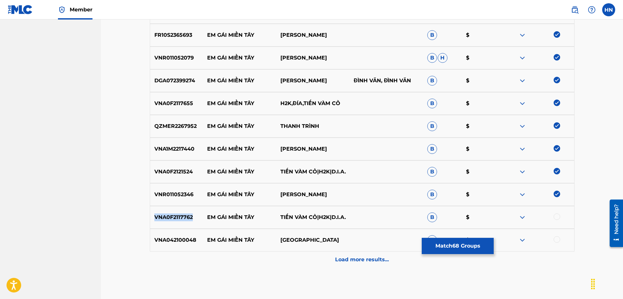
click at [555, 217] on div at bounding box center [556, 217] width 7 height 7
click at [170, 238] on p "VNA042100048" at bounding box center [176, 240] width 53 height 8
click at [555, 239] on div at bounding box center [556, 239] width 7 height 7
click at [336, 258] on p "Load more results..." at bounding box center [362, 260] width 54 height 8
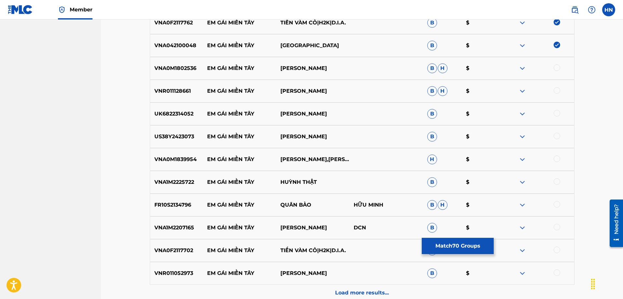
scroll to position [1806, 0]
click at [177, 244] on div "VNA0F2117702 EM GÁI MIỀN TÂY TIẾN VÀM CỎ|H2K|D.I.A. B $" at bounding box center [362, 250] width 424 height 23
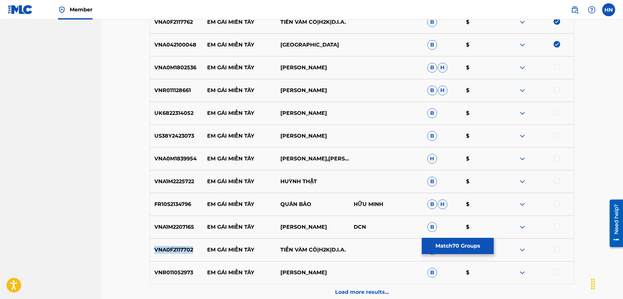
click at [177, 244] on div "VNA0F2117702 EM GÁI MIỀN TÂY TIẾN VÀM CỎ|H2K|D.I.A. B $" at bounding box center [362, 250] width 424 height 23
click at [557, 248] on div at bounding box center [556, 249] width 7 height 7
click at [176, 61] on div "VNA0M1802536 EM GÁI MIỀN TÂY TRỌNG HIỀN B H $" at bounding box center [362, 67] width 424 height 23
click at [556, 67] on div at bounding box center [556, 67] width 7 height 7
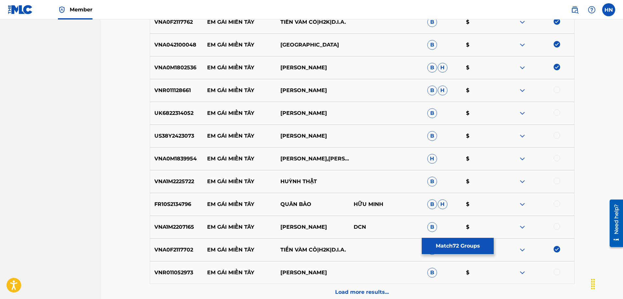
click at [169, 87] on p "VNR011128661" at bounding box center [176, 91] width 53 height 8
click at [554, 89] on div at bounding box center [556, 90] width 7 height 7
click at [167, 110] on p "UK6822314052" at bounding box center [176, 113] width 53 height 8
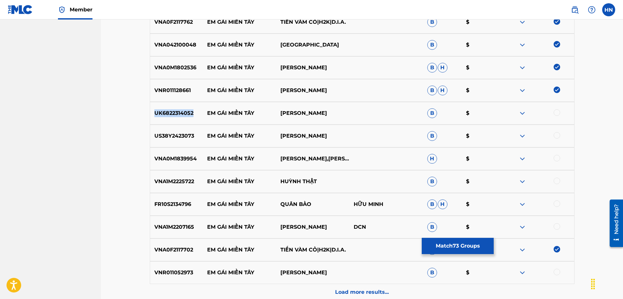
click at [167, 110] on p "UK6822314052" at bounding box center [176, 113] width 53 height 8
click at [557, 114] on div at bounding box center [556, 112] width 7 height 7
click at [183, 130] on div "US38Y2423073 EM GÁI MIỀN TÂY TRẦN HUY ĐÀO B $" at bounding box center [362, 136] width 424 height 23
click at [557, 133] on div at bounding box center [556, 135] width 7 height 7
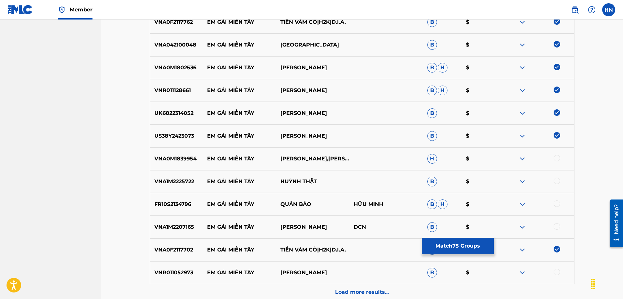
click at [185, 218] on div "VNA1M2207165 EM GÁI MIỀN TÂY THANH NGÂN DCN B $" at bounding box center [362, 227] width 424 height 23
click at [185, 222] on div "VNA1M2207165 EM GÁI MIỀN TÂY THANH NGÂN DCN B $" at bounding box center [362, 227] width 424 height 23
click at [557, 225] on div at bounding box center [556, 226] width 7 height 7
click at [184, 154] on div "VNA0M1839954 EM GÁI MIỀN TÂY TRỌNG PHÚC,THANH HUYỀN H $" at bounding box center [362, 158] width 424 height 23
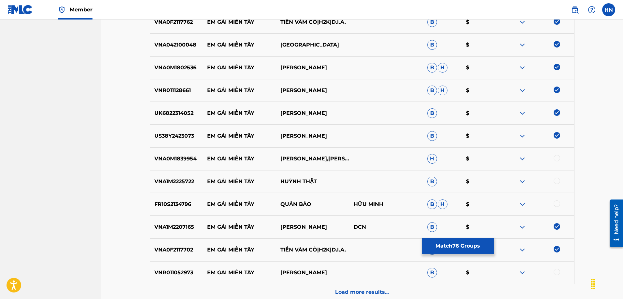
click at [180, 159] on p "VNA0M1839954" at bounding box center [176, 159] width 53 height 8
click at [557, 156] on div at bounding box center [556, 158] width 7 height 7
click at [173, 186] on div "VNA1M2225722 EM GÁI MIỀN TÂY HUỲNH THẬT B $" at bounding box center [362, 181] width 424 height 23
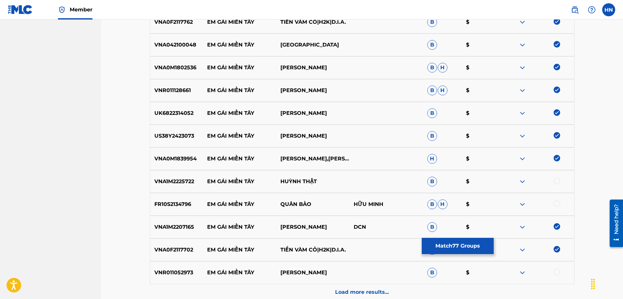
click at [173, 186] on div "VNA1M2225722 EM GÁI MIỀN TÂY HUỲNH THẬT B $" at bounding box center [362, 181] width 424 height 23
click at [555, 182] on div at bounding box center [556, 181] width 7 height 7
click at [175, 198] on div "FR10S2134796 EM GÁI MIỀN TÂY QUÂN BẢO HỮU MINH B H $" at bounding box center [362, 204] width 424 height 23
click at [174, 201] on p "FR10S2134796" at bounding box center [176, 205] width 53 height 8
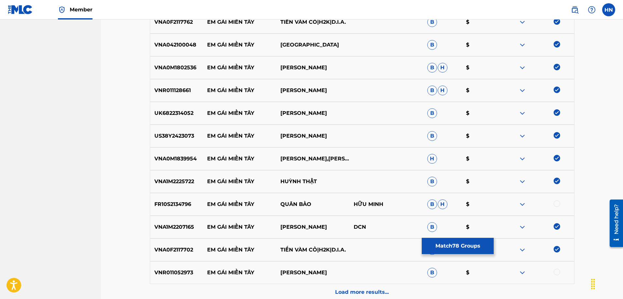
click at [174, 202] on p "FR10S2134796" at bounding box center [176, 205] width 53 height 8
click at [554, 205] on div at bounding box center [556, 204] width 7 height 7
click at [171, 264] on div "VNR011052973 EM GÁI MIỀN TÂY LÊ NHƯ B $" at bounding box center [362, 272] width 424 height 23
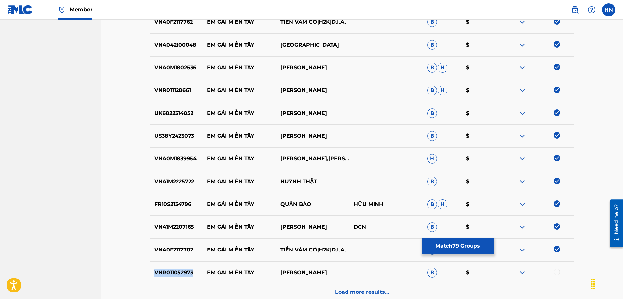
click at [171, 264] on div "VNR011052973 EM GÁI MIỀN TÂY LÊ NHƯ B $" at bounding box center [362, 272] width 424 height 23
click at [555, 273] on div at bounding box center [556, 272] width 7 height 7
click at [350, 285] on div "Load more results..." at bounding box center [362, 292] width 424 height 16
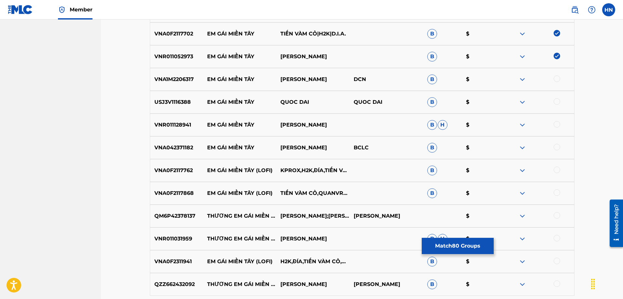
scroll to position [2034, 0]
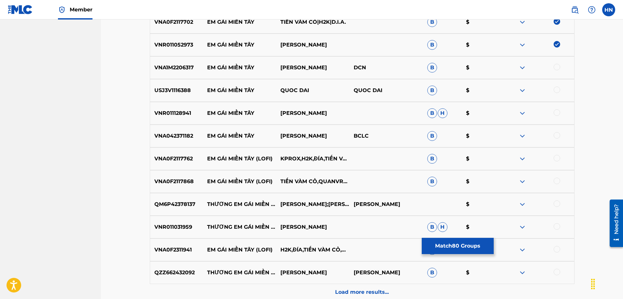
click at [171, 69] on p "VNA1M2206317" at bounding box center [176, 68] width 53 height 8
click at [170, 69] on p "VNA1M2206317" at bounding box center [176, 68] width 53 height 8
click at [559, 67] on div at bounding box center [556, 67] width 7 height 7
click at [173, 84] on div "USJ3V1116388 EM GÁI MIỀN TÂY QUOC DAI QUOC DAI B $" at bounding box center [362, 90] width 424 height 23
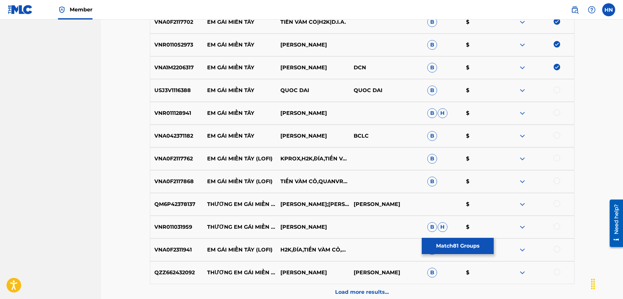
click at [173, 84] on div "USJ3V1116388 EM GÁI MIỀN TÂY QUOC DAI QUOC DAI B $" at bounding box center [362, 90] width 424 height 23
click at [559, 90] on div at bounding box center [556, 90] width 7 height 7
click at [174, 108] on div "VNR011128941 EM GÁI MIỀN TÂY NGỌC HÂN B H $" at bounding box center [362, 113] width 424 height 23
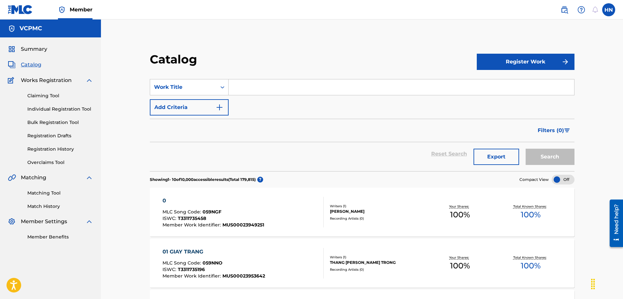
click at [276, 84] on input "Search Form" at bounding box center [401, 87] width 345 height 16
paste input "GIÚP ANH TRẢ LỜI NHỮNG CÂU HỎI"
type input "GIÚP ANH TRẢ LỜI NHỮNG CÂU HỎI"
click at [525, 149] on button "Search" at bounding box center [549, 157] width 49 height 16
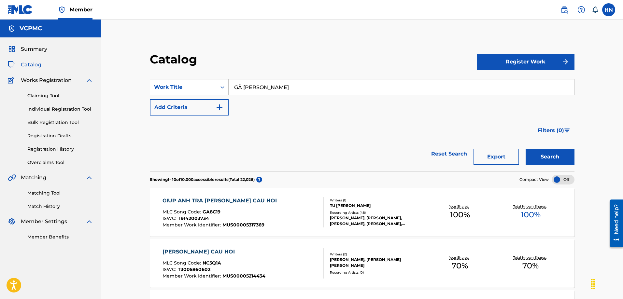
click at [525, 149] on button "Search" at bounding box center [549, 157] width 49 height 16
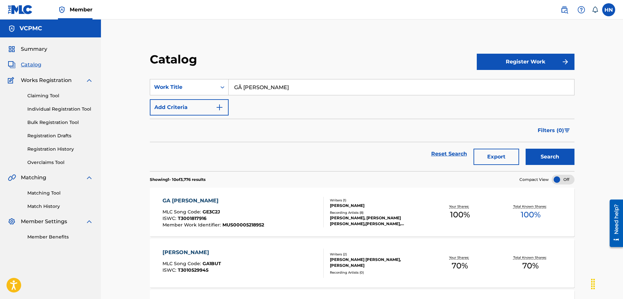
paste input "[PERSON_NAME] NÚI"
click at [525, 149] on button "Search" at bounding box center [549, 157] width 49 height 16
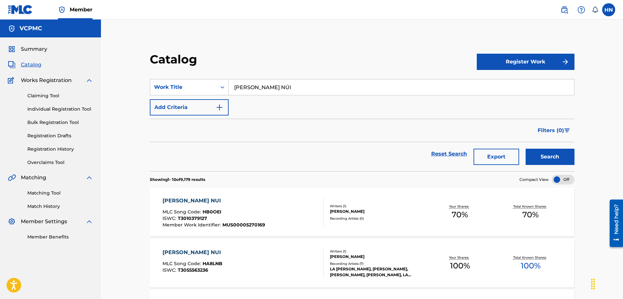
click at [298, 89] on input "[PERSON_NAME] NÚI" at bounding box center [401, 87] width 345 height 16
paste input "[PERSON_NAME] XA [PERSON_NAME] ĐỖ"
type input "[PERSON_NAME] XA [PERSON_NAME] ĐỖ"
click at [525, 149] on button "Search" at bounding box center [549, 157] width 49 height 16
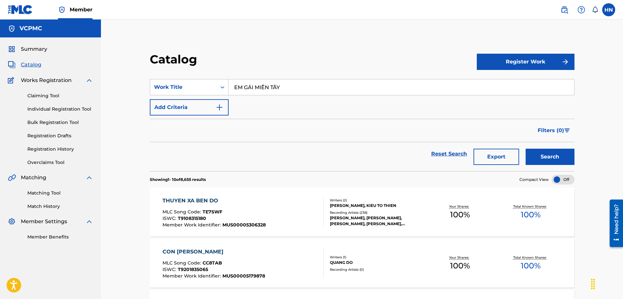
type input "EM GÁI MIỀN TÂY"
click at [525, 149] on button "Search" at bounding box center [549, 157] width 49 height 16
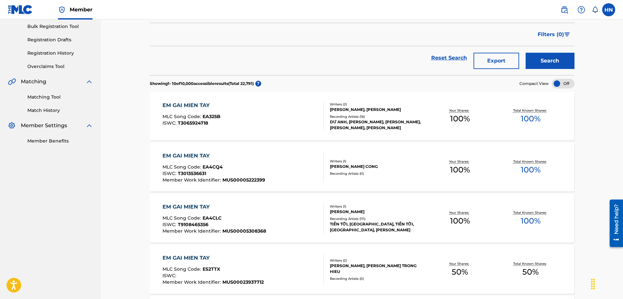
scroll to position [98, 0]
